Goal: Task Accomplishment & Management: Manage account settings

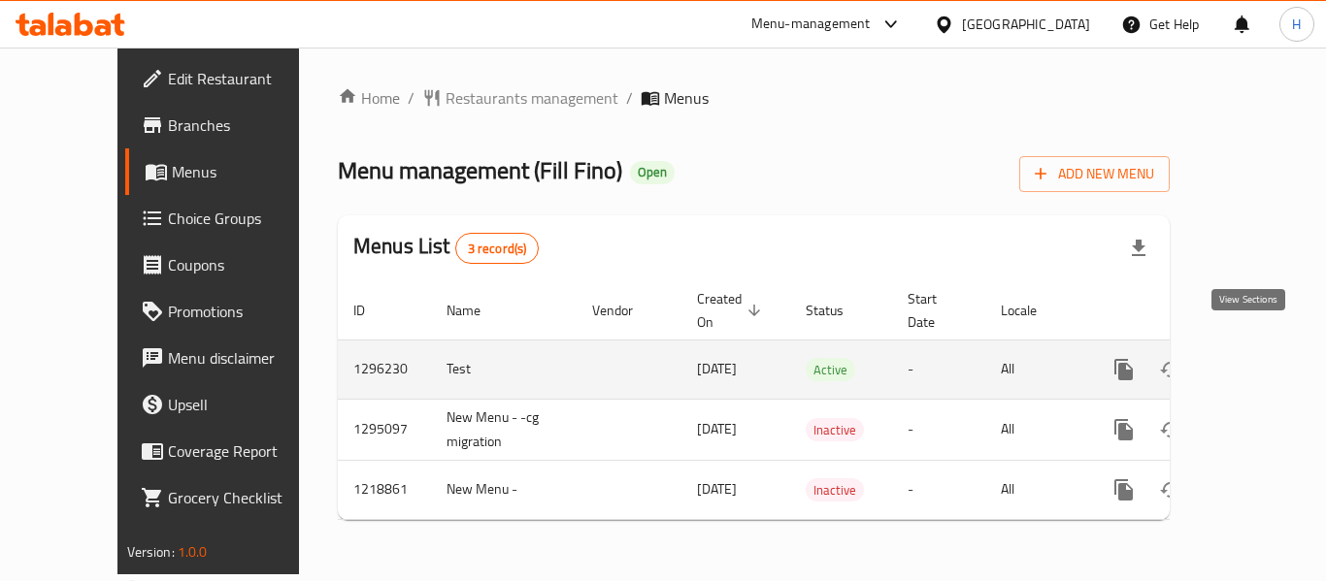
click at [1252, 358] on icon "enhanced table" at bounding box center [1263, 369] width 23 height 23
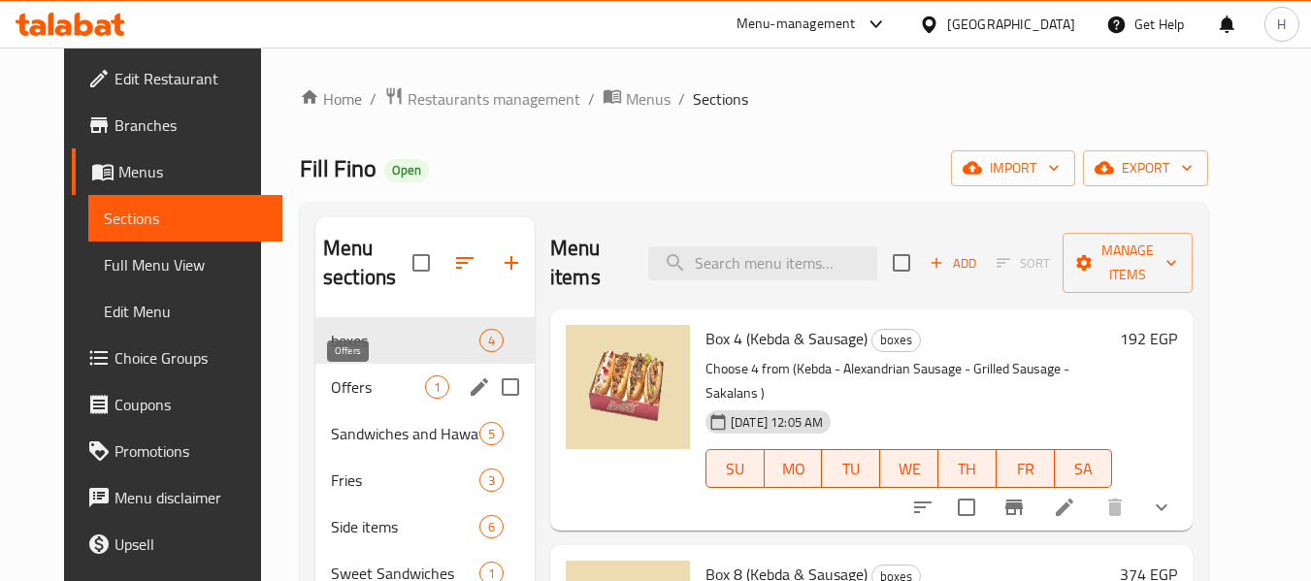
click at [362, 394] on span "Offers" at bounding box center [378, 387] width 94 height 23
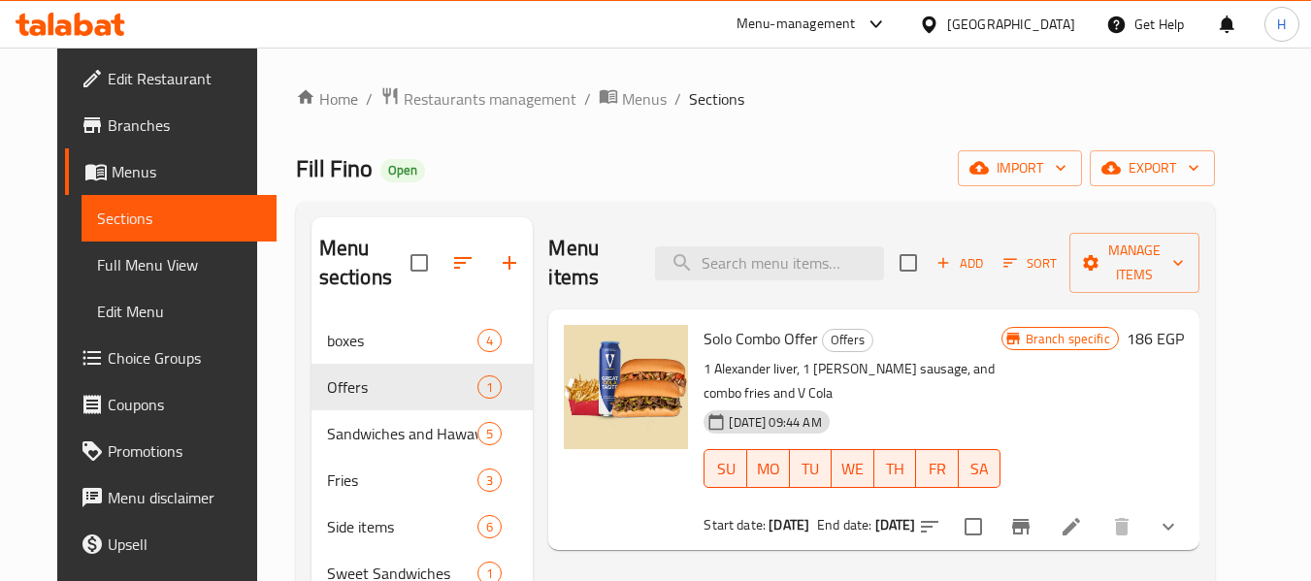
click at [982, 403] on div "09-07-2025 09:44 AM SU MO TU WE TH FR SA" at bounding box center [852, 455] width 312 height 105
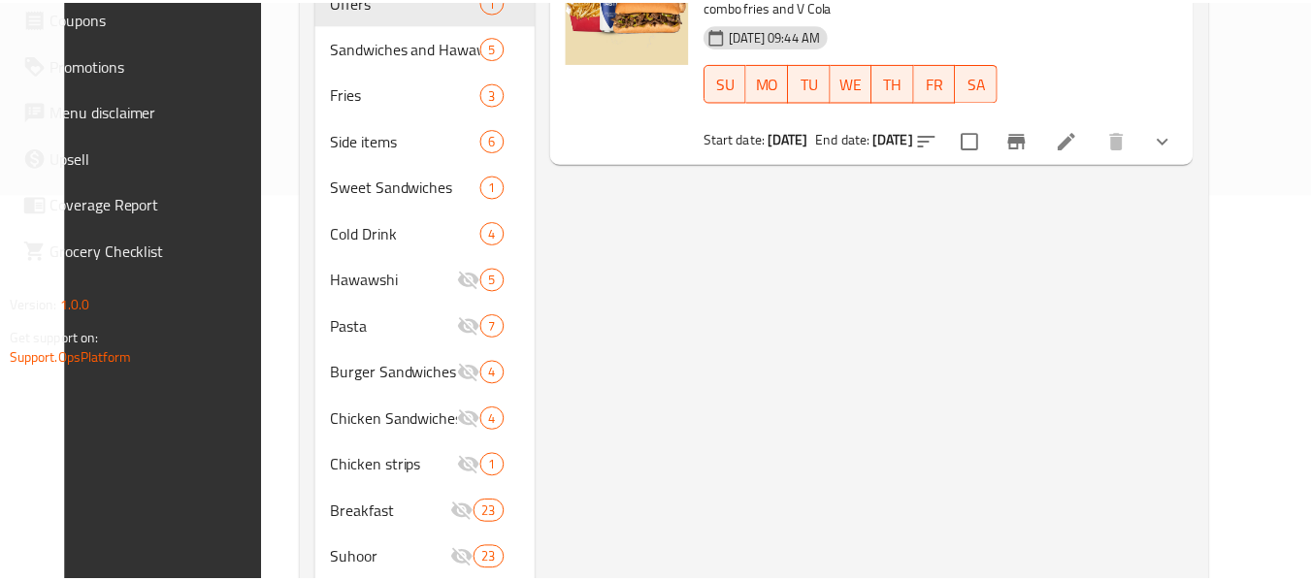
scroll to position [497, 0]
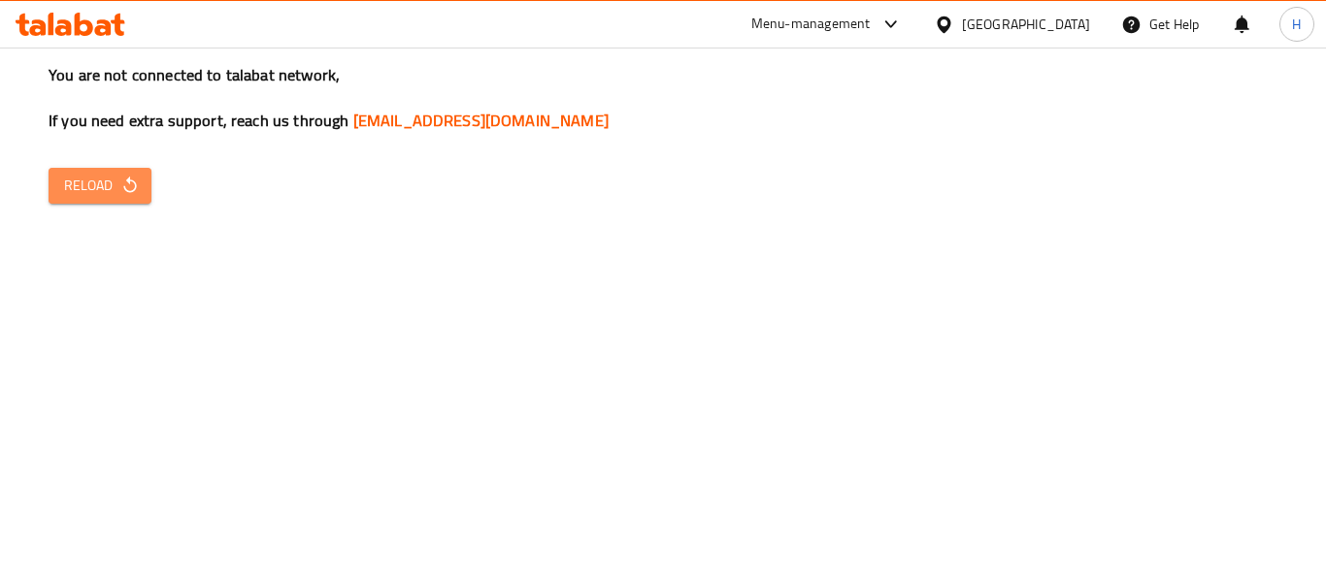
click at [105, 174] on span "Reload" at bounding box center [100, 186] width 72 height 24
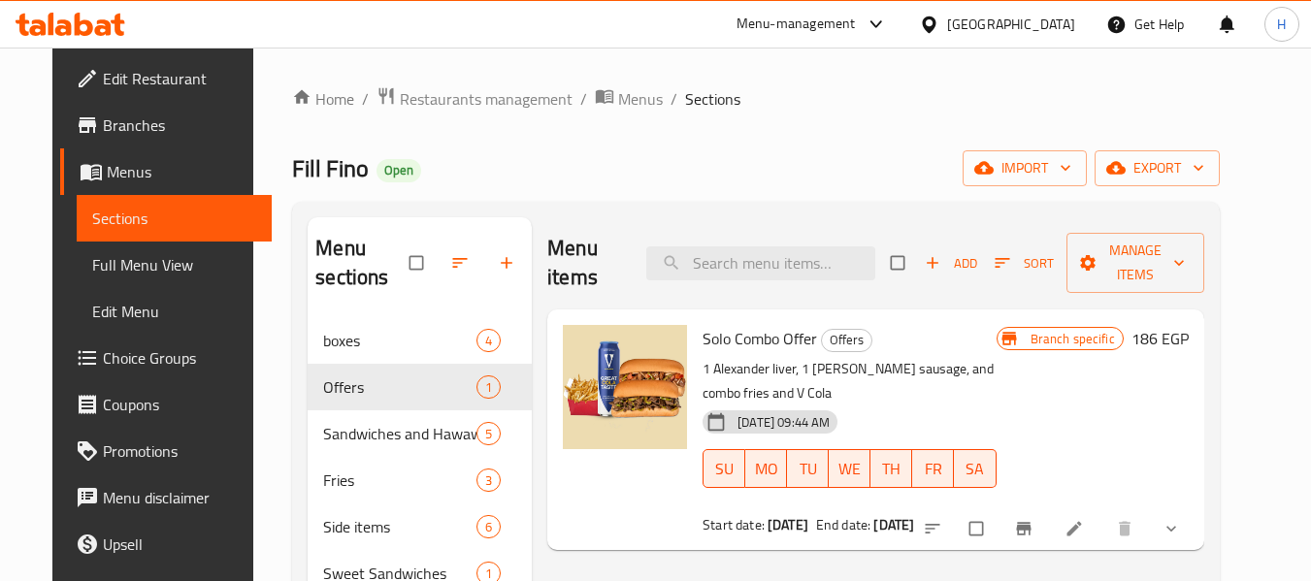
click at [936, 28] on icon at bounding box center [929, 24] width 14 height 16
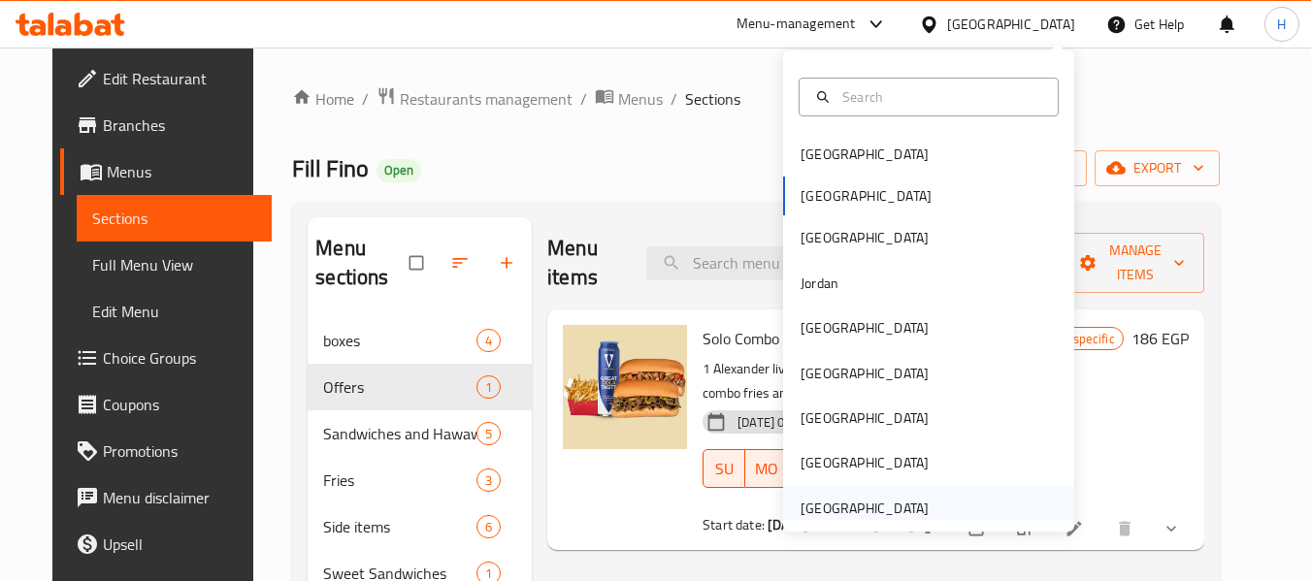
click at [897, 498] on div "[GEOGRAPHIC_DATA]" at bounding box center [865, 508] width 128 height 21
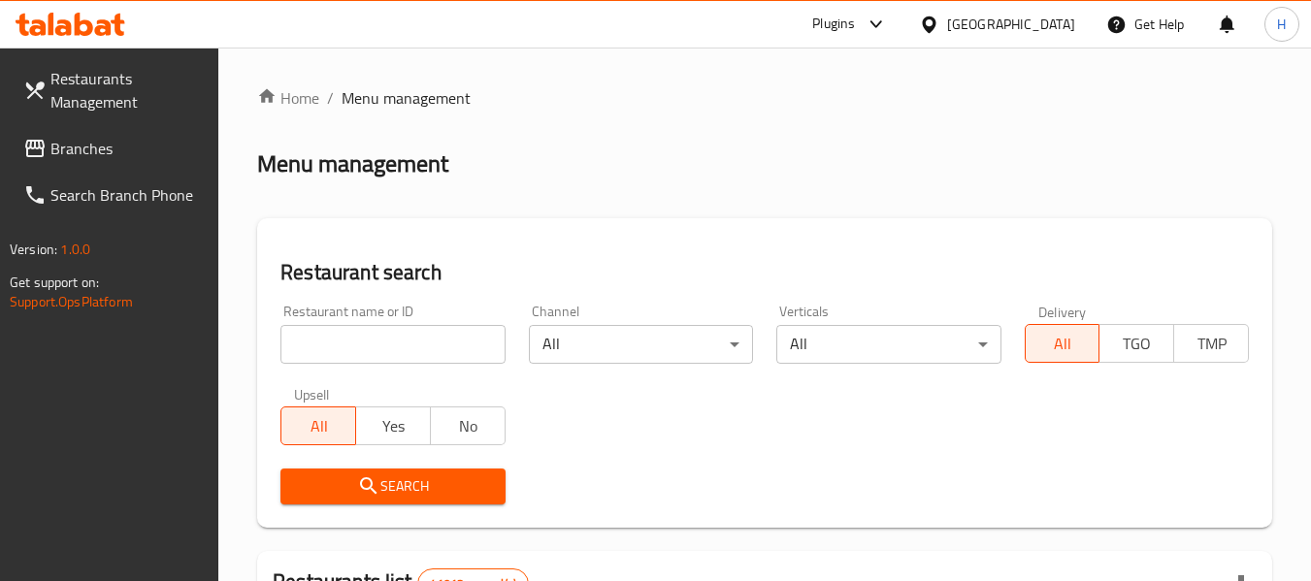
click at [70, 148] on span "Branches" at bounding box center [126, 148] width 153 height 23
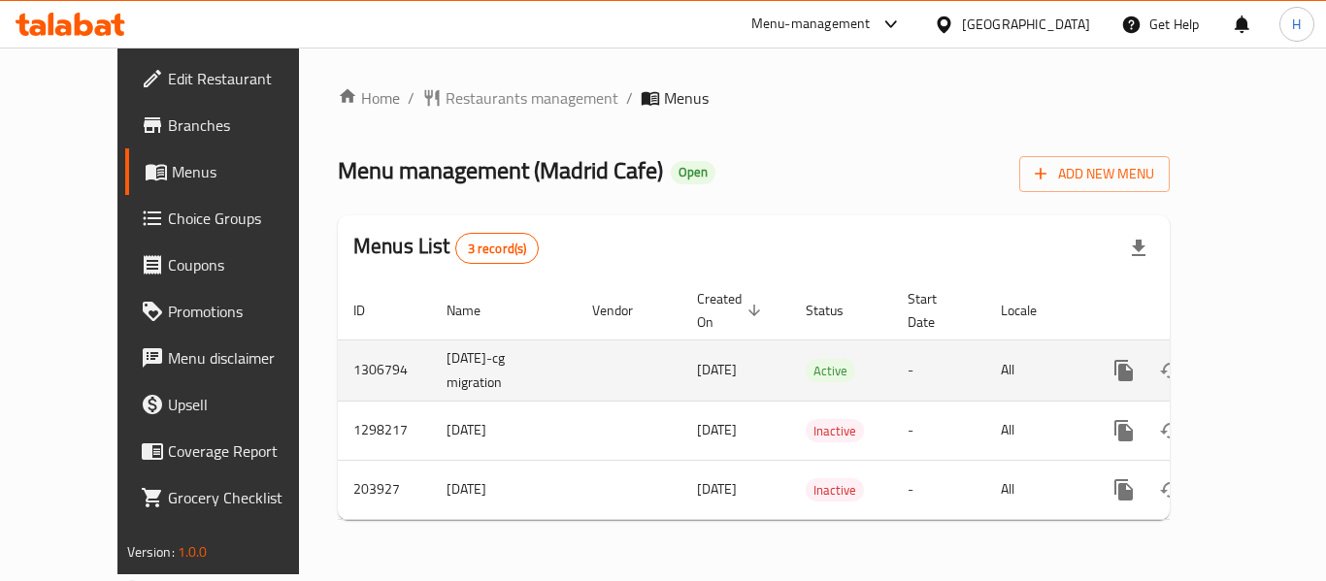
click at [1252, 359] on icon "enhanced table" at bounding box center [1263, 370] width 23 height 23
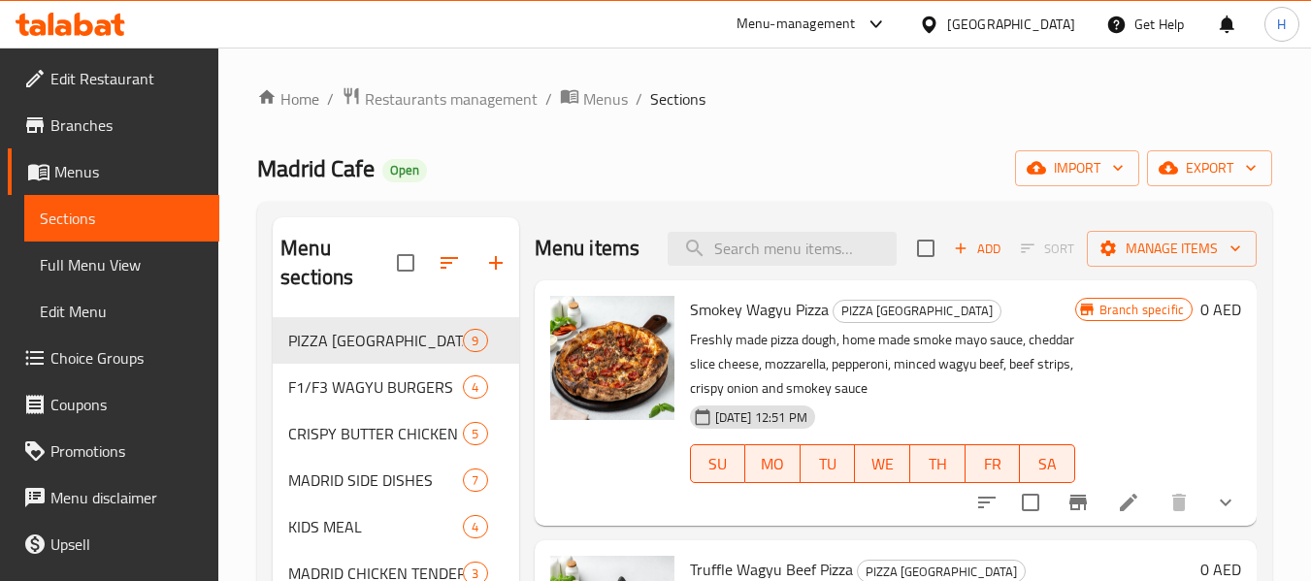
click at [43, 82] on icon at bounding box center [34, 78] width 23 height 23
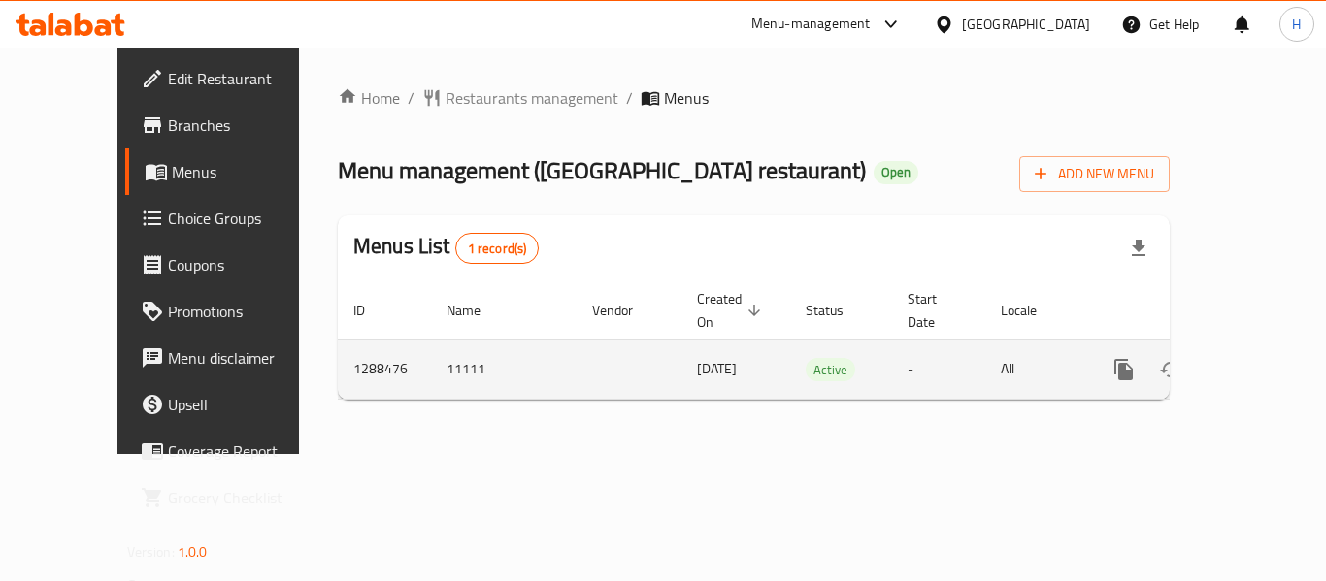
click at [1241, 365] on link "enhanced table" at bounding box center [1263, 369] width 47 height 47
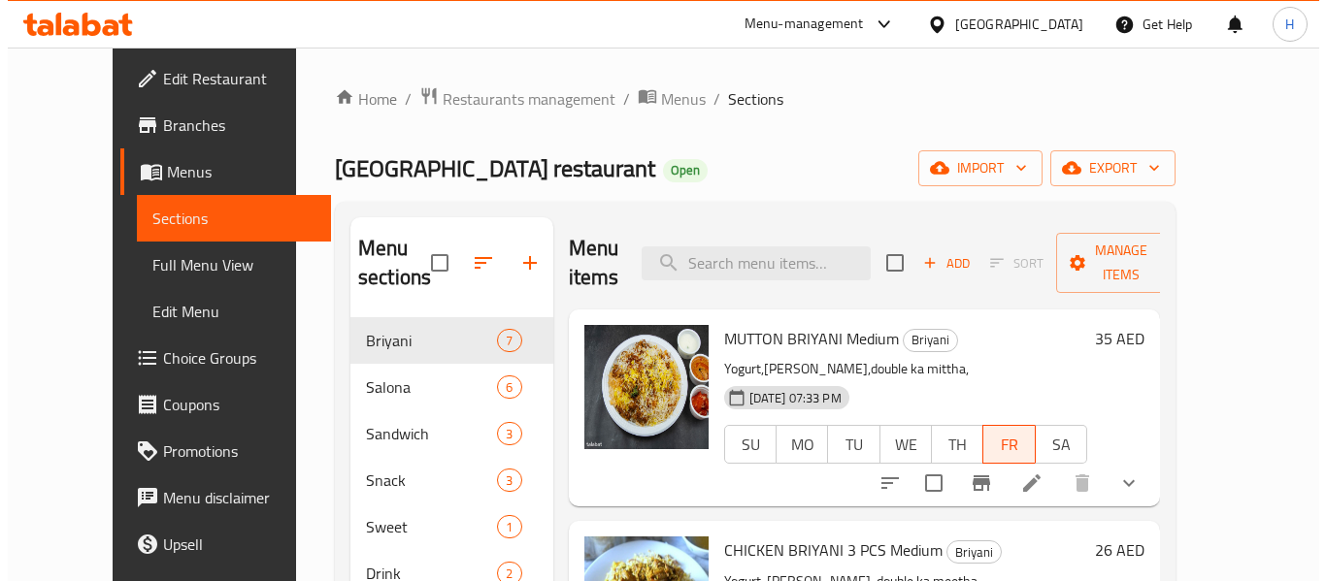
scroll to position [951, 0]
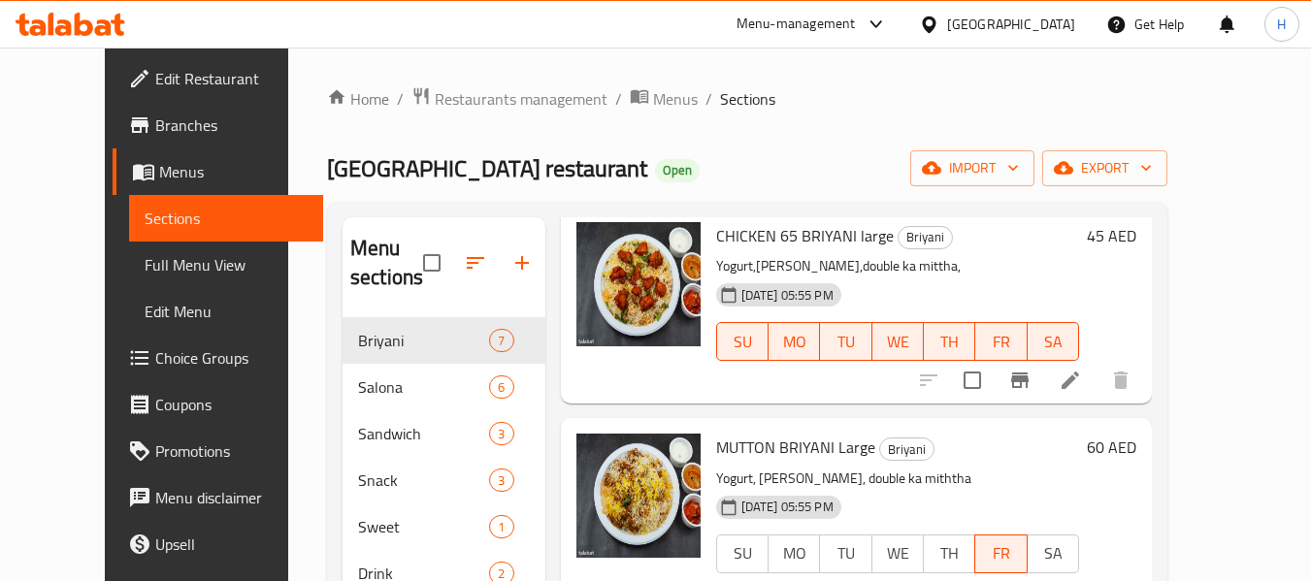
click at [1087, 135] on div "Home / Restaurants management / Menus / Sections Wadi ruman restaurant Open imp…" at bounding box center [747, 450] width 840 height 728
click at [1078, 193] on div "Home / Restaurants management / Menus / Sections Wadi ruman restaurant Open imp…" at bounding box center [747, 450] width 840 height 728
click at [1019, 176] on span "import" at bounding box center [972, 168] width 93 height 24
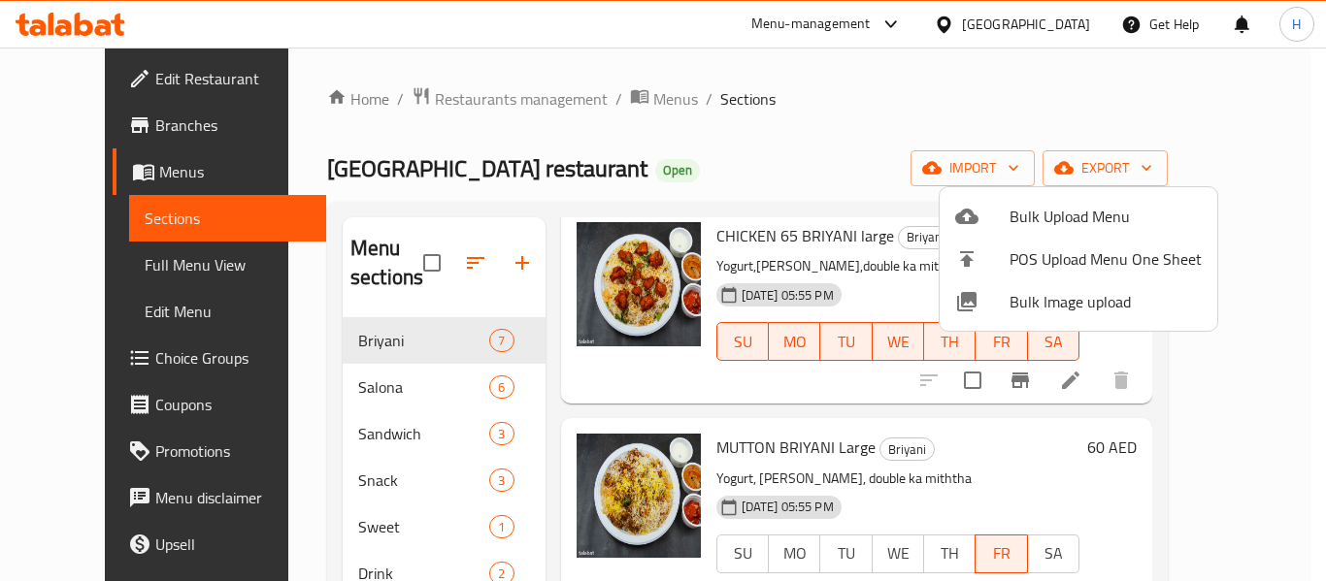
click at [1053, 302] on span "Bulk Image upload" at bounding box center [1105, 301] width 192 height 23
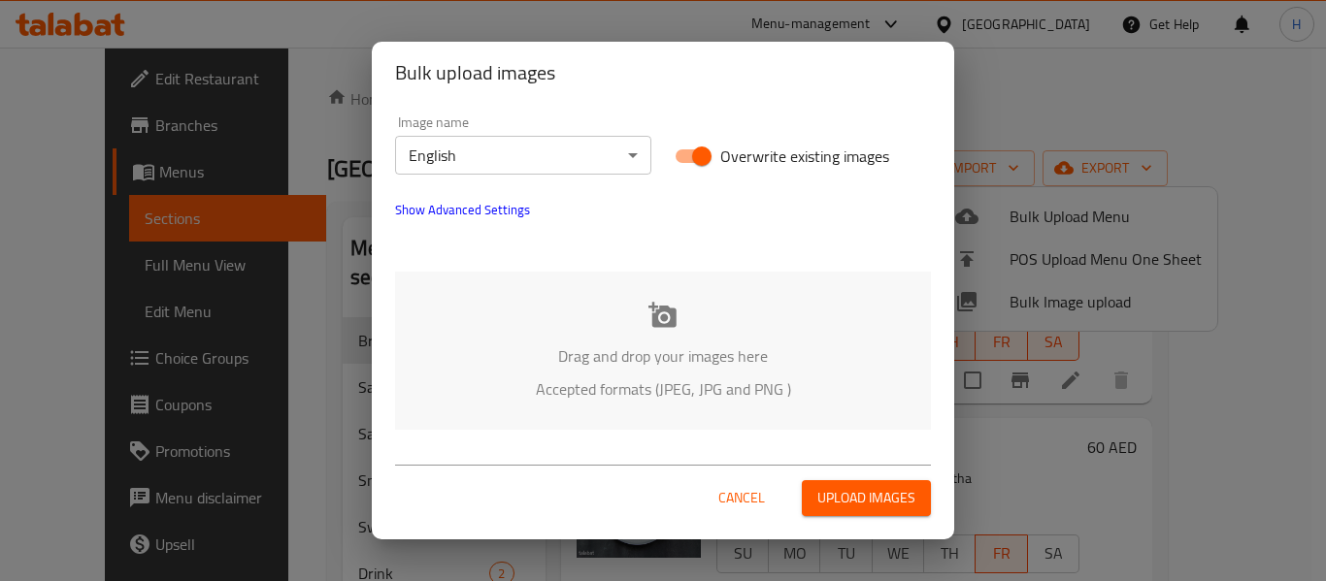
click at [573, 350] on p "Drag and drop your images here" at bounding box center [662, 356] width 477 height 23
click at [503, 215] on span "Show Advanced Settings" at bounding box center [462, 209] width 135 height 23
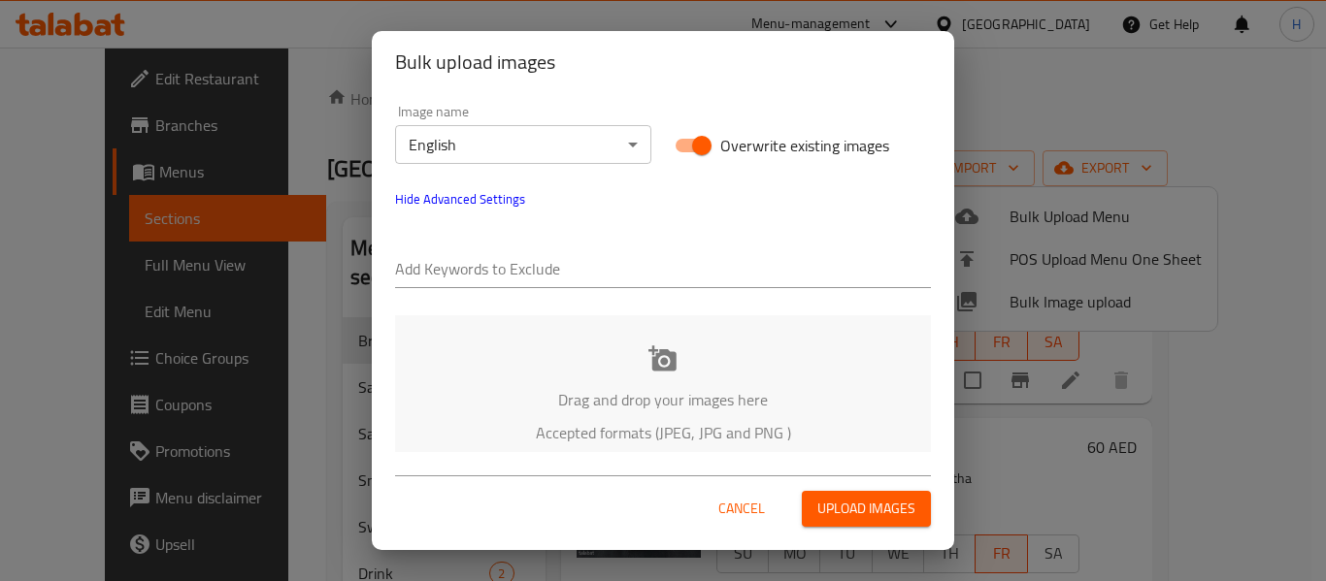
click at [472, 264] on input "text" at bounding box center [663, 270] width 536 height 31
paste input "763044"
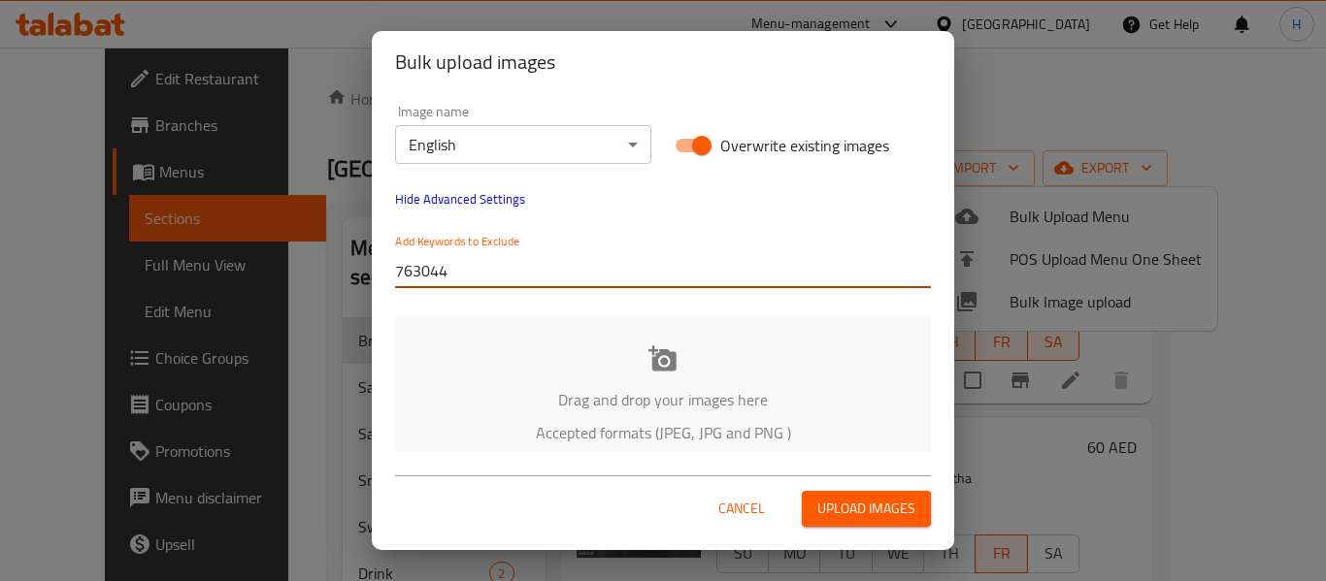
type input "763044"
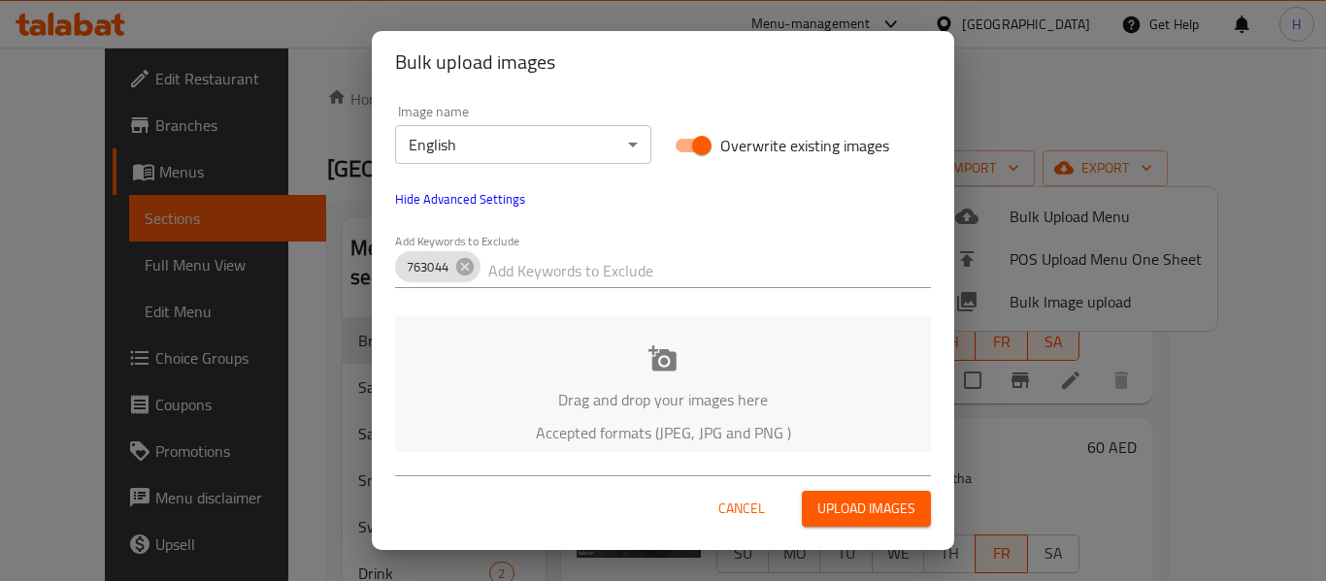
click at [804, 236] on div "Add Keywords to Exclude 763044" at bounding box center [663, 261] width 536 height 54
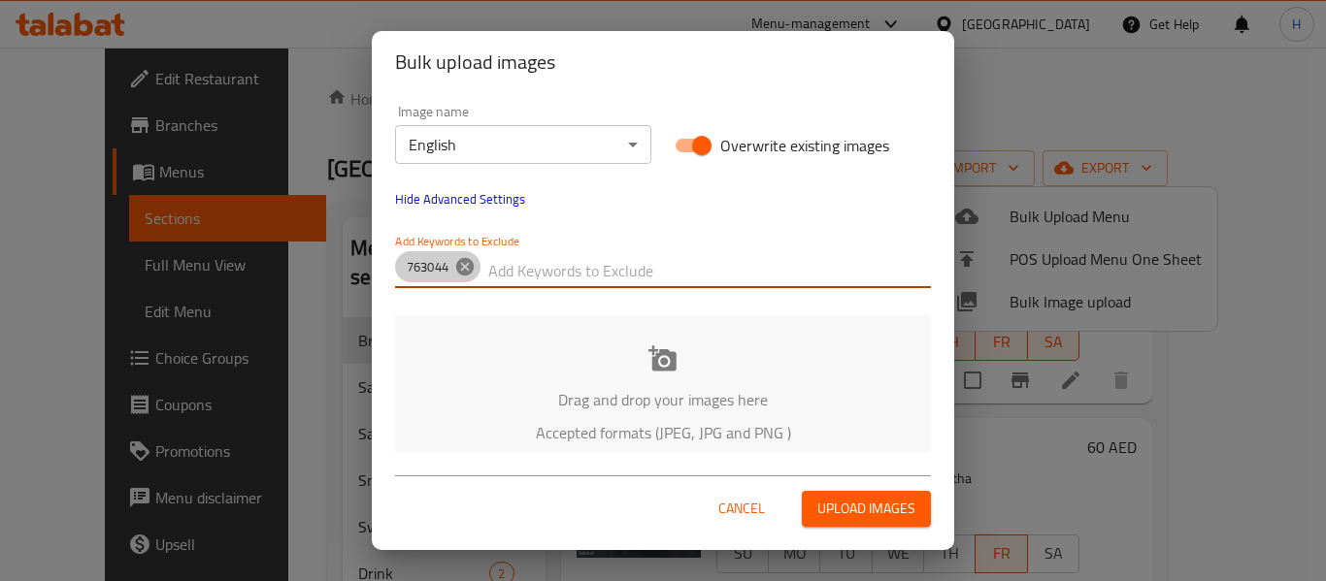
click at [461, 266] on icon at bounding box center [464, 266] width 17 height 17
click at [490, 267] on input "text" at bounding box center [663, 270] width 536 height 31
paste input "_Kent-12"
type input "_Kent-12"
click at [699, 440] on p "Accepted formats (JPEG, JPG and PNG )" at bounding box center [662, 432] width 477 height 23
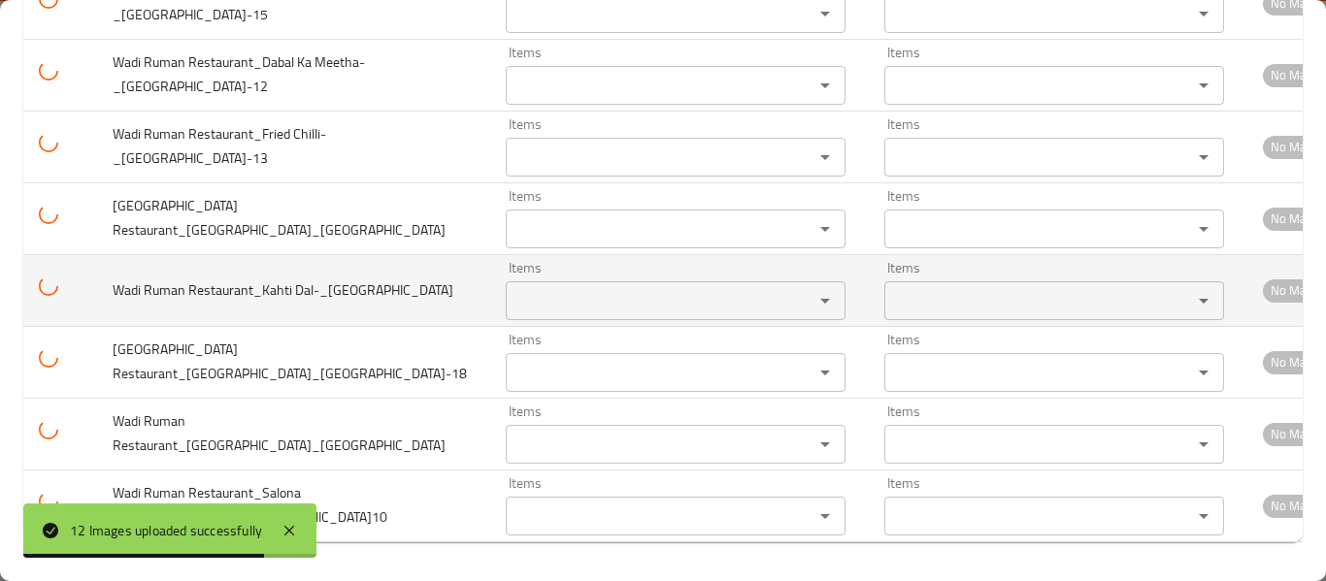
scroll to position [0, 0]
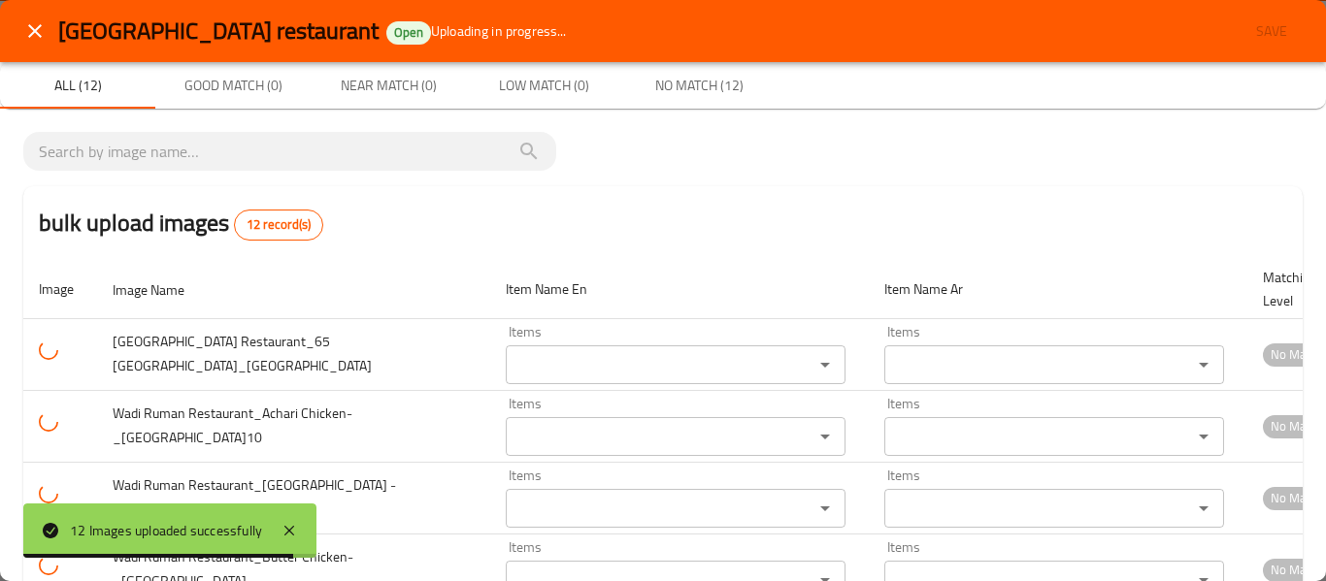
click at [38, 22] on icon "close" at bounding box center [34, 30] width 23 height 23
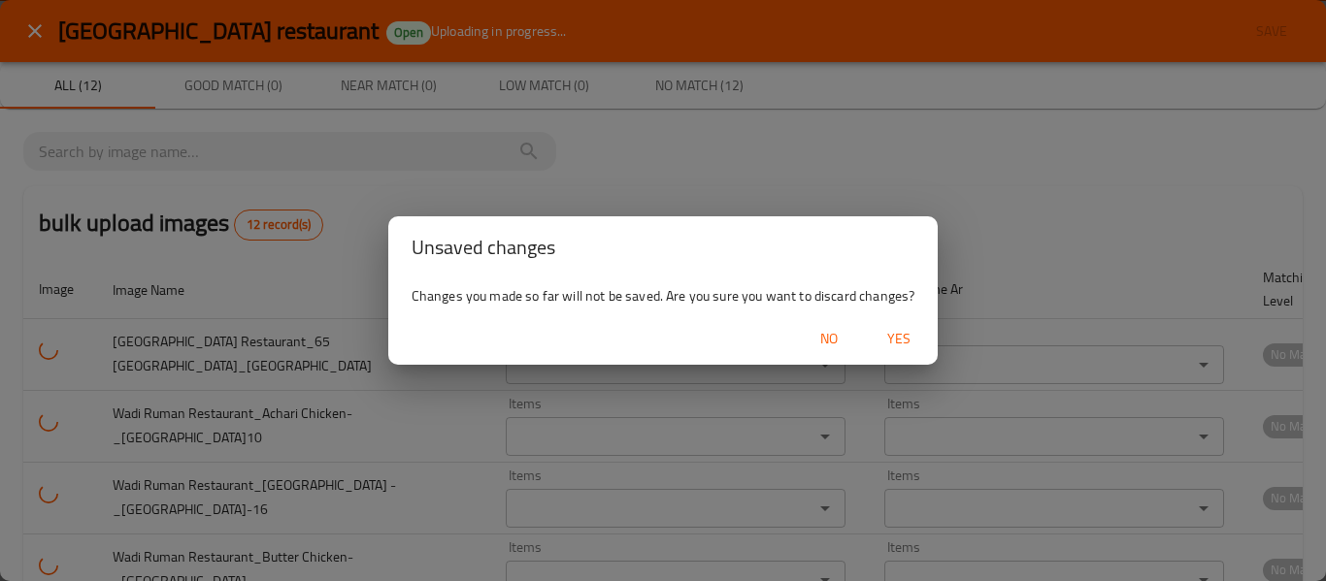
click at [889, 332] on span "Yes" at bounding box center [898, 339] width 47 height 24
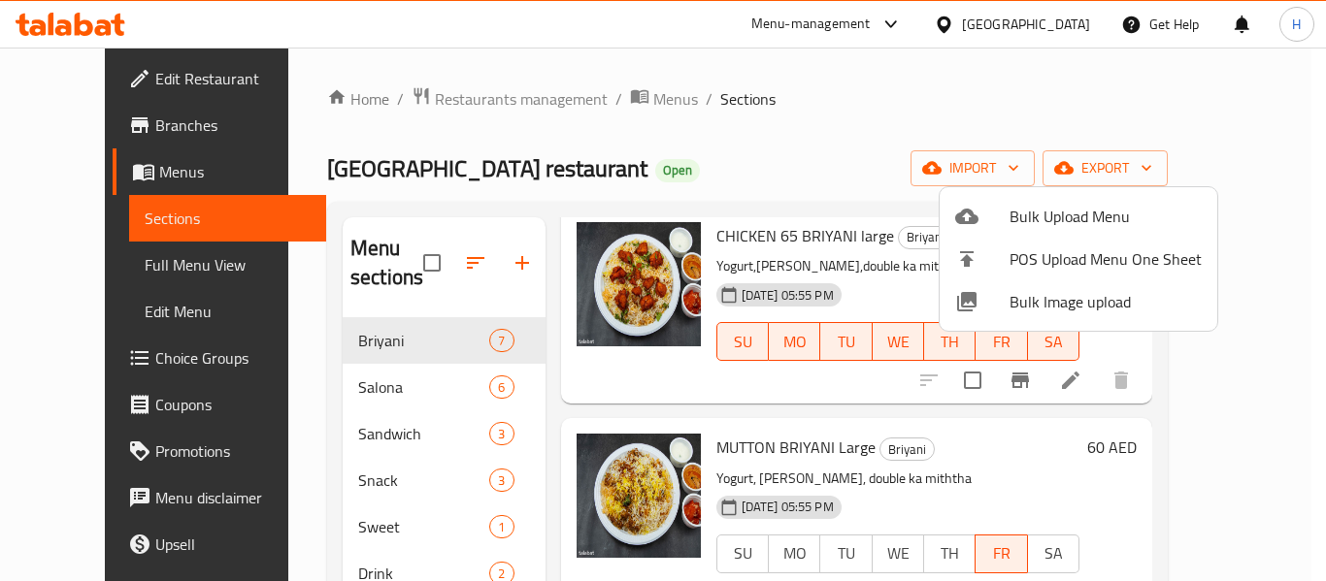
click at [889, 332] on div at bounding box center [663, 290] width 1326 height 581
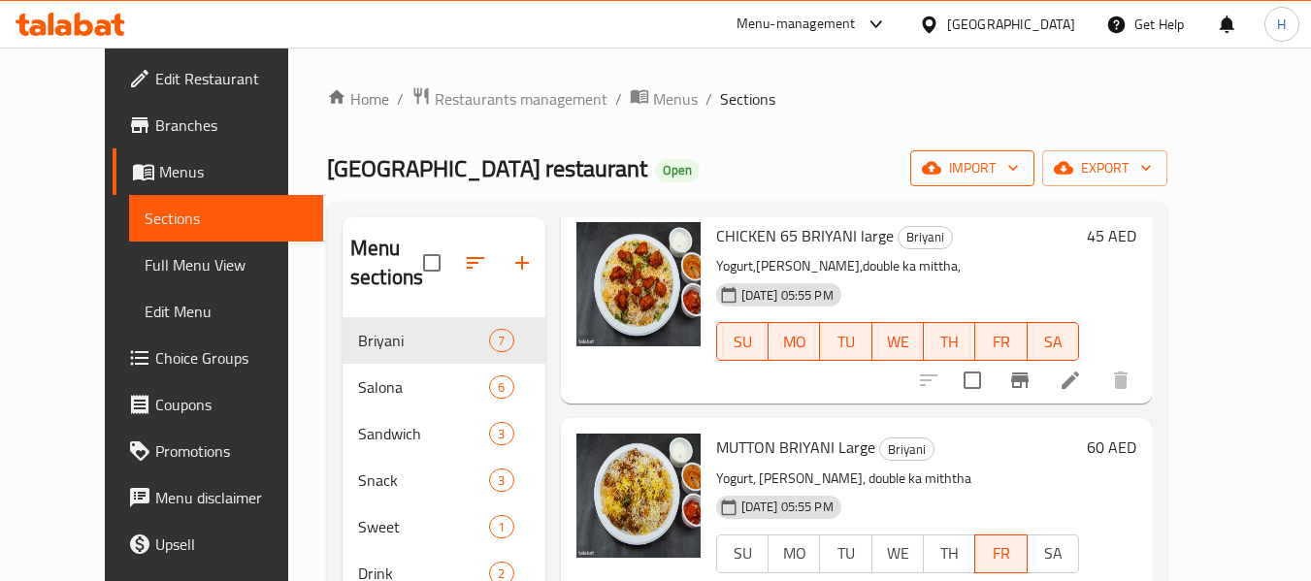
click at [1019, 158] on span "import" at bounding box center [972, 168] width 93 height 24
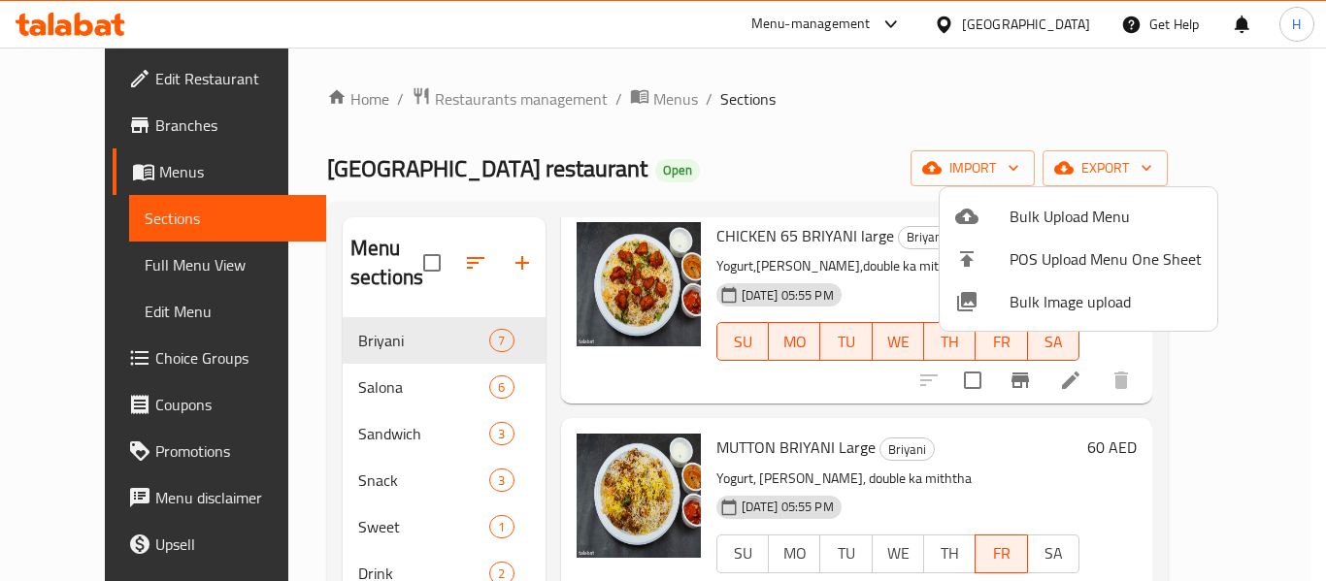
click at [1035, 299] on span "Bulk Image upload" at bounding box center [1105, 301] width 192 height 23
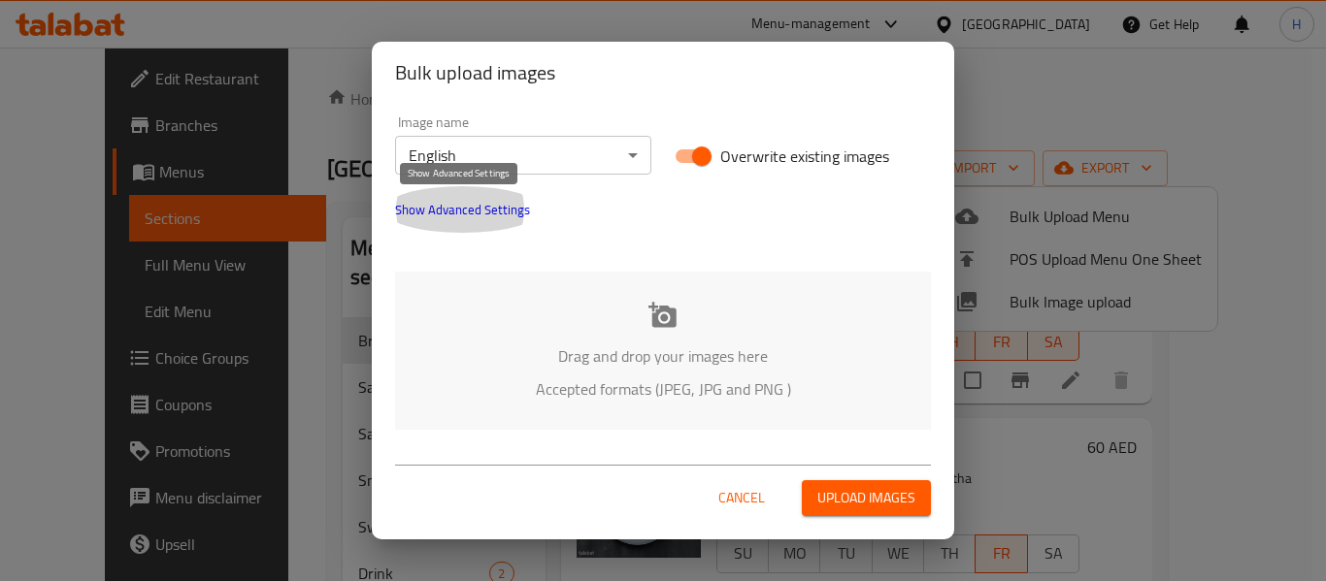
click at [471, 210] on span "Show Advanced Settings" at bounding box center [462, 209] width 135 height 23
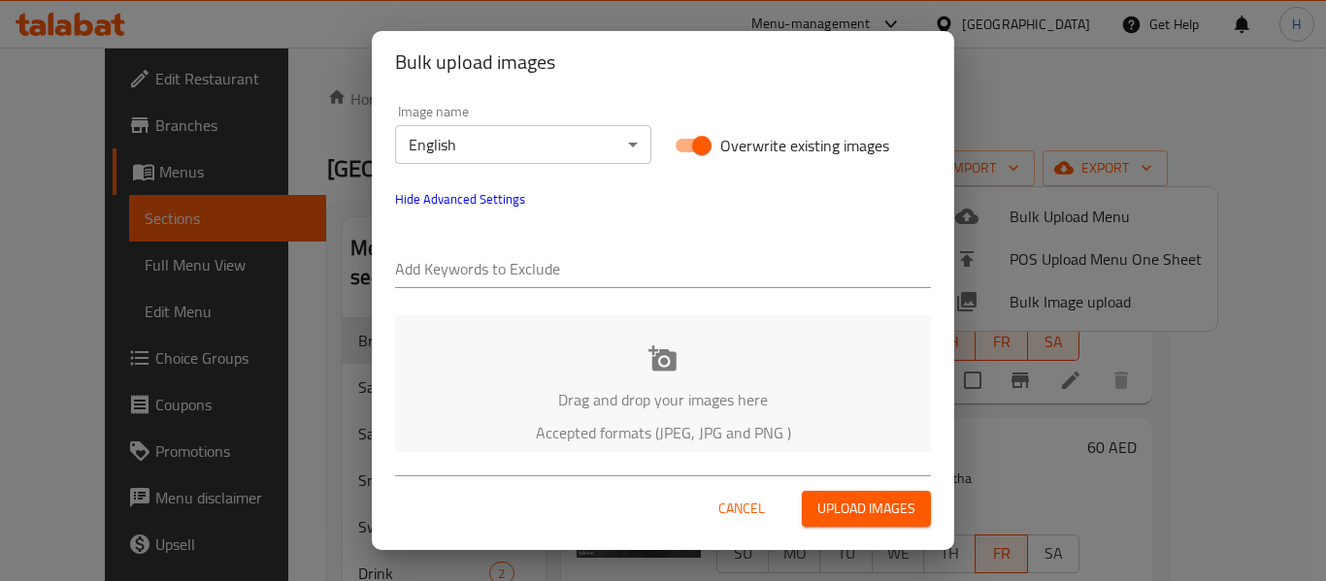
click at [525, 264] on input "text" at bounding box center [663, 270] width 536 height 31
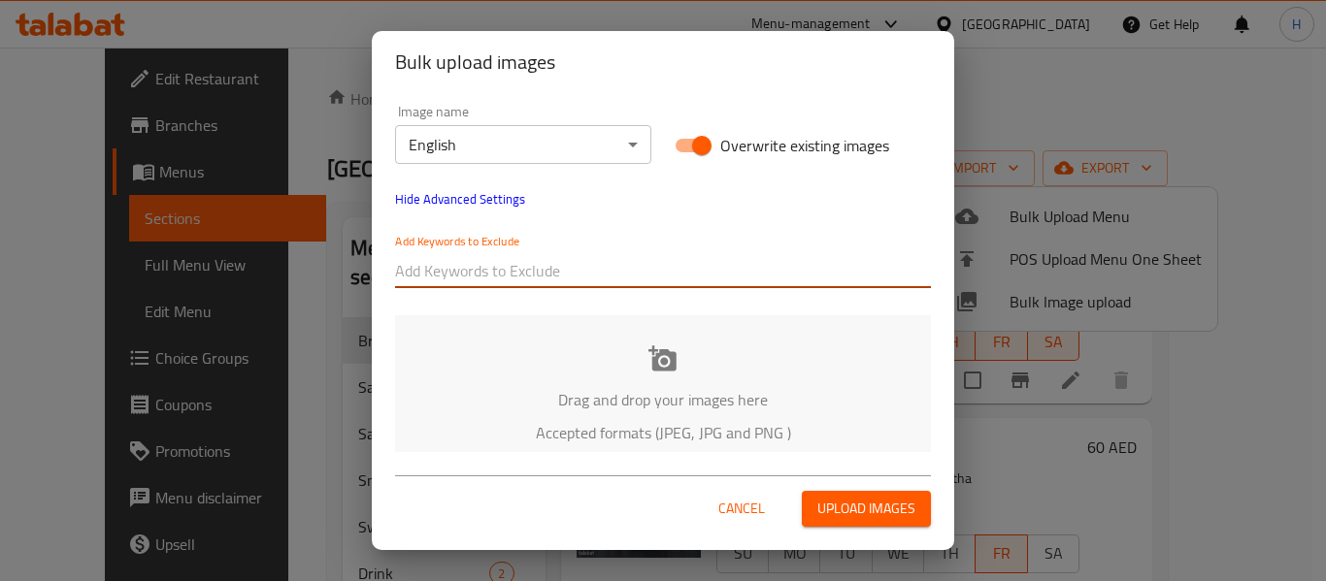
paste input "_Kent-12"
drag, startPoint x: 524, startPoint y: 265, endPoint x: 489, endPoint y: 272, distance: 35.6
click at [499, 270] on input "_Kent-12" at bounding box center [663, 270] width 536 height 31
click at [445, 276] on input "_Kent-12" at bounding box center [663, 270] width 536 height 31
drag, startPoint x: 492, startPoint y: 276, endPoint x: 504, endPoint y: 276, distance: 11.6
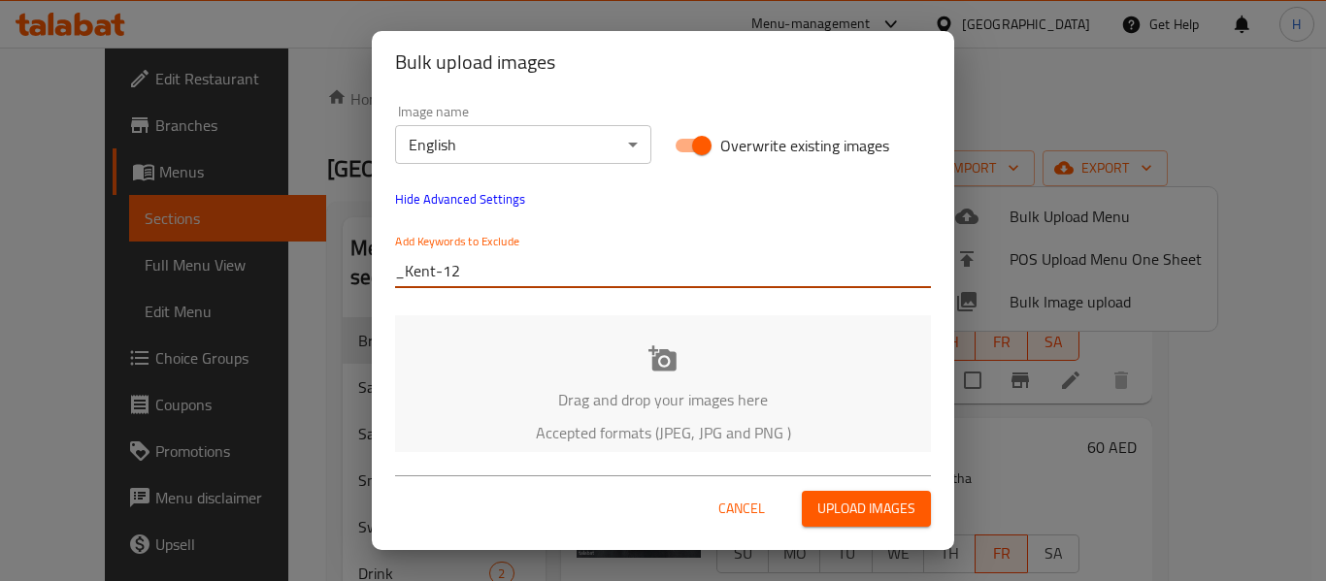
click at [505, 276] on input "_Kent-12" at bounding box center [663, 270] width 536 height 31
type input "_Kent"
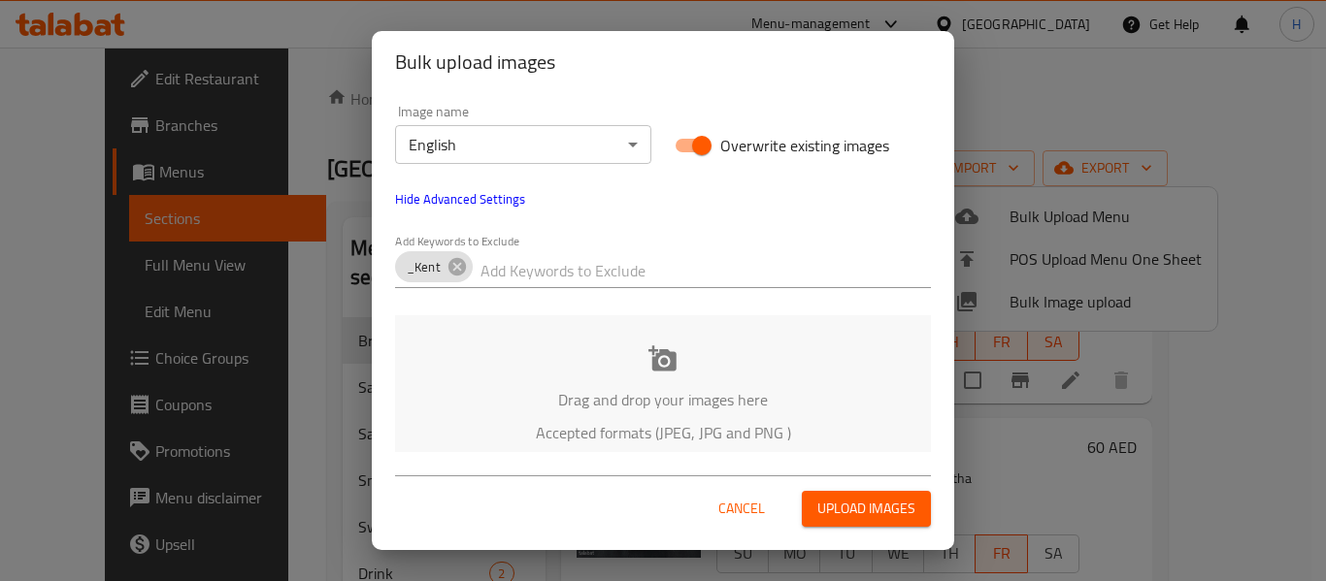
drag, startPoint x: 736, startPoint y: 449, endPoint x: 731, endPoint y: 439, distance: 11.7
click at [735, 445] on div "Drag and drop your images here Accepted formats (JPEG, JPG and PNG )" at bounding box center [663, 394] width 536 height 158
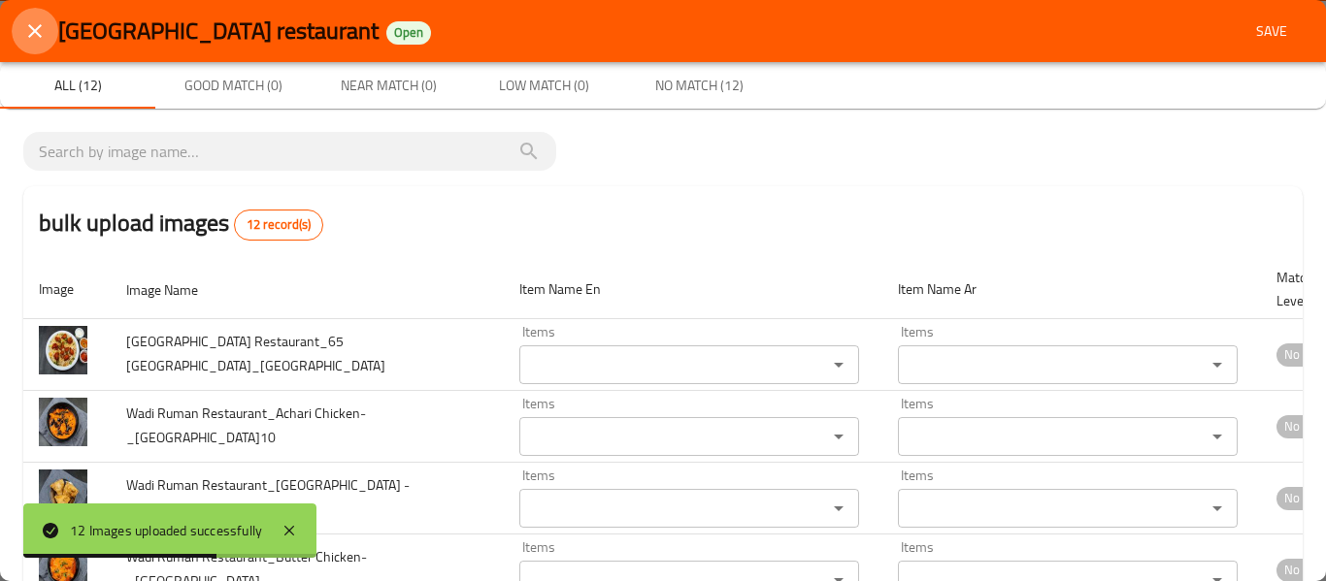
click at [29, 24] on icon "close" at bounding box center [34, 30] width 23 height 23
click at [33, 36] on icon "close" at bounding box center [34, 30] width 23 height 23
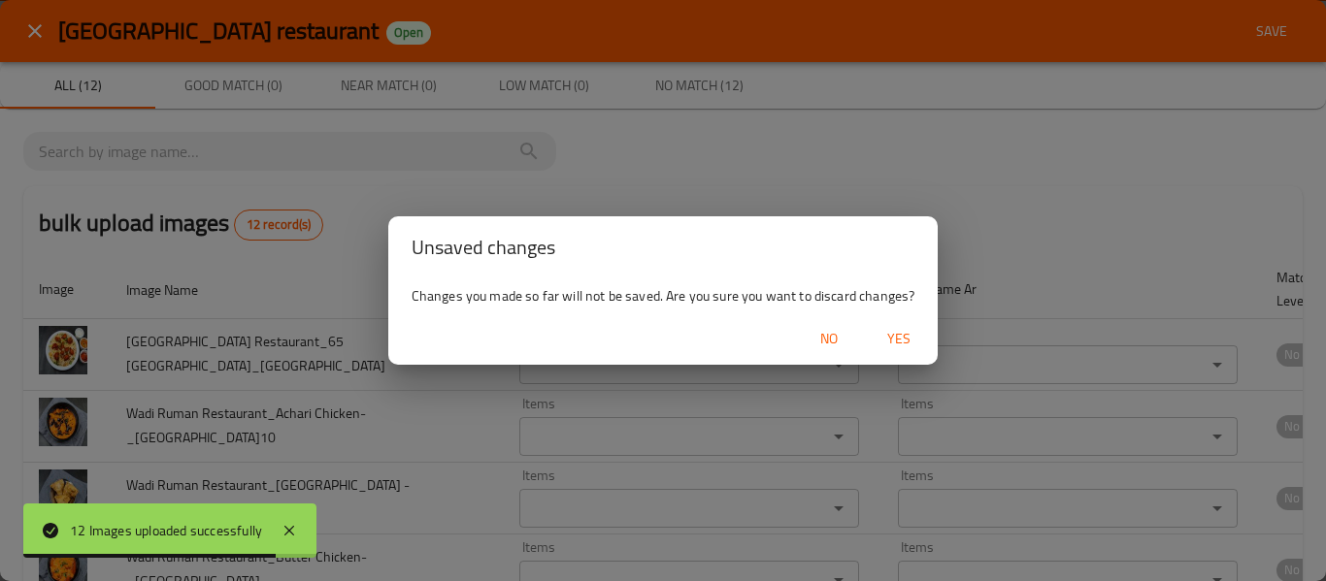
click at [886, 337] on span "Yes" at bounding box center [898, 339] width 47 height 24
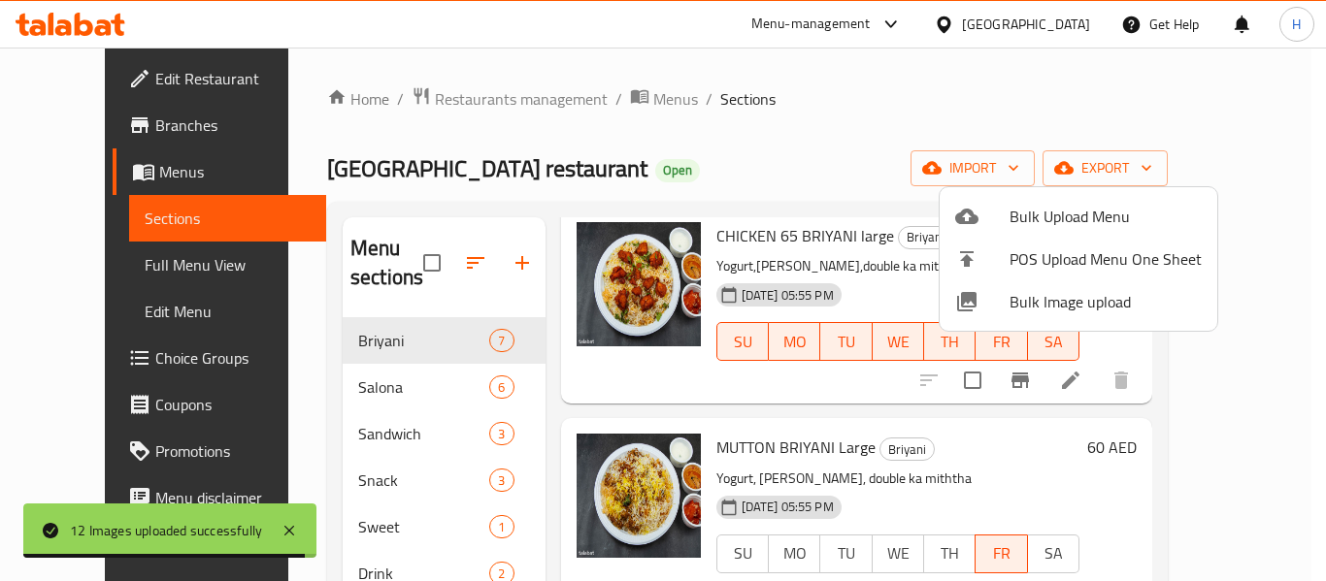
click at [1033, 284] on li "Bulk Image upload" at bounding box center [1078, 301] width 278 height 43
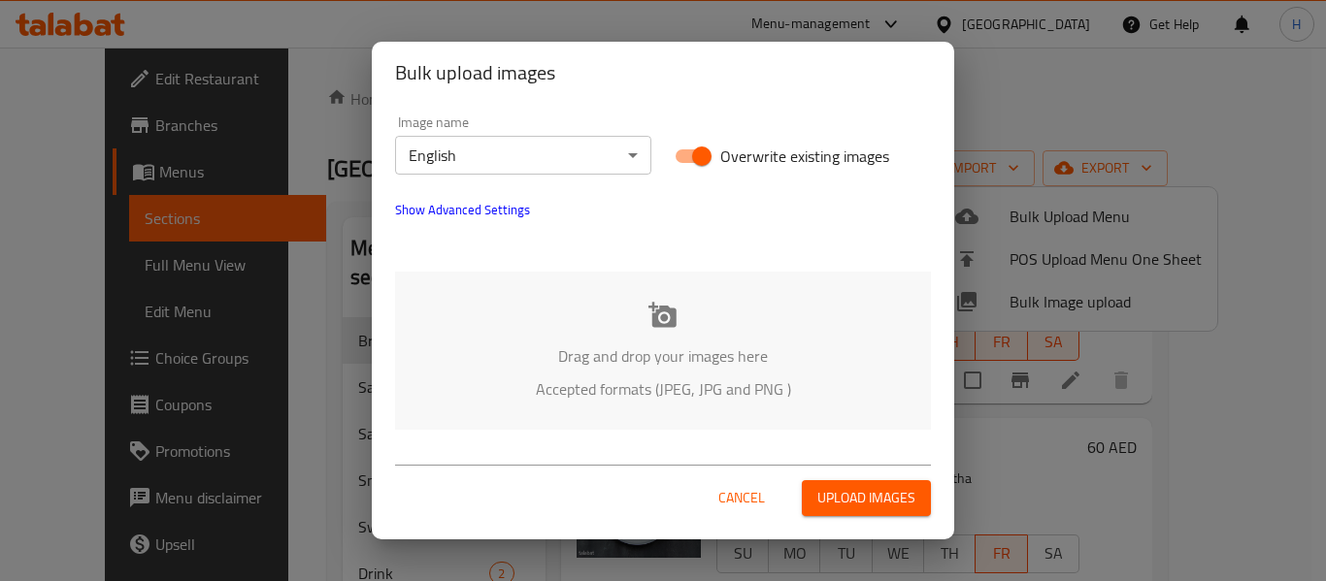
click at [417, 209] on span "Show Advanced Settings" at bounding box center [462, 209] width 135 height 23
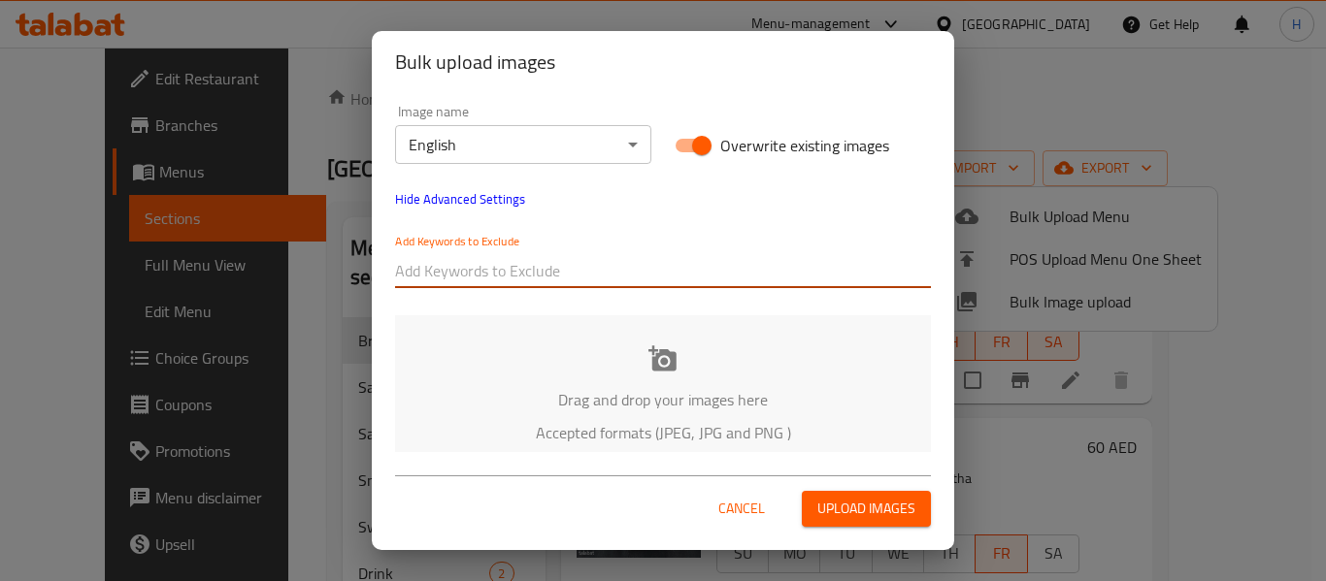
click at [438, 256] on input "text" at bounding box center [663, 270] width 536 height 31
paste input "_Kent-12"
type input "_Kent-12"
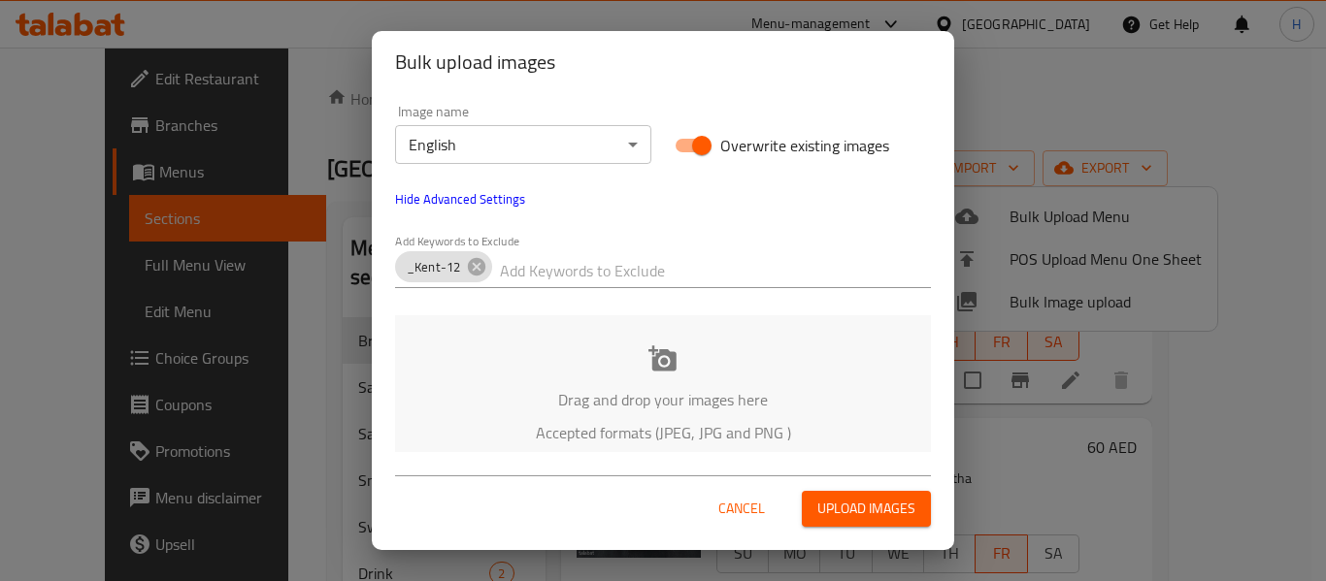
click at [769, 271] on input "text" at bounding box center [715, 270] width 431 height 31
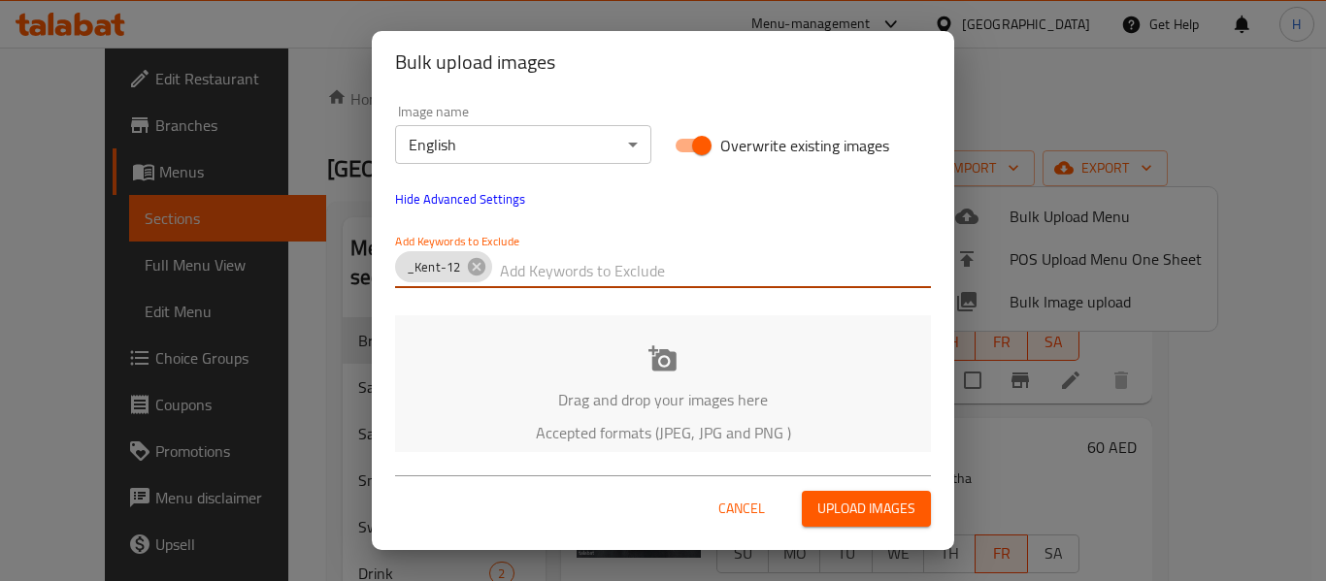
paste input "Wadi Ruman Restaurant_Dabal"
drag, startPoint x: 665, startPoint y: 273, endPoint x: 862, endPoint y: 289, distance: 197.7
click at [862, 289] on div "Wadi Ruman Restaurant_Dabal" at bounding box center [715, 270] width 431 height 39
type input "Wadi Ruman Restaurant"
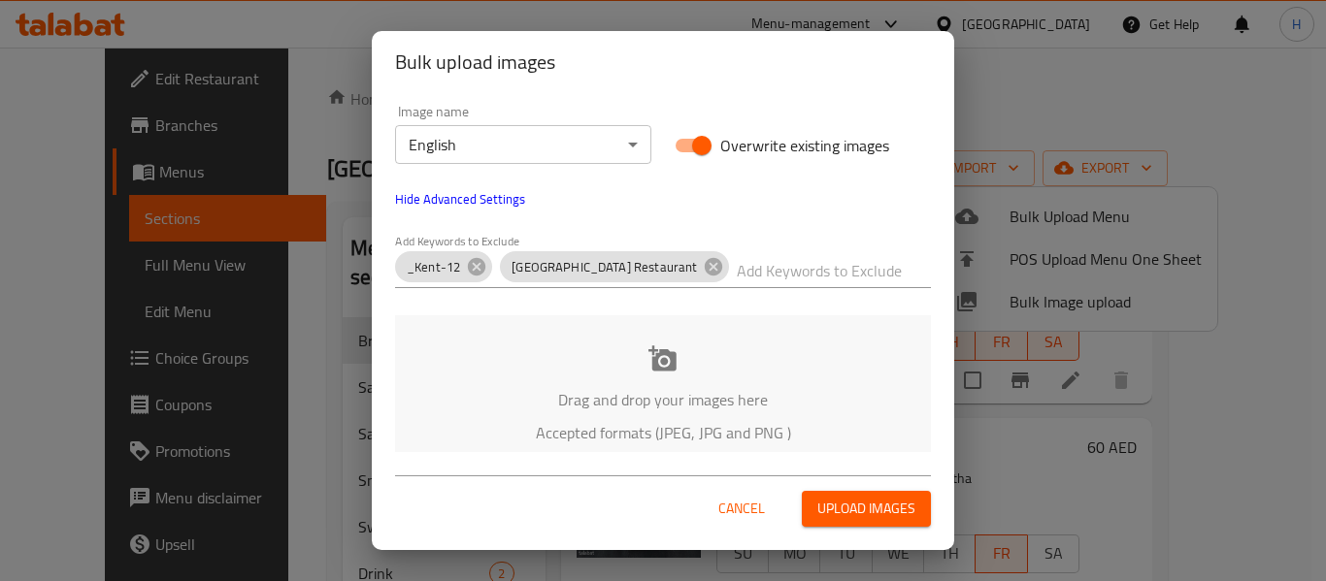
click at [785, 346] on div "Drag and drop your images here Accepted formats (JPEG, JPG and PNG )" at bounding box center [663, 394] width 536 height 158
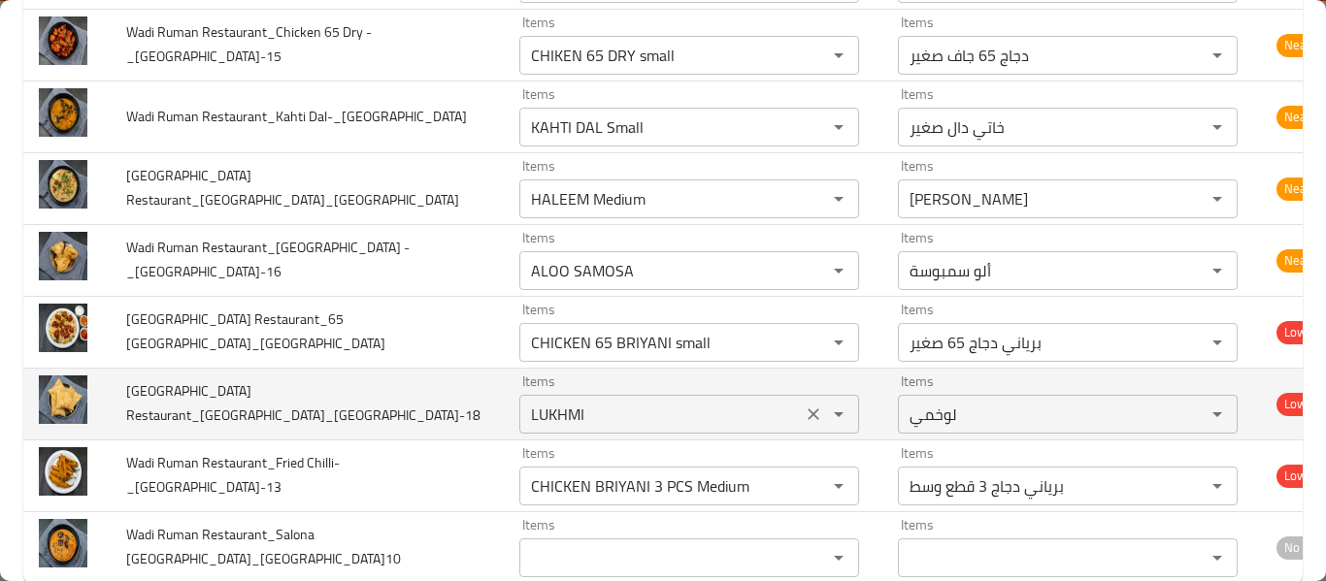
scroll to position [639, 0]
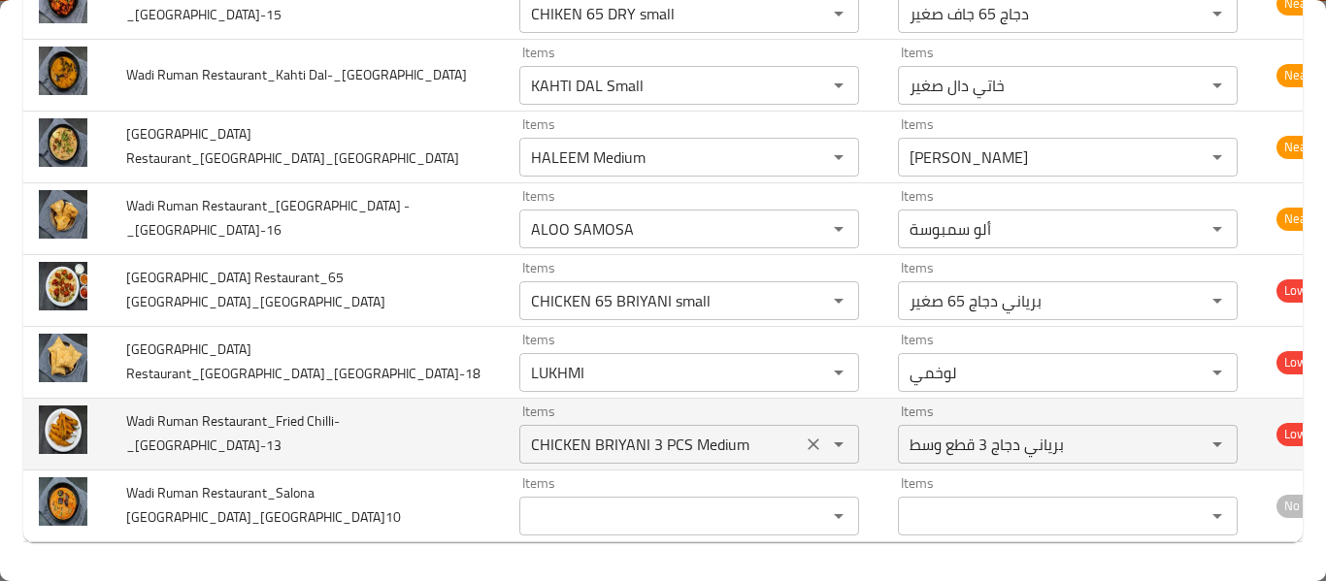
click at [804, 438] on icon "Clear" at bounding box center [813, 444] width 19 height 19
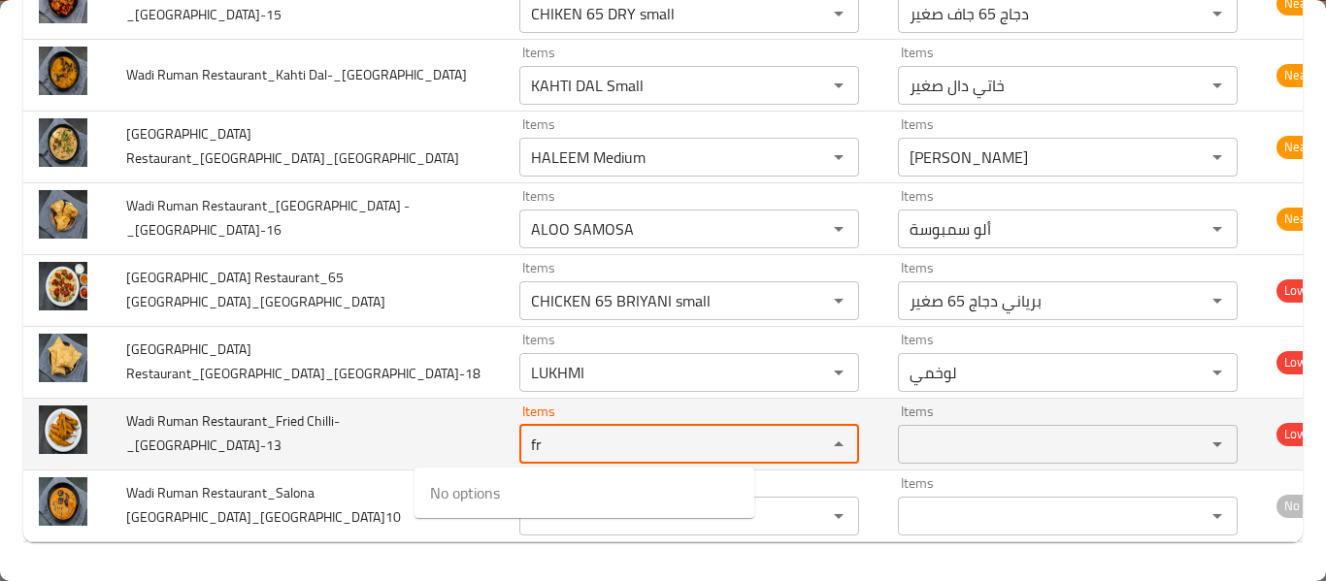
type Chilli-_Kent-13 "f"
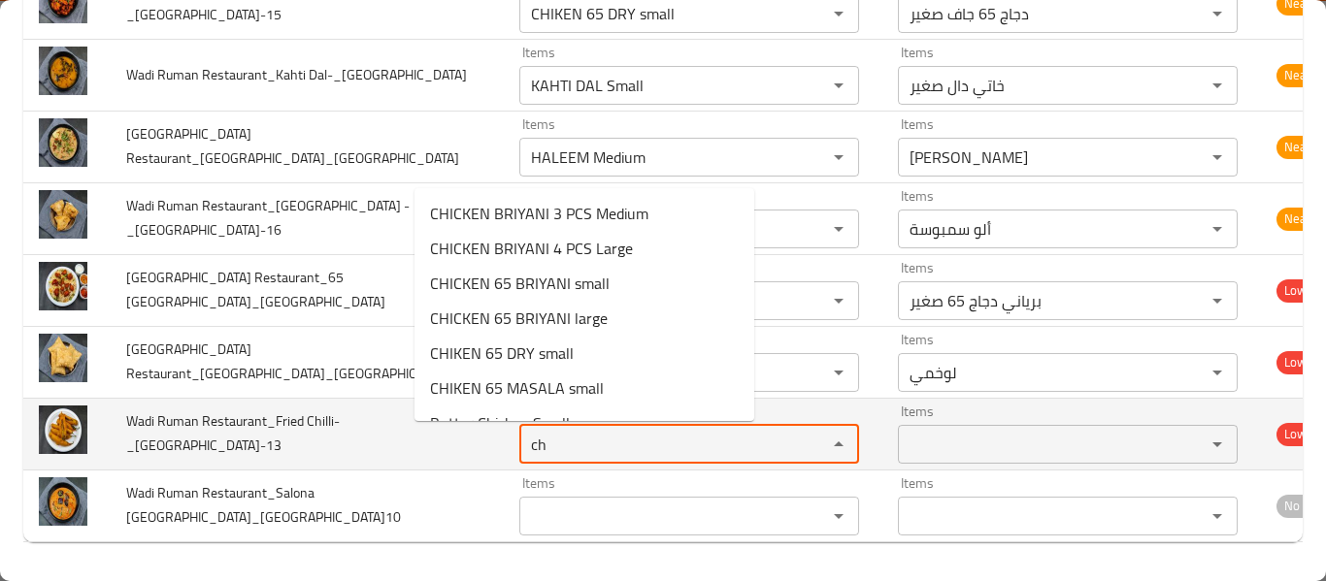
type Chilli-_Kent-13 "c"
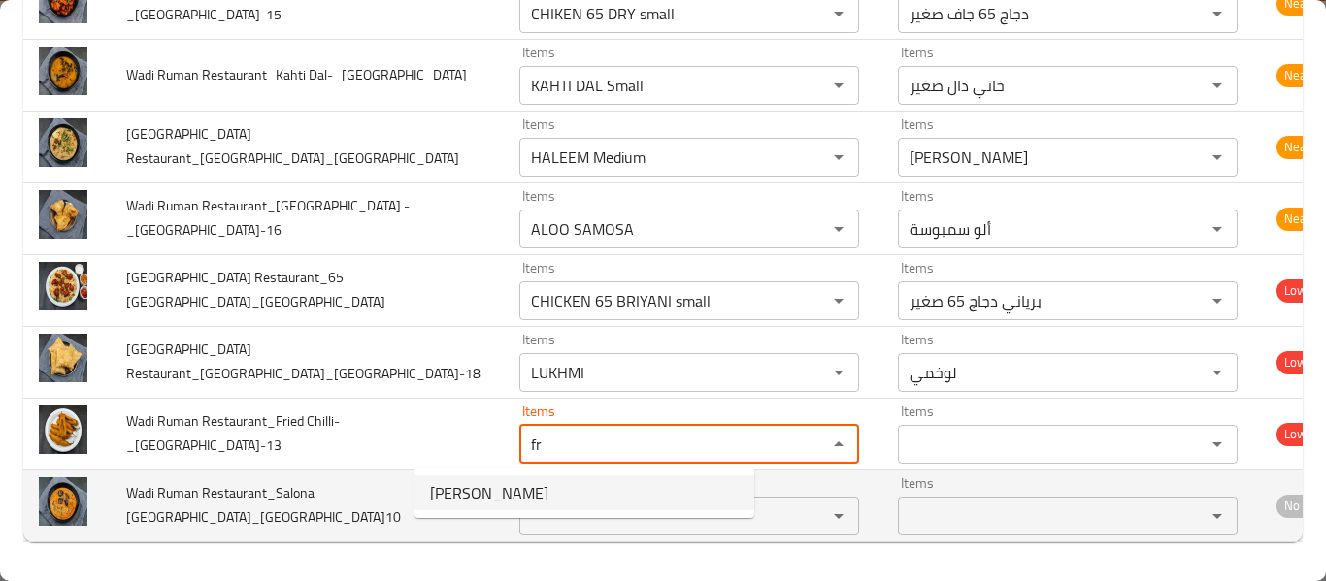
type Chilli-_Kent-13 "f"
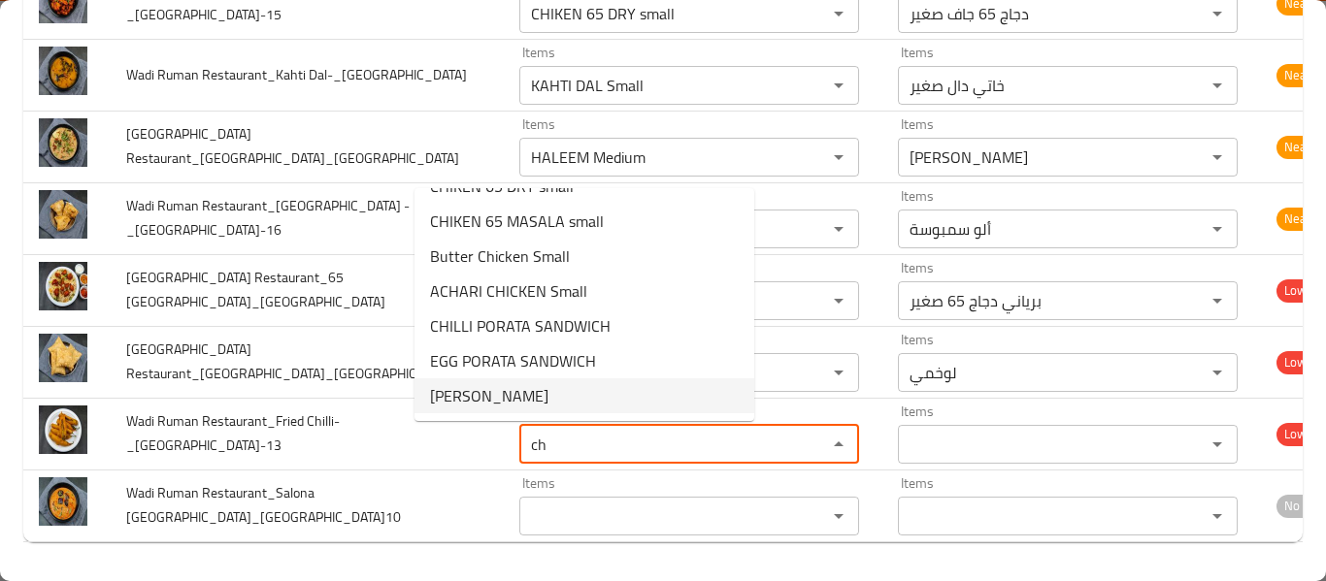
scroll to position [0, 0]
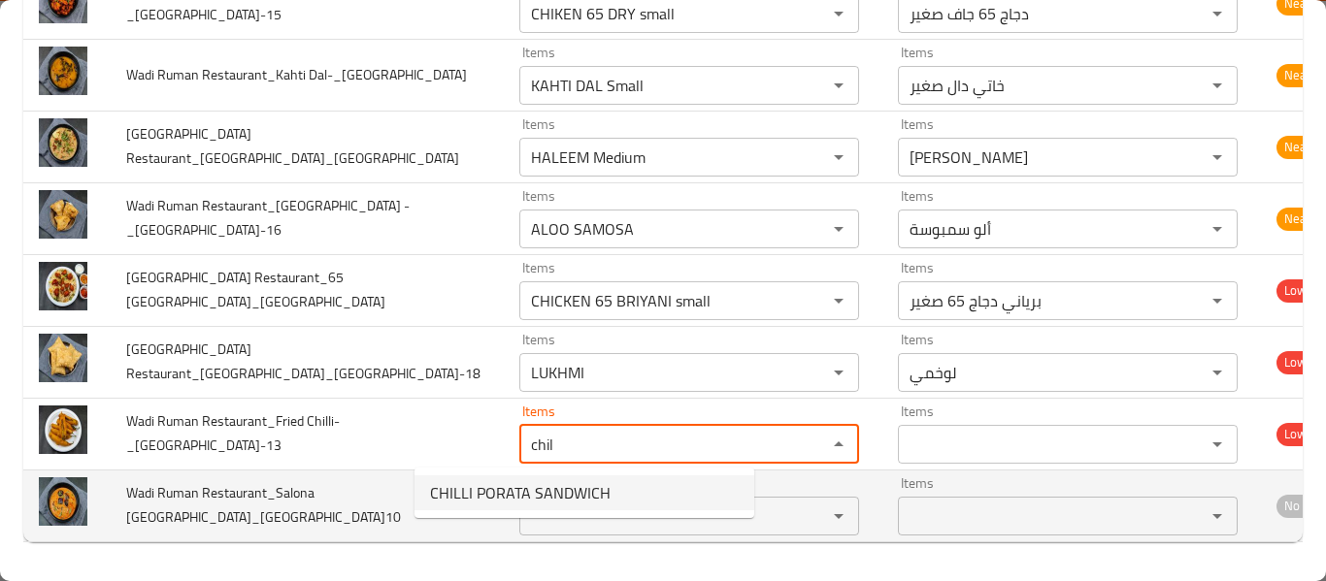
type Chilli-_Kent-13 "chil"
click at [334, 516] on td "Wadi Ruman Restaurant_Salona Batinjan-_Kent-10" at bounding box center [307, 506] width 393 height 72
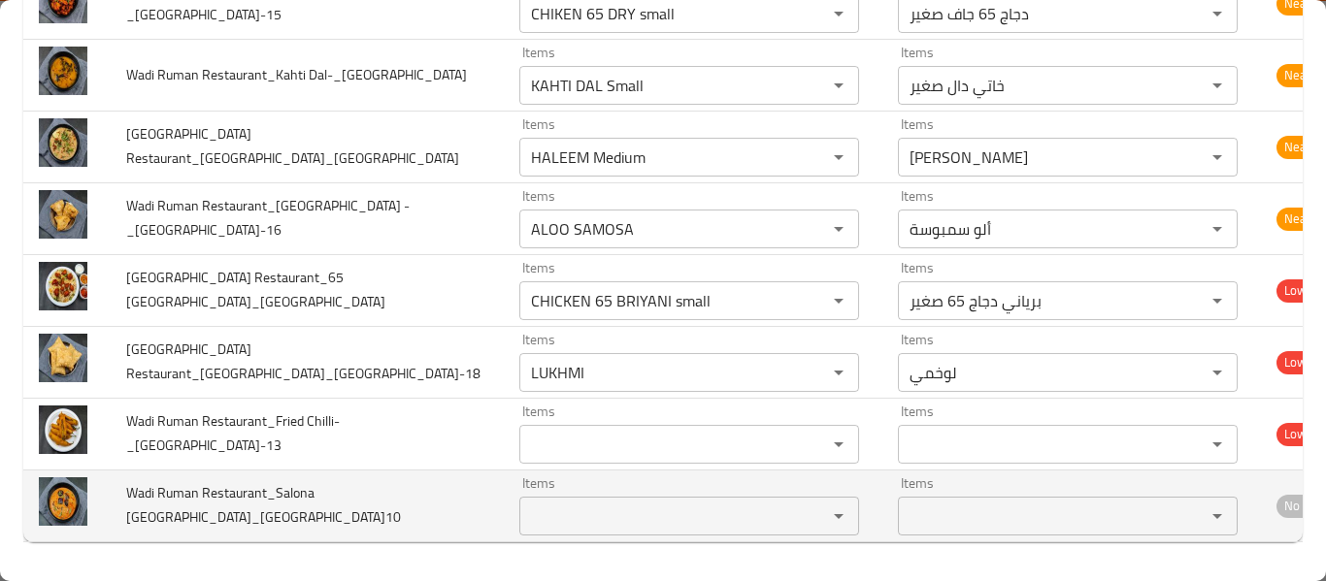
click at [519, 497] on div "Items" at bounding box center [689, 516] width 340 height 39
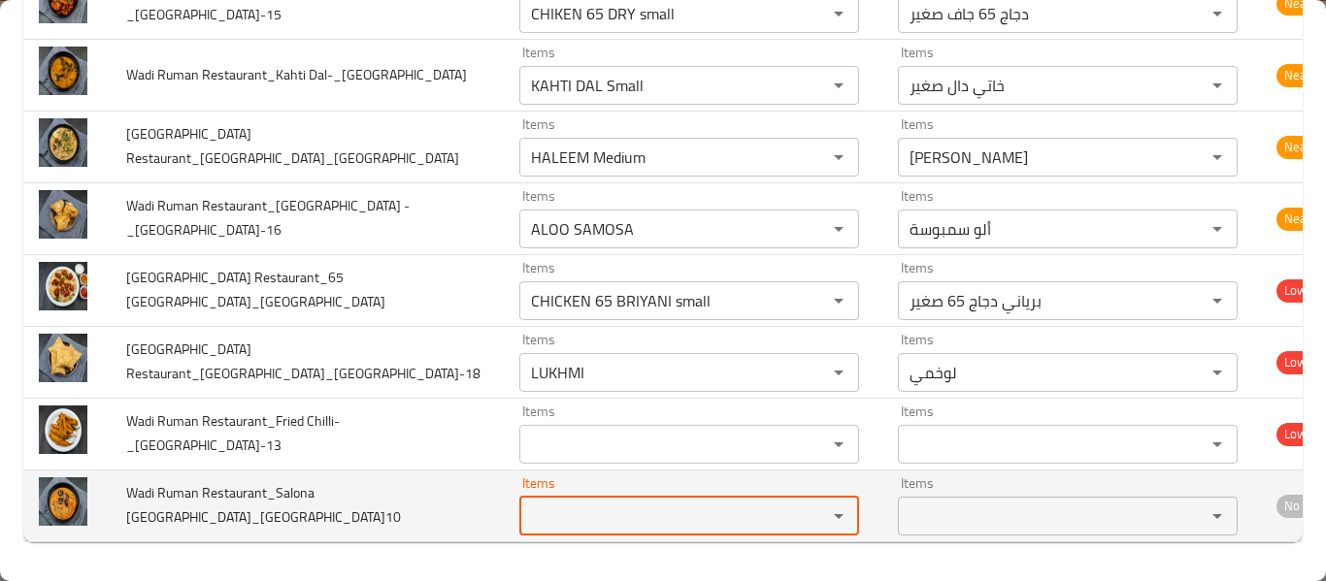
type Batinjan-_Kent-10 "d"
type Batinjan-_Kent-10 "sal"
drag, startPoint x: 275, startPoint y: 491, endPoint x: 293, endPoint y: 491, distance: 18.4
click at [276, 491] on span "Wadi Ruman Restaurant_Salona Batinjan-_Kent-10" at bounding box center [263, 504] width 275 height 49
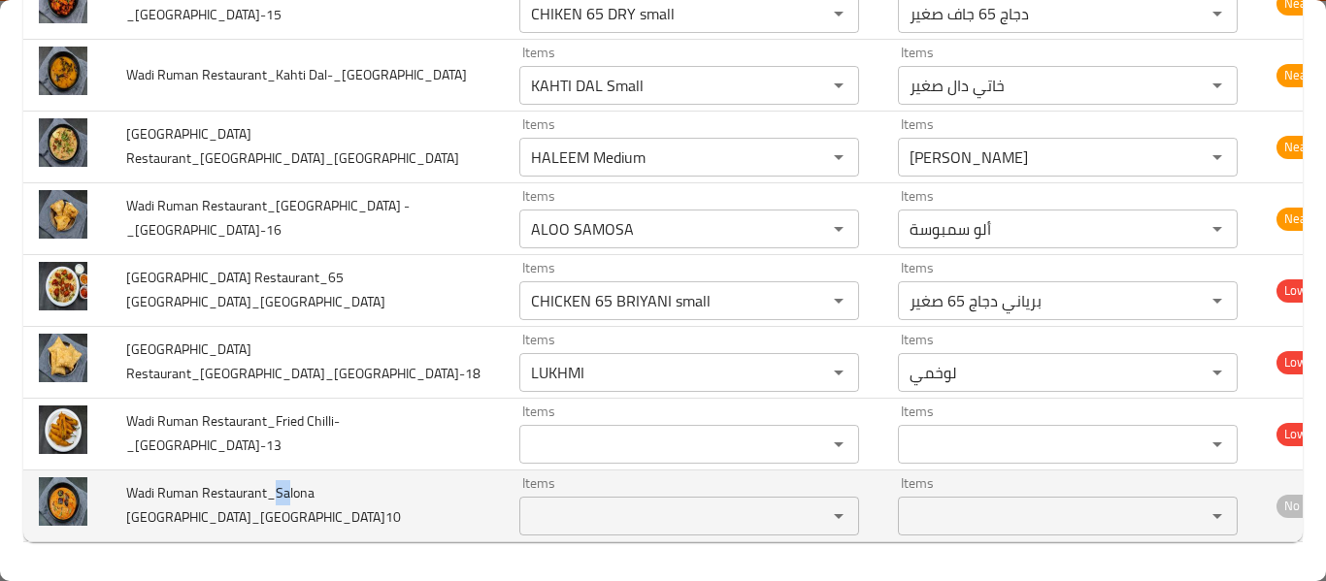
drag, startPoint x: 293, startPoint y: 491, endPoint x: 340, endPoint y: 490, distance: 46.6
click at [312, 491] on span "Wadi Ruman Restaurant_Salona Batinjan-_Kent-10" at bounding box center [263, 504] width 275 height 49
drag, startPoint x: 343, startPoint y: 490, endPoint x: 362, endPoint y: 491, distance: 19.4
click at [362, 491] on span "Wadi Ruman Restaurant_Salona Batinjan-_Kent-10" at bounding box center [263, 504] width 275 height 49
click at [348, 521] on td "Wadi Ruman Restaurant_Salona Batinjan-_Kent-10" at bounding box center [307, 506] width 393 height 72
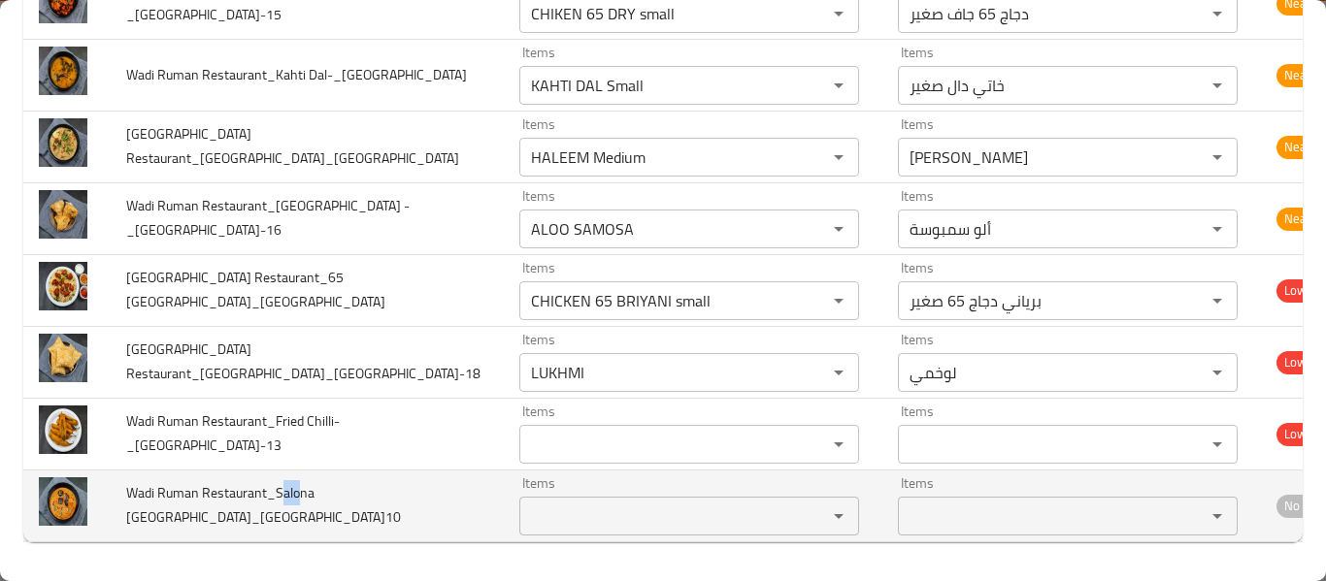
click at [303, 487] on span "Wadi Ruman Restaurant_Salona Batinjan-_Kent-10" at bounding box center [263, 504] width 275 height 49
click at [337, 496] on span "Wadi Ruman Restaurant_Salona Batinjan-_Kent-10" at bounding box center [263, 504] width 275 height 49
click at [282, 487] on span "Wadi Ruman Restaurant_Salona Batinjan-_Kent-10" at bounding box center [263, 504] width 275 height 49
drag, startPoint x: 289, startPoint y: 487, endPoint x: 359, endPoint y: 489, distance: 69.9
click at [352, 486] on span "Wadi Ruman Restaurant_Salona Batinjan-_Kent-10" at bounding box center [263, 504] width 275 height 49
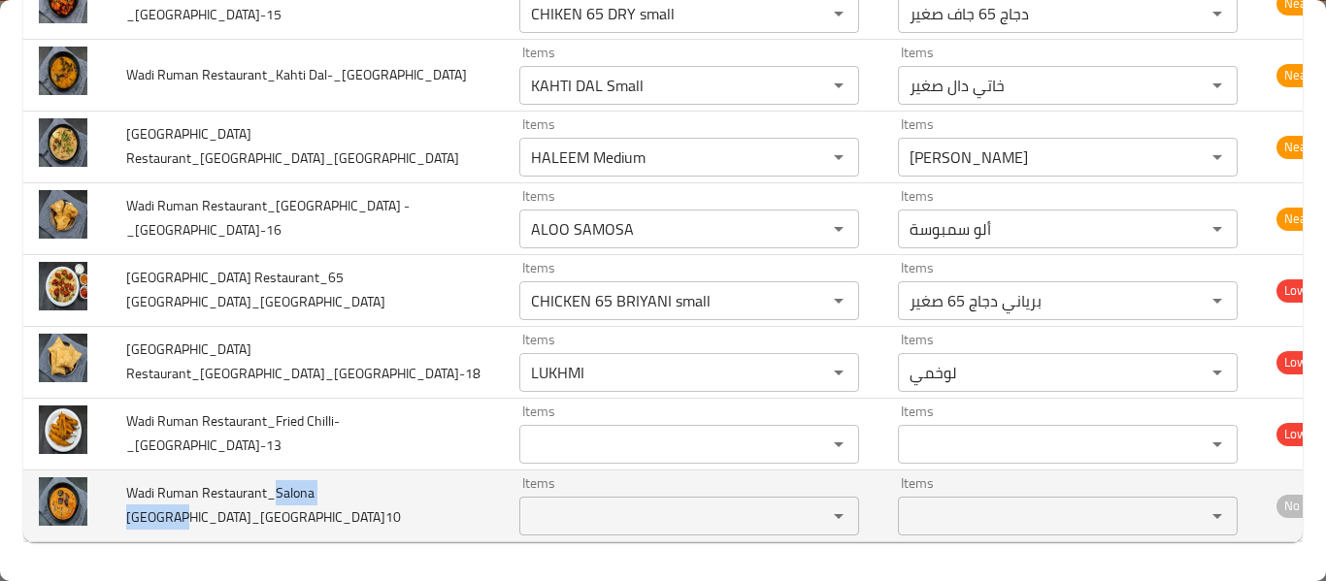
copy span "Salona Batinjan"
drag, startPoint x: 362, startPoint y: 491, endPoint x: 276, endPoint y: 494, distance: 86.4
click at [276, 494] on span "Wadi Ruman Restaurant_Salona Batinjan-_Kent-10" at bounding box center [263, 504] width 275 height 49
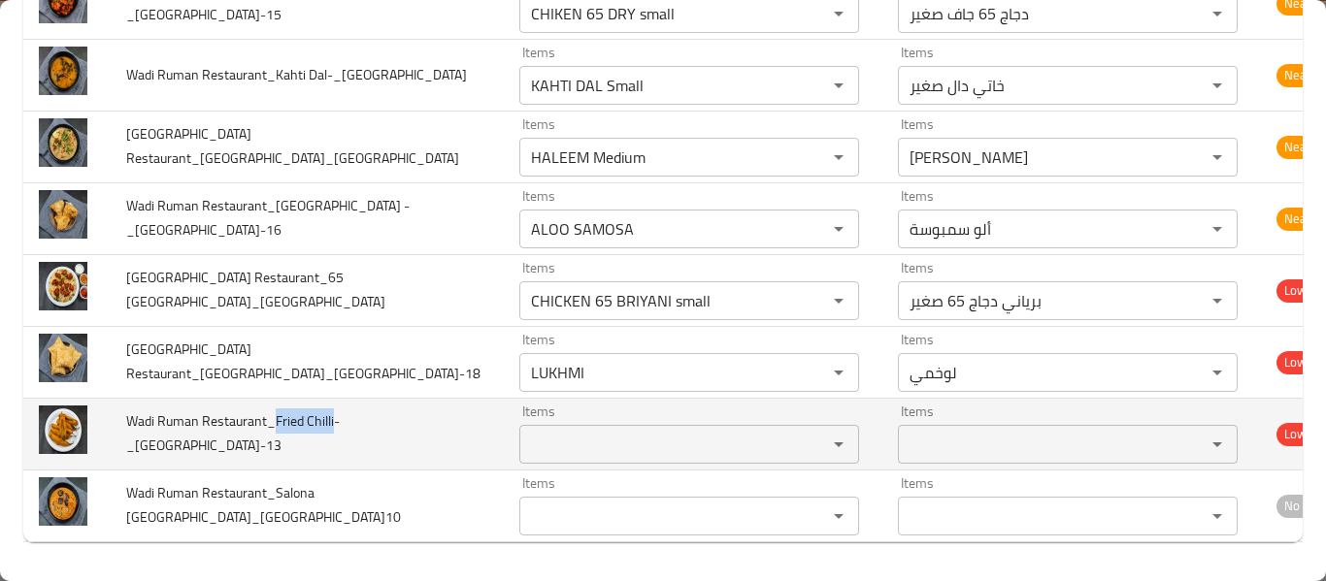
drag, startPoint x: 272, startPoint y: 417, endPoint x: 334, endPoint y: 418, distance: 62.1
click at [334, 418] on span "Wadi Ruman Restaurant_Fried Chilli-_Kent-13" at bounding box center [233, 433] width 214 height 49
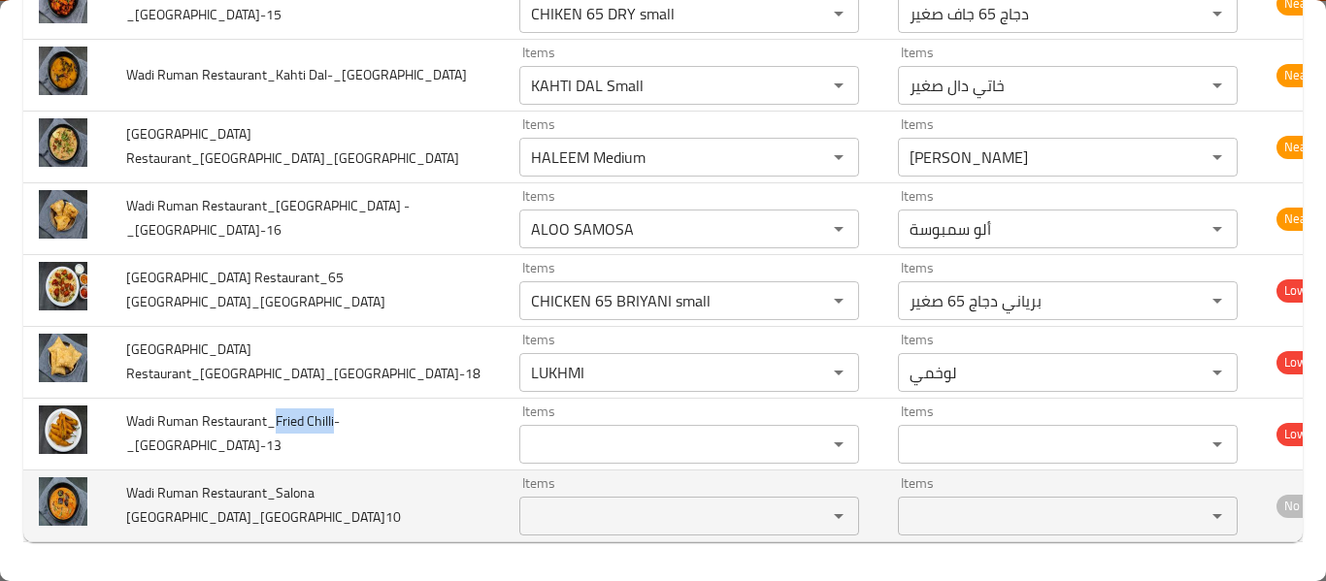
copy span "Fried Chilli"
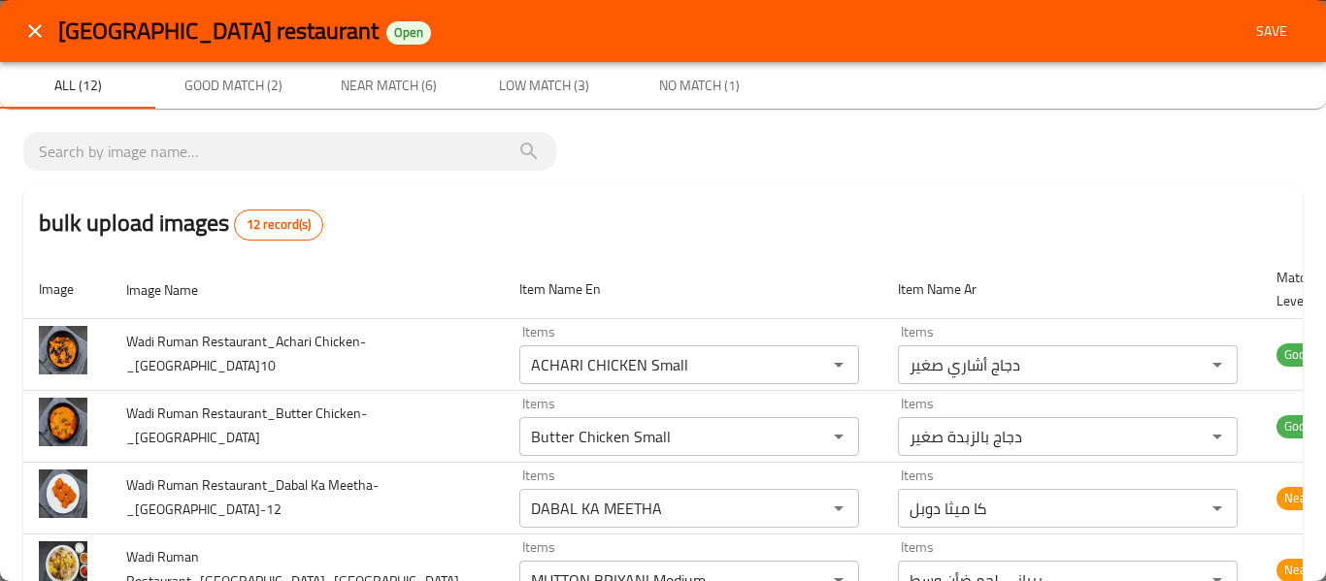
click at [1266, 32] on span "Save" at bounding box center [1271, 31] width 47 height 24
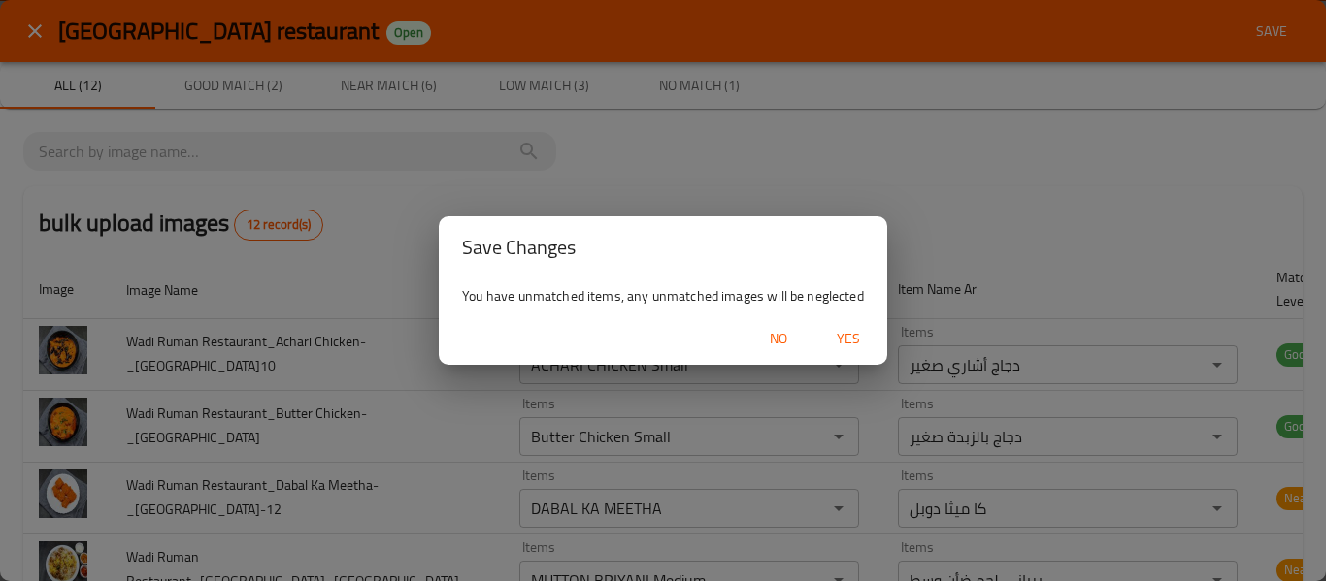
click at [849, 328] on span "Yes" at bounding box center [848, 339] width 47 height 24
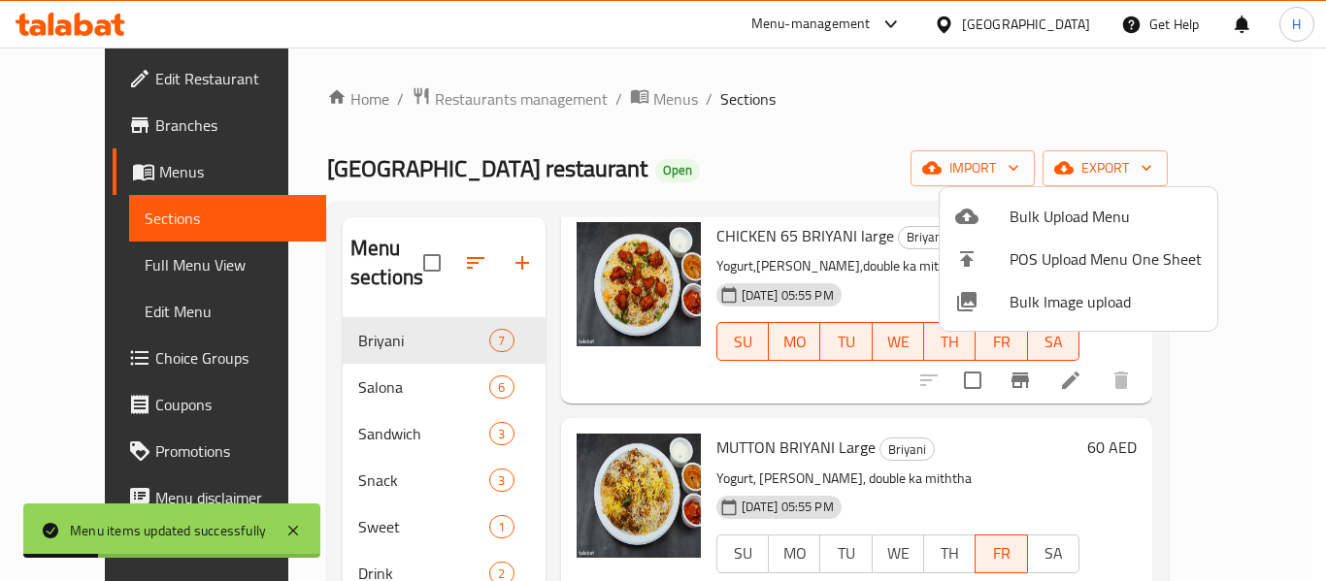
click at [97, 271] on div at bounding box center [663, 290] width 1326 height 581
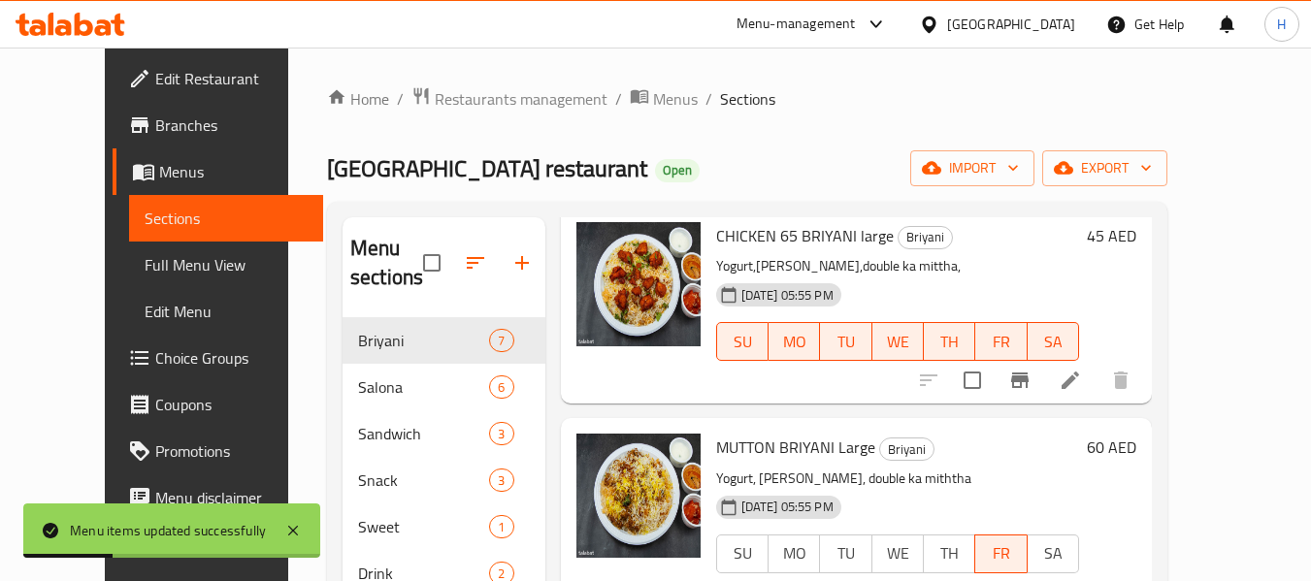
click at [145, 271] on span "Full Menu View" at bounding box center [227, 264] width 164 height 23
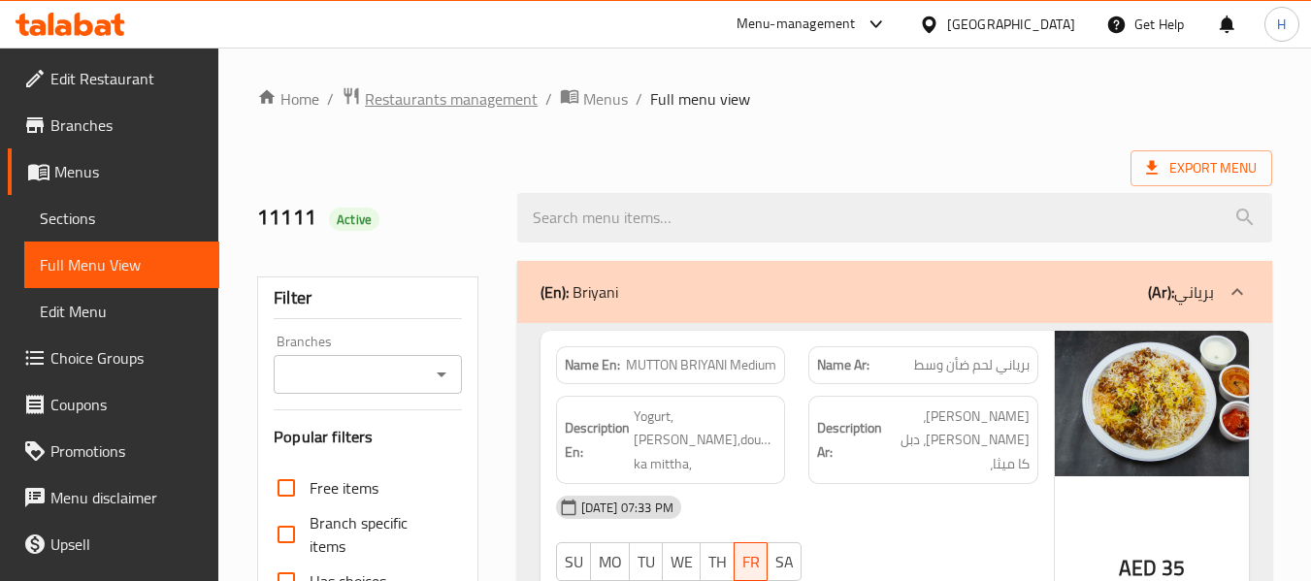
click at [460, 106] on span "Restaurants management" at bounding box center [451, 98] width 173 height 23
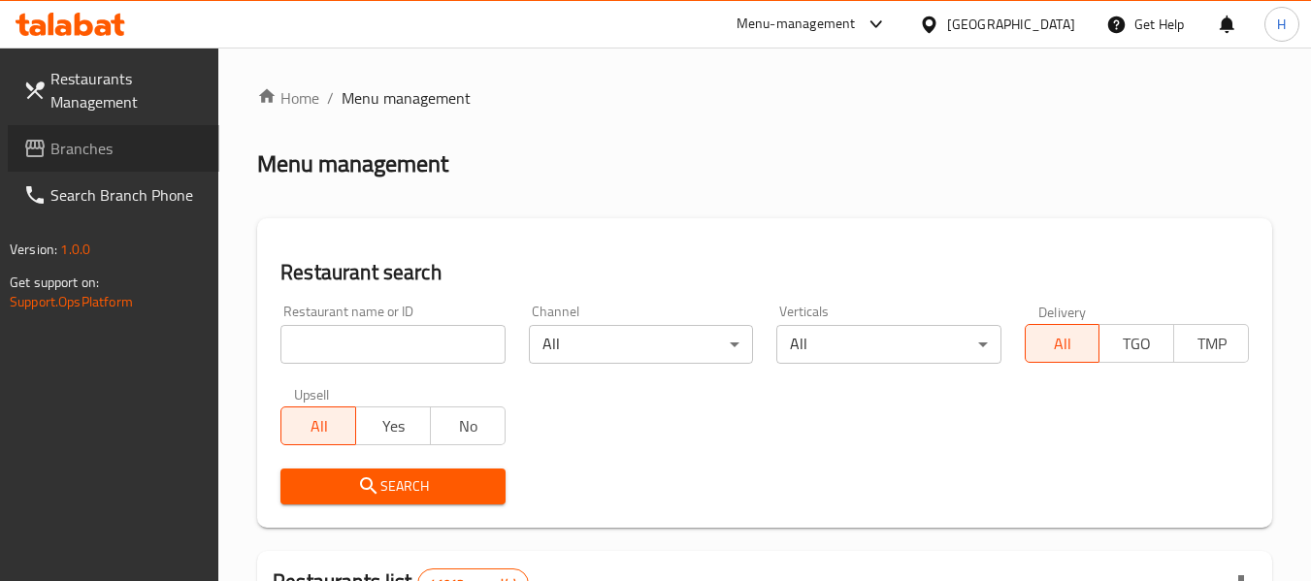
drag, startPoint x: 138, startPoint y: 151, endPoint x: 128, endPoint y: 154, distance: 10.1
click at [138, 150] on span "Branches" at bounding box center [126, 148] width 153 height 23
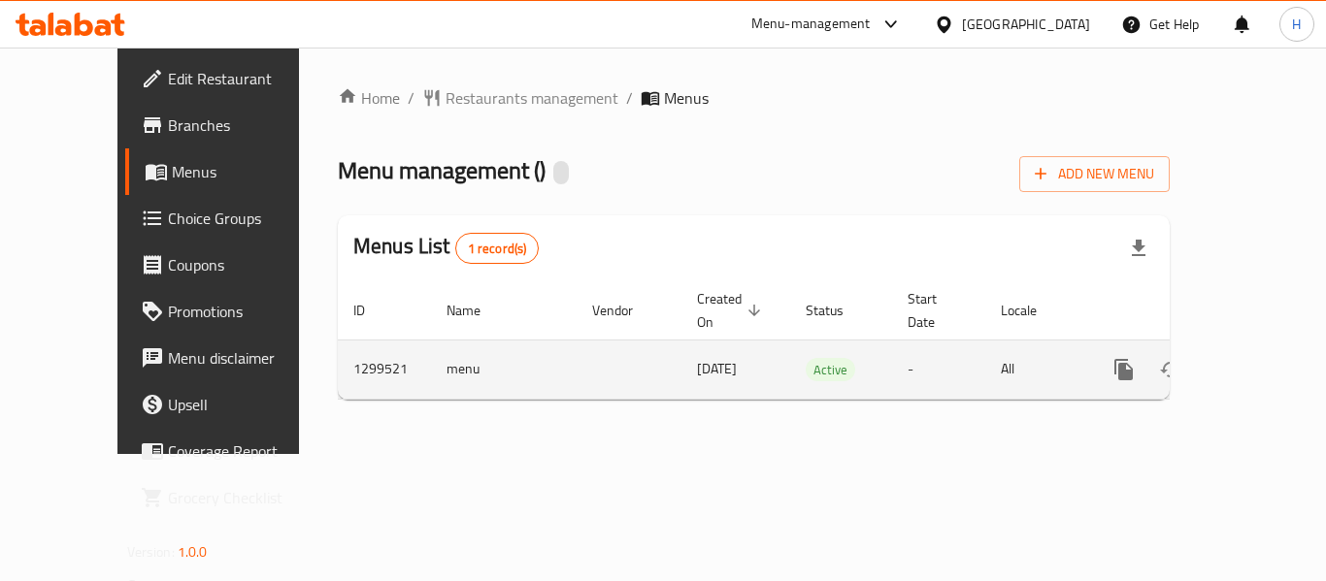
click at [1255, 361] on icon "enhanced table" at bounding box center [1263, 369] width 17 height 17
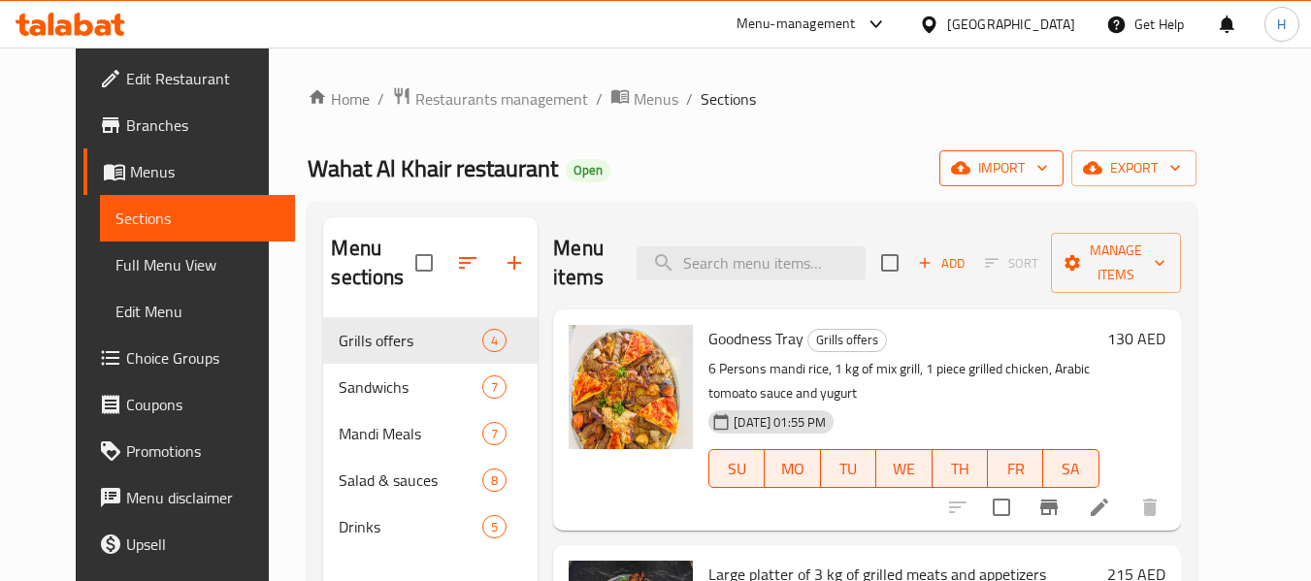
click at [1048, 161] on span "import" at bounding box center [1001, 168] width 93 height 24
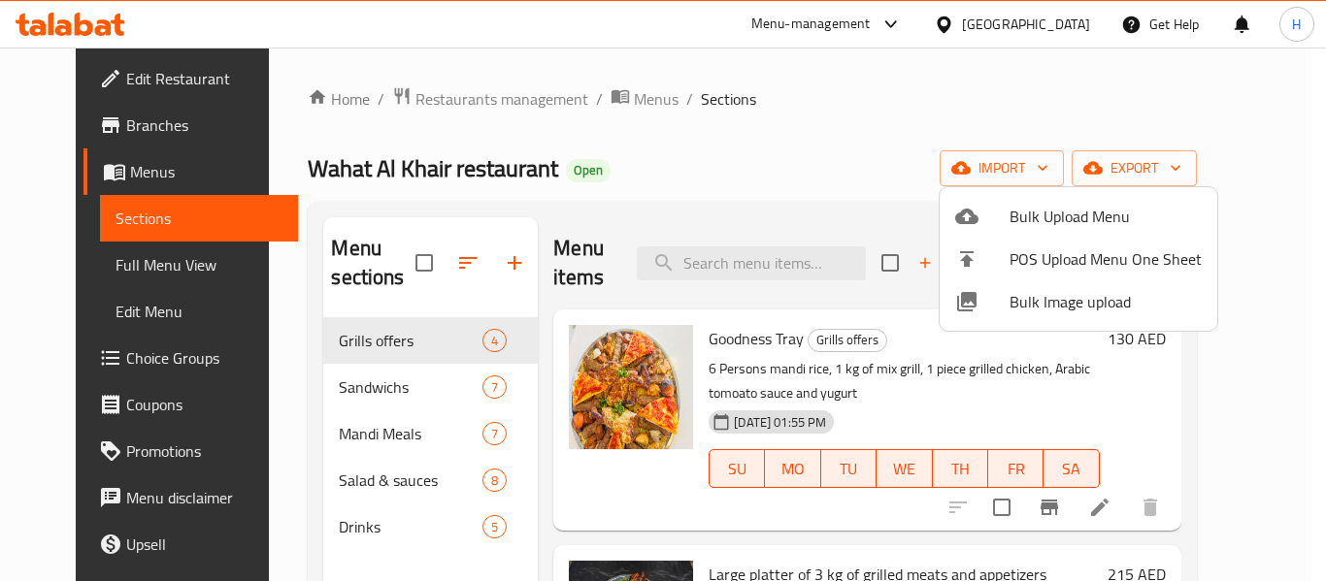
click at [1013, 313] on span "Bulk Image upload" at bounding box center [1105, 301] width 192 height 23
click at [1013, 314] on body "​ Menu-management [GEOGRAPHIC_DATA] Get Help H Edit Restaurant Branches Menus S…" at bounding box center [663, 315] width 1326 height 534
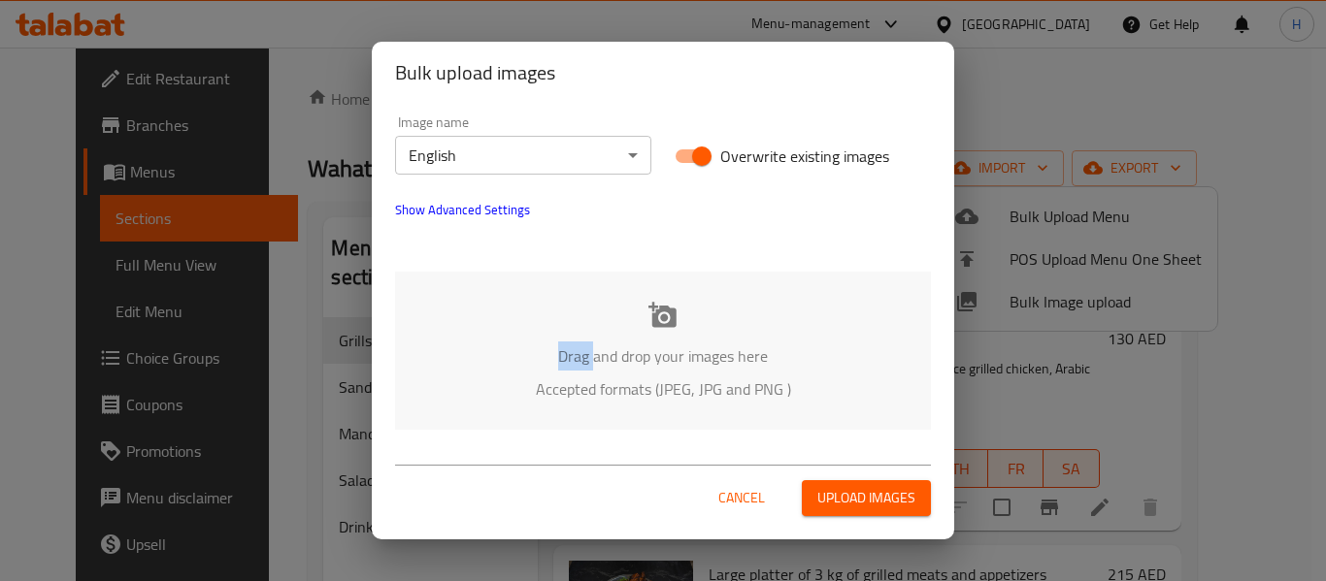
click at [569, 359] on p "Drag and drop your images here" at bounding box center [662, 356] width 477 height 23
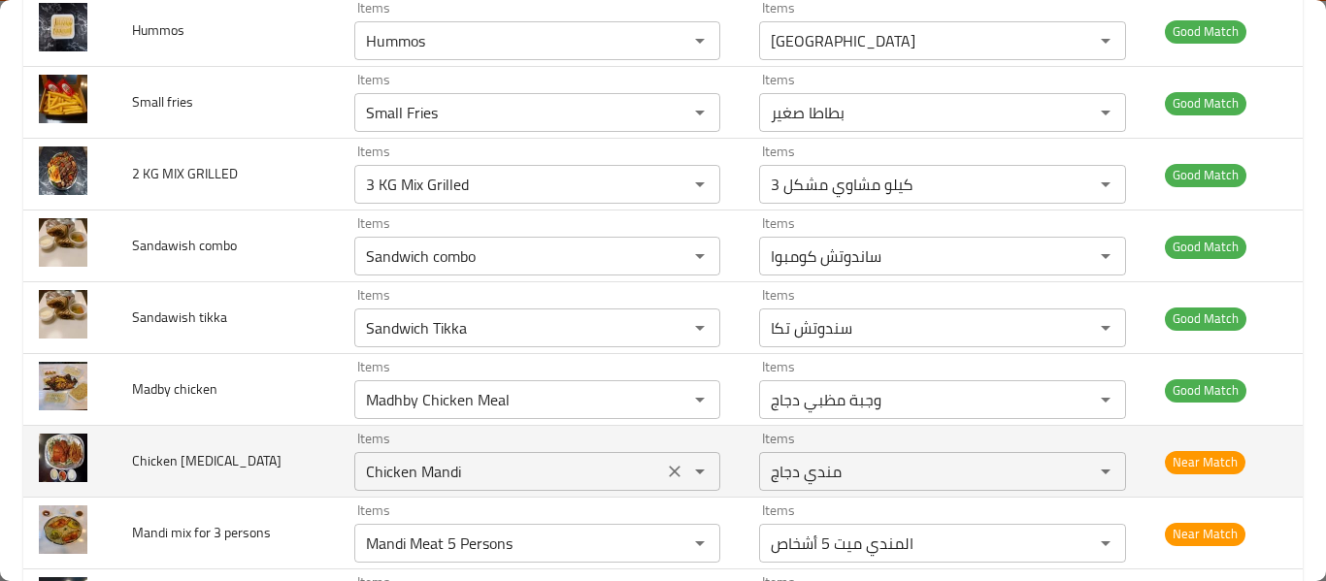
scroll to position [776, 0]
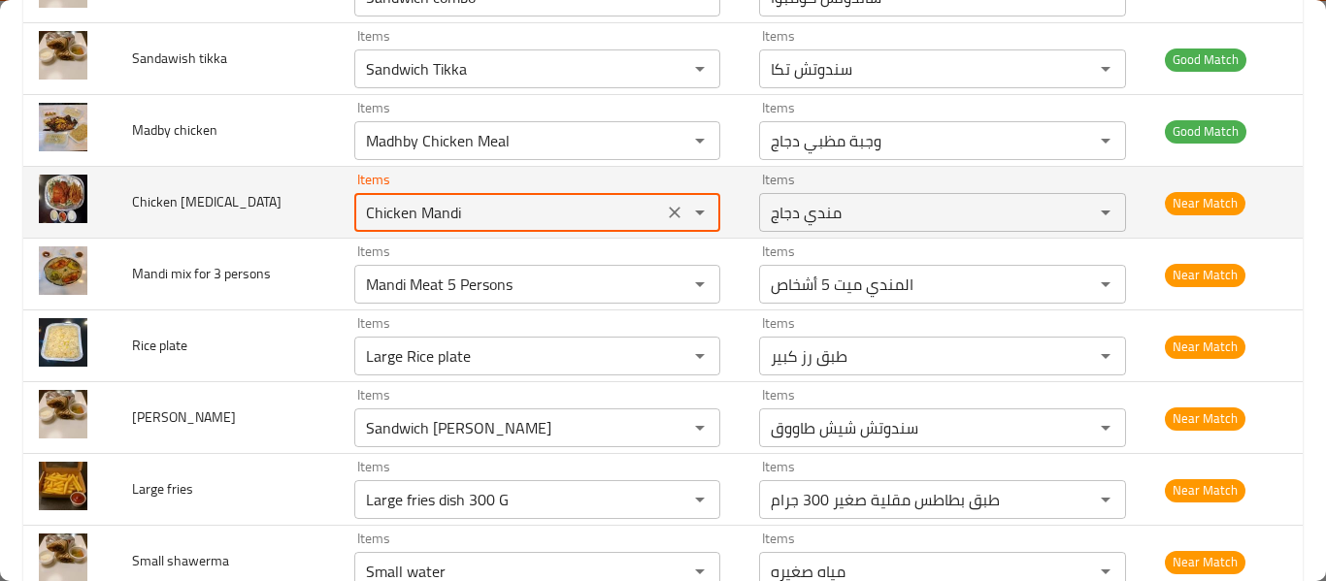
drag, startPoint x: 482, startPoint y: 214, endPoint x: 509, endPoint y: 217, distance: 26.4
click at [509, 217] on Makena "Chicken Mandi" at bounding box center [508, 212] width 297 height 27
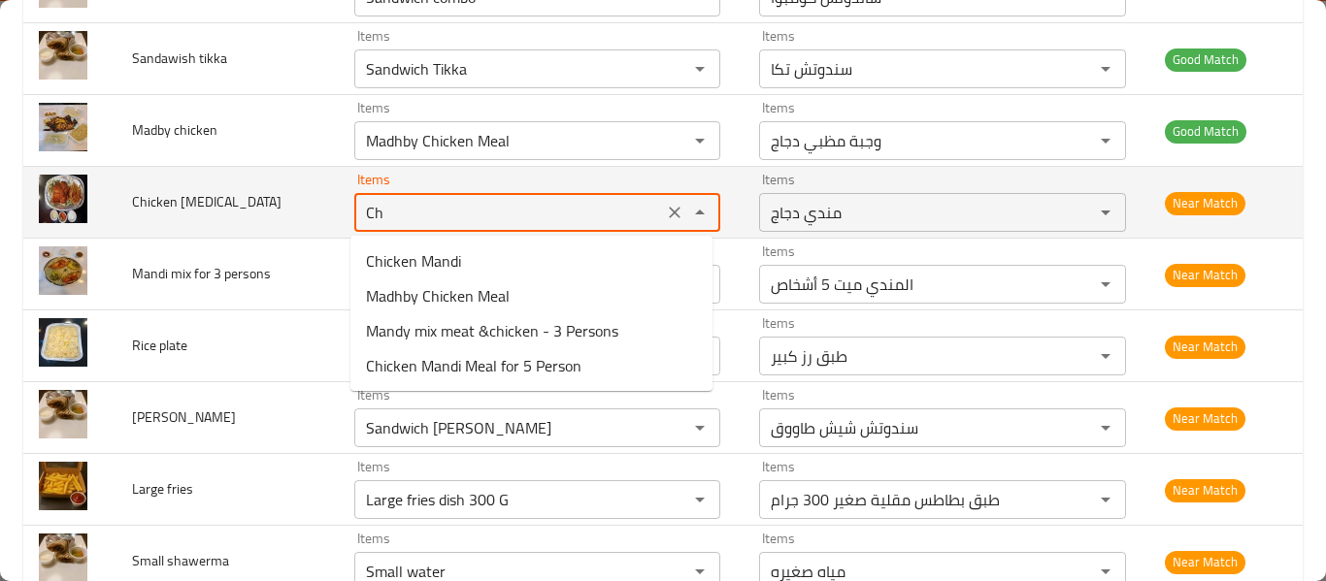
type Makena "C"
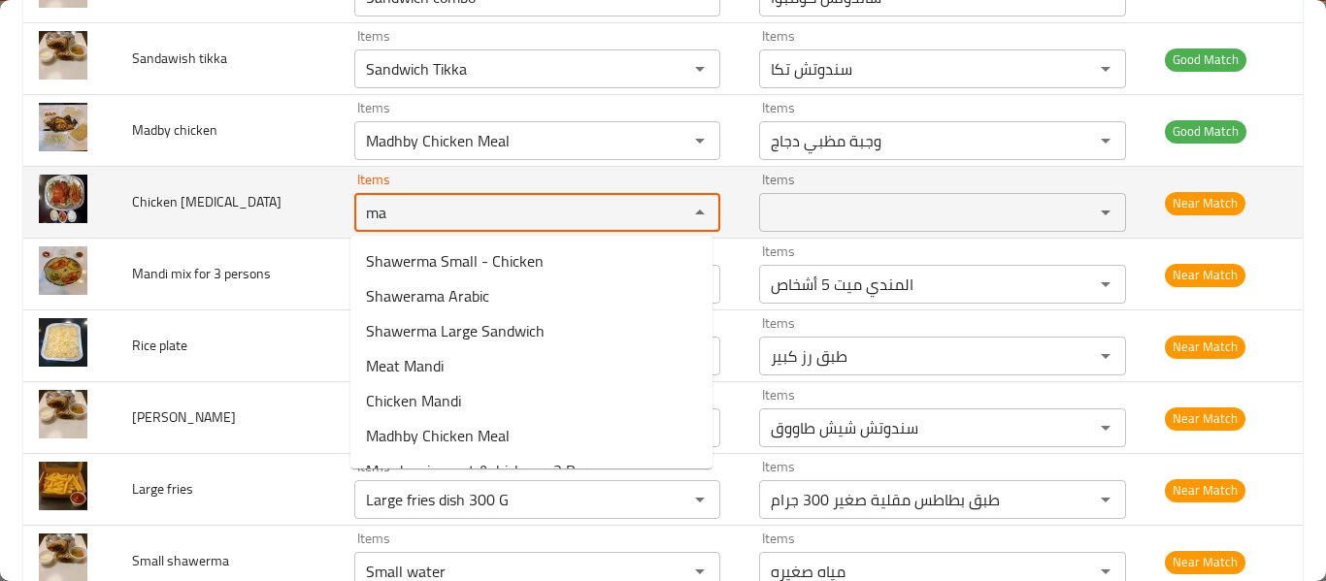
type Makena "m"
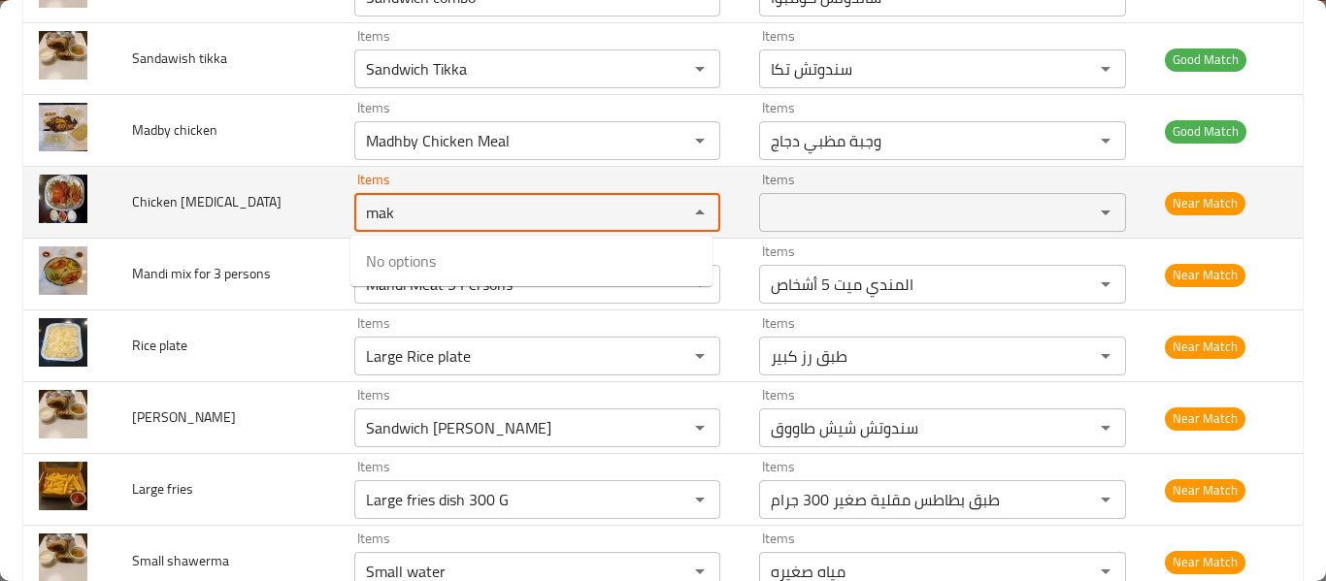
type Makena "mak"
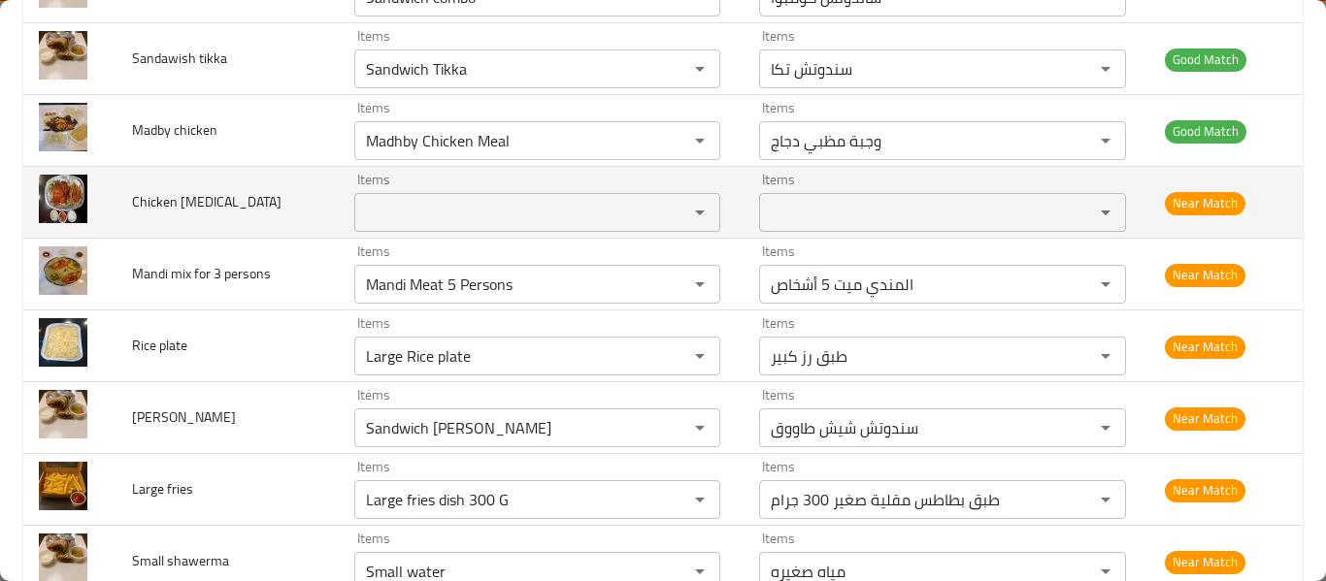
click at [221, 199] on span "Chicken [MEDICAL_DATA]" at bounding box center [206, 201] width 149 height 25
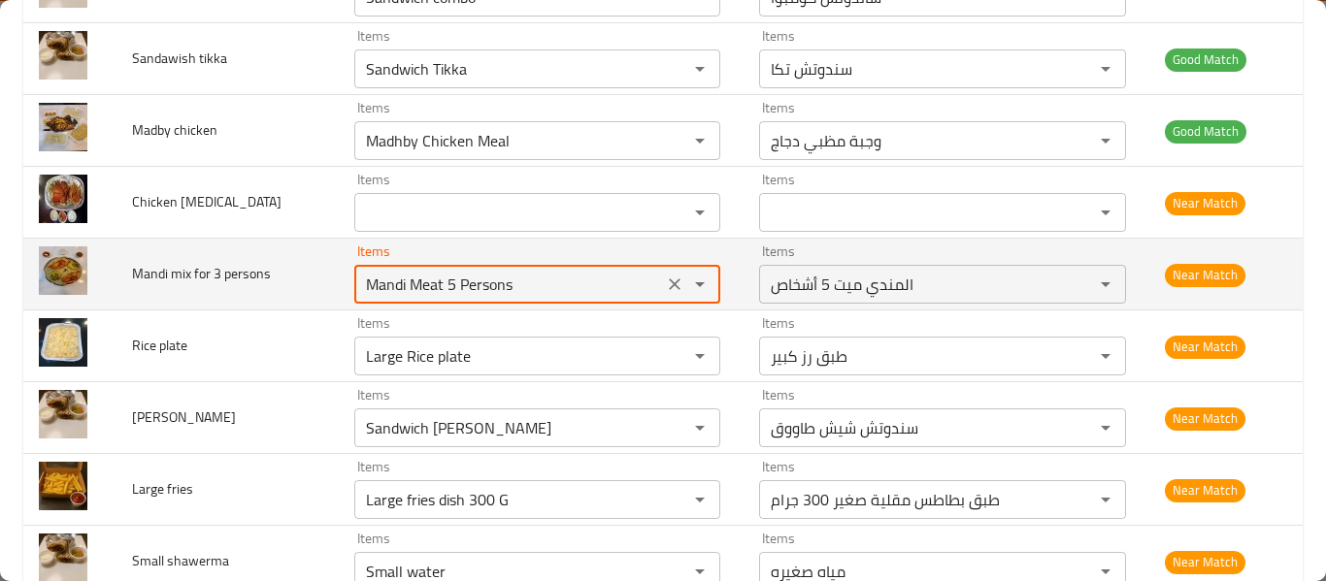
drag, startPoint x: 412, startPoint y: 292, endPoint x: 563, endPoint y: 279, distance: 151.0
click at [571, 291] on persons "Mandi Meat 5 Persons" at bounding box center [508, 284] width 297 height 27
type persons "Mandi Meat 5 Persons"
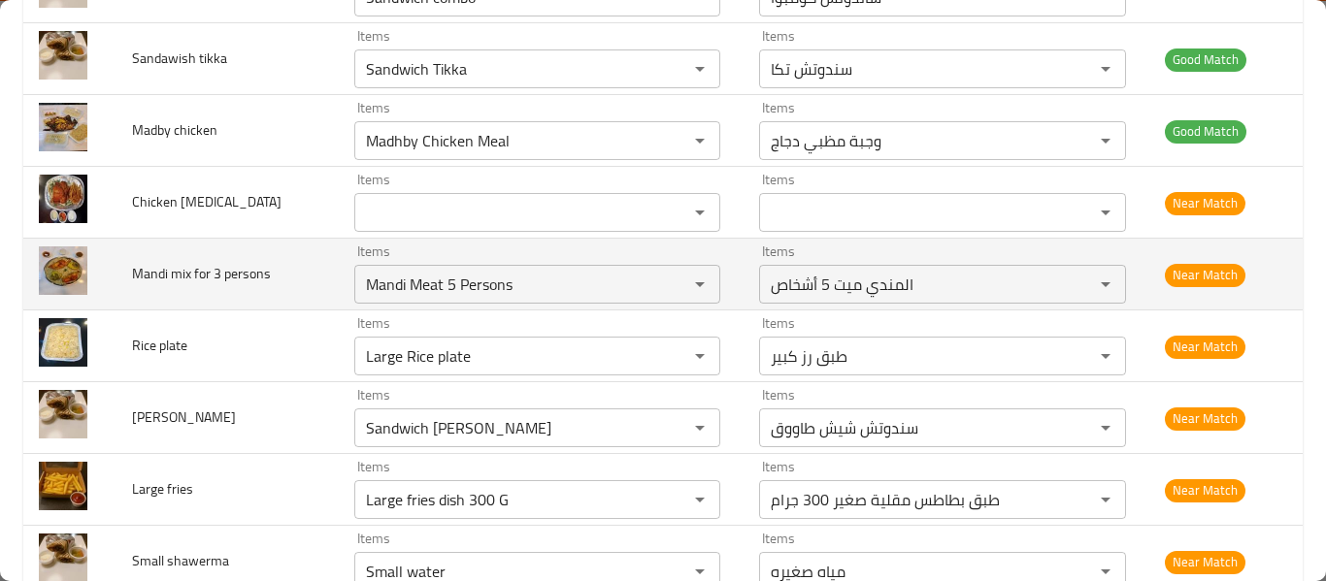
click at [207, 275] on span "Mandi mix for 3 persons" at bounding box center [201, 273] width 139 height 25
click at [665, 282] on icon "Clear" at bounding box center [674, 284] width 19 height 19
click at [216, 270] on span "Mandi mix for 3 persons" at bounding box center [201, 273] width 139 height 25
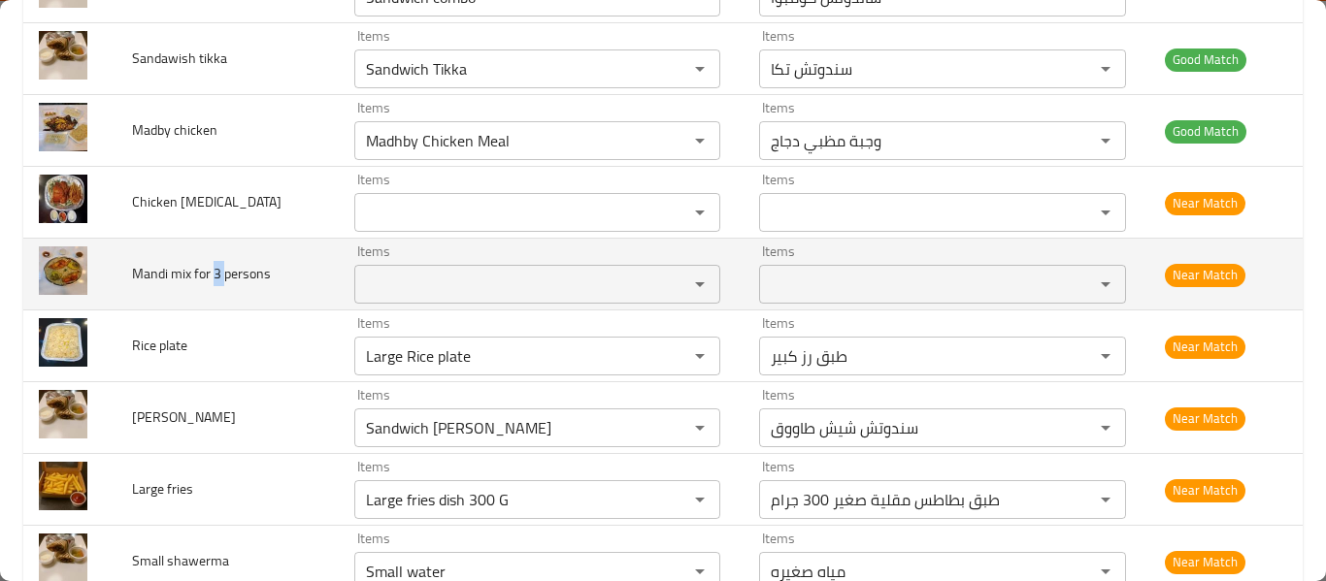
click at [216, 270] on span "Mandi mix for 3 persons" at bounding box center [201, 273] width 139 height 25
click at [213, 272] on span "Mandi mix for 3 persons" at bounding box center [201, 273] width 139 height 25
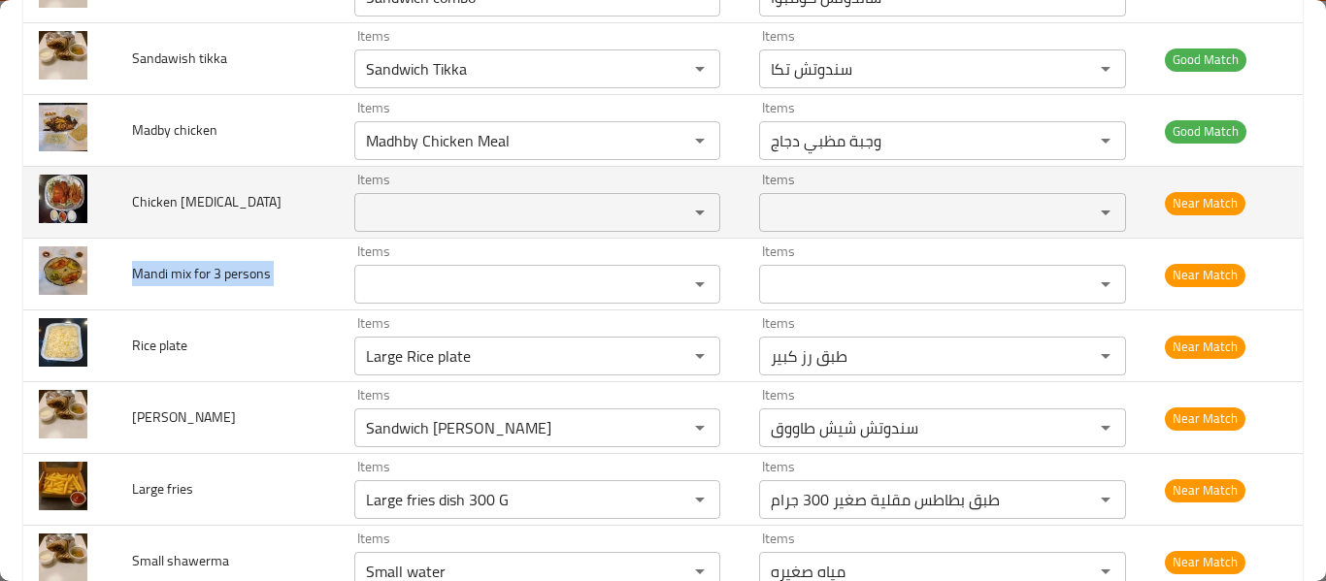
click at [126, 191] on td "Chicken [MEDICAL_DATA]" at bounding box center [227, 203] width 222 height 72
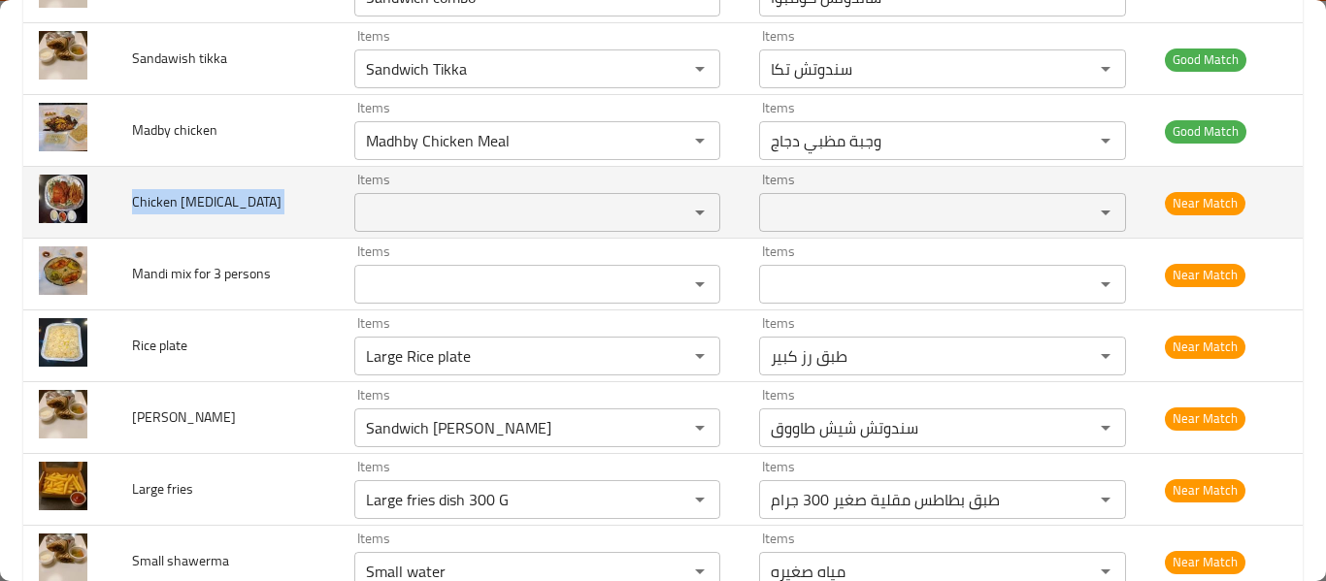
click at [126, 191] on td "Chicken [MEDICAL_DATA]" at bounding box center [227, 203] width 222 height 72
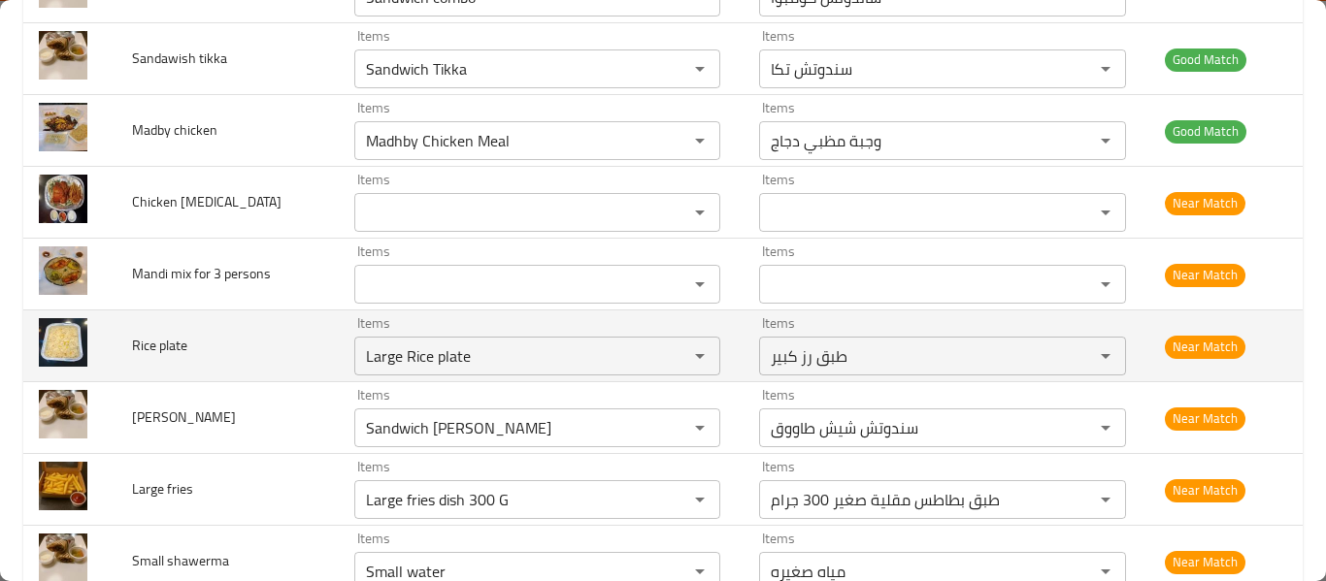
click at [181, 351] on span "Rice plate" at bounding box center [159, 345] width 55 height 25
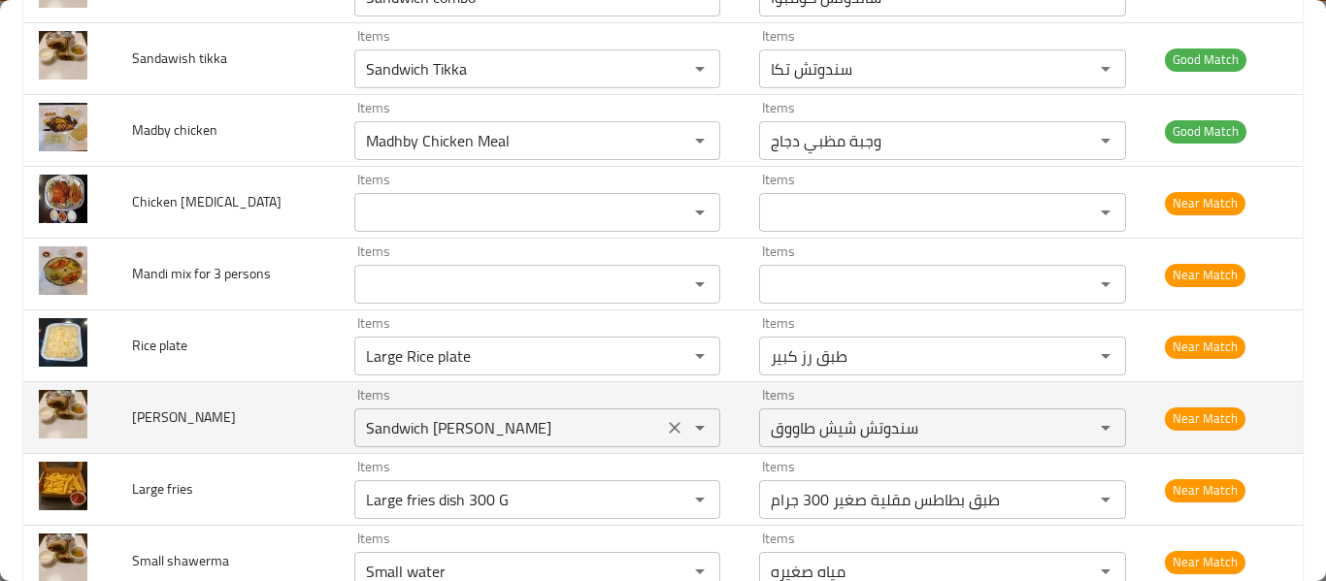
scroll to position [1035, 0]
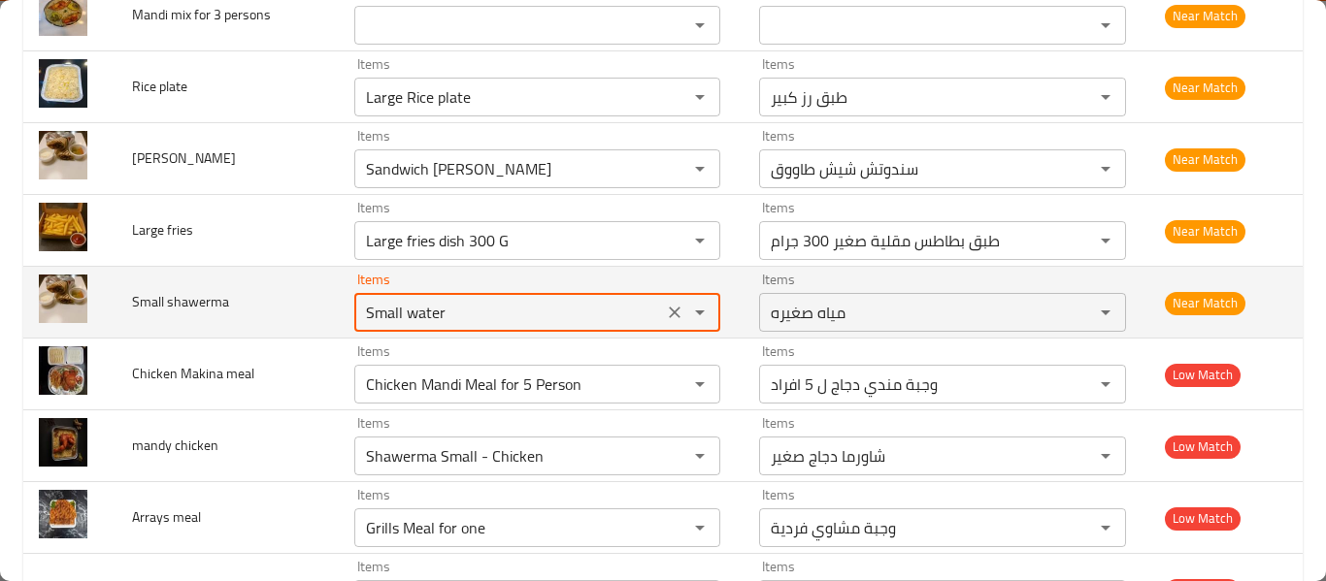
drag, startPoint x: 478, startPoint y: 316, endPoint x: 512, endPoint y: 306, distance: 35.6
click at [523, 320] on shawerma "Small water" at bounding box center [508, 312] width 297 height 27
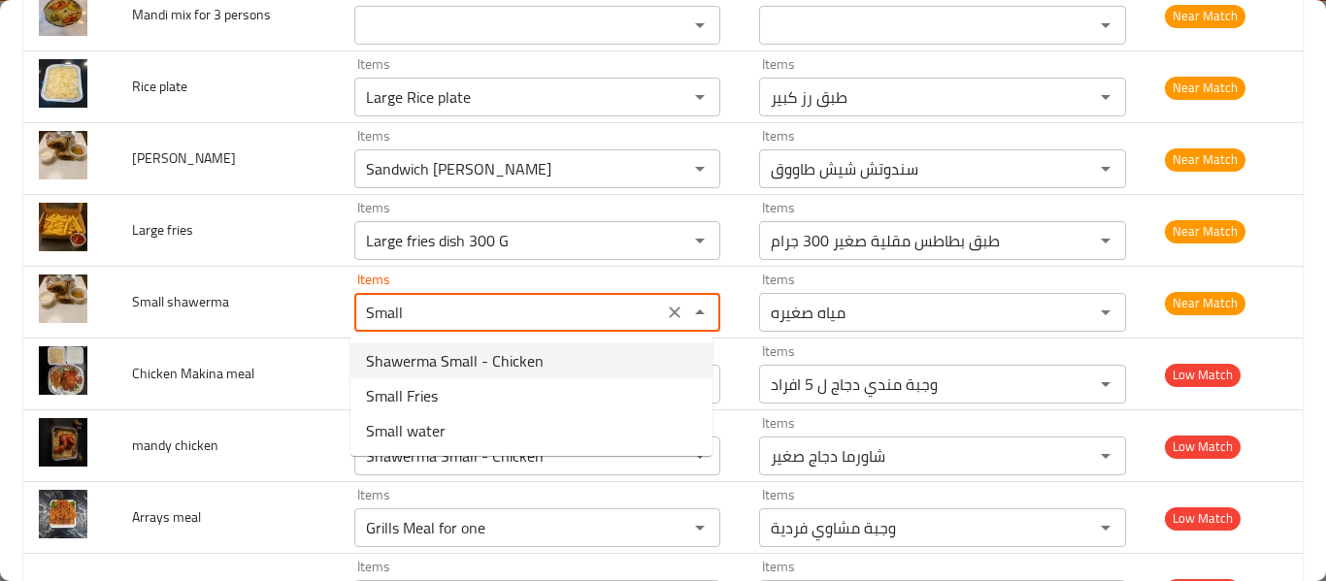
click at [486, 362] on span "Shawerma Small - Chicken" at bounding box center [455, 360] width 178 height 23
type shawerma "Shawerma Small - Chicken"
type shawerma-ar "شاورما دجاج صغير"
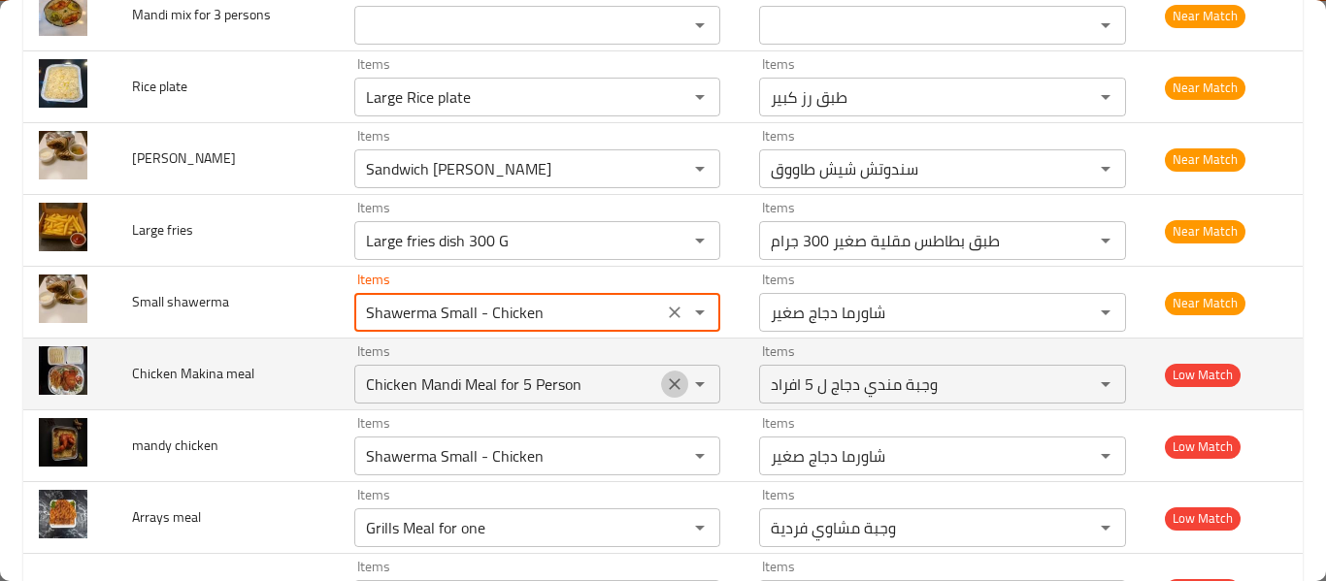
click at [667, 387] on icon "Clear" at bounding box center [674, 384] width 19 height 19
type shawerma "Shawerma Small - Chicken"
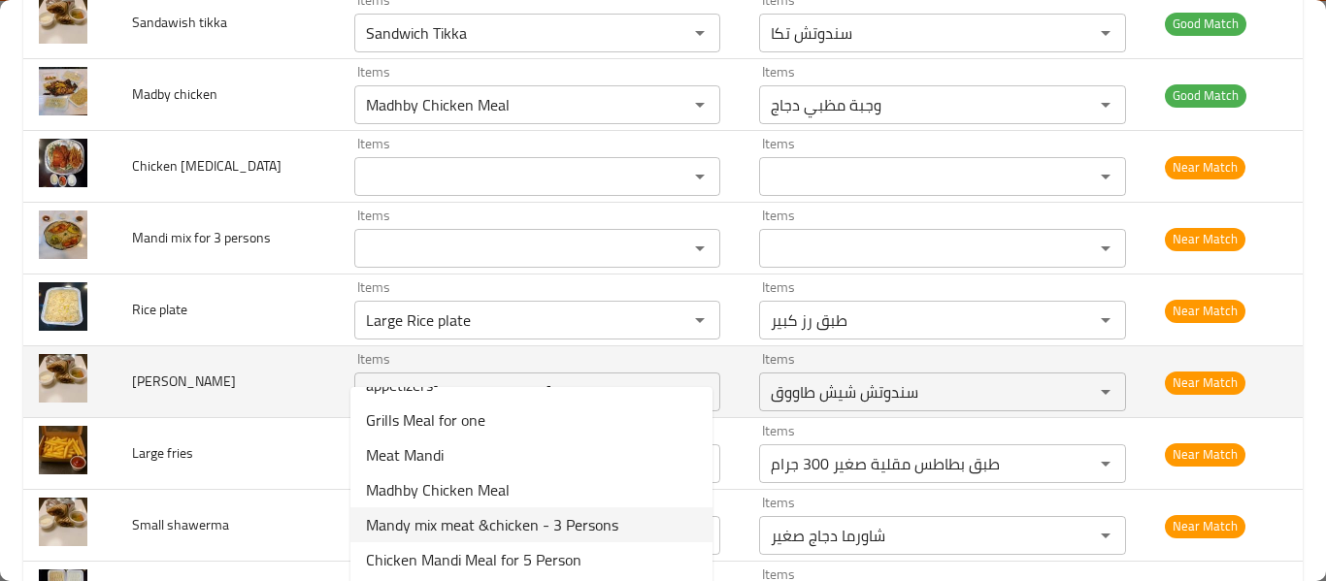
scroll to position [776, 0]
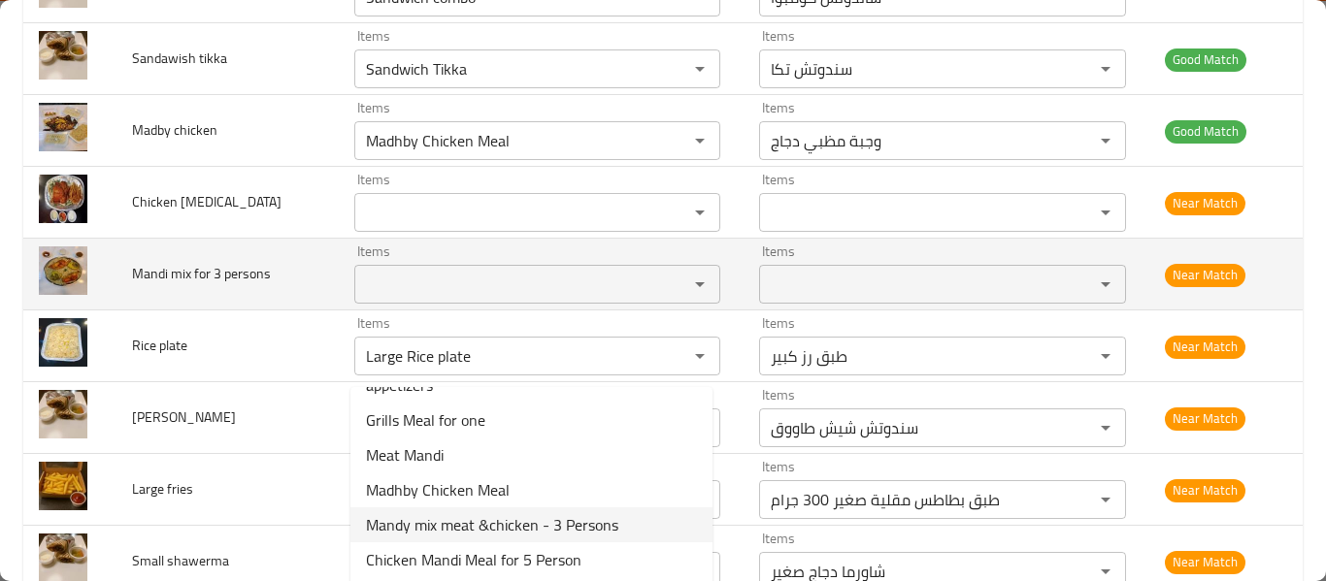
click at [386, 262] on div "Items Items" at bounding box center [537, 274] width 366 height 59
type meal "mea"
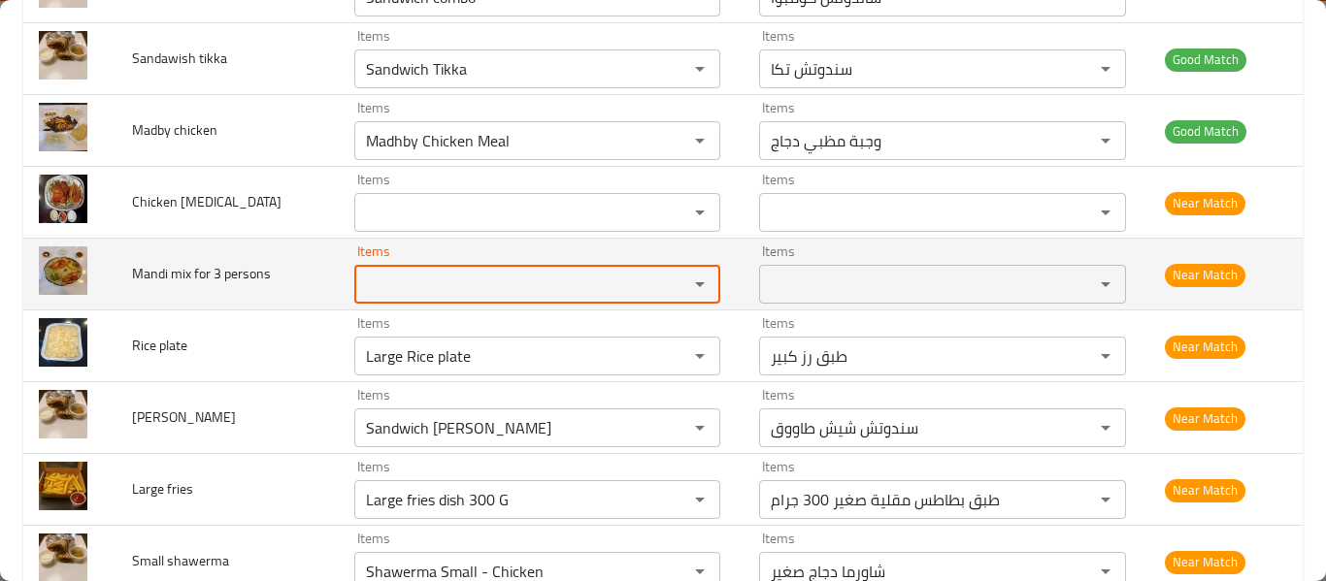
click at [404, 285] on persons "Items" at bounding box center [508, 284] width 297 height 27
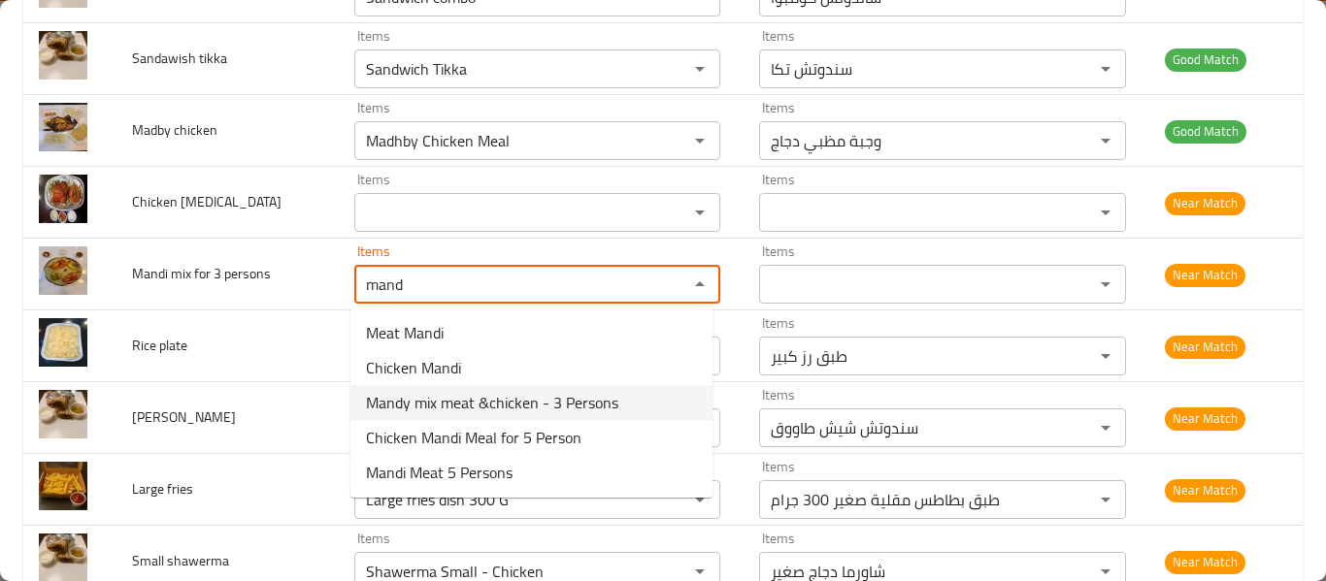
click at [481, 402] on span "Mandy mix meat &chicken - 3 Persons" at bounding box center [492, 402] width 252 height 23
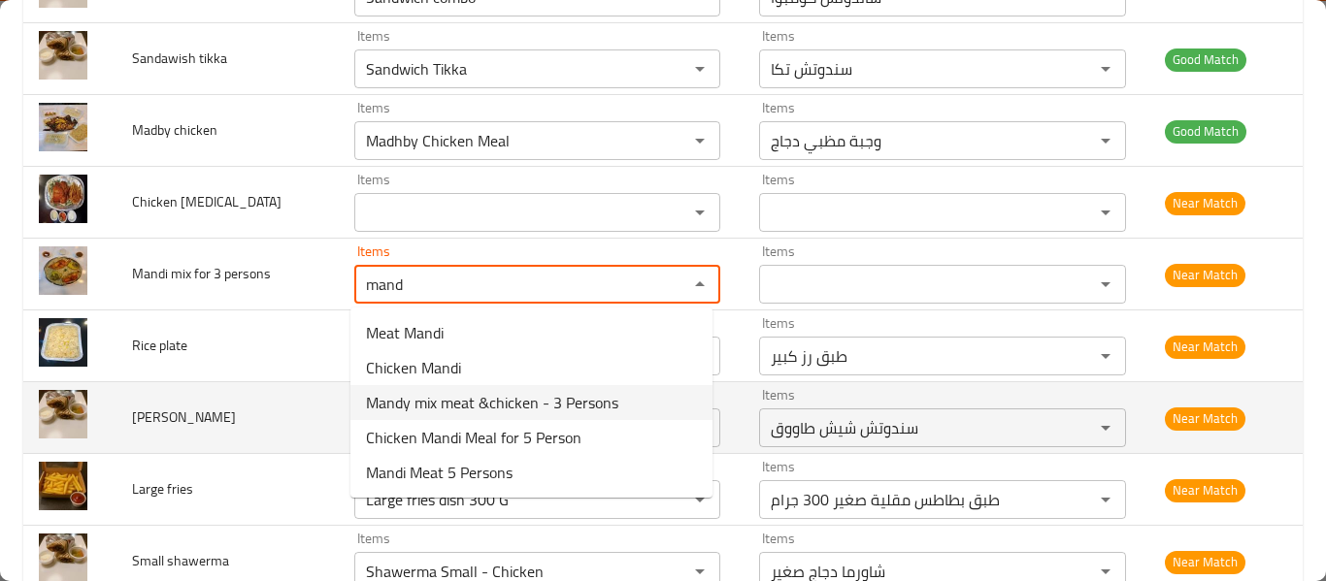
type persons "Mandy mix meat &chicken - 3 Persons"
type persons-ar "وجبة ل 3 افراد مشكل لحم وجاج"
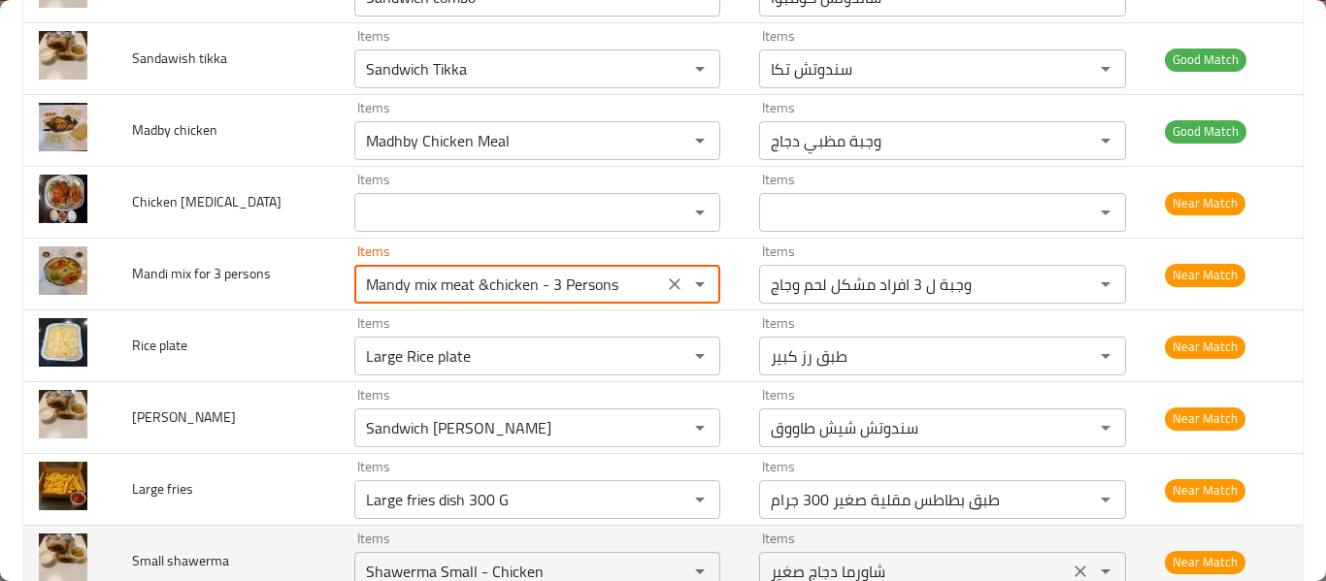
type persons "Mandy mix meat &chicken - 3 Persons"
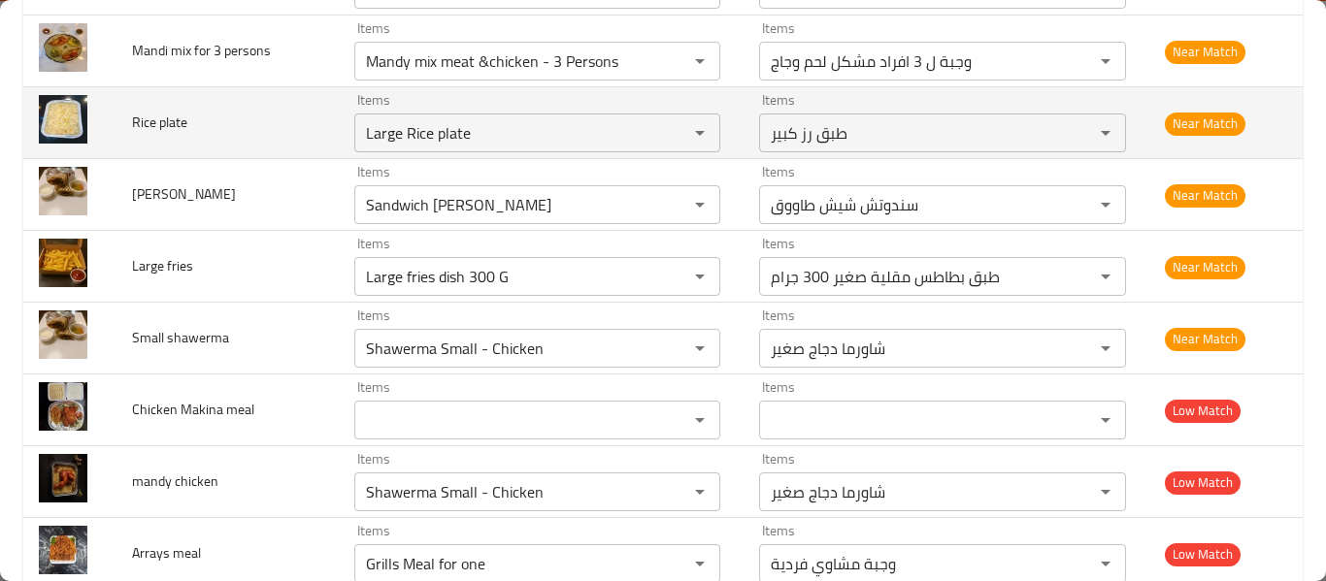
scroll to position [1035, 0]
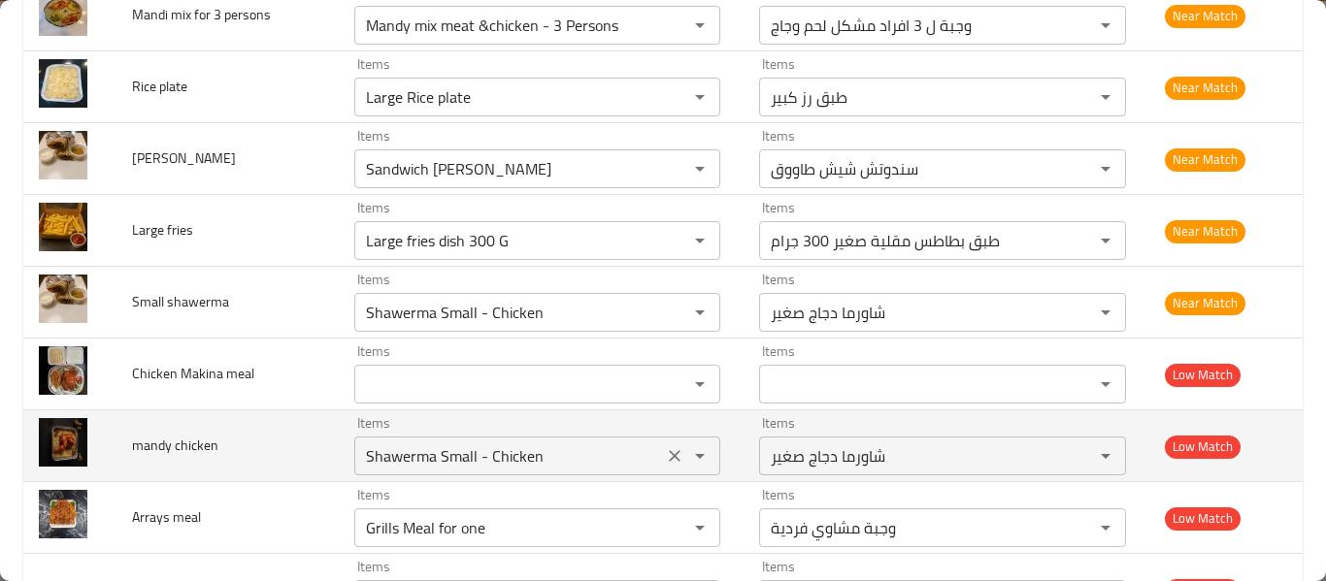
click at [492, 471] on div "Shawerma Small - Chicken Items" at bounding box center [537, 456] width 366 height 39
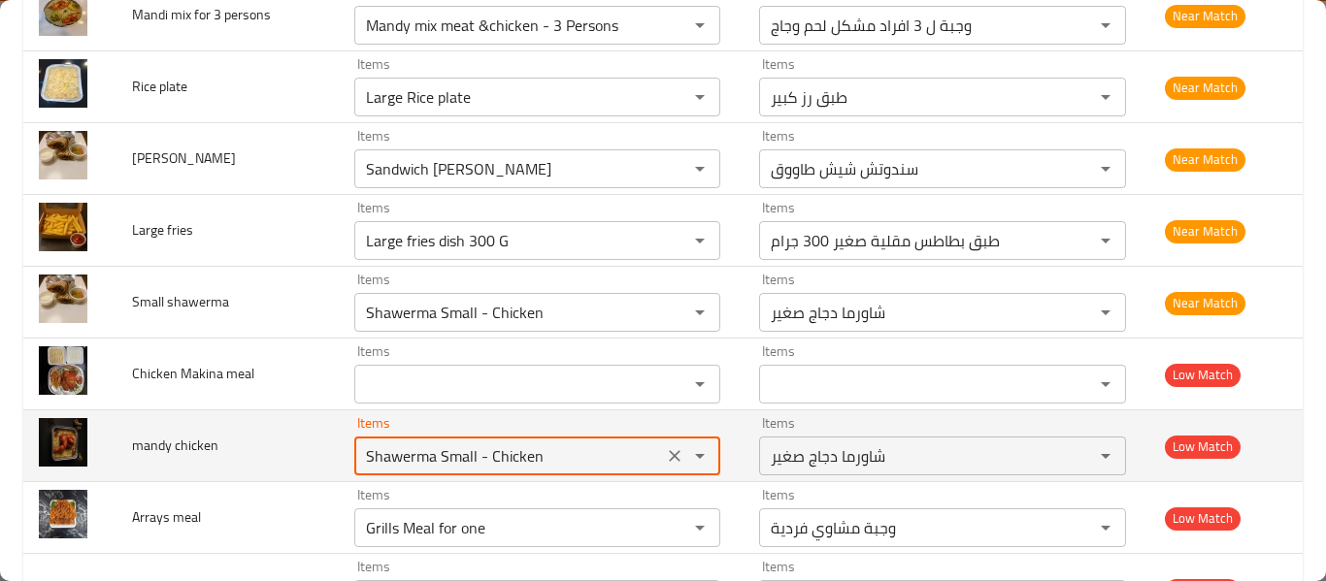
click at [492, 471] on div "Shawerma Small - Chicken Items" at bounding box center [537, 456] width 366 height 39
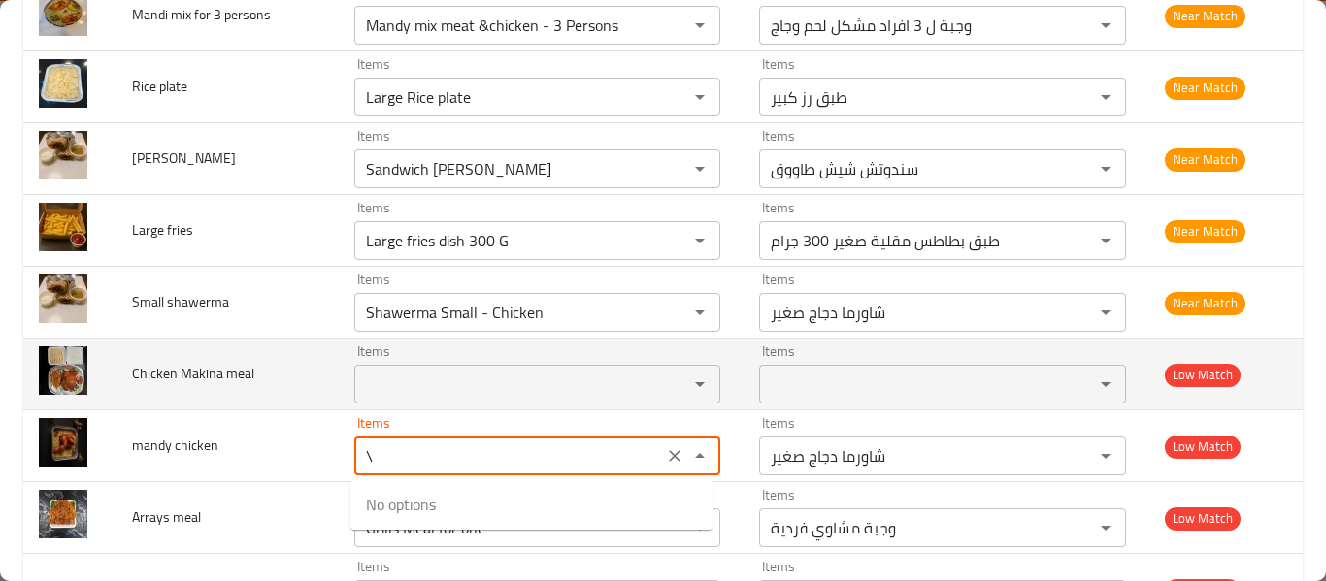
type chicken "Shawerma Small - Chicken"
click at [203, 387] on td "Chicken Makina meal" at bounding box center [227, 375] width 222 height 72
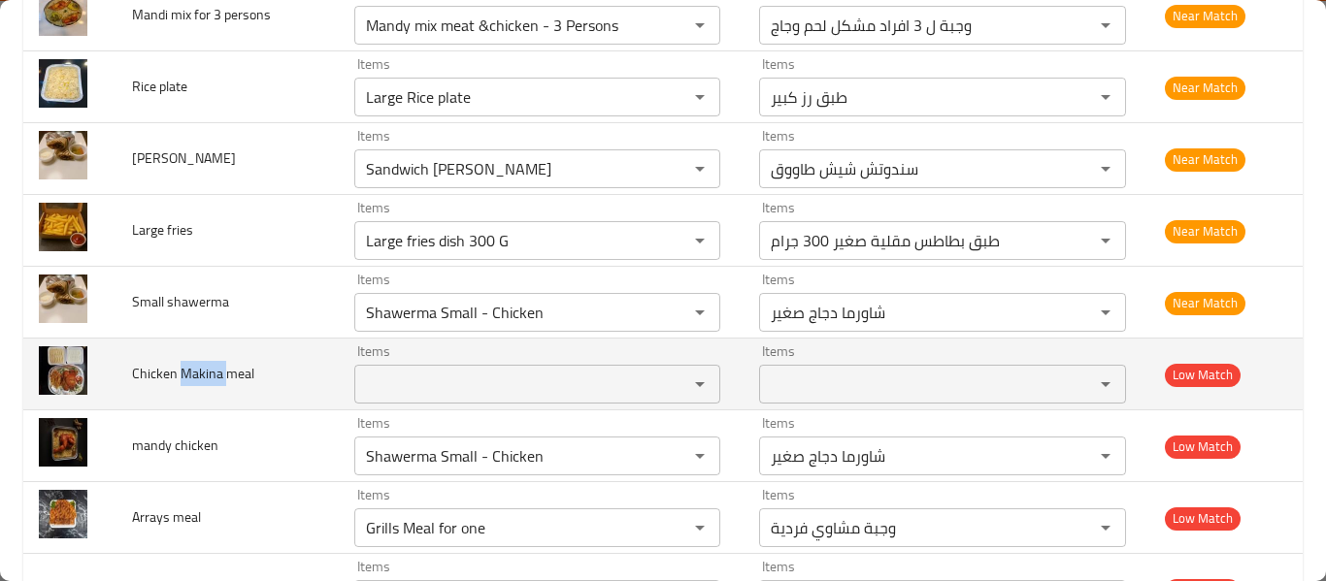
click at [203, 387] on td "Chicken Makina meal" at bounding box center [227, 375] width 222 height 72
click at [190, 387] on div at bounding box center [190, 387] width 0 height 0
click at [318, 379] on td "Chicken Makina meal" at bounding box center [227, 375] width 222 height 72
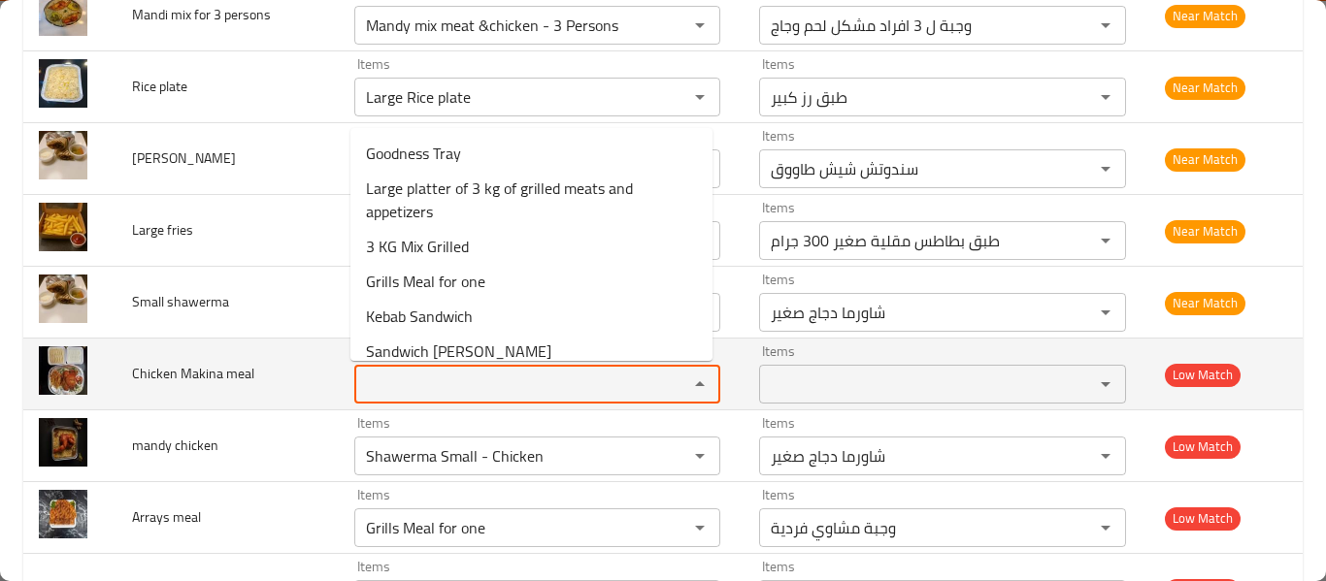
click at [421, 386] on meal "Items" at bounding box center [508, 384] width 297 height 27
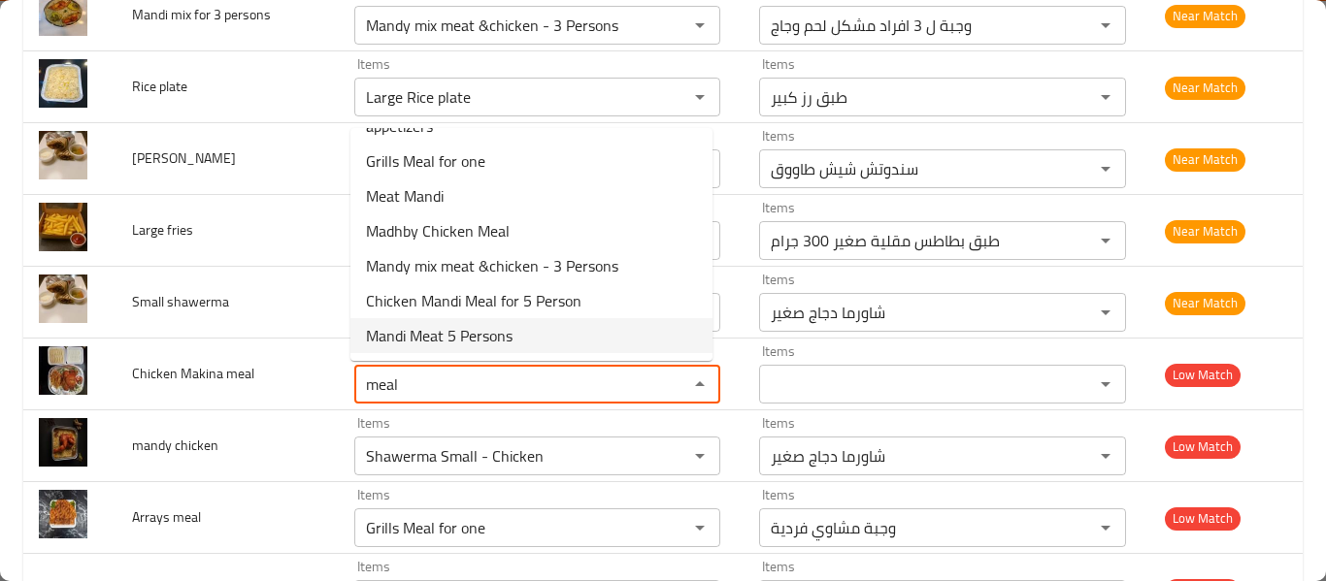
scroll to position [0, 0]
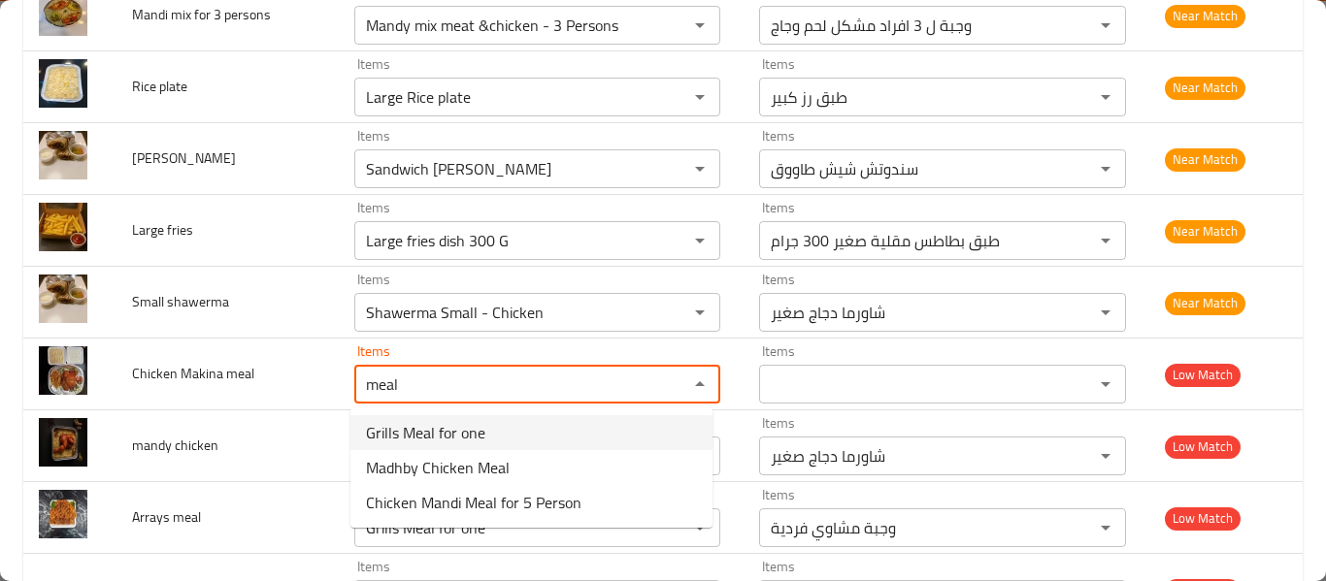
click at [466, 433] on span "Grills Meal for one" at bounding box center [425, 432] width 119 height 23
click at [466, 433] on div "Items Shawerma Small - Chicken Items" at bounding box center [537, 445] width 366 height 59
type meal "Grills Meal for one"
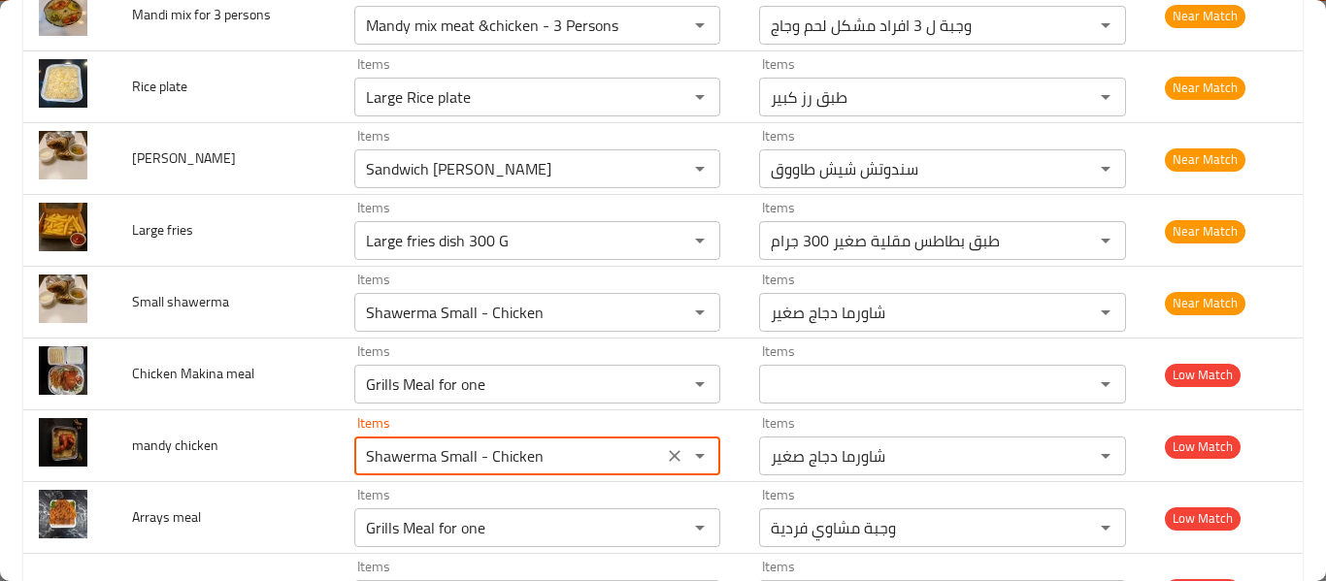
type meal-ar "وجبة مشاوي فردية"
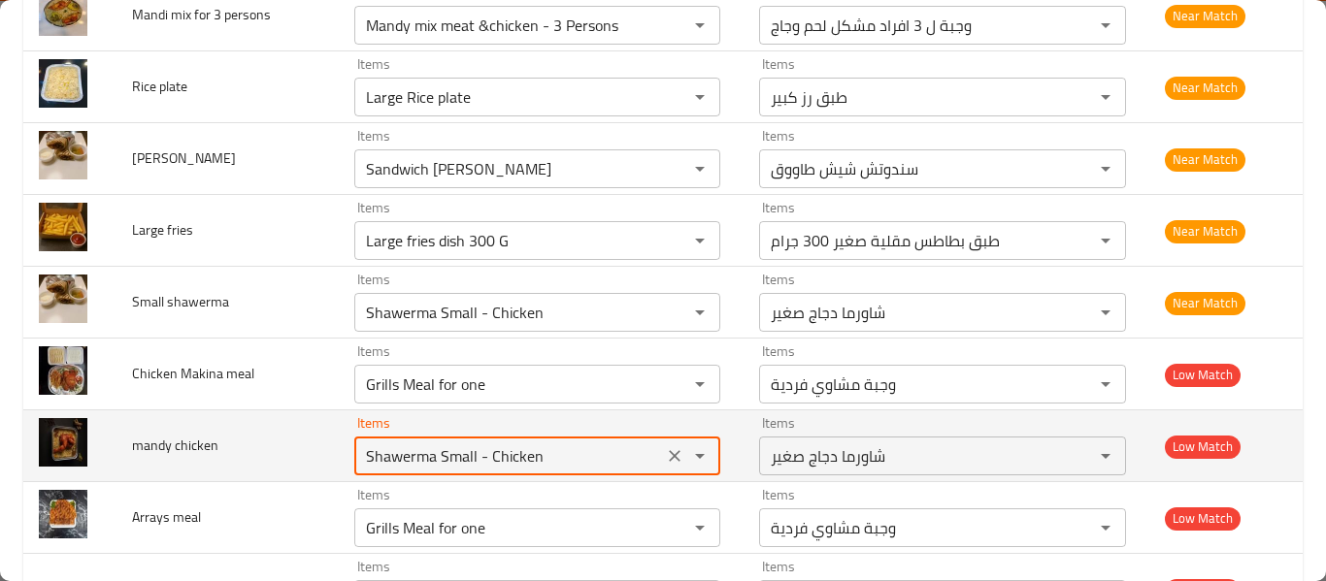
click at [667, 449] on icon "Clear" at bounding box center [674, 455] width 19 height 19
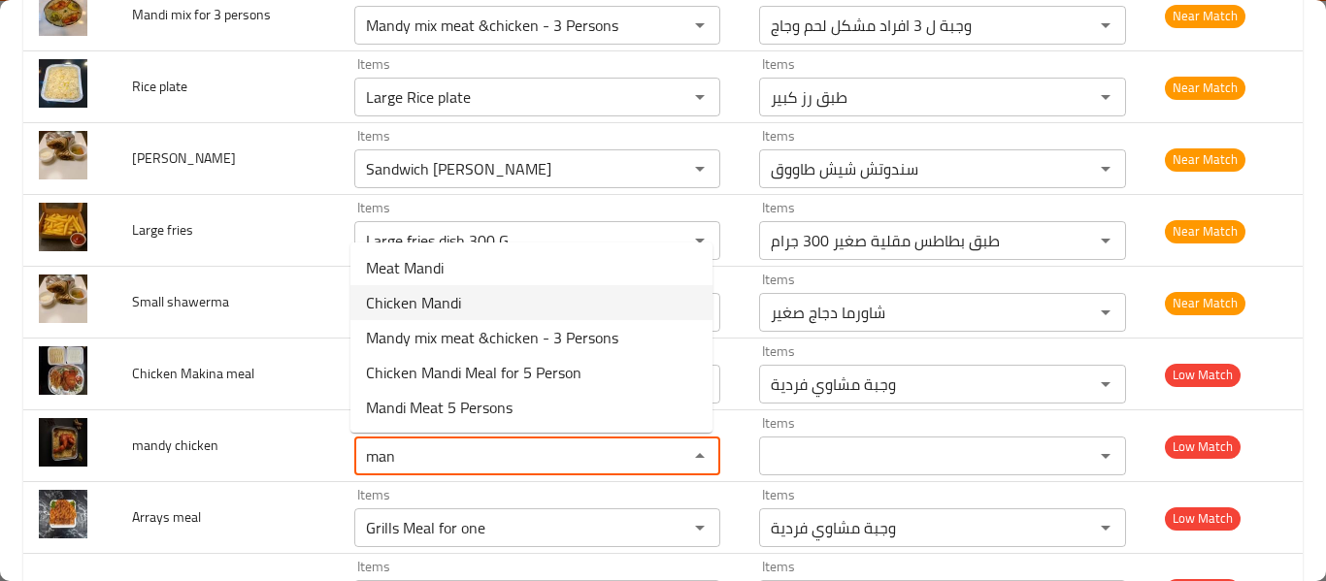
click at [478, 298] on chicken-option-1 "Chicken Mandi" at bounding box center [531, 302] width 362 height 35
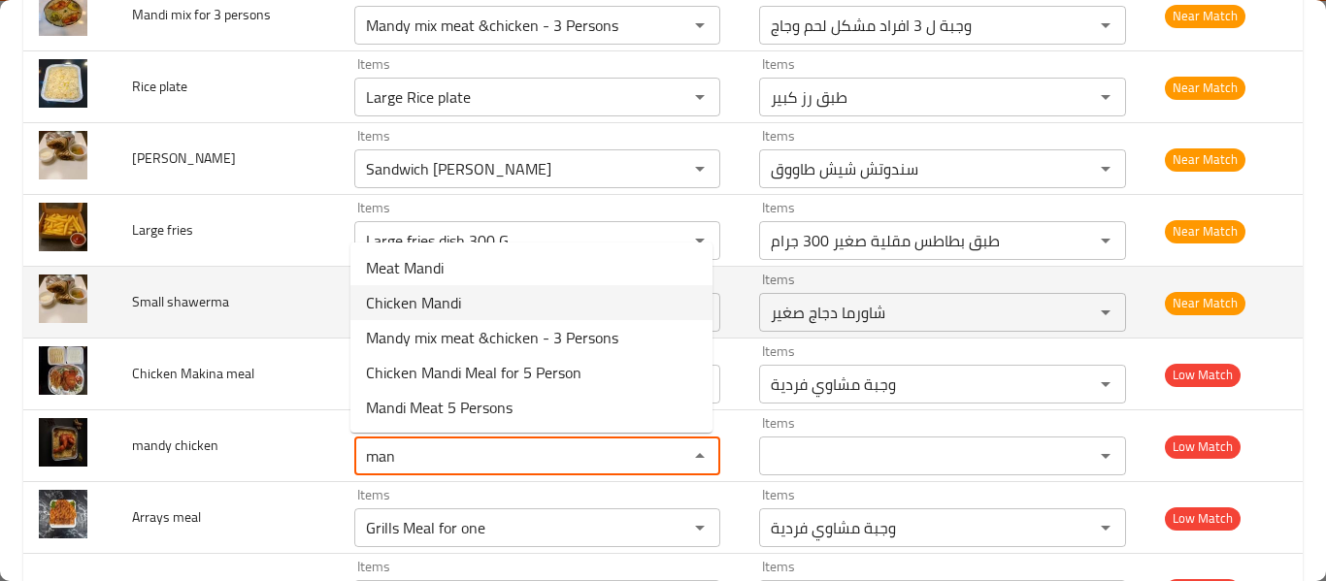
type chicken "Chicken Mandi"
type chicken-ar "مندي دجاج"
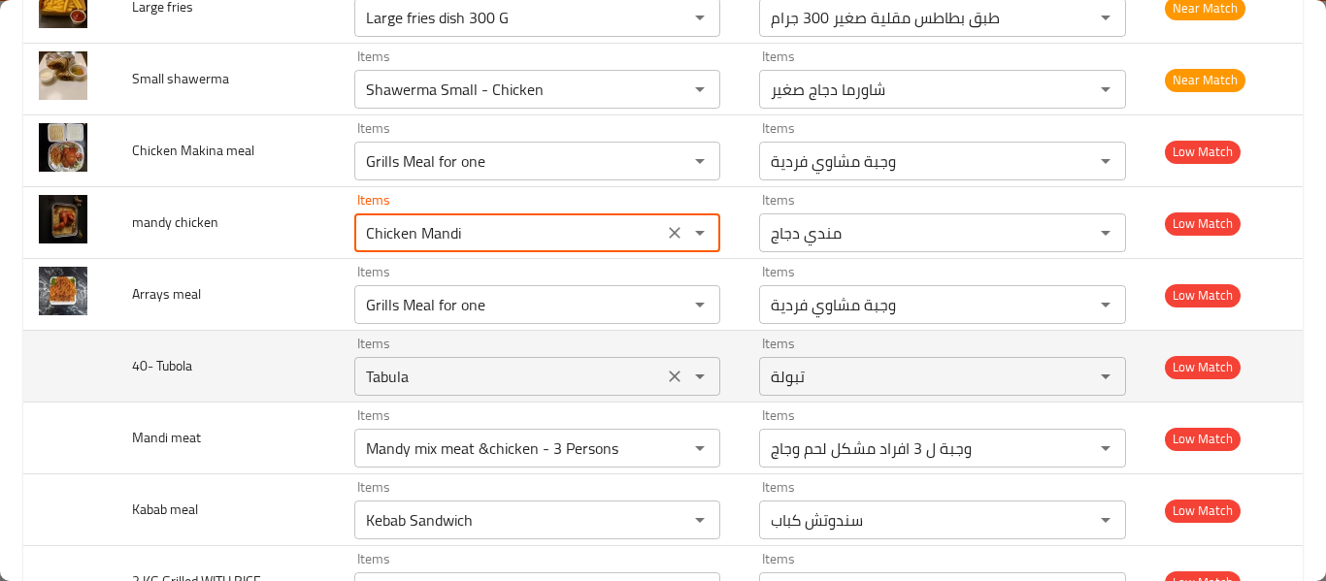
scroll to position [1294, 0]
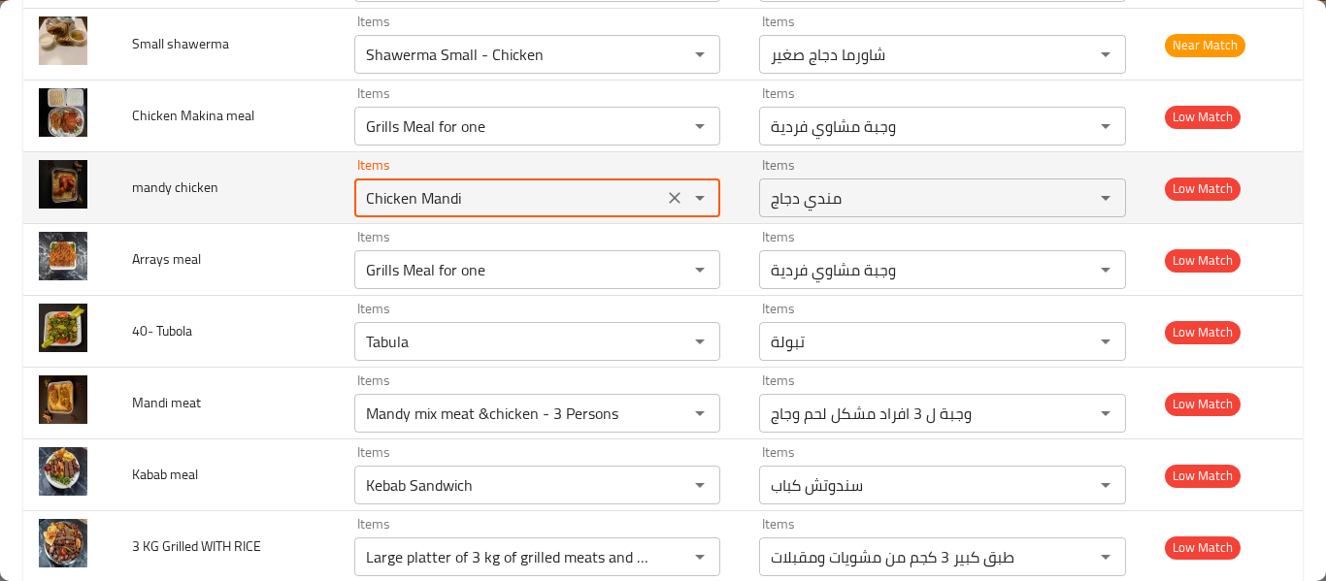
click at [661, 200] on button "Clear" at bounding box center [674, 197] width 27 height 27
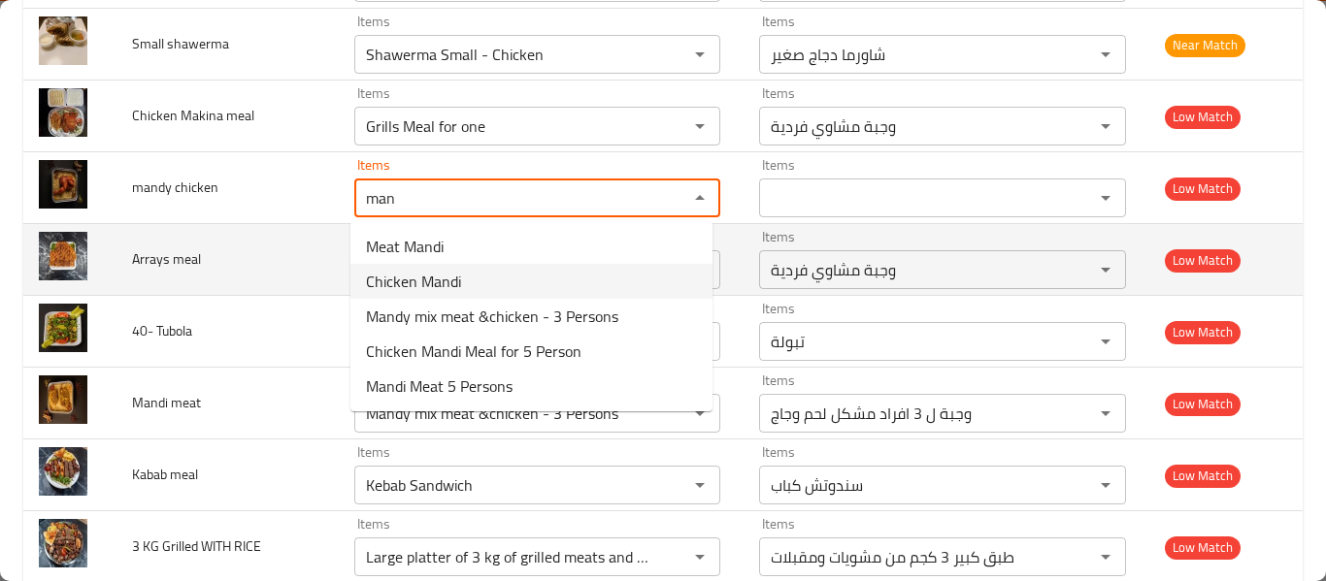
click at [409, 270] on span "Chicken Mandi" at bounding box center [413, 281] width 95 height 23
type chicken "Chicken Mandi"
type chicken-ar "مندي دجاج"
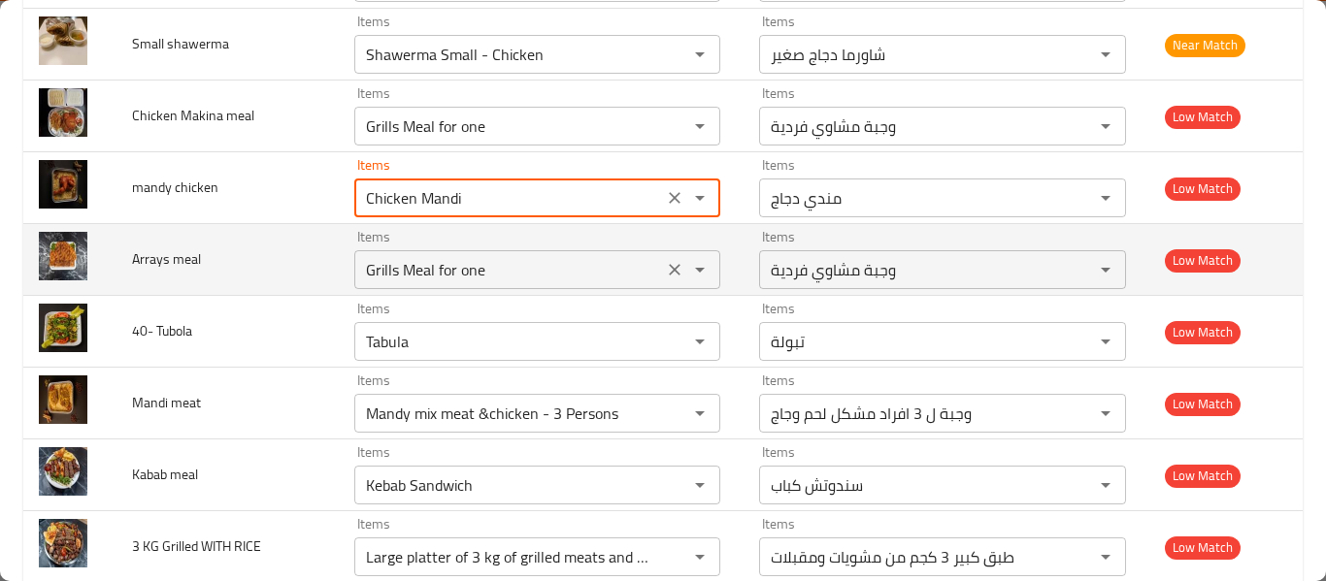
type chicken "Chicken Mandi"
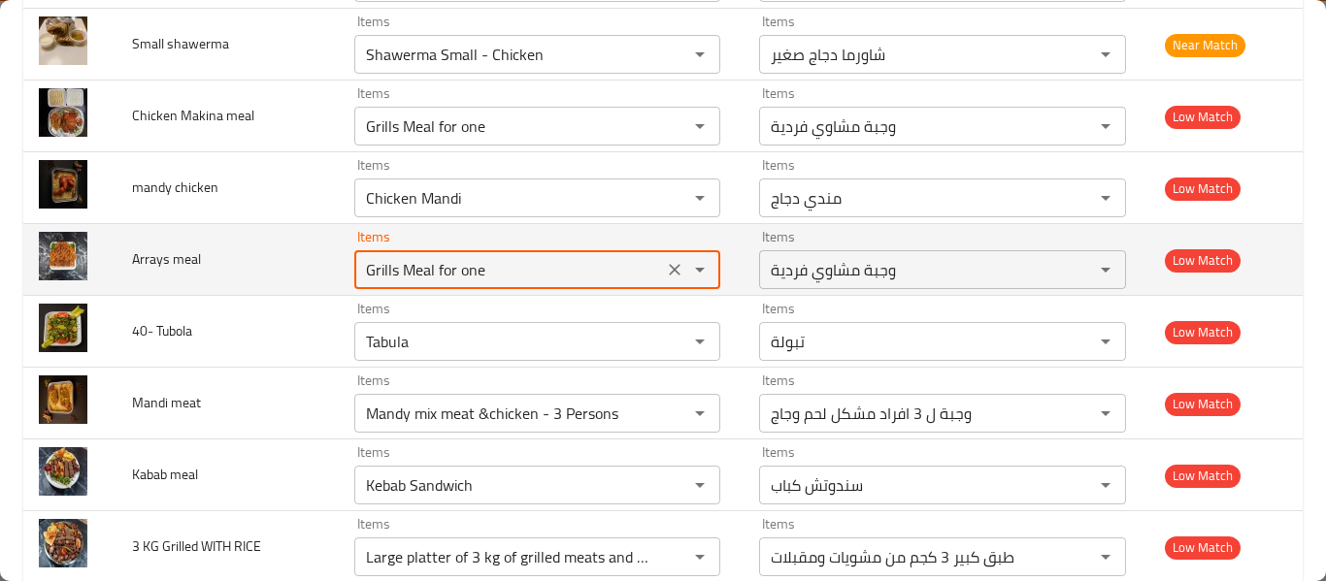
click at [415, 263] on meal "Grills Meal for one" at bounding box center [508, 269] width 297 height 27
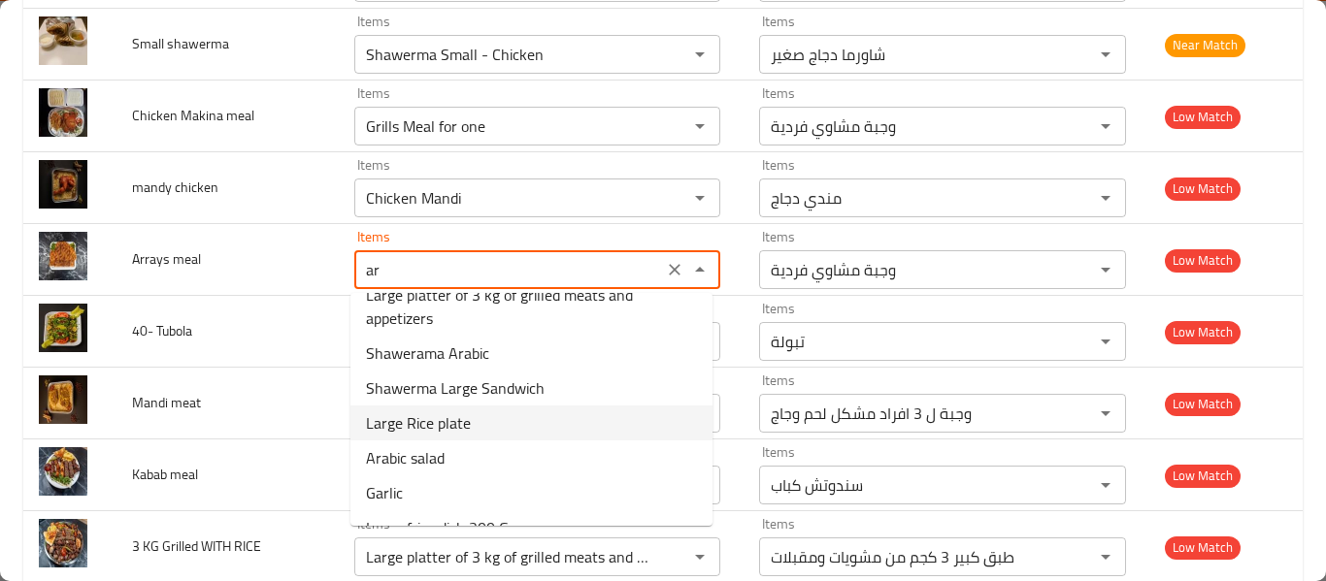
scroll to position [0, 0]
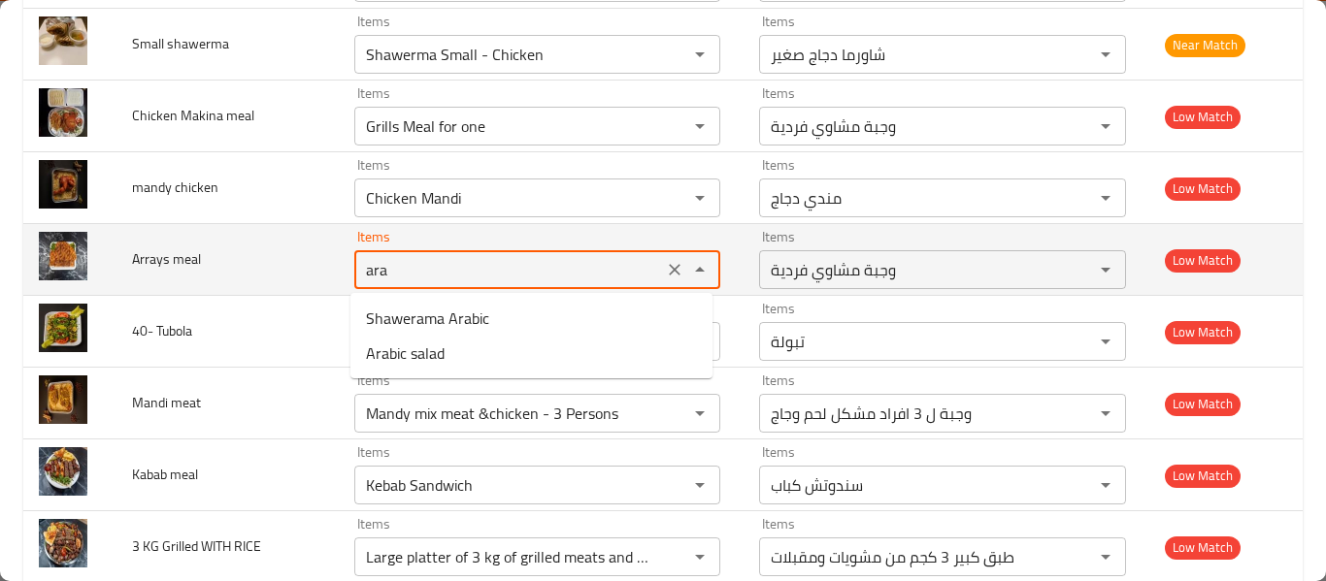
type meal "Grills Meal for one"
click at [161, 259] on span "Arrays meal" at bounding box center [166, 259] width 69 height 25
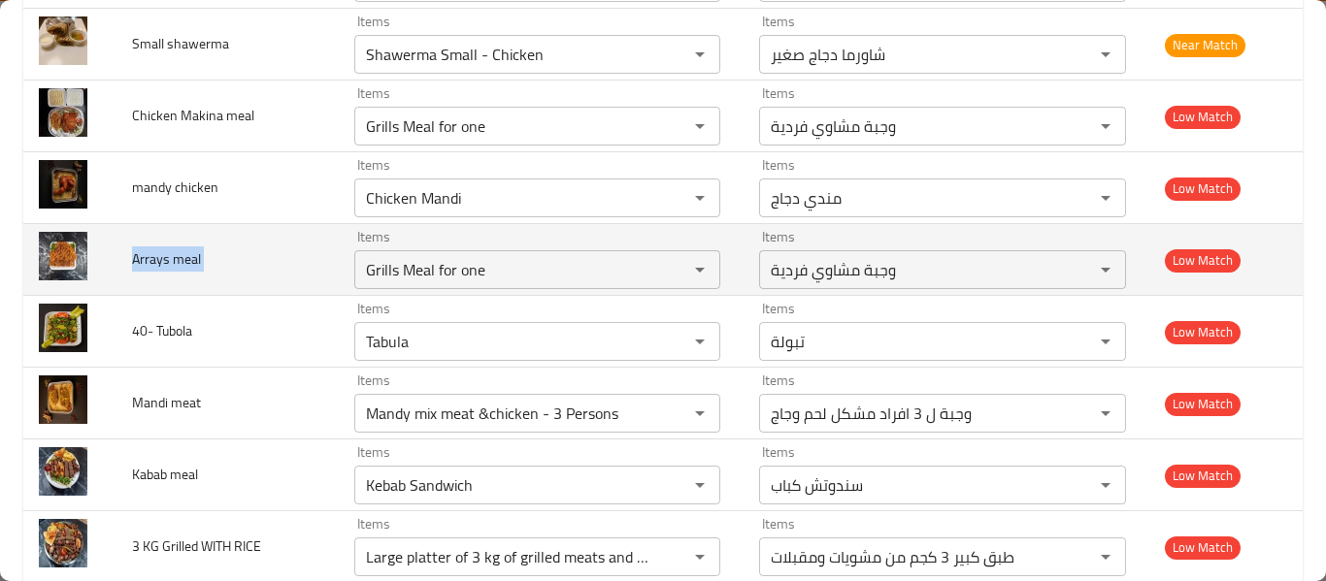
click at [158, 260] on span "Arrays meal" at bounding box center [166, 259] width 69 height 25
click at [180, 258] on span "Arrays meal" at bounding box center [166, 259] width 69 height 25
copy span "Arrays meal"
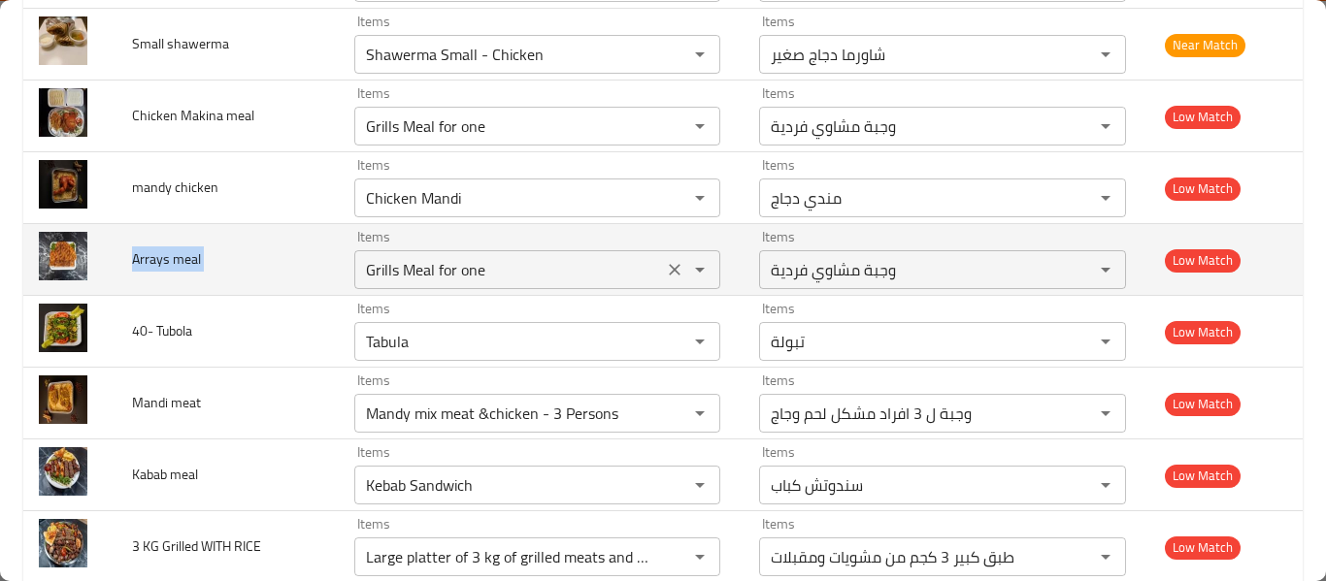
click at [665, 268] on icon "Clear" at bounding box center [674, 269] width 19 height 19
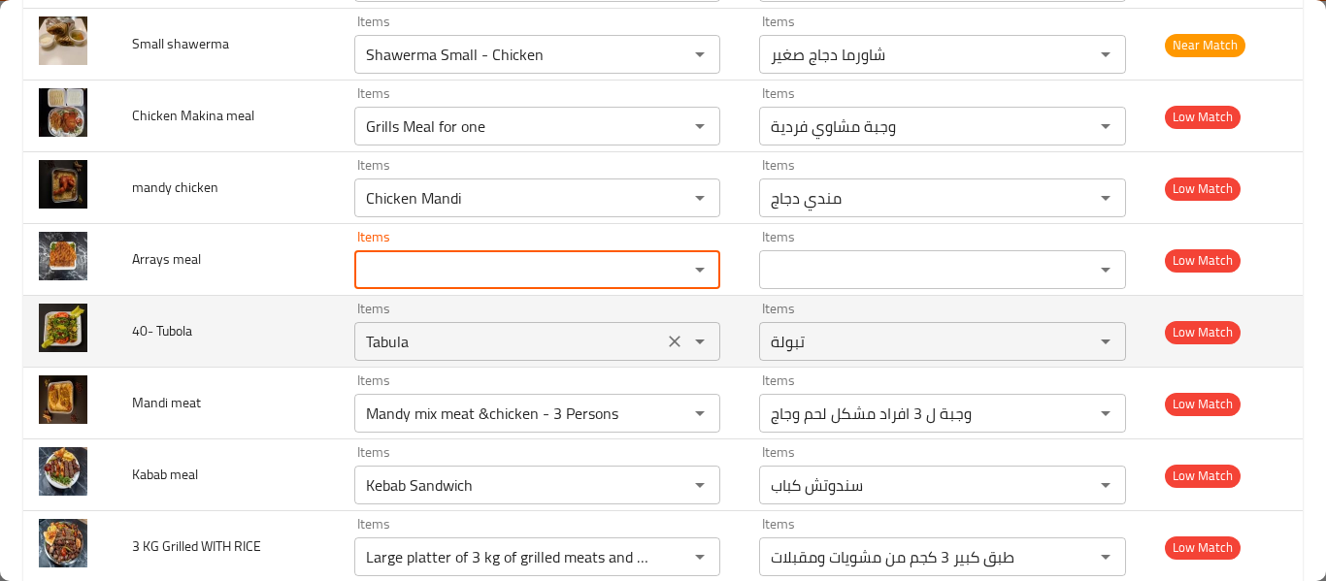
click at [480, 345] on Tubola "Tabula" at bounding box center [508, 341] width 297 height 27
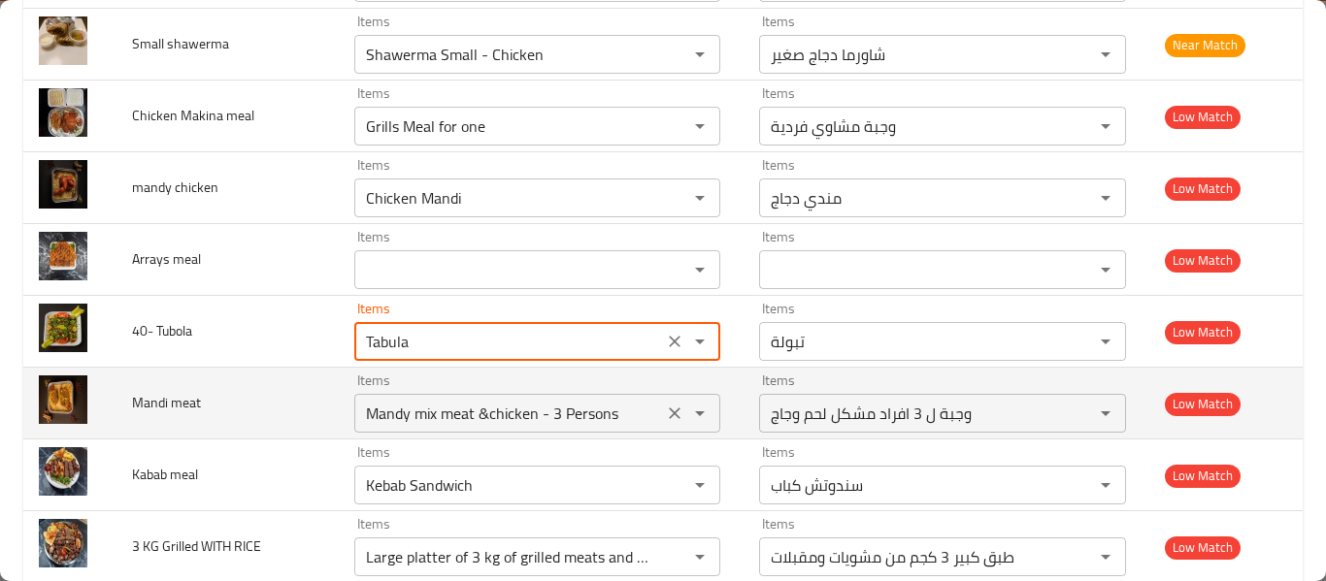
click at [517, 405] on meat "Mandy mix meat &chicken - 3 Persons" at bounding box center [508, 413] width 297 height 27
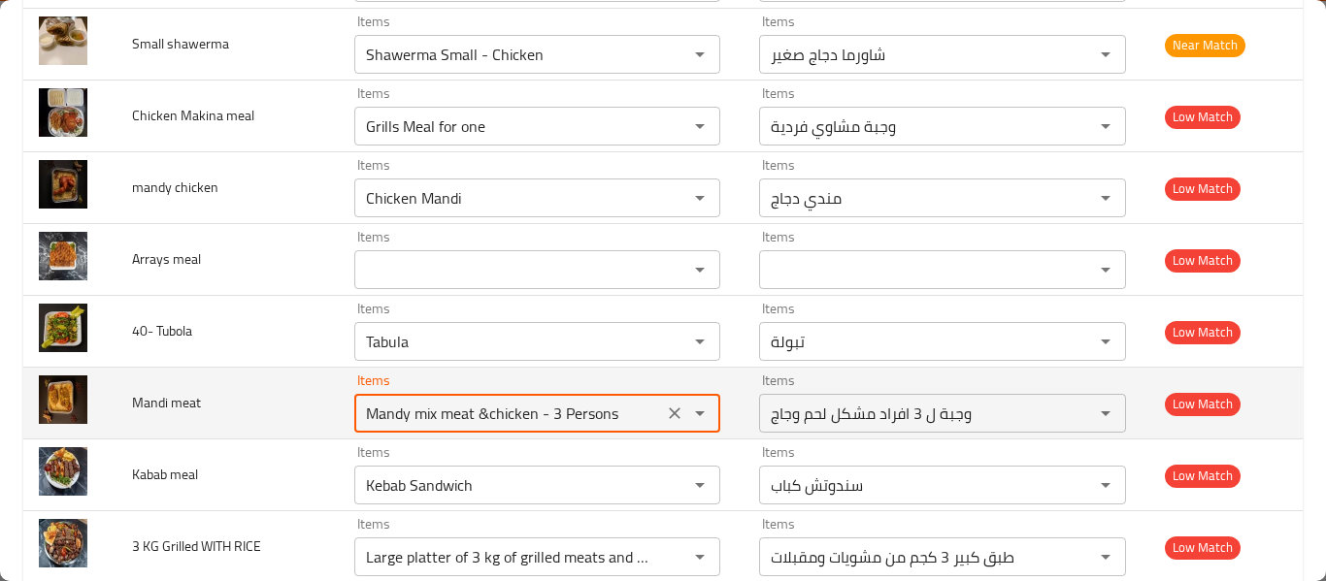
click at [665, 414] on icon "Clear" at bounding box center [674, 413] width 19 height 19
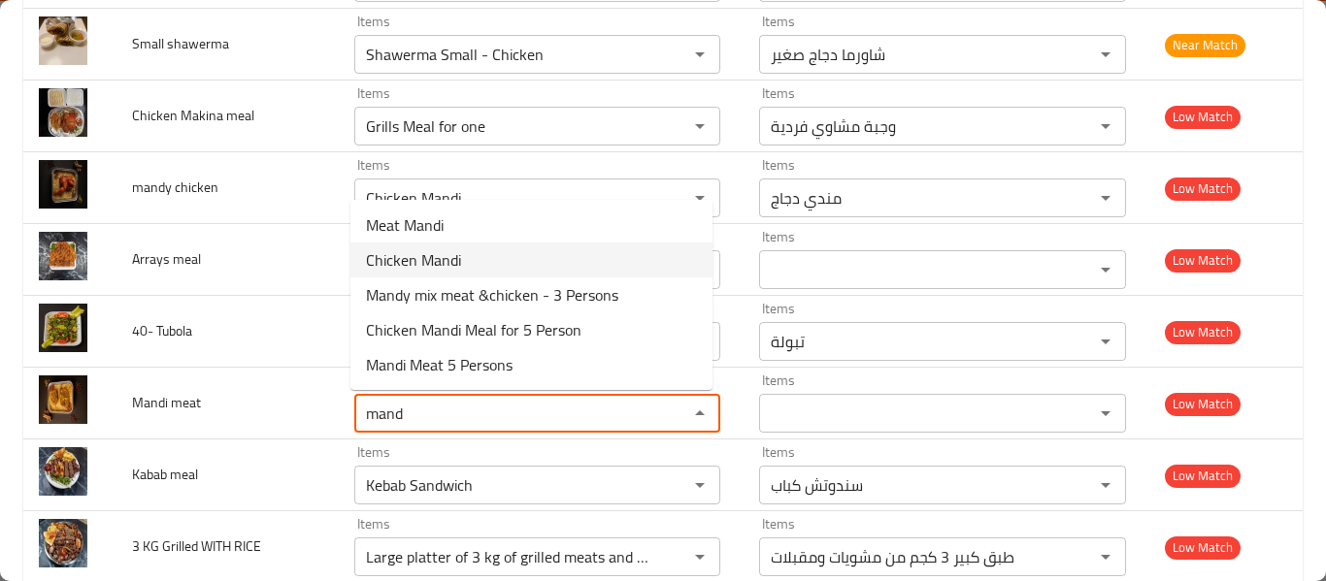
click at [496, 244] on meat-option-1 "Chicken Mandi" at bounding box center [531, 260] width 362 height 35
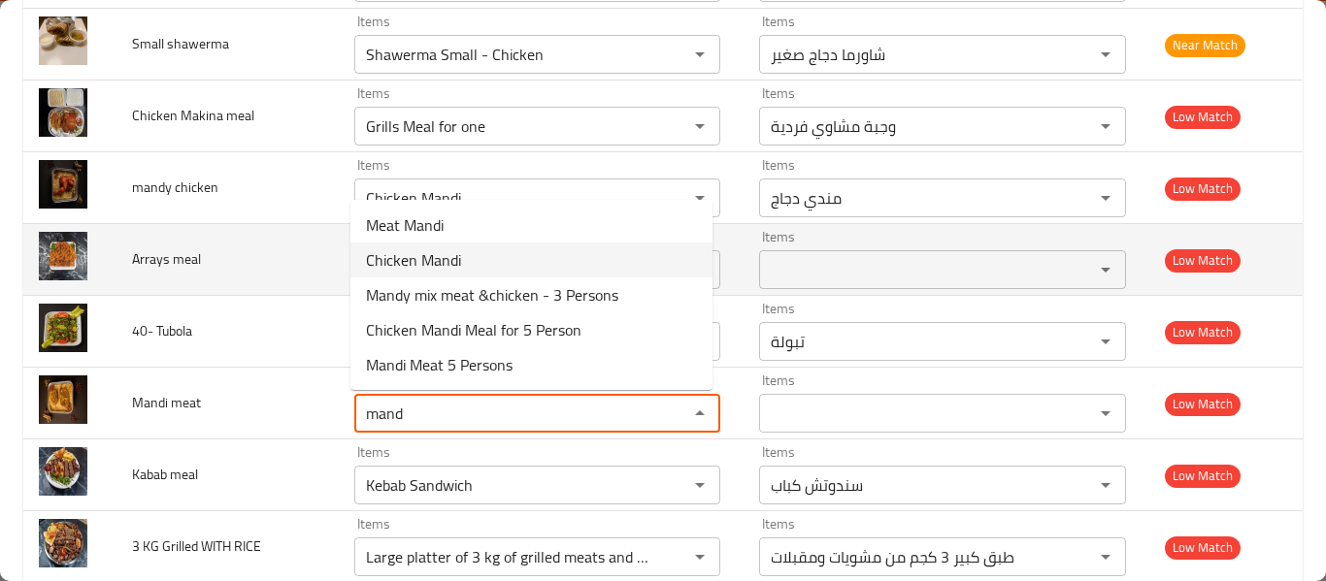
type meat "Chicken Mandi"
type meat-ar "مندي دجاج"
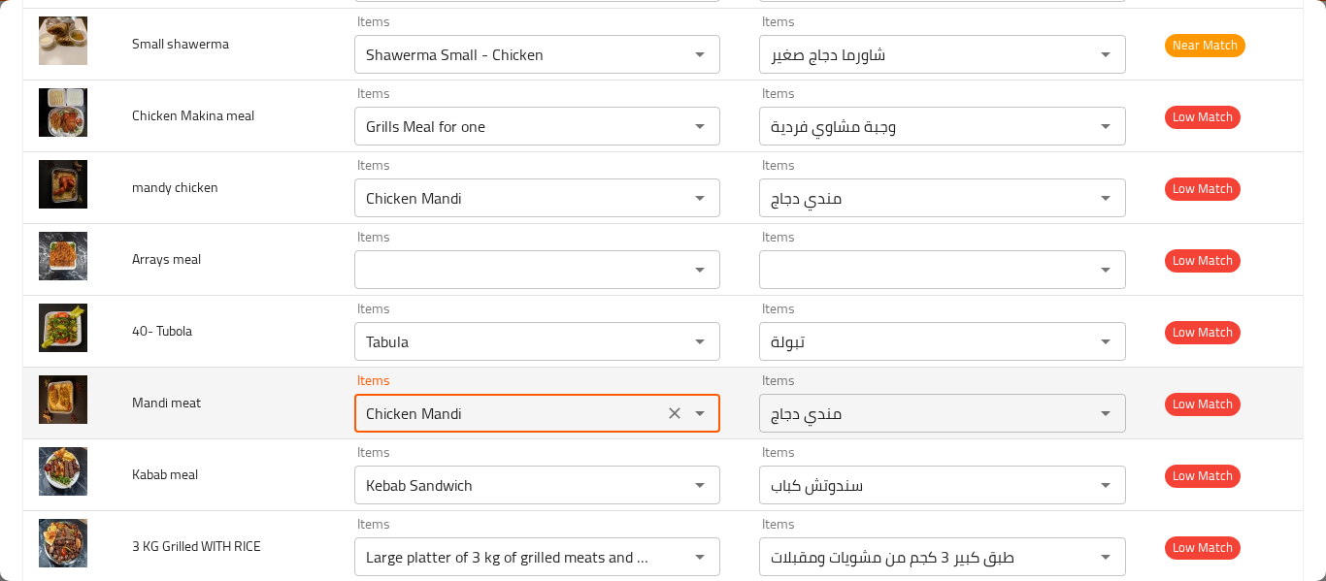
click at [670, 415] on icon "Clear" at bounding box center [676, 414] width 12 height 12
click at [665, 415] on div "enhanced table" at bounding box center [686, 413] width 50 height 27
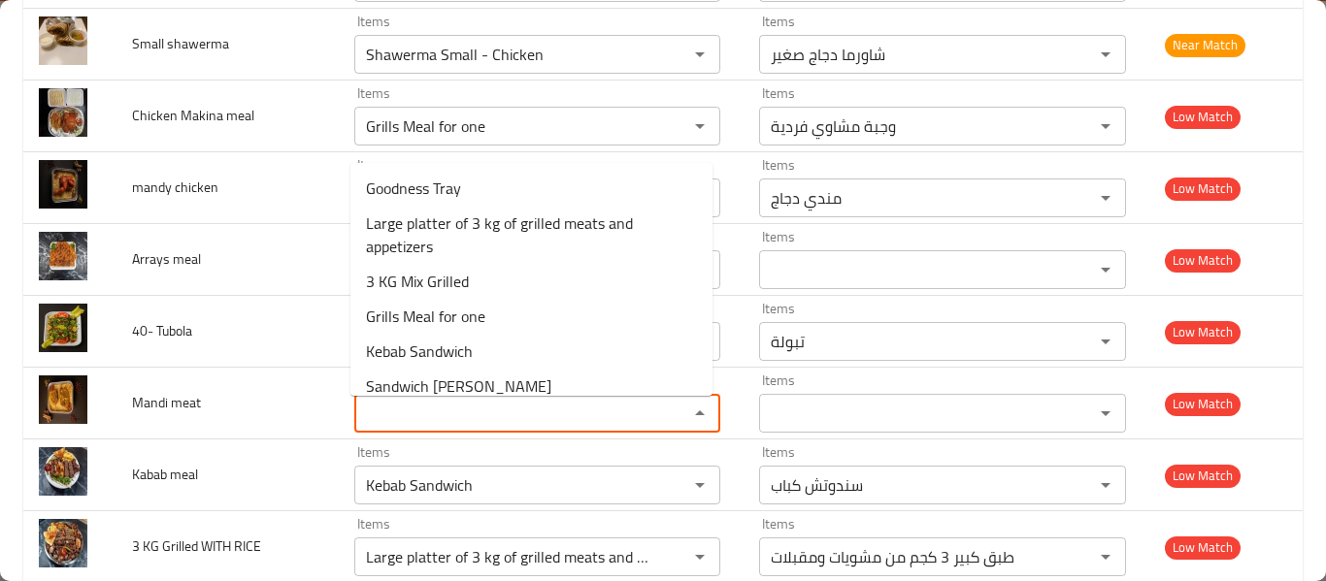
click at [556, 416] on body "​ Menu-management [GEOGRAPHIC_DATA] Get Help H Edit Restaurant Branches Menus S…" at bounding box center [663, 315] width 1326 height 534
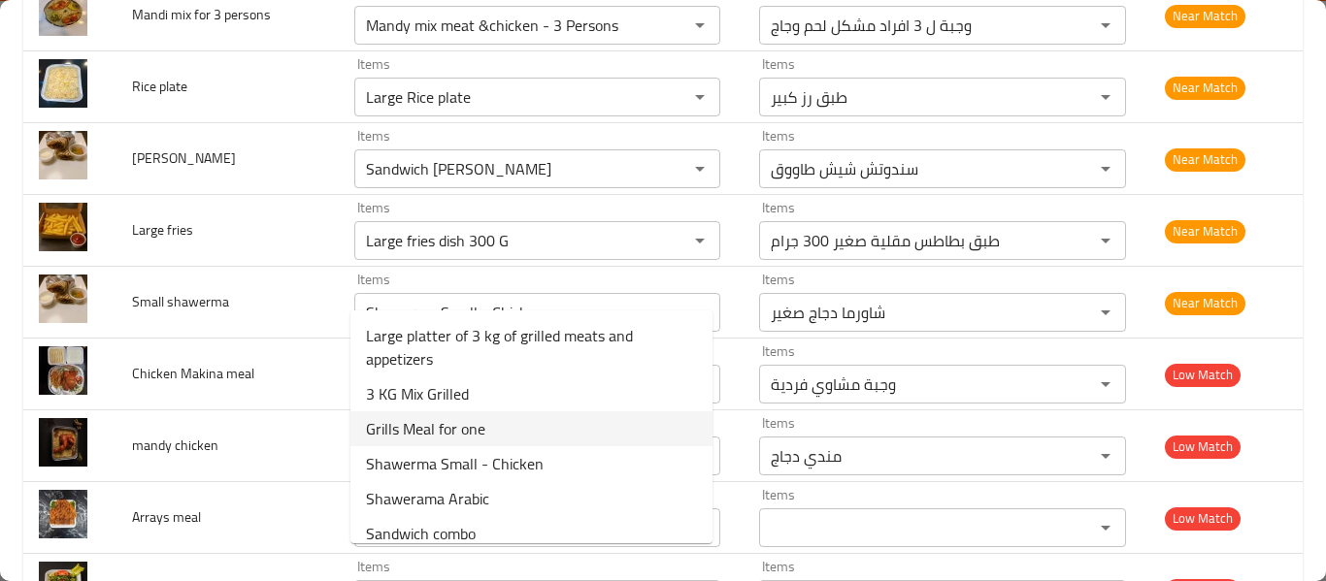
scroll to position [1140, 0]
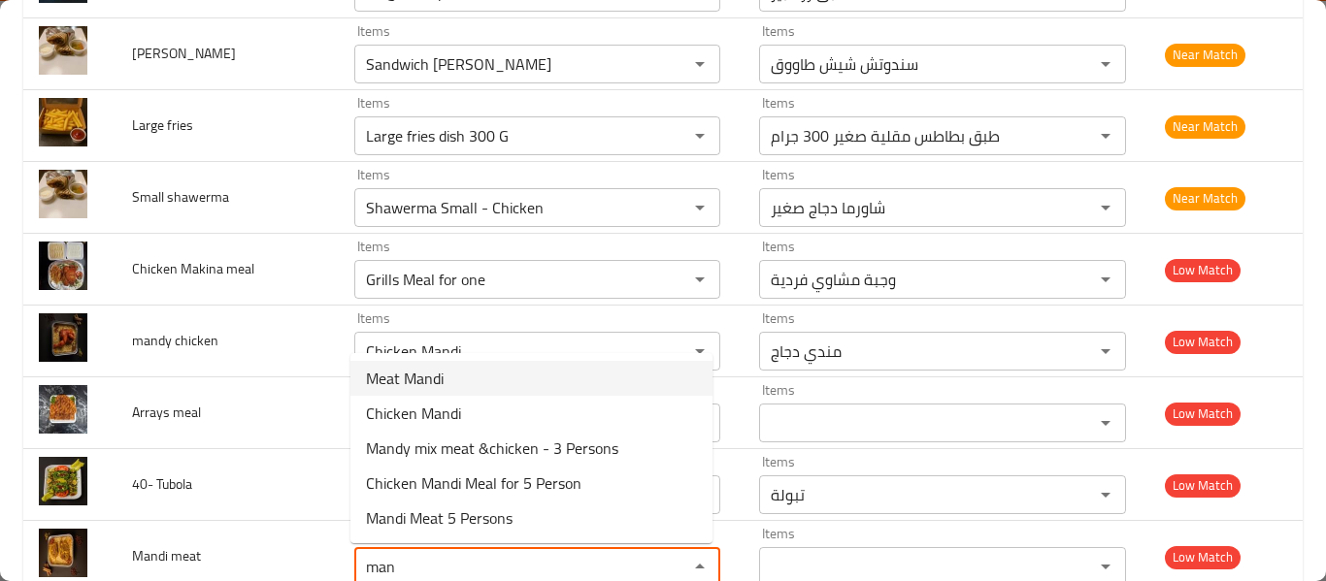
click at [548, 379] on meat-option-0 "Meat Mandi" at bounding box center [531, 378] width 362 height 35
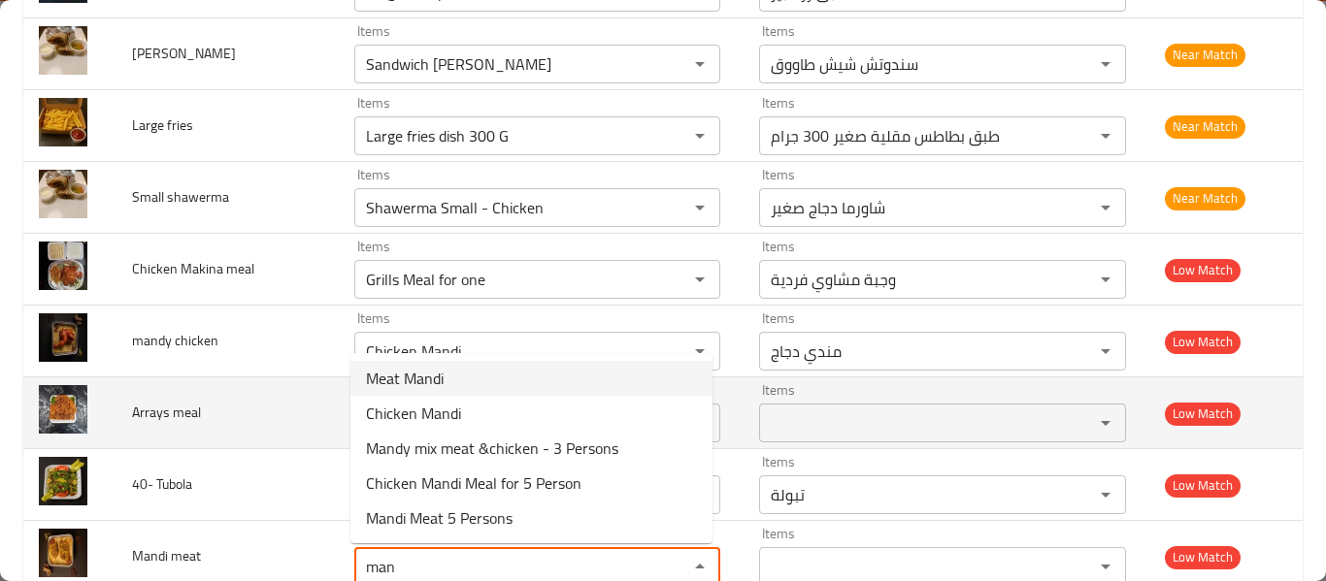
type meat "Meat Mandi"
type meat-ar "مندي لحم"
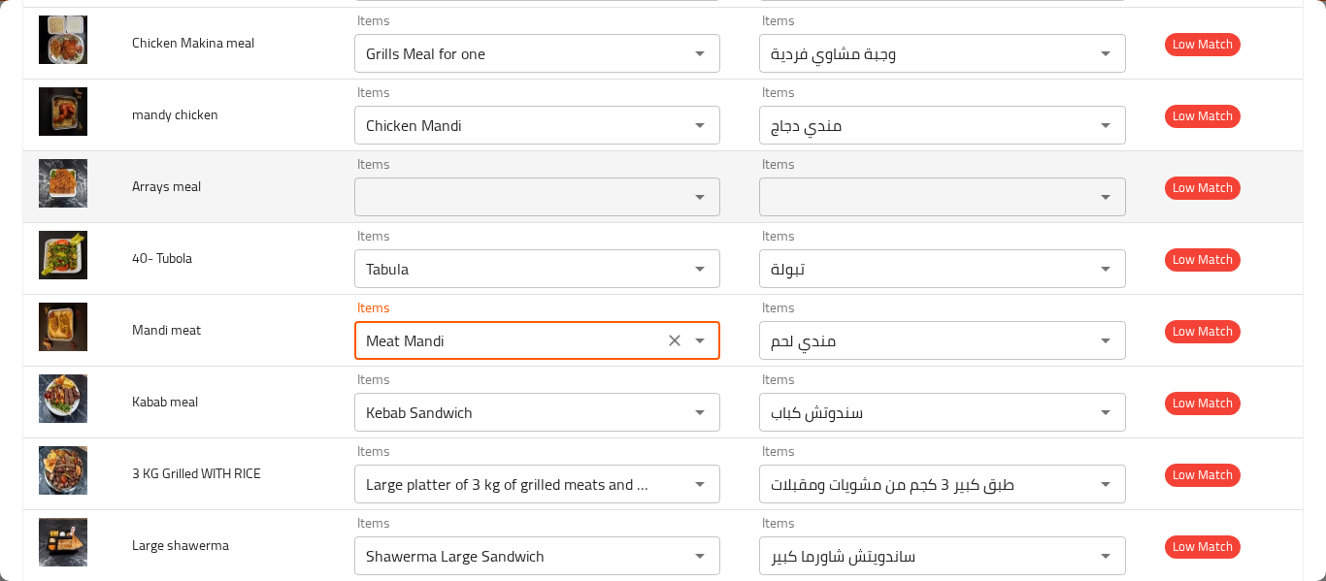
scroll to position [1398, 0]
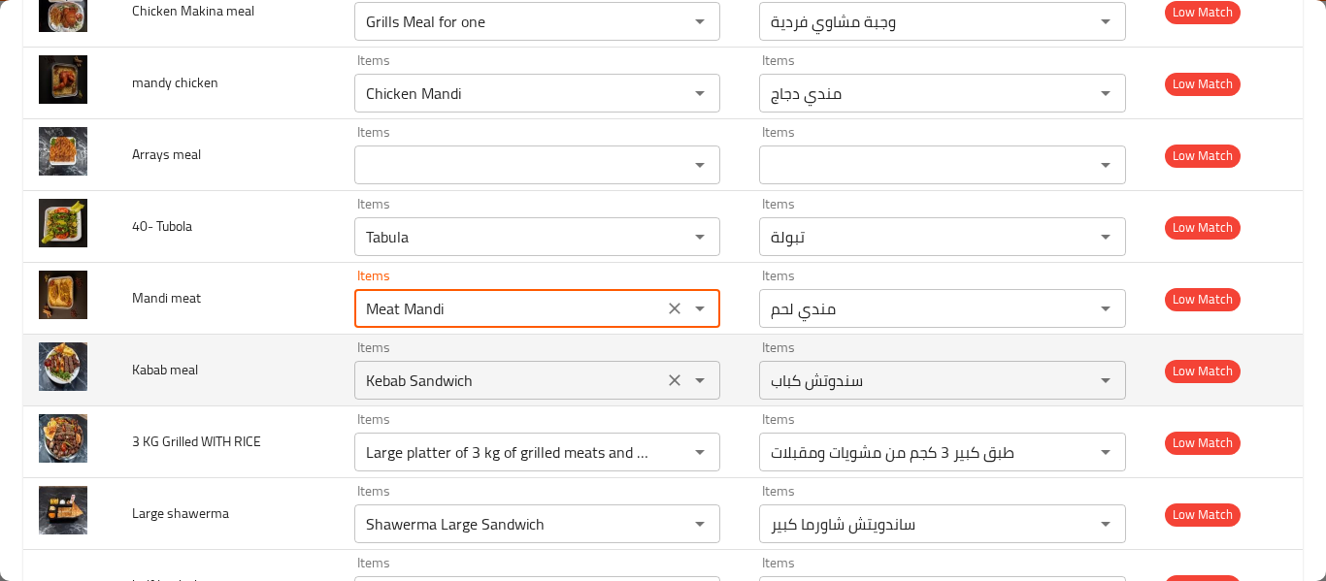
type meat "Meat Mandi"
click at [520, 386] on meal "Kebab Sandwich" at bounding box center [508, 380] width 297 height 27
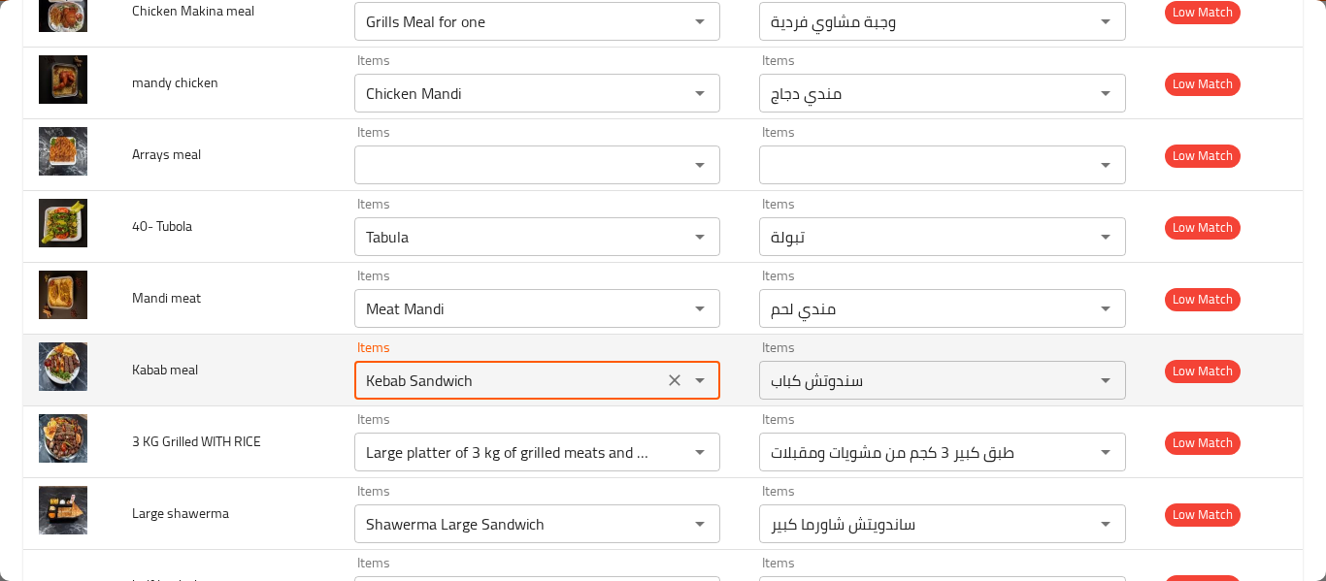
click at [454, 365] on div "Kebab Sandwich Items" at bounding box center [537, 380] width 366 height 39
click at [448, 379] on meal "Kebab Sandwich" at bounding box center [508, 380] width 297 height 27
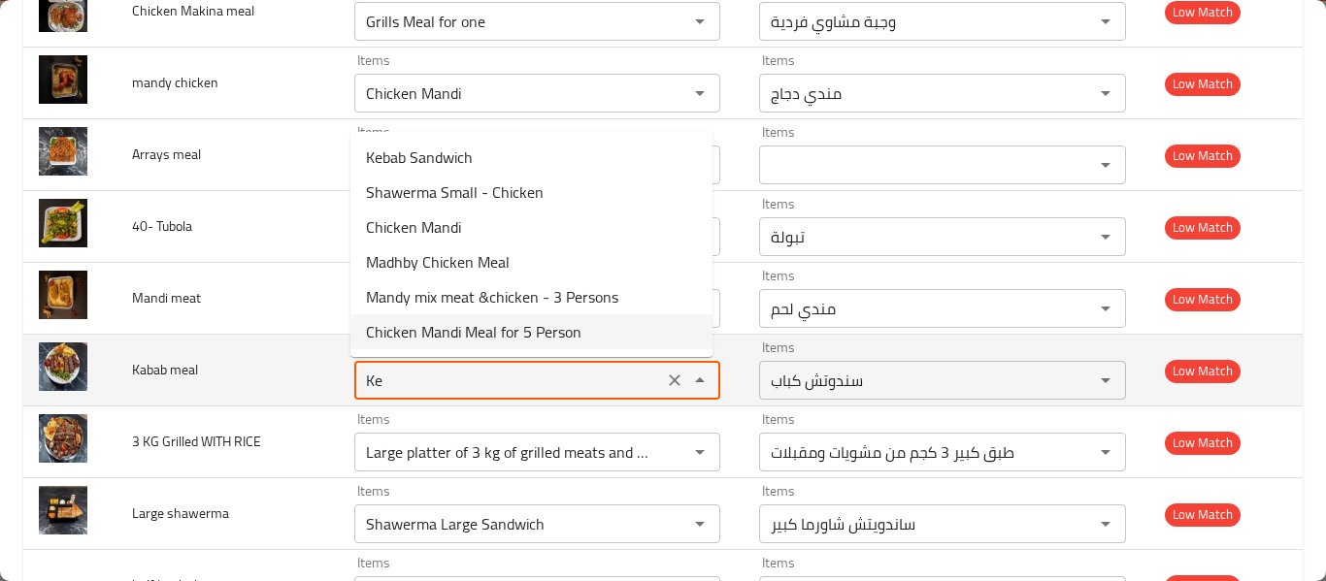
click at [597, 389] on meal "Ke" at bounding box center [508, 380] width 297 height 27
click at [597, 387] on meal "Ke" at bounding box center [508, 380] width 297 height 27
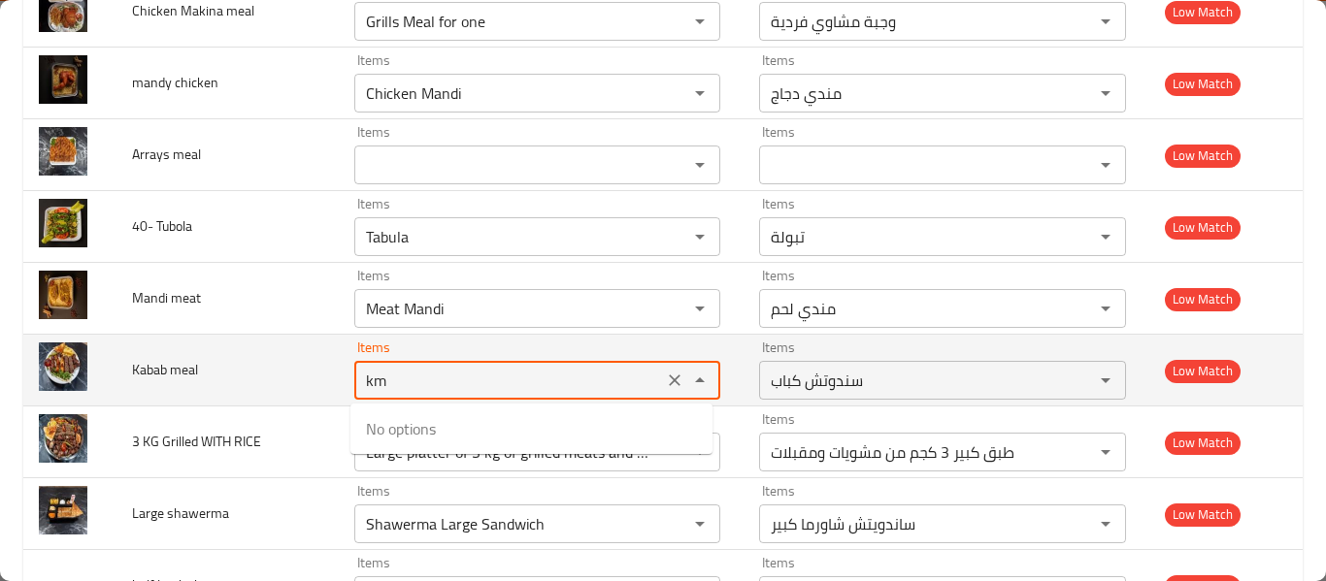
type meal "k"
type meal "mix"
click at [160, 374] on span "Kabab meal" at bounding box center [165, 369] width 66 height 25
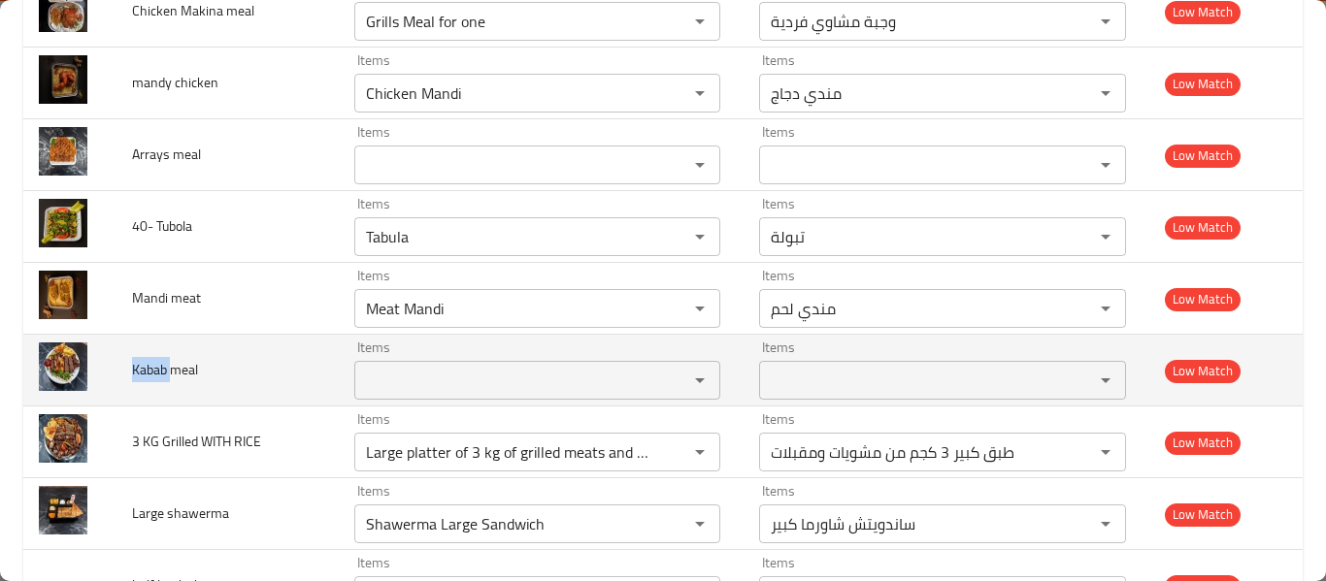
click at [160, 374] on span "Kabab meal" at bounding box center [165, 369] width 66 height 25
copy span "Kabab meal"
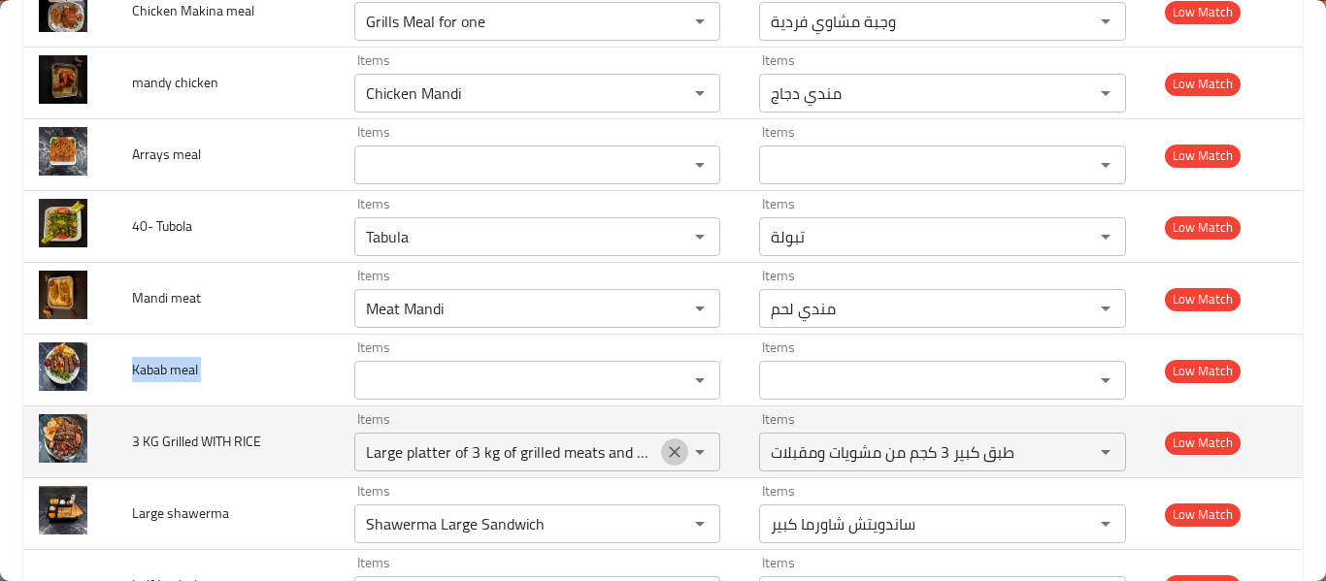
click at [674, 451] on icon "Clear" at bounding box center [674, 452] width 19 height 19
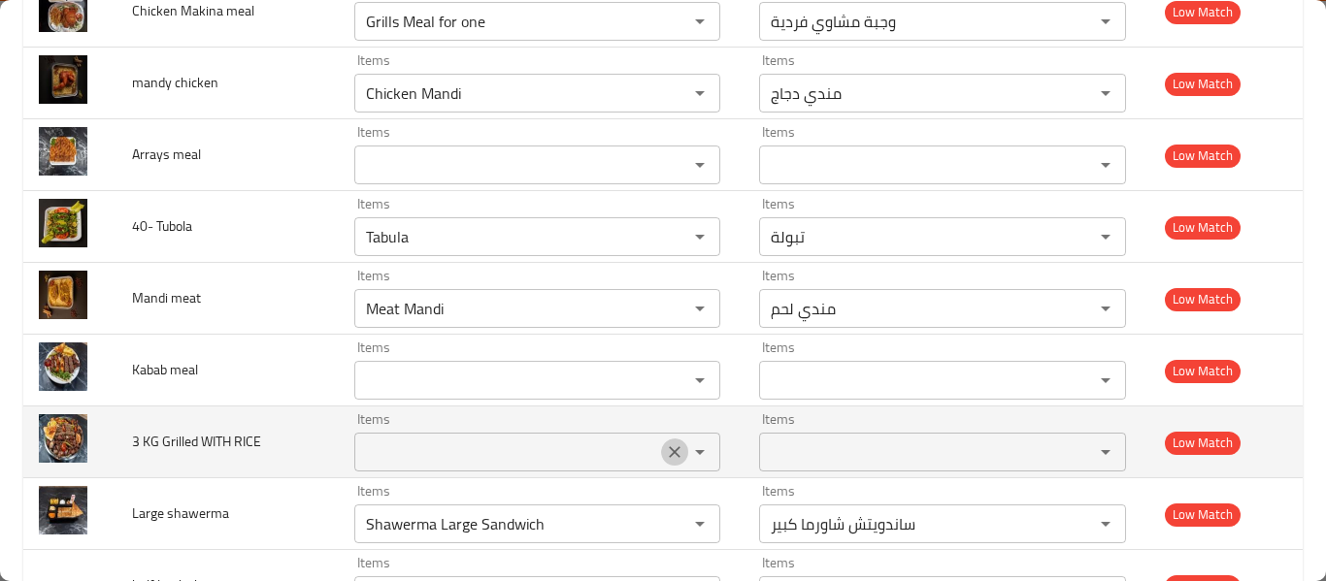
scroll to position [0, 0]
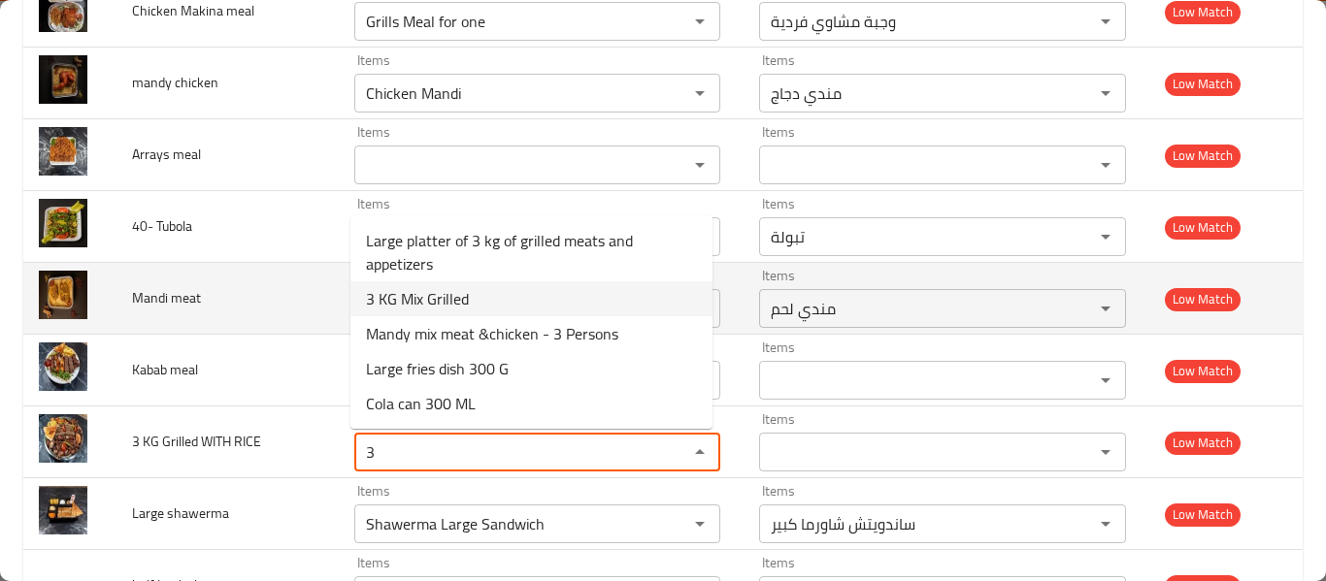
click at [494, 301] on RICE-option-1 "3 KG Mix Grilled" at bounding box center [531, 298] width 362 height 35
type RICE "3 KG Mix Grilled"
type RICE-ar "3 كيلو مشاوي مشكل"
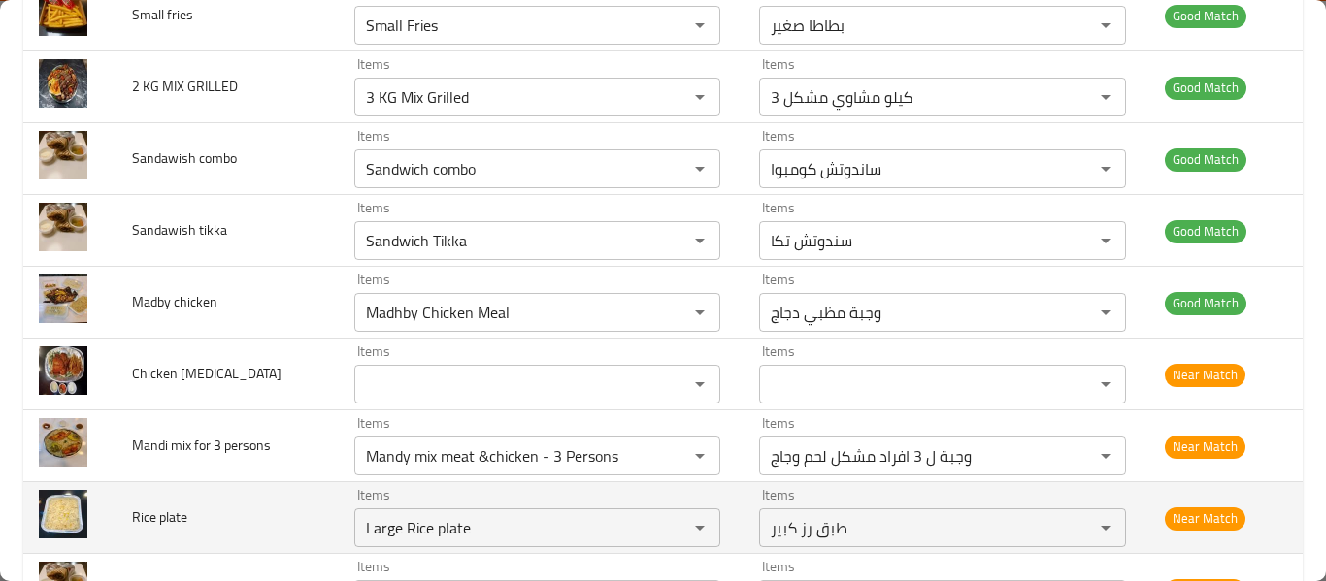
scroll to position [672, 0]
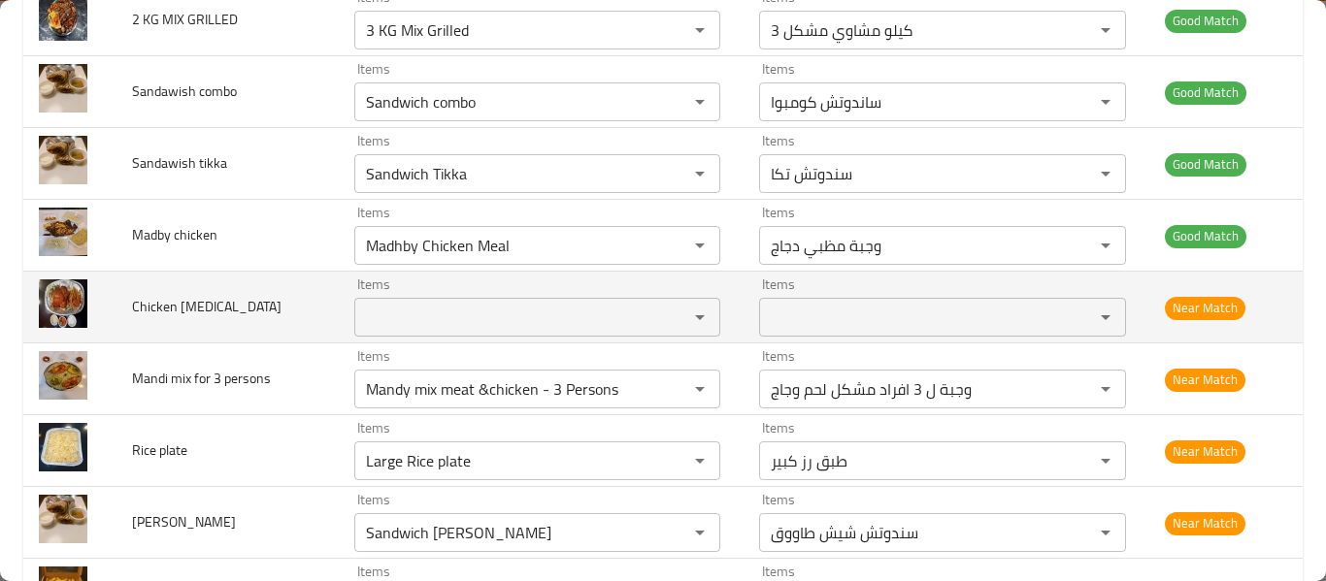
type RICE "3 KG Mix Grilled"
click at [416, 323] on Makena "Items" at bounding box center [508, 317] width 297 height 27
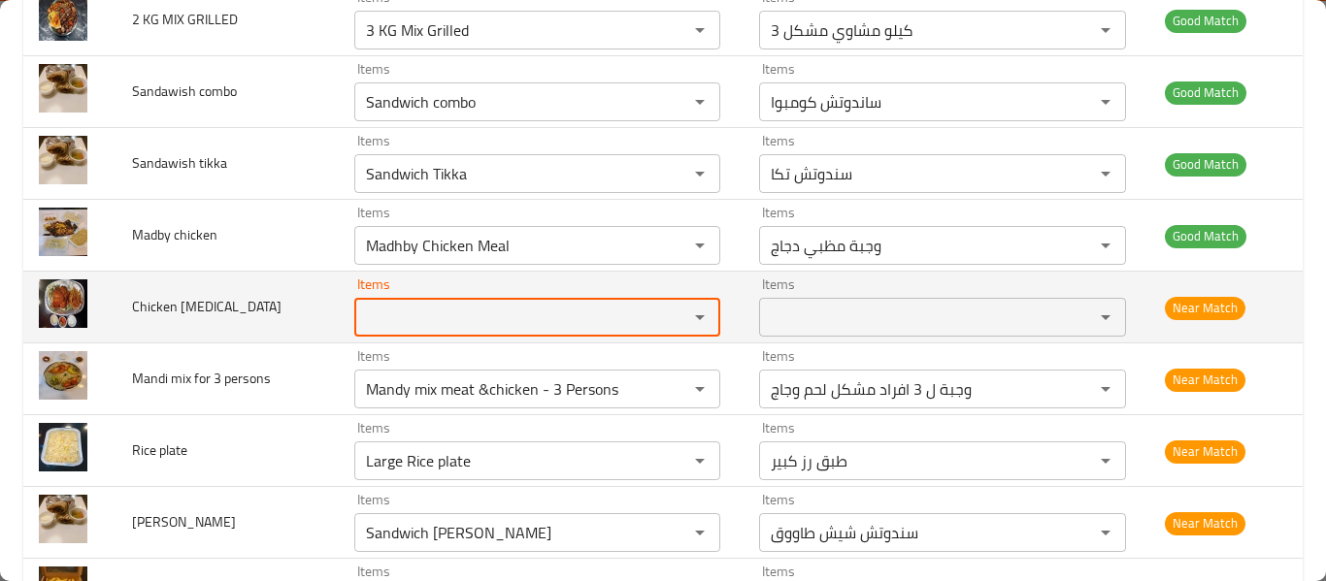
click at [416, 323] on Makena "Items" at bounding box center [508, 317] width 297 height 27
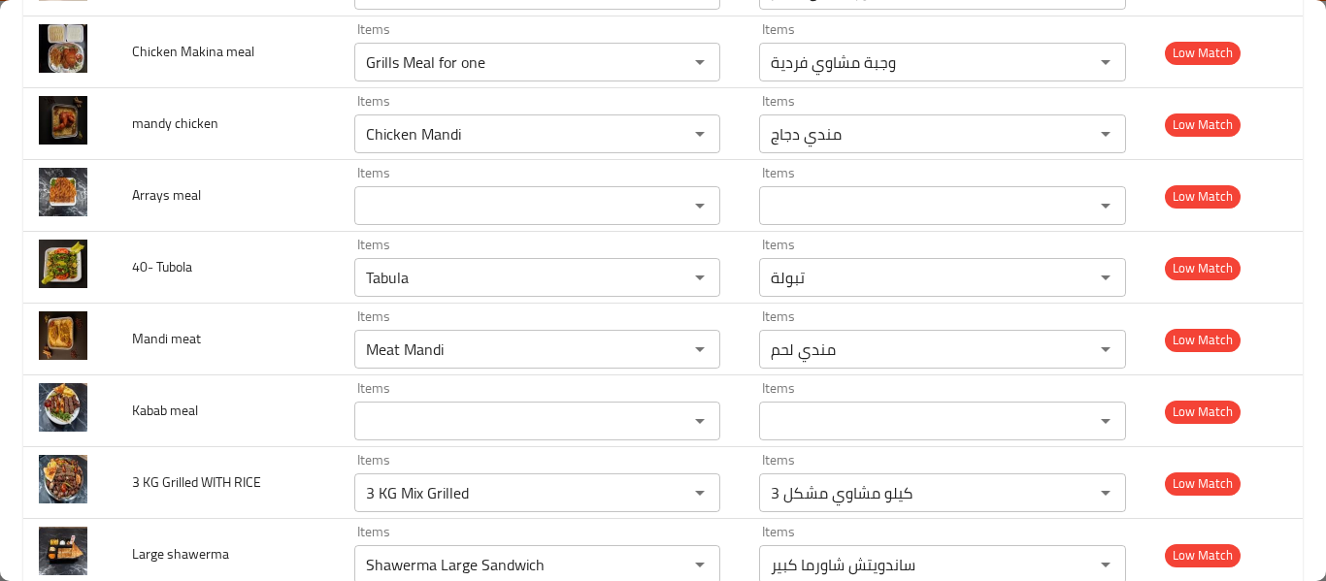
scroll to position [1707, 0]
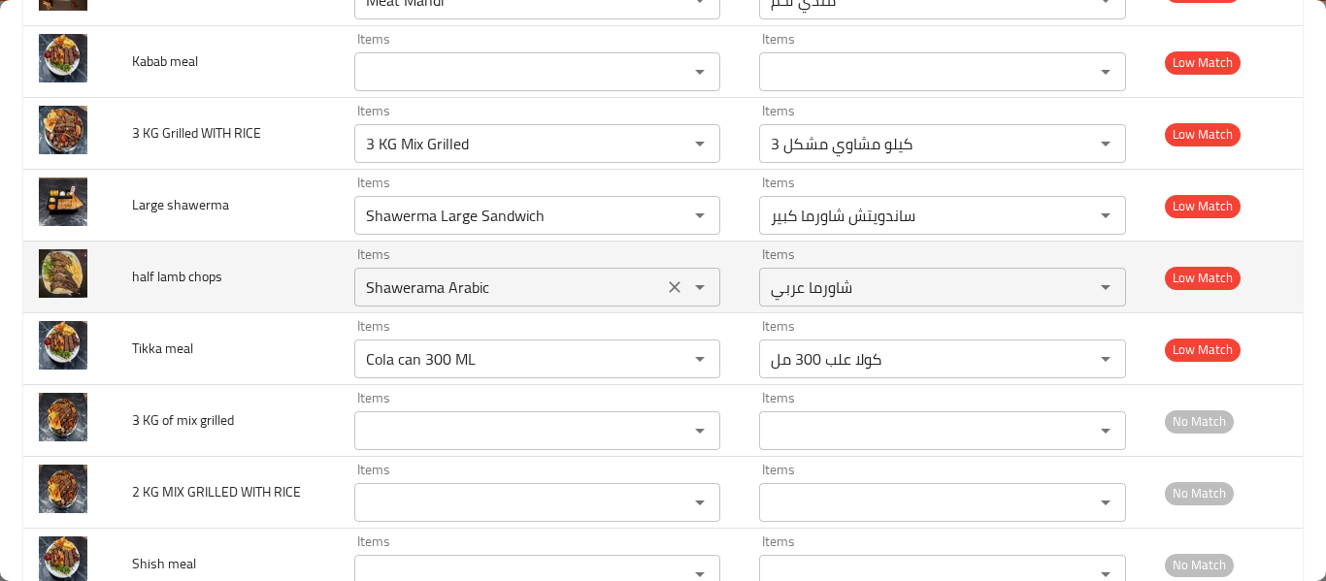
click at [435, 289] on chops "Shawerama Arabic" at bounding box center [508, 287] width 297 height 27
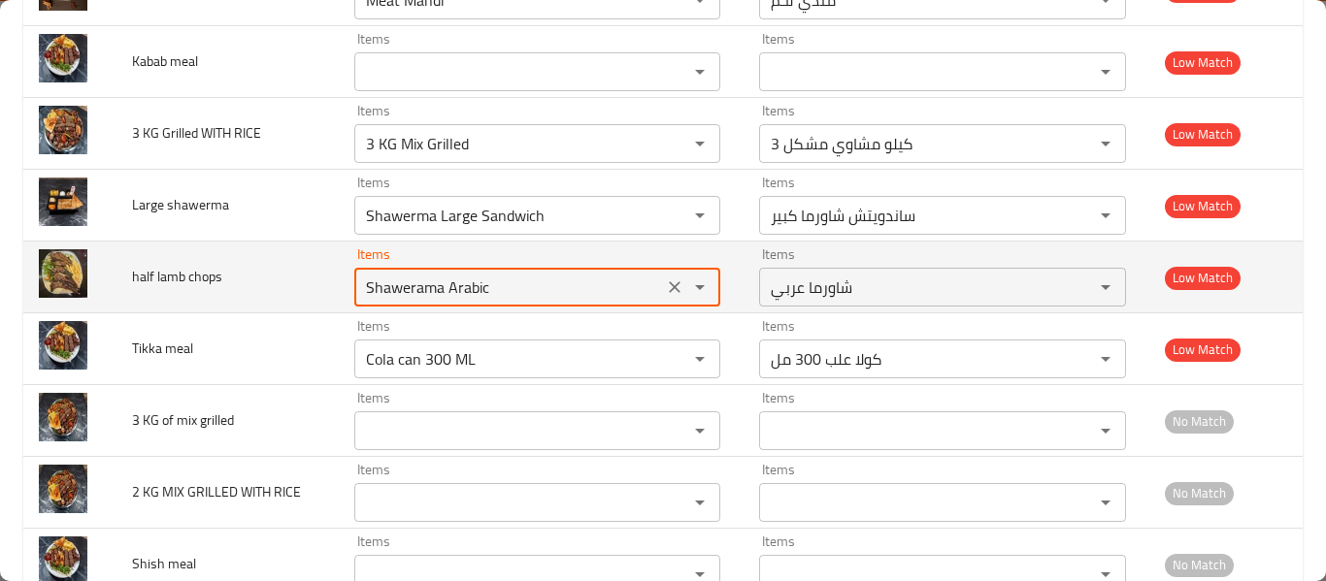
click at [435, 289] on chops "Shawerama Arabic" at bounding box center [508, 287] width 297 height 27
click at [435, 289] on chops ",Arabic" at bounding box center [508, 287] width 297 height 27
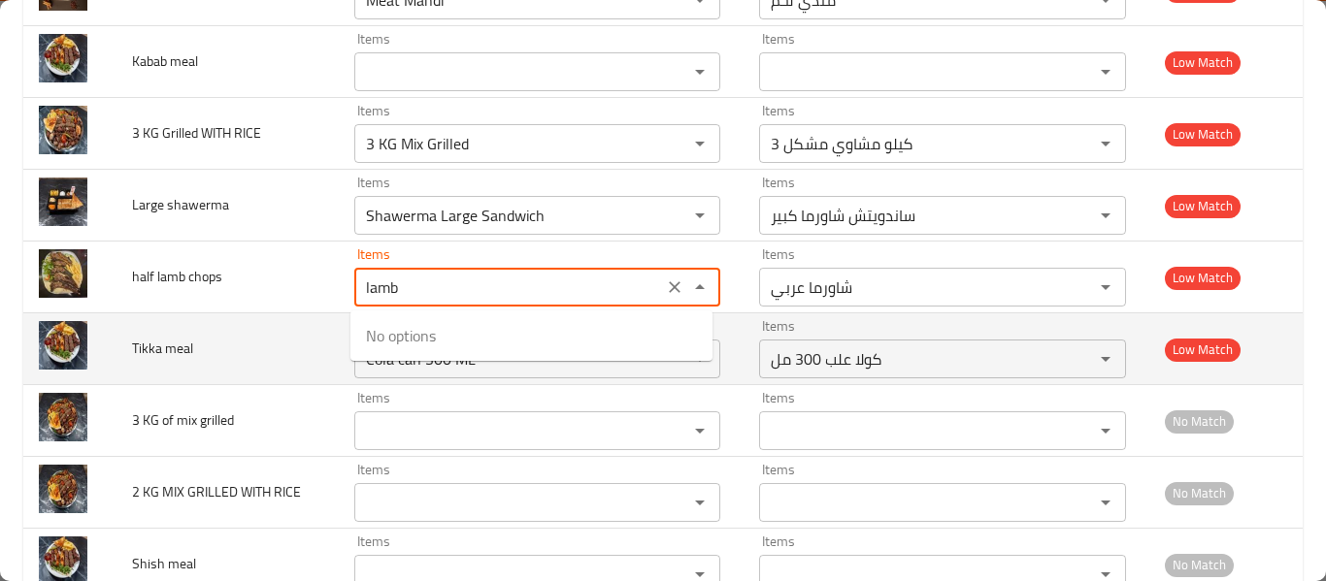
type chops "Shawerama Arabic"
click at [235, 342] on td "Tikka meal" at bounding box center [227, 349] width 222 height 72
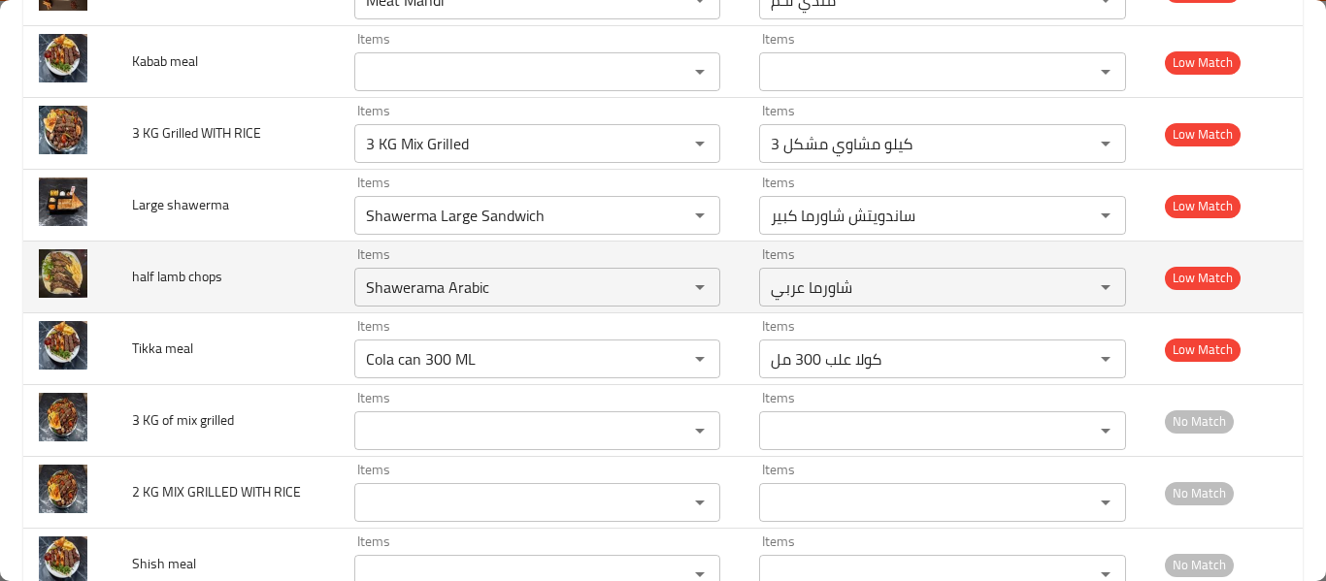
click at [184, 275] on span "half lamb chops" at bounding box center [177, 276] width 90 height 25
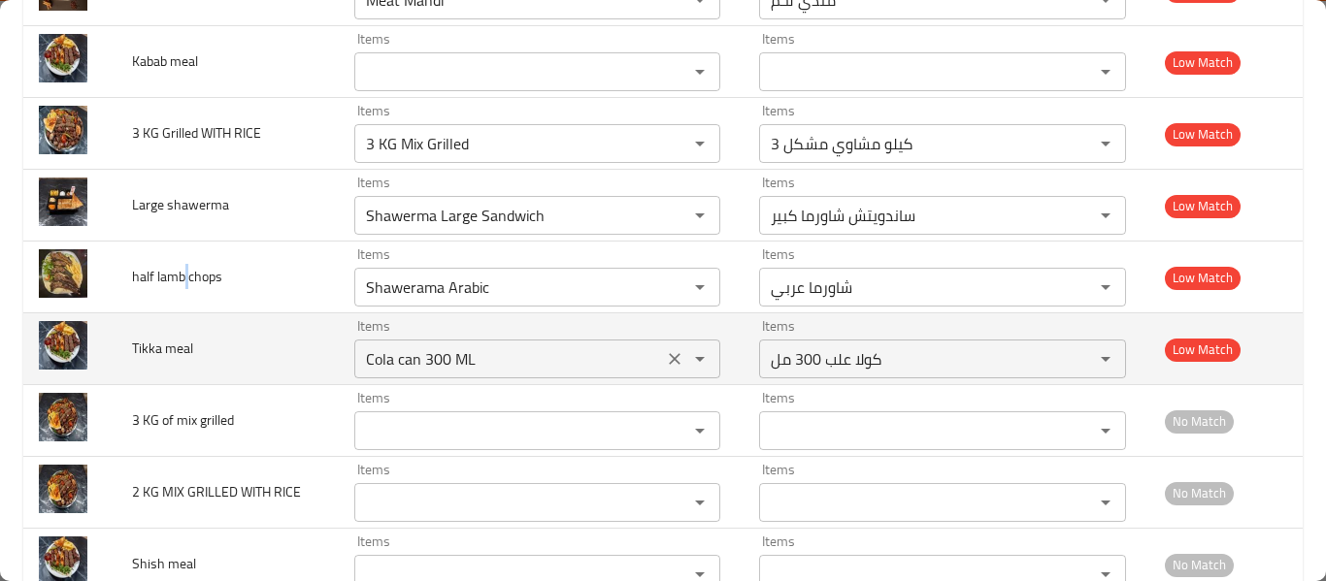
click at [668, 350] on icon "Clear" at bounding box center [674, 358] width 19 height 19
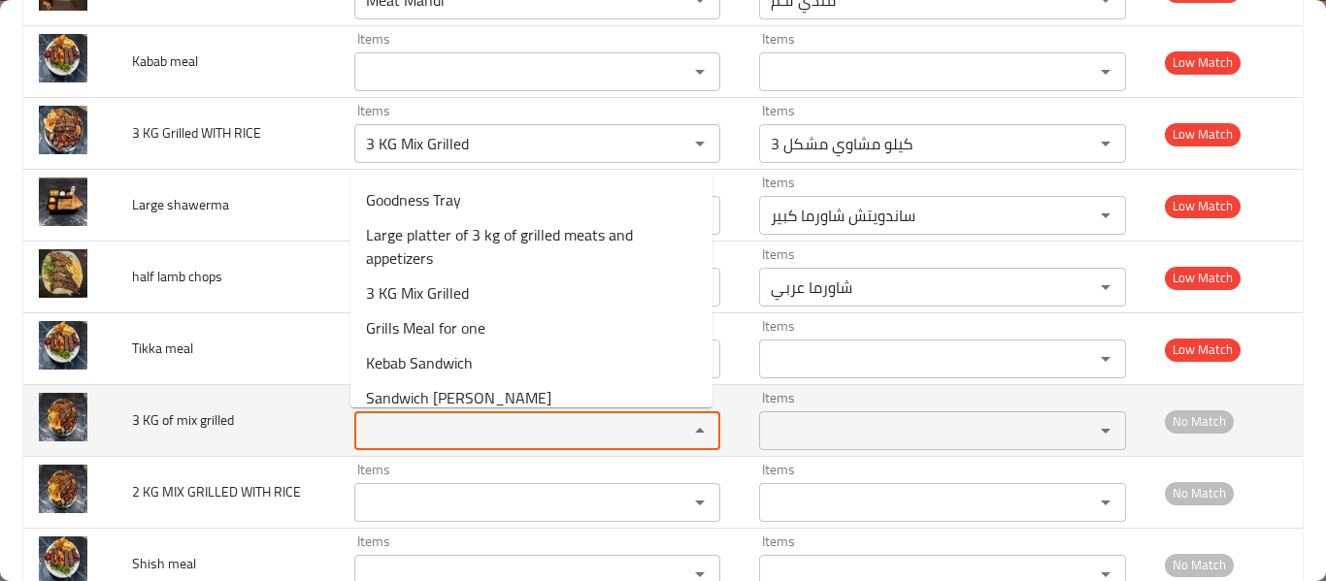
click at [522, 422] on grilled "Items" at bounding box center [508, 430] width 297 height 27
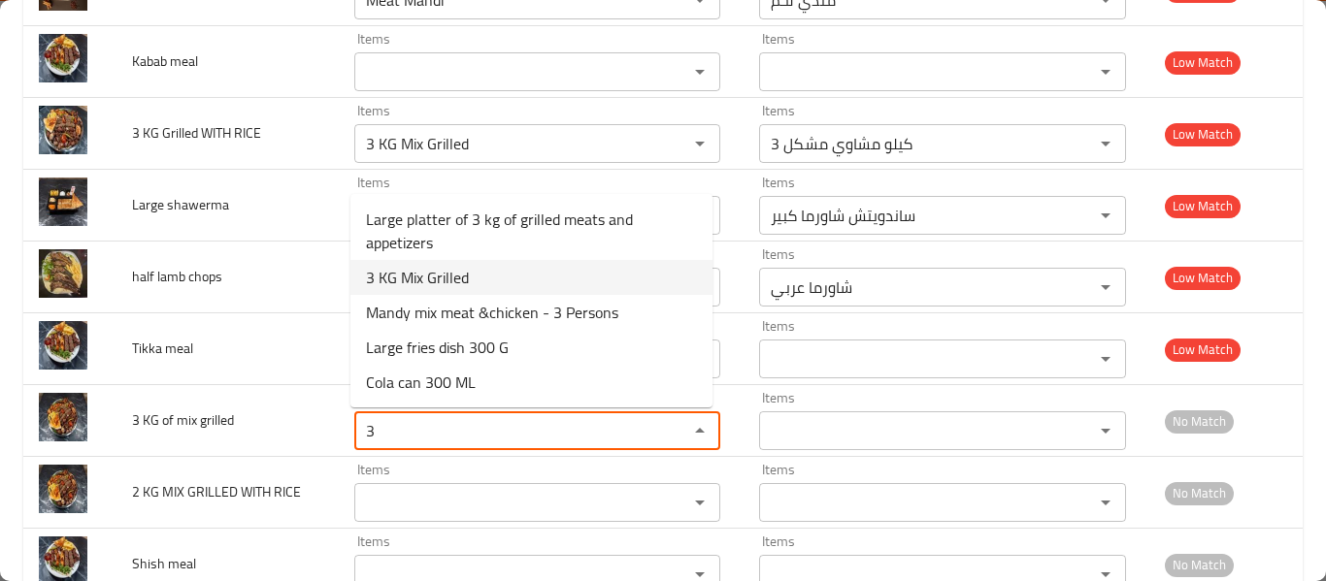
click at [458, 275] on span "3 KG Mix Grilled" at bounding box center [417, 277] width 103 height 23
type grilled "3 KG Mix Grilled"
type grilled-ar "3 كيلو مشاوي مشكل"
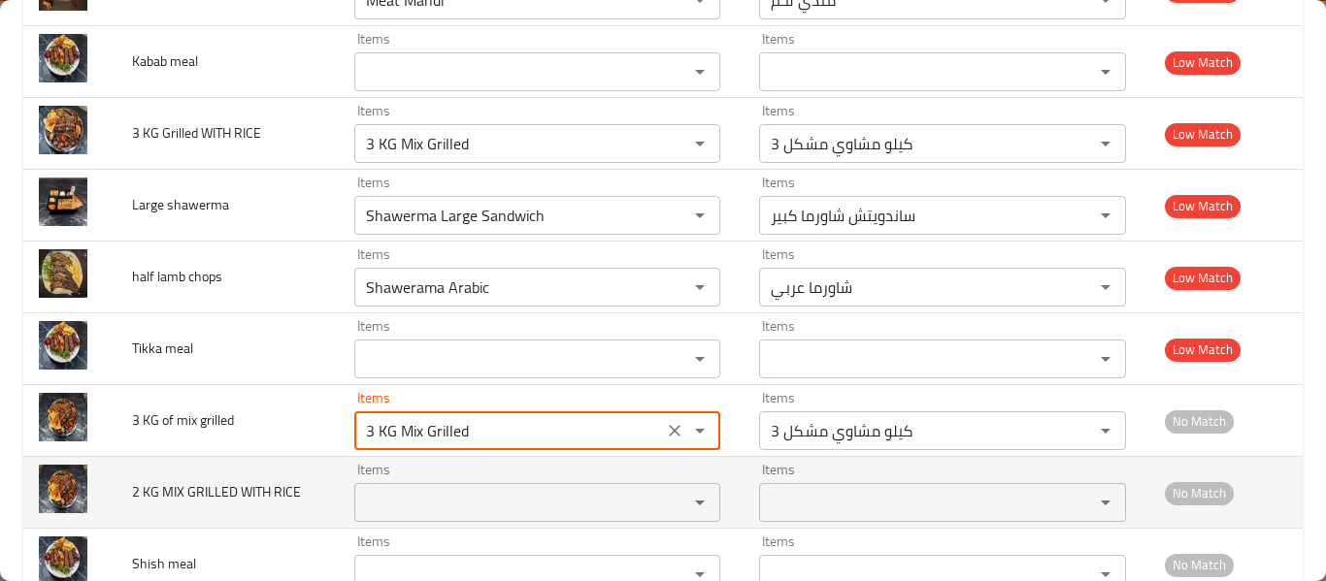
click at [412, 485] on div "Items" at bounding box center [537, 502] width 366 height 39
type grilled "3 KG Mix Grilled"
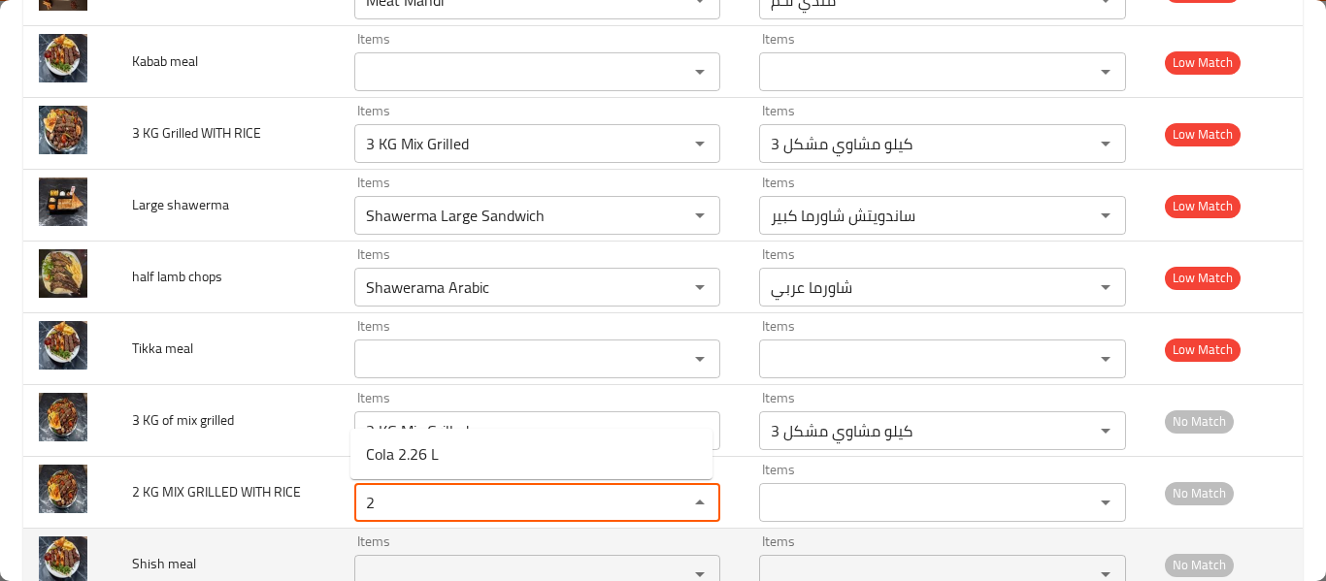
type RICE "2"
click at [238, 542] on td "Shish meal" at bounding box center [227, 565] width 222 height 72
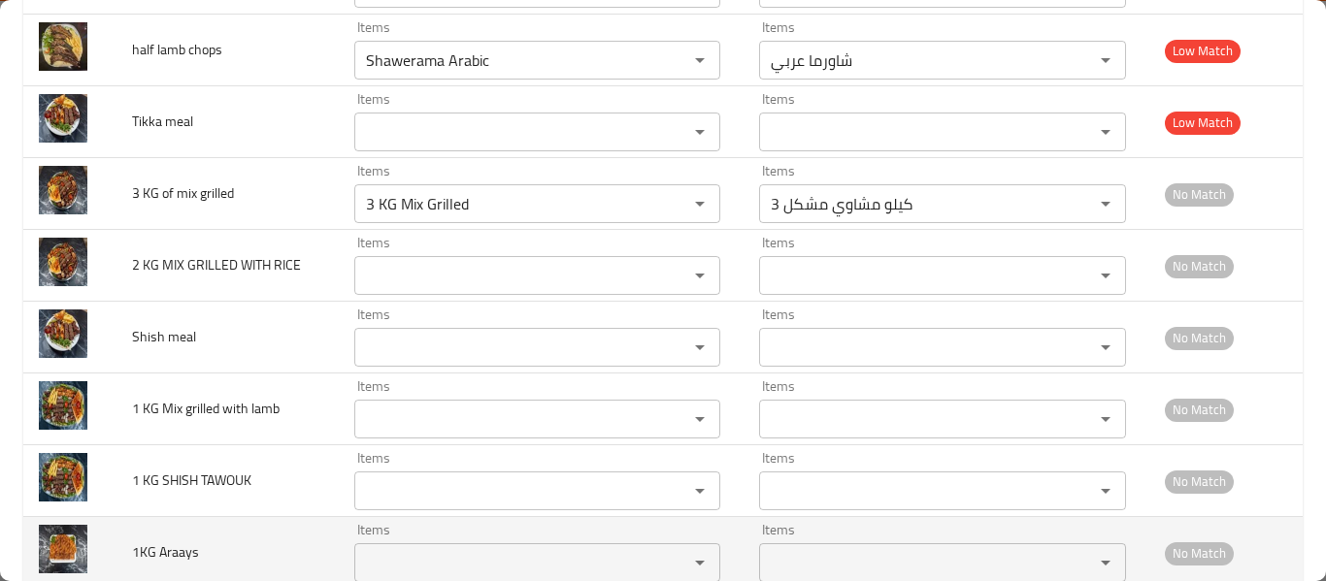
scroll to position [1966, 0]
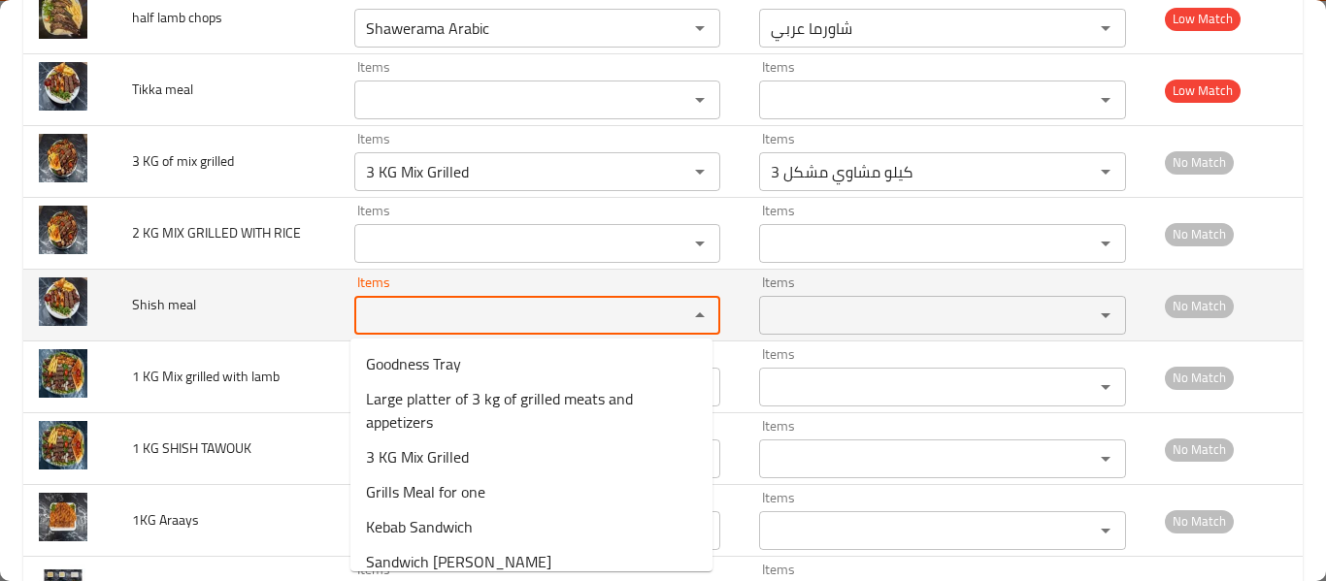
click at [465, 314] on meal "Items" at bounding box center [508, 315] width 297 height 27
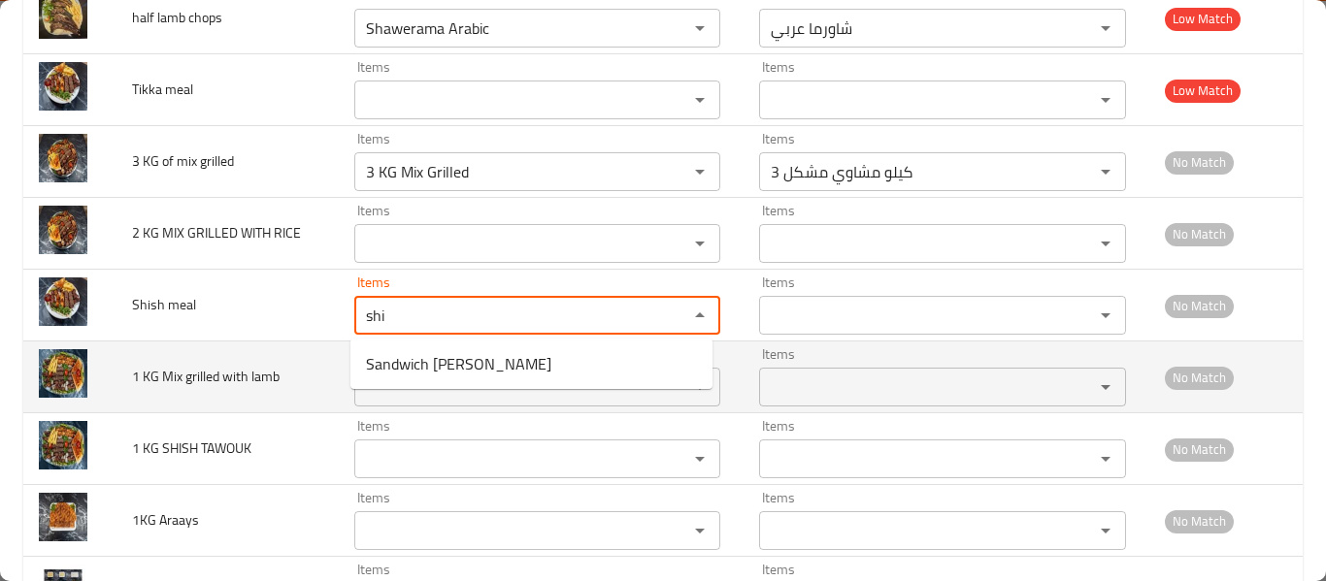
type meal "shi"
click at [241, 359] on td "1 KG Mix grilled with lamb" at bounding box center [227, 378] width 222 height 72
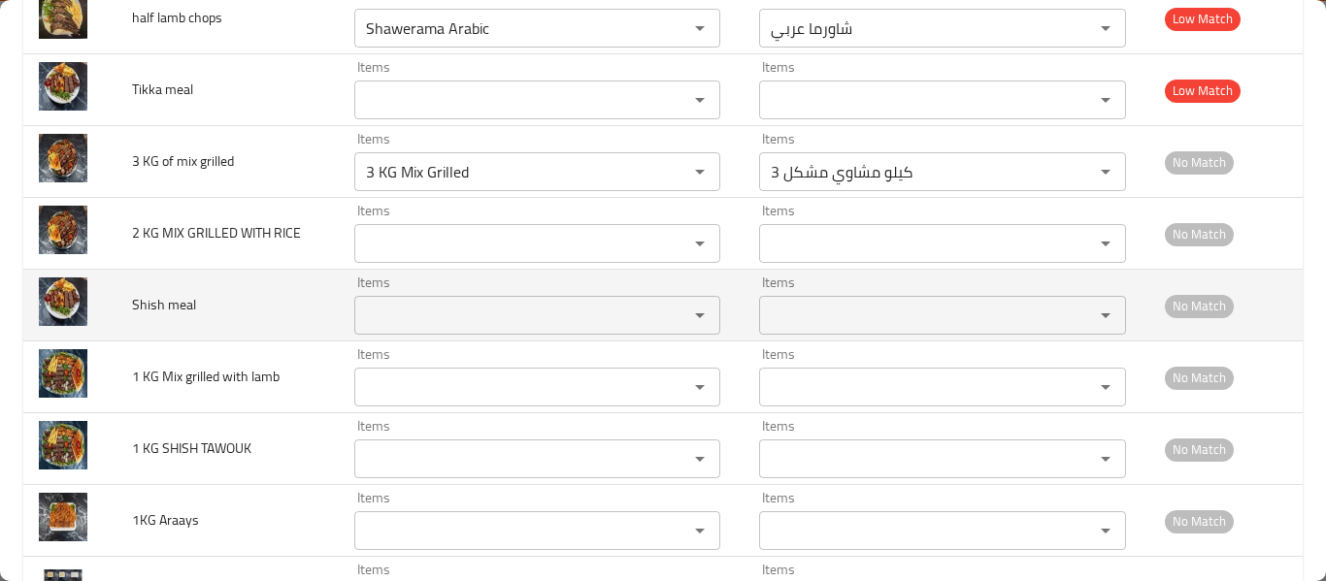
drag, startPoint x: 119, startPoint y: 306, endPoint x: 185, endPoint y: 322, distance: 68.0
click at [123, 306] on td "Shish meal" at bounding box center [227, 306] width 222 height 72
click at [185, 322] on td "Shish meal" at bounding box center [227, 306] width 222 height 72
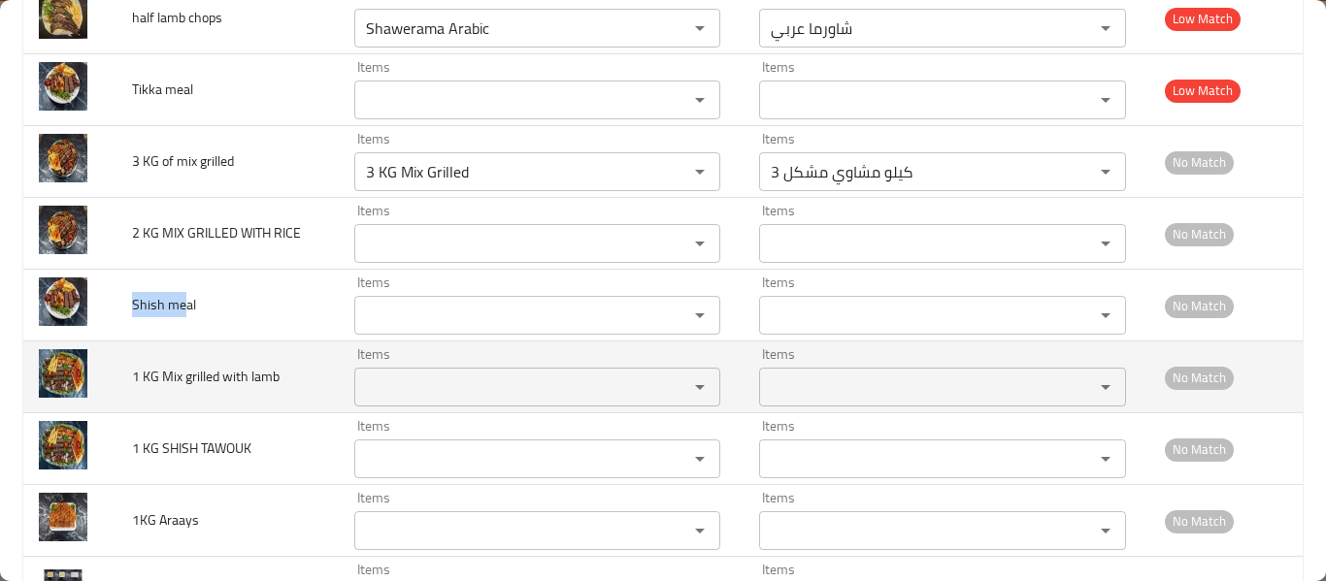
click at [202, 372] on body "​ Menu-management [GEOGRAPHIC_DATA] Get Help H Edit Restaurant Branches Menus S…" at bounding box center [663, 315] width 1326 height 534
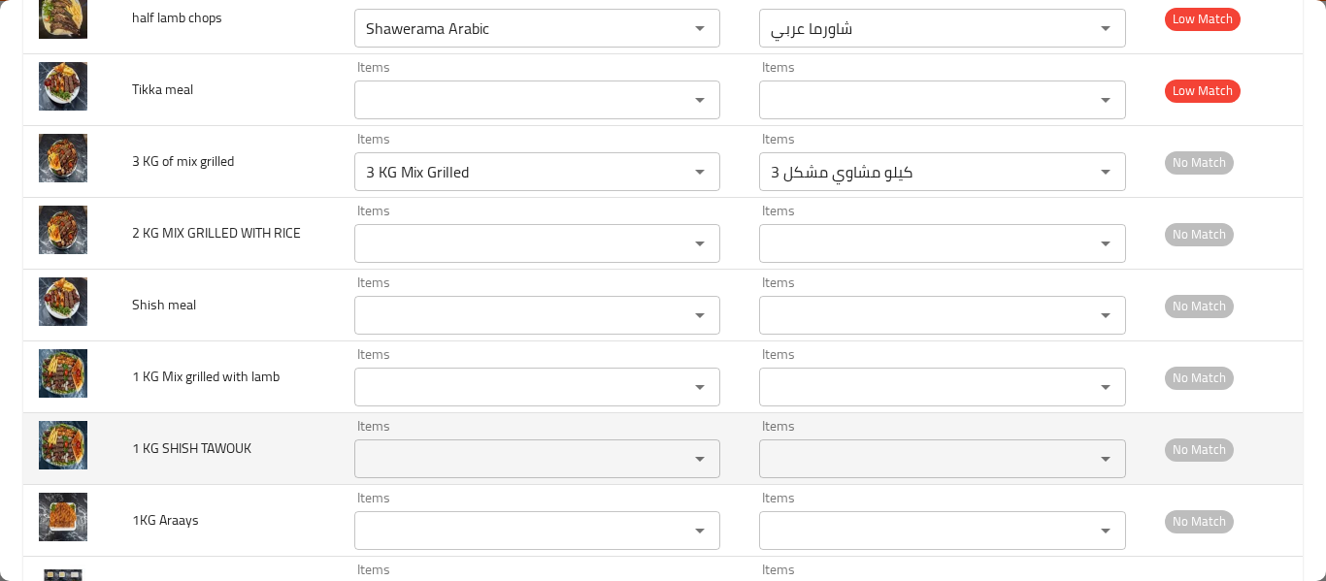
click at [212, 411] on td "1 KG Mix grilled with lamb" at bounding box center [227, 378] width 222 height 72
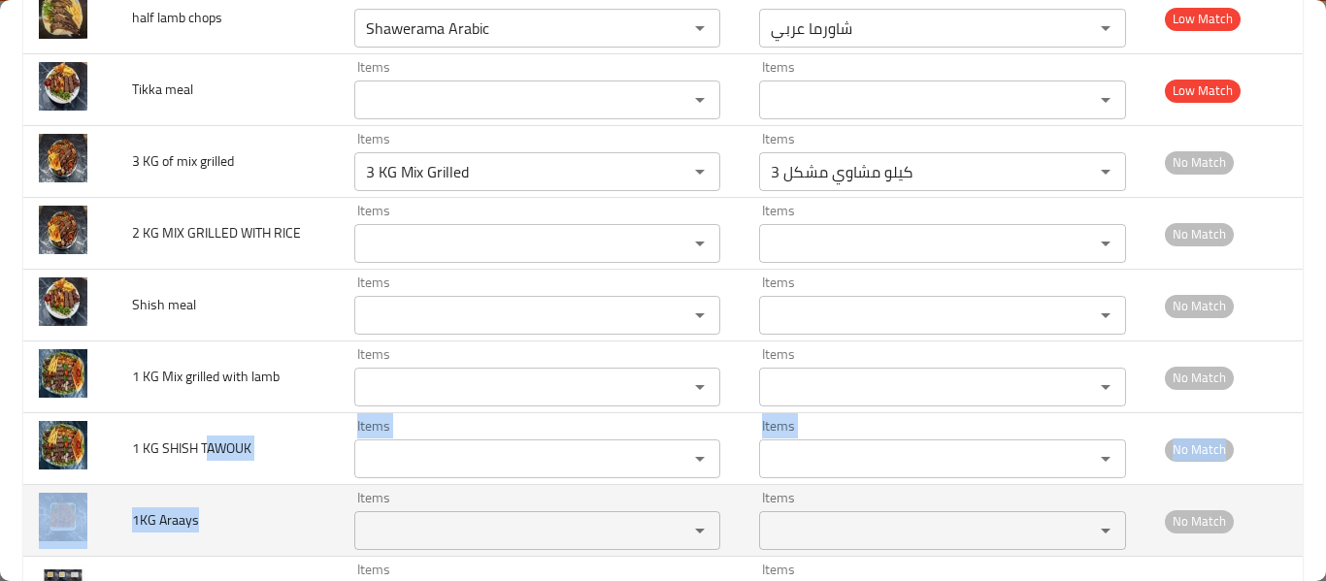
drag, startPoint x: 206, startPoint y: 432, endPoint x: 210, endPoint y: 494, distance: 62.2
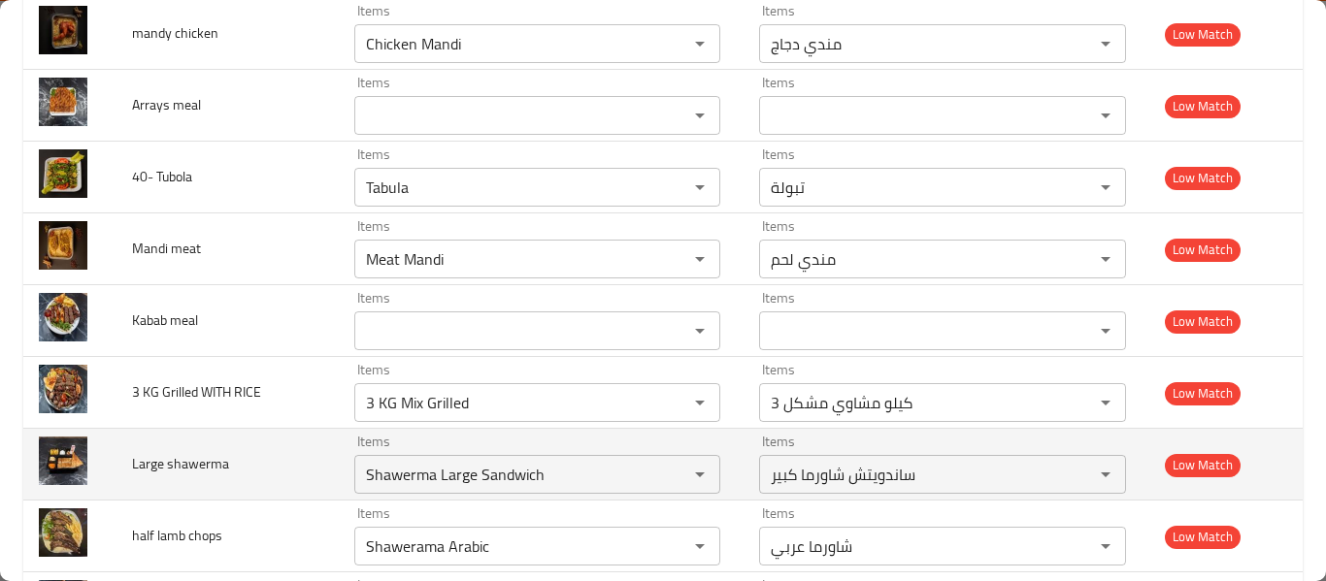
scroll to position [1707, 0]
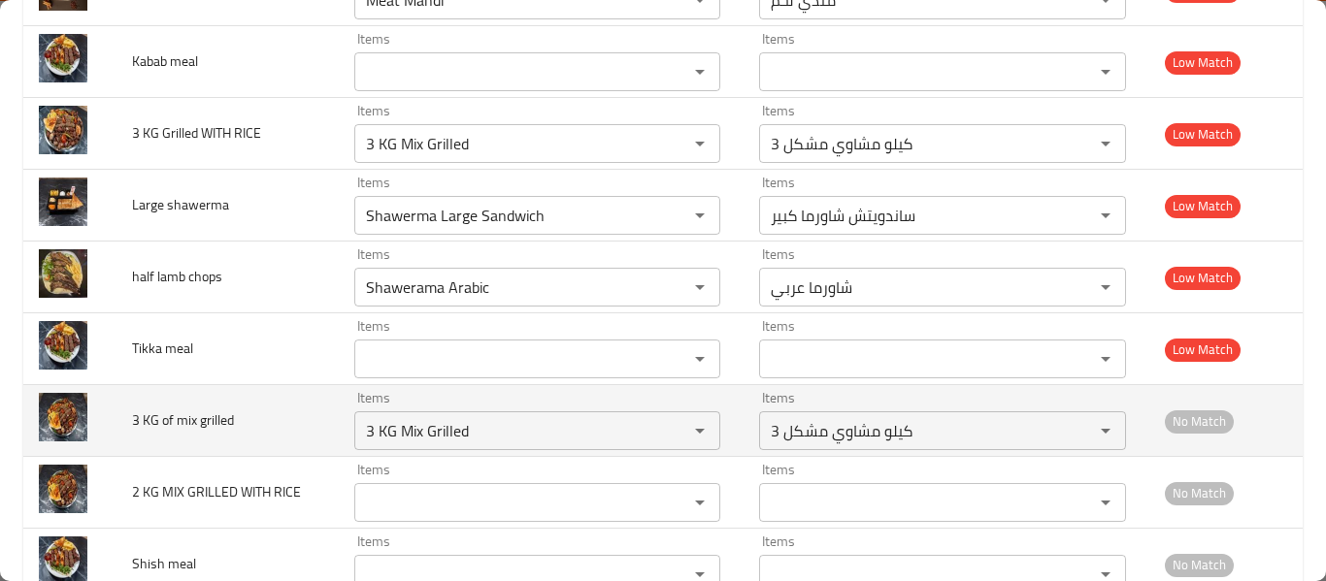
click at [149, 404] on td "3 KG of mix grilled" at bounding box center [227, 421] width 222 height 72
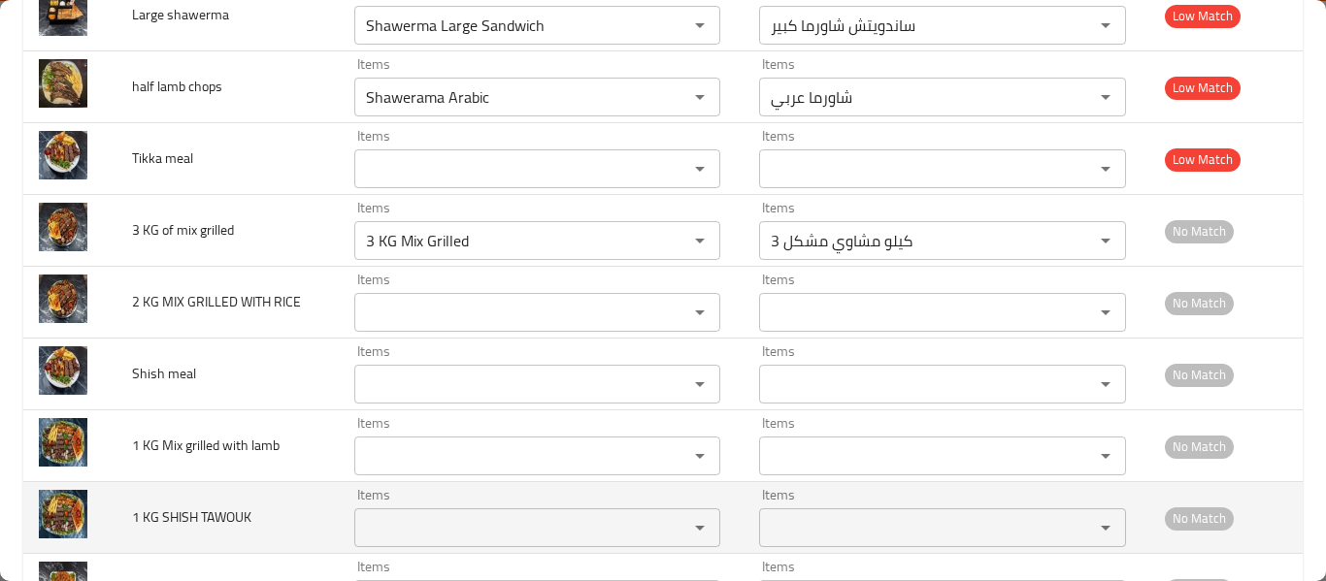
scroll to position [1966, 0]
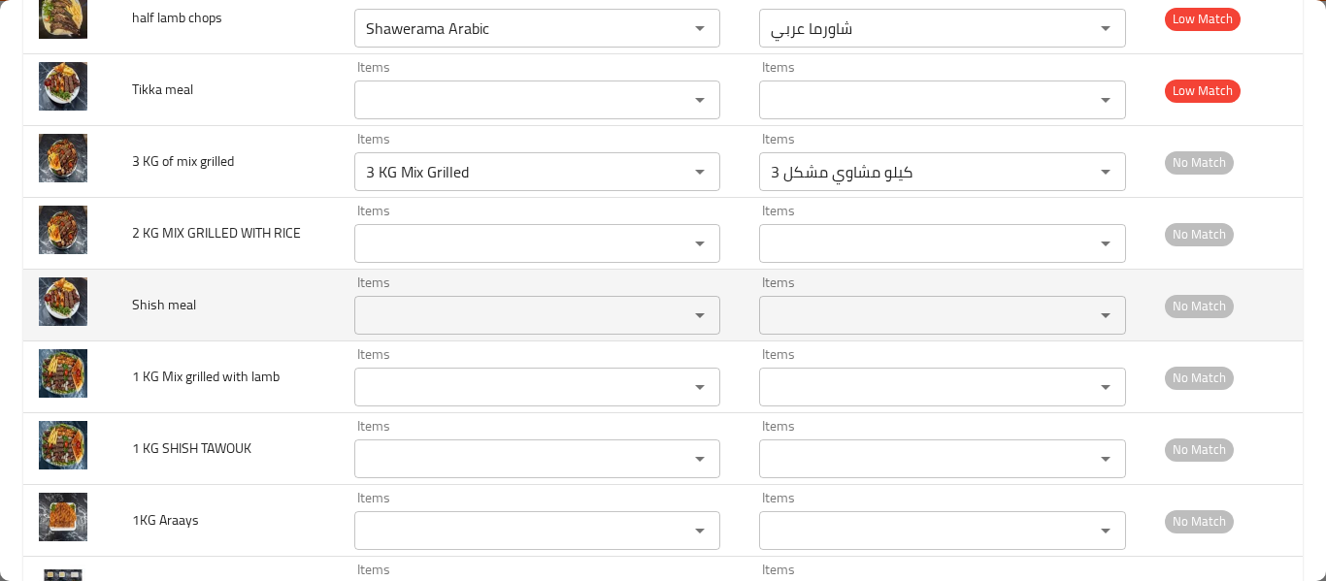
click at [144, 288] on td "Shish meal" at bounding box center [227, 306] width 222 height 72
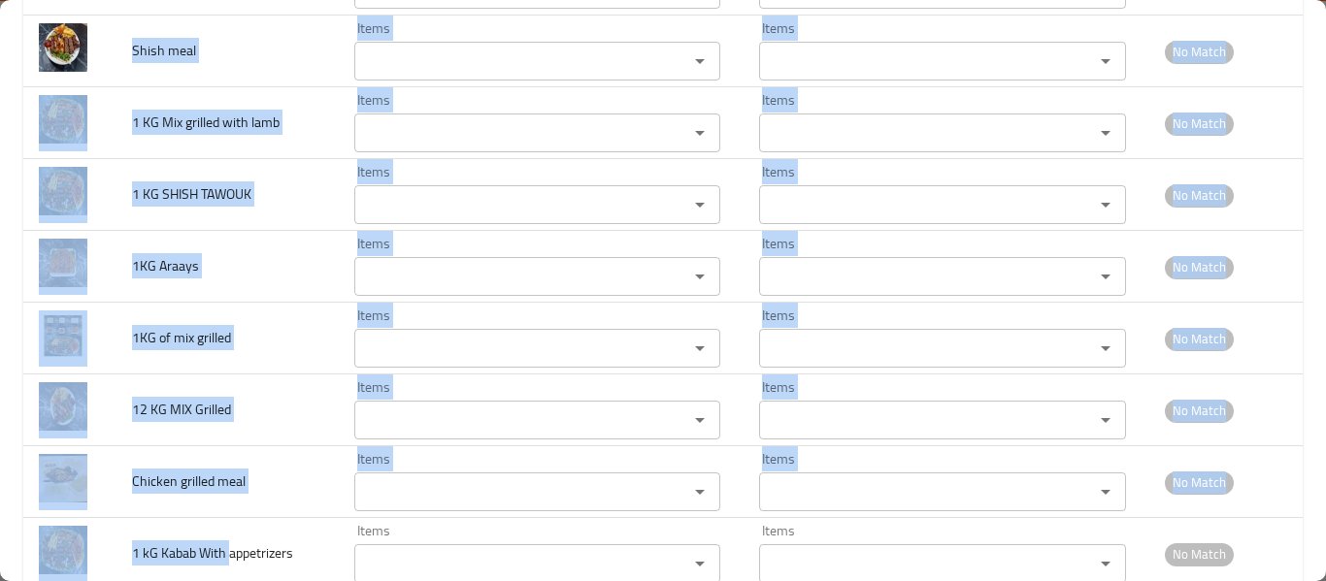
scroll to position [2483, 0]
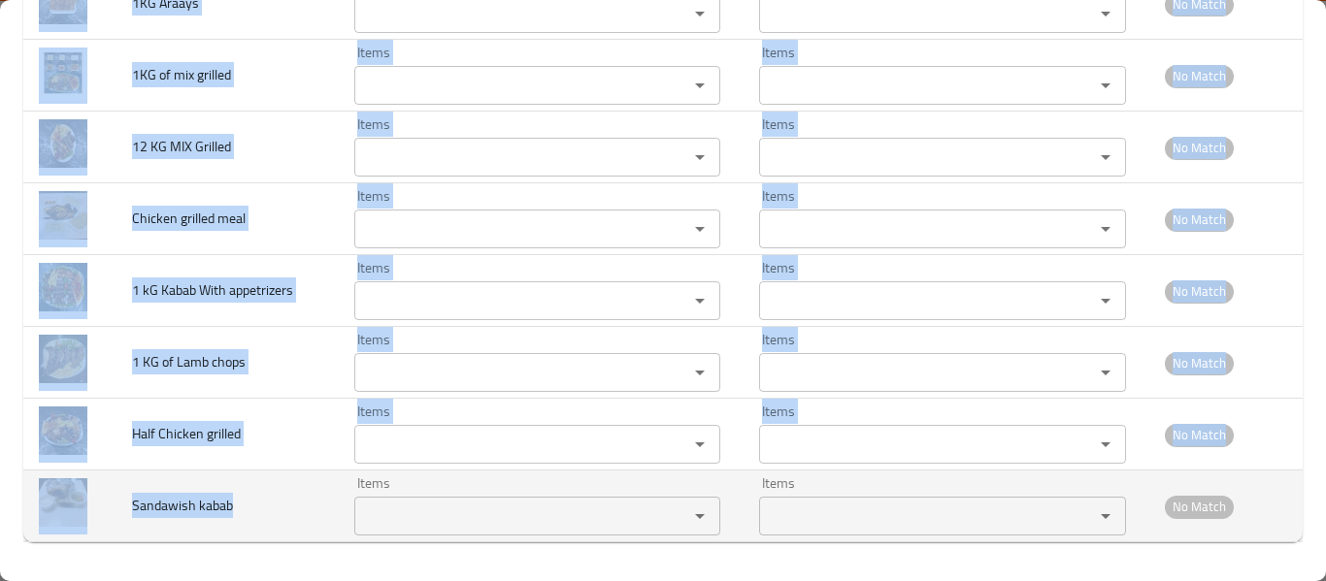
drag, startPoint x: 135, startPoint y: 306, endPoint x: 228, endPoint y: 530, distance: 242.8
copy tbody "Shish meal Items Items Items Items No Match 1 KG Mix grilled with lamb Items It…"
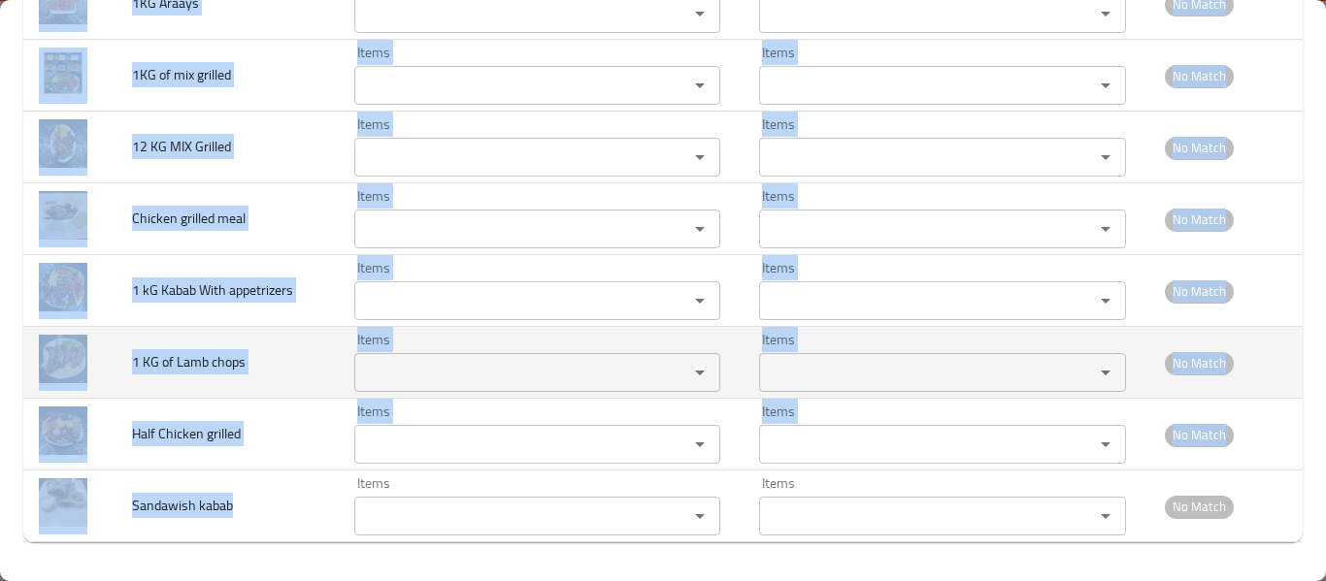
copy tbody "Shish meal Items Items Items Items No Match 1 KG Mix grilled with lamb Items It…"
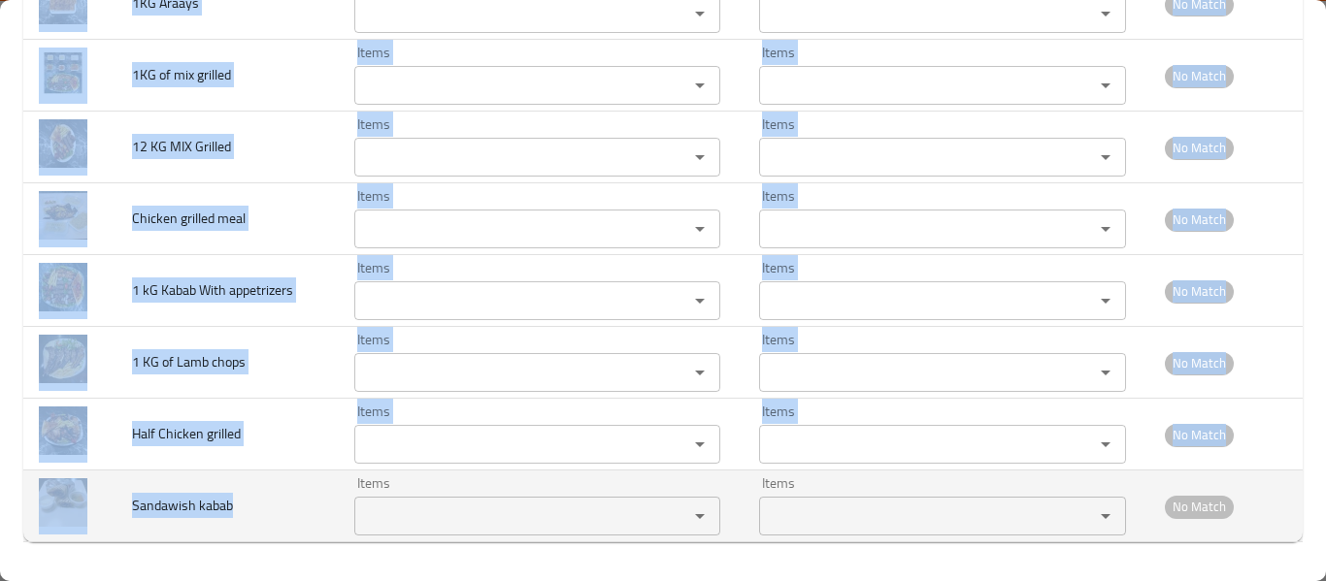
click at [406, 499] on div "Items" at bounding box center [537, 516] width 366 height 39
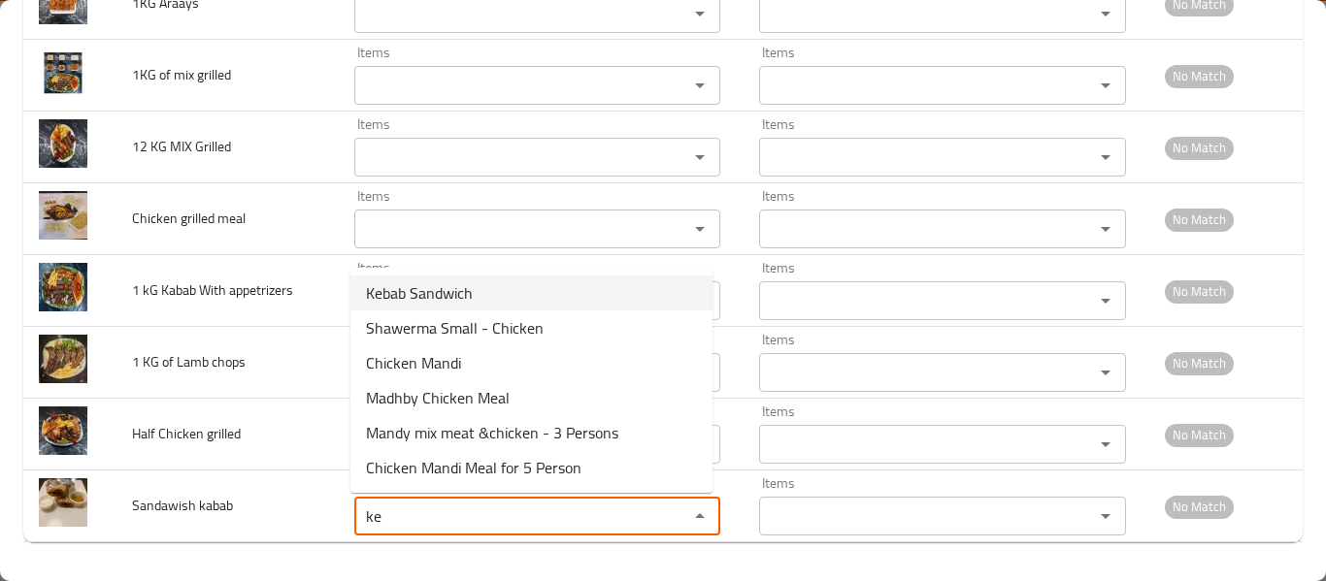
click at [438, 284] on span "Kebab Sandwich" at bounding box center [419, 292] width 107 height 23
type kabab "Kebab Sandwich"
type kabab-ar "سندوتش كباب"
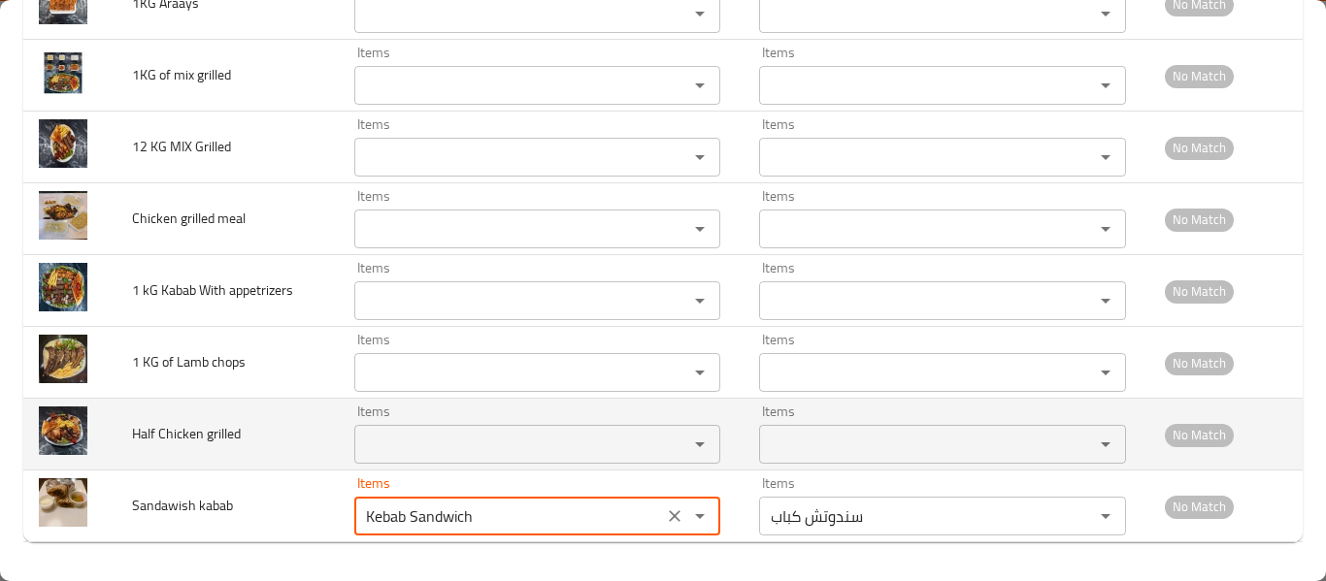
type kabab "Kebab Sandwich"
click at [411, 440] on grilled "Items" at bounding box center [508, 444] width 297 height 27
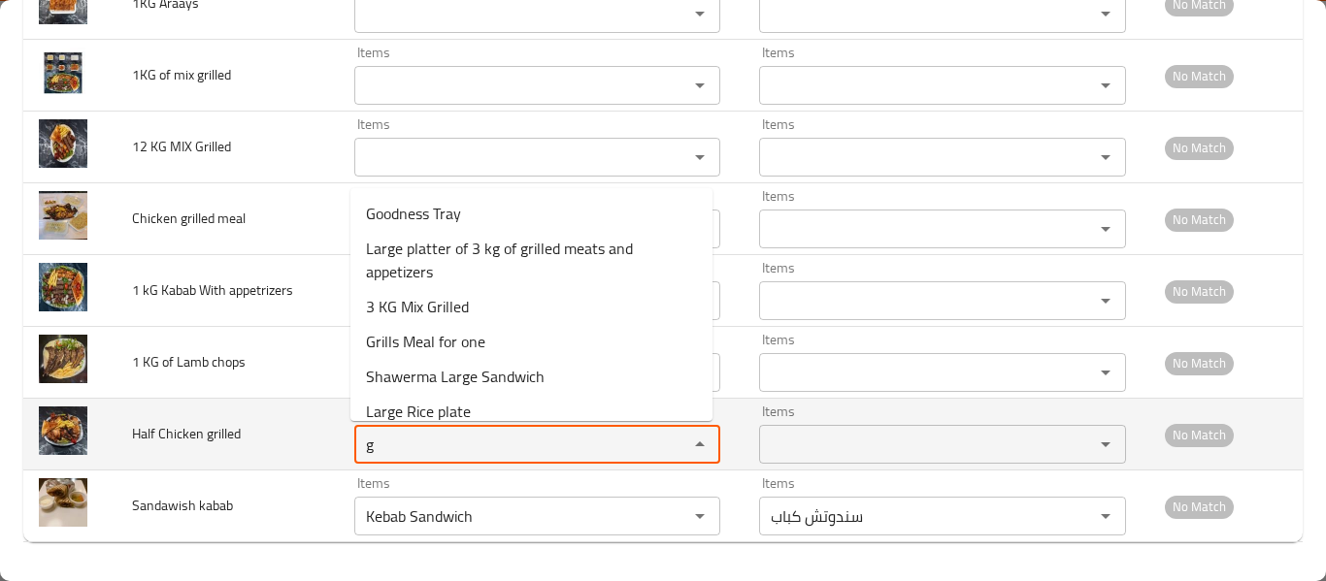
type grilled "gr"
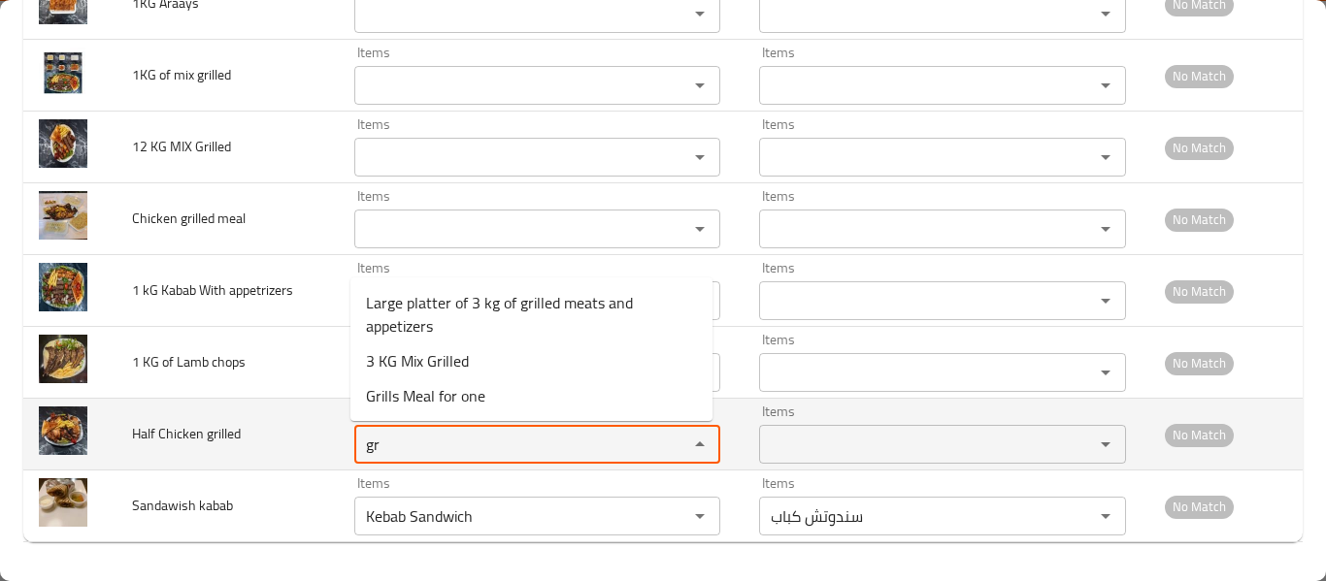
click at [409, 444] on grilled "gr" at bounding box center [508, 444] width 297 height 27
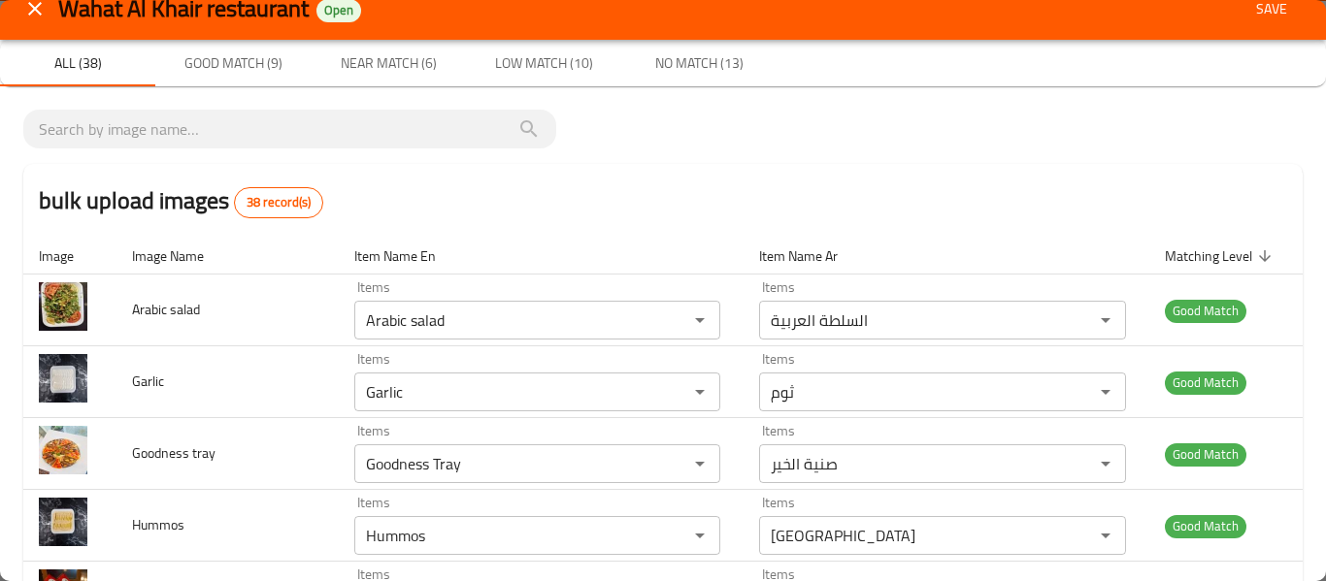
scroll to position [0, 0]
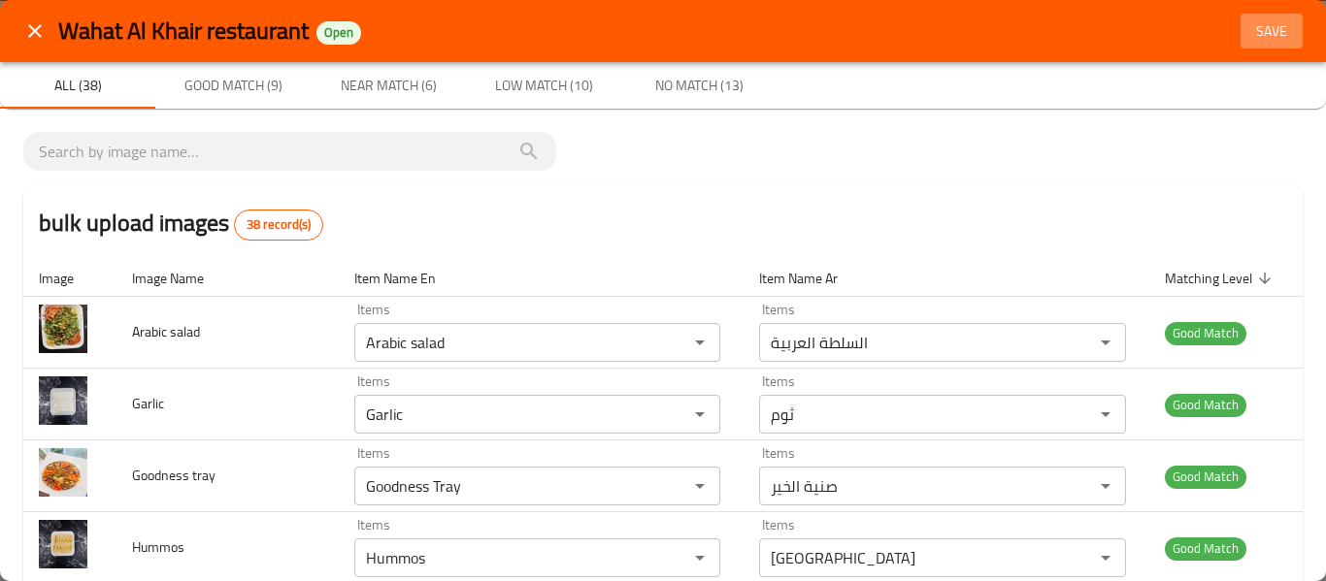
click at [1270, 38] on span "Save" at bounding box center [1271, 31] width 47 height 24
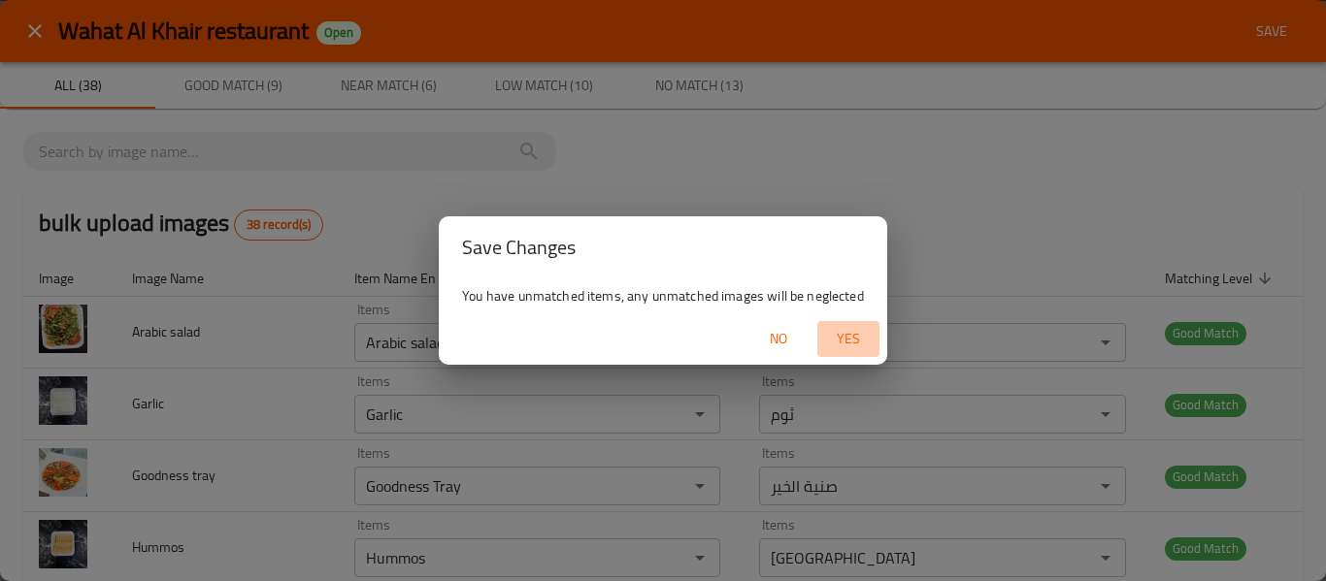
click at [853, 333] on span "Yes" at bounding box center [848, 339] width 47 height 24
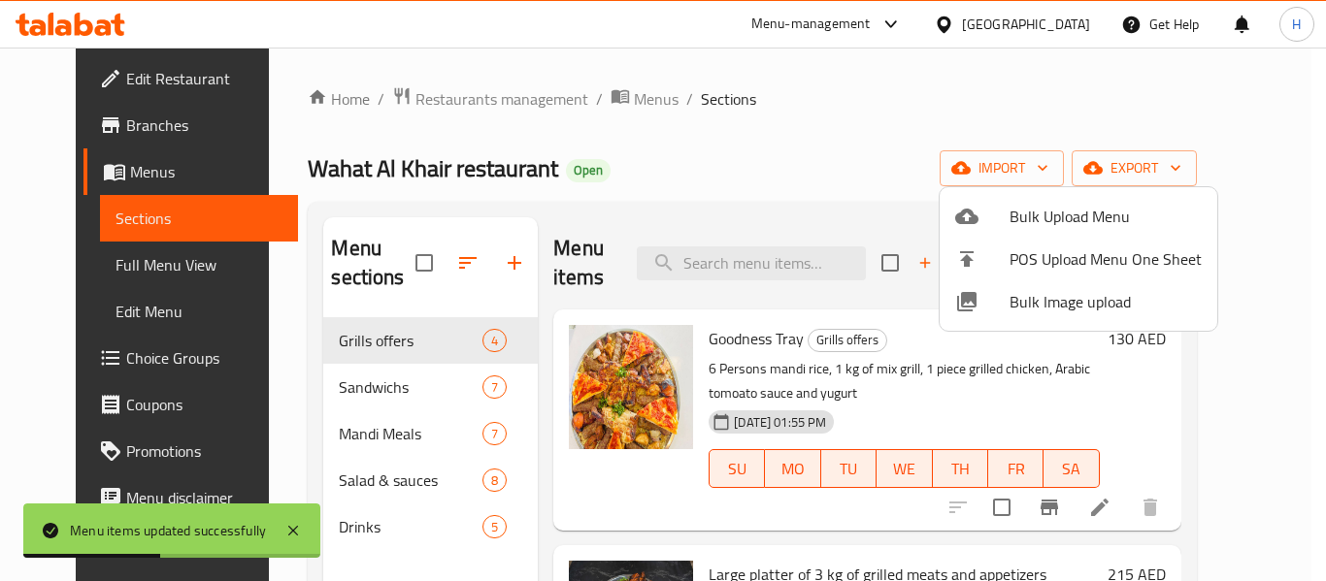
click at [166, 280] on div at bounding box center [663, 290] width 1326 height 581
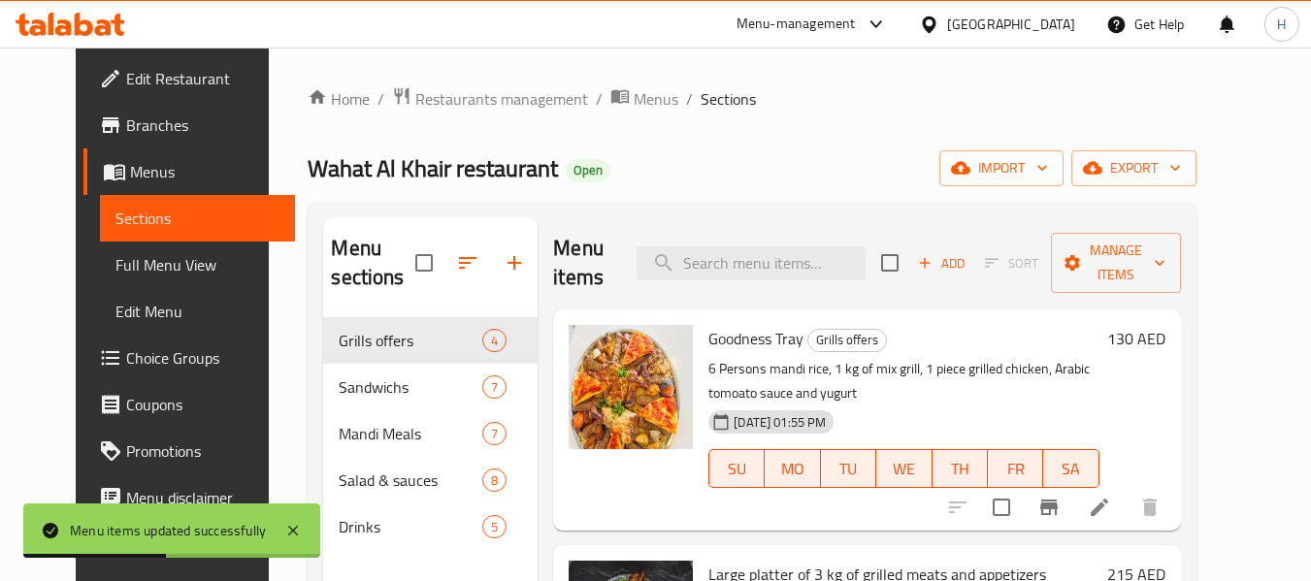
click at [161, 279] on link "Full Menu View" at bounding box center [197, 265] width 195 height 47
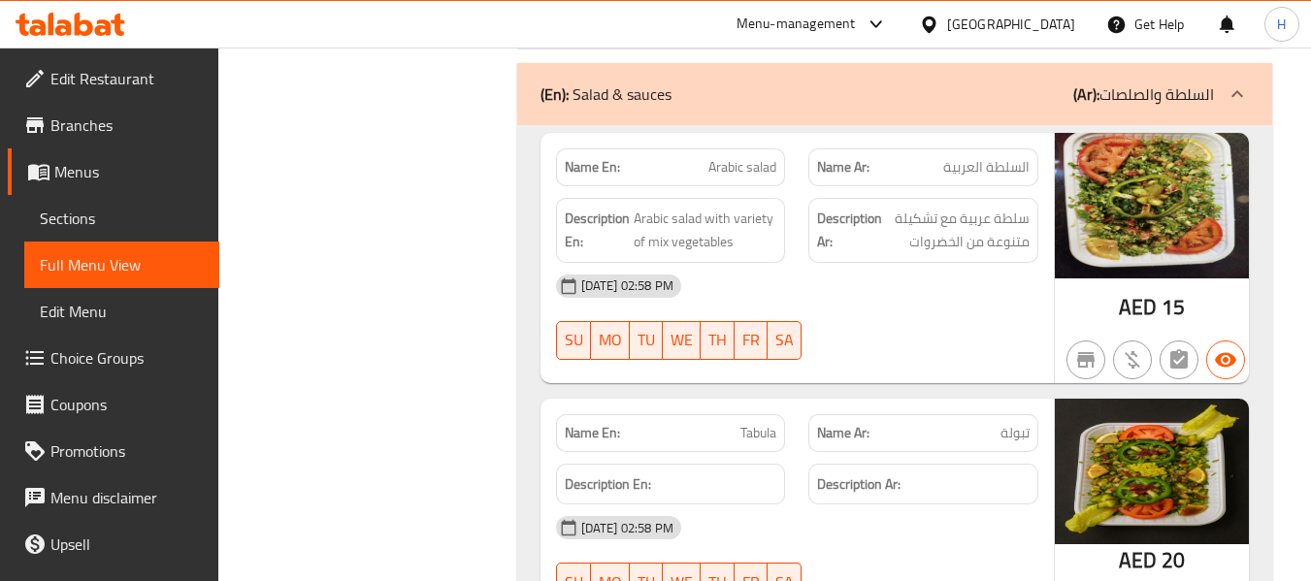
scroll to position [5616, 0]
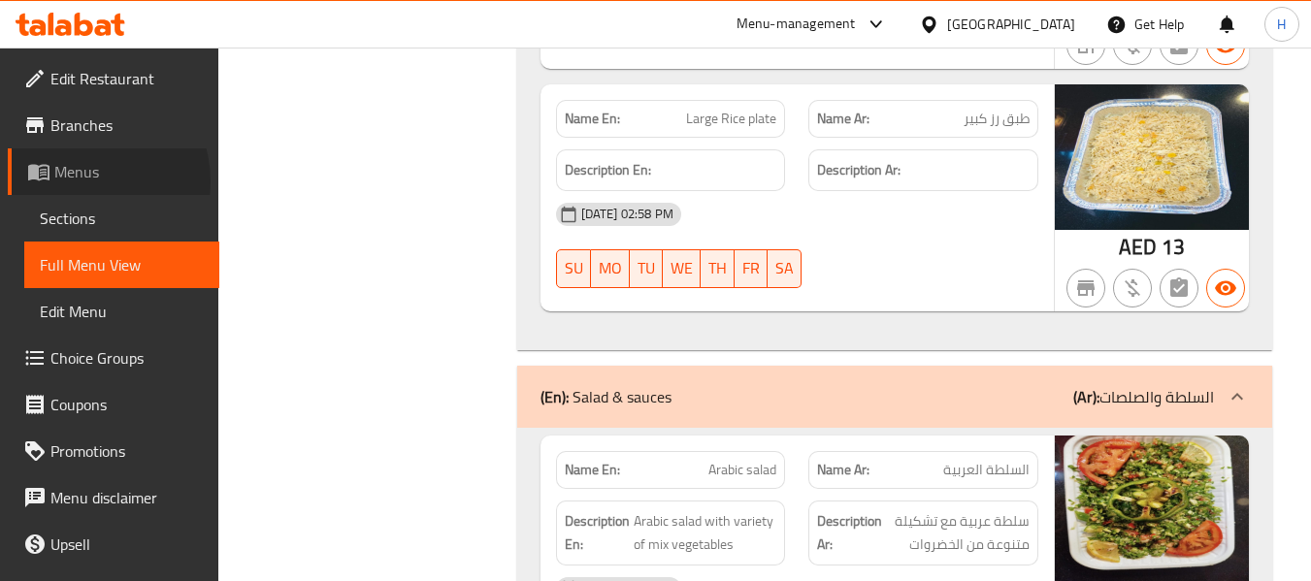
click at [84, 181] on span "Menus" at bounding box center [128, 171] width 149 height 23
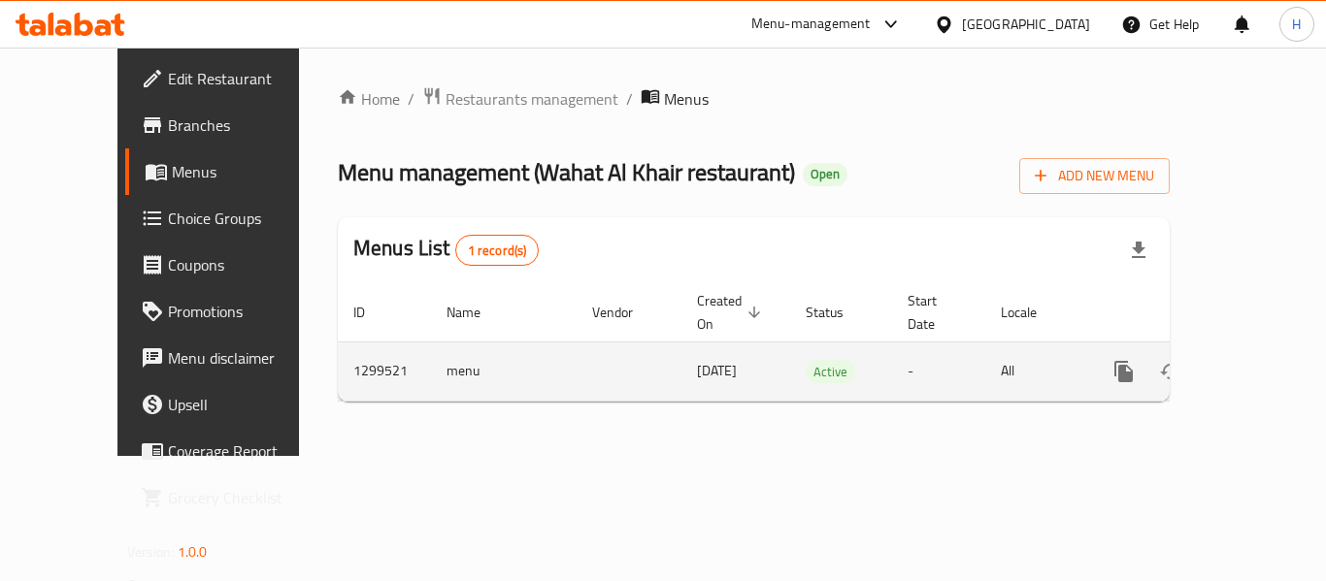
click at [1252, 360] on icon "enhanced table" at bounding box center [1263, 371] width 23 height 23
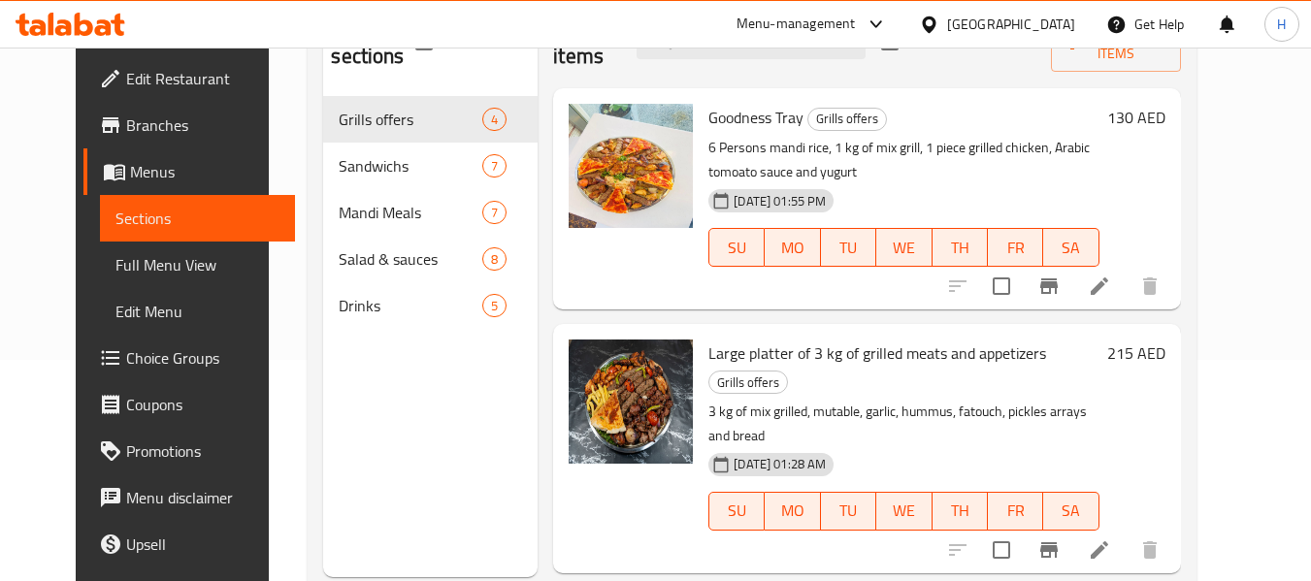
scroll to position [259, 0]
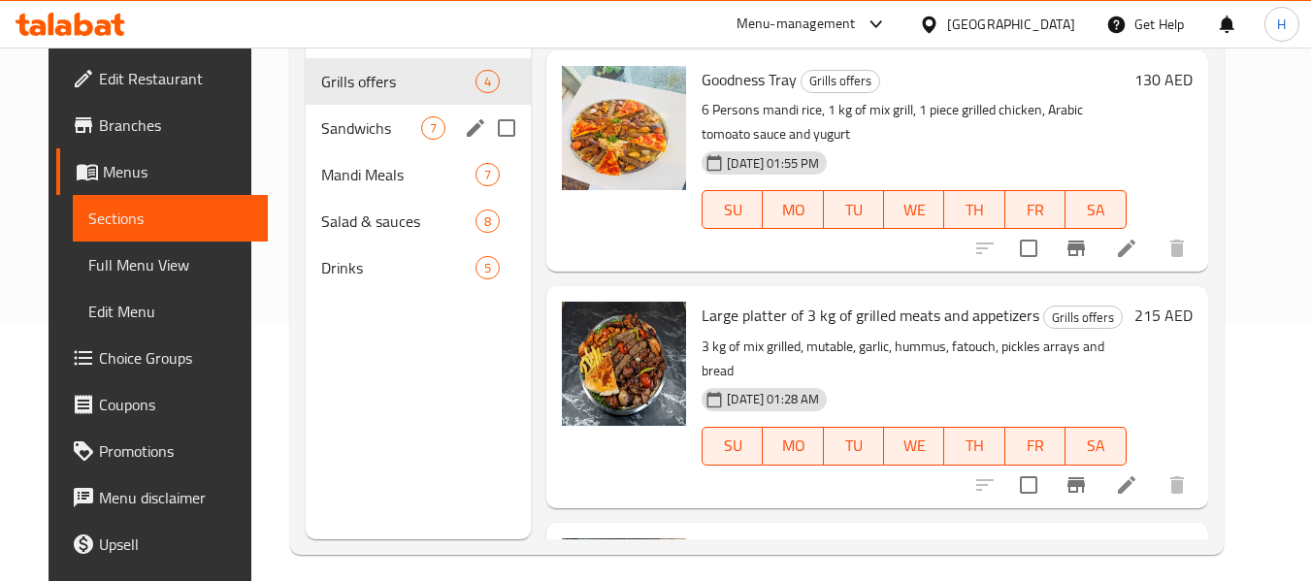
click at [353, 134] on span "Sandwichs" at bounding box center [371, 127] width 100 height 23
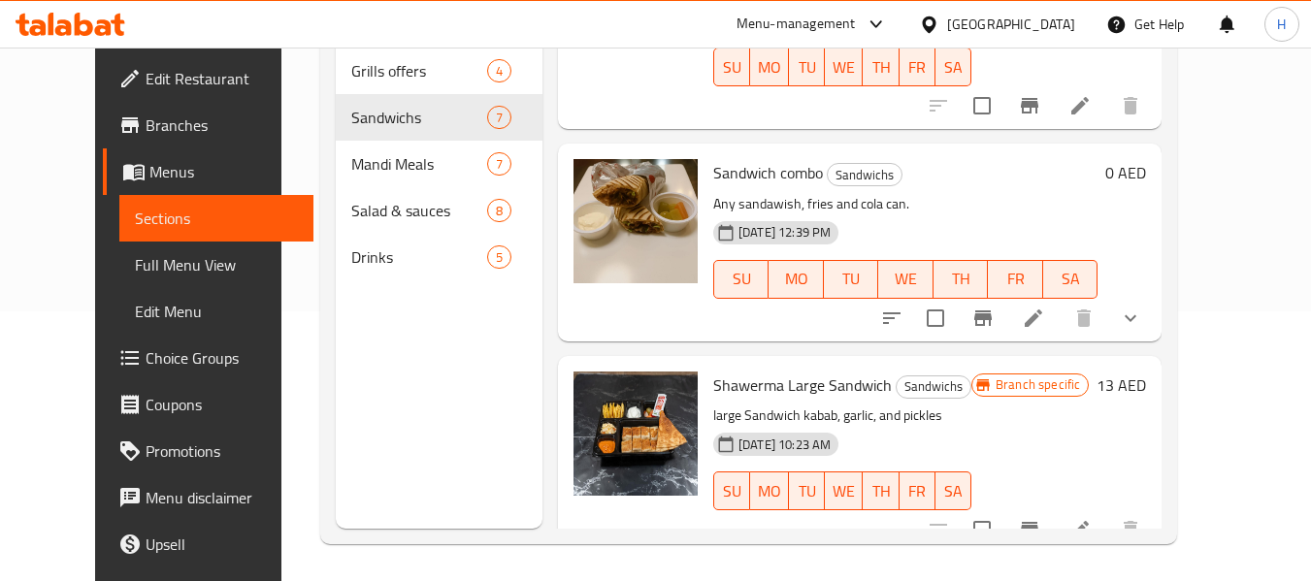
scroll to position [272, 0]
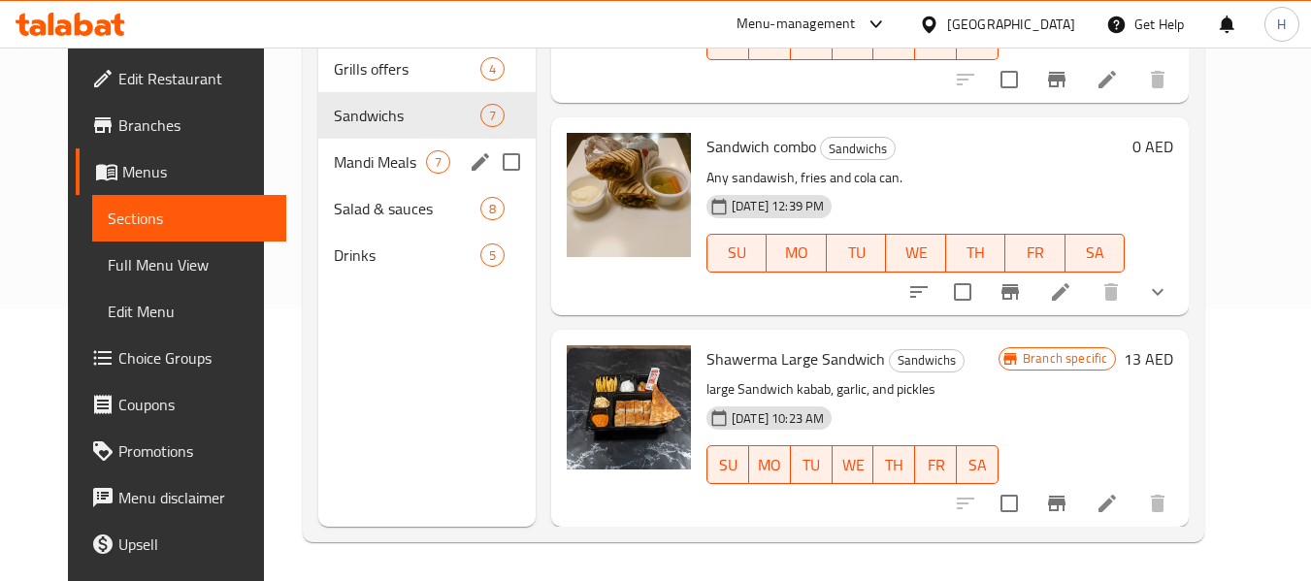
click at [318, 146] on div "Mandi Meals 7" at bounding box center [426, 162] width 217 height 47
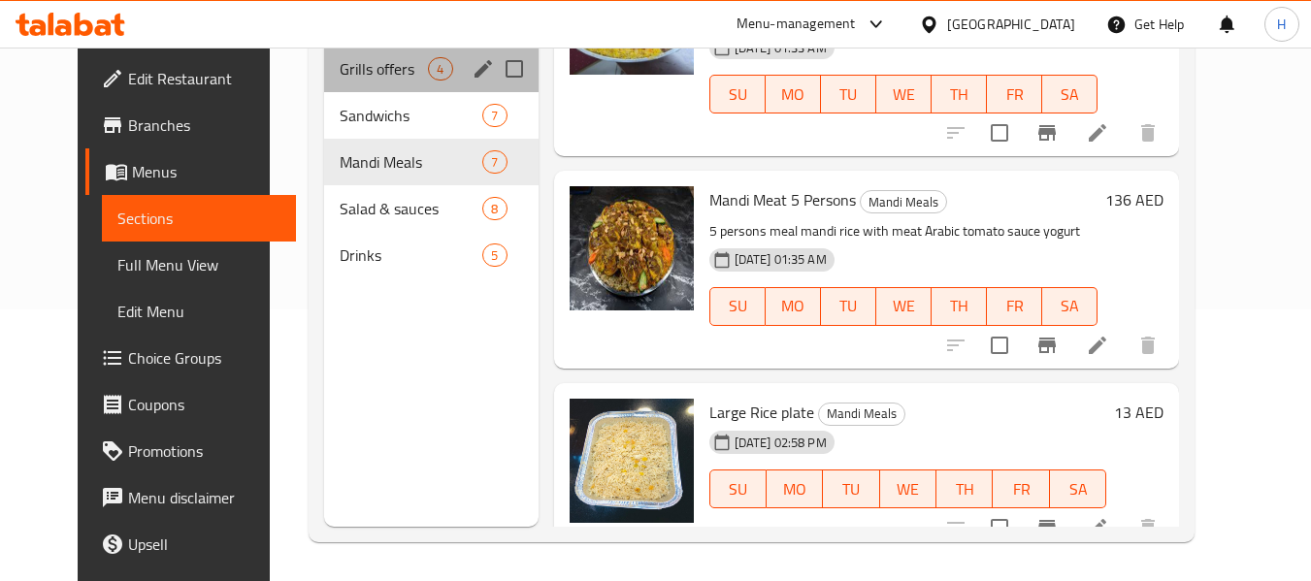
click at [332, 49] on div "Grills offers 4" at bounding box center [431, 69] width 214 height 47
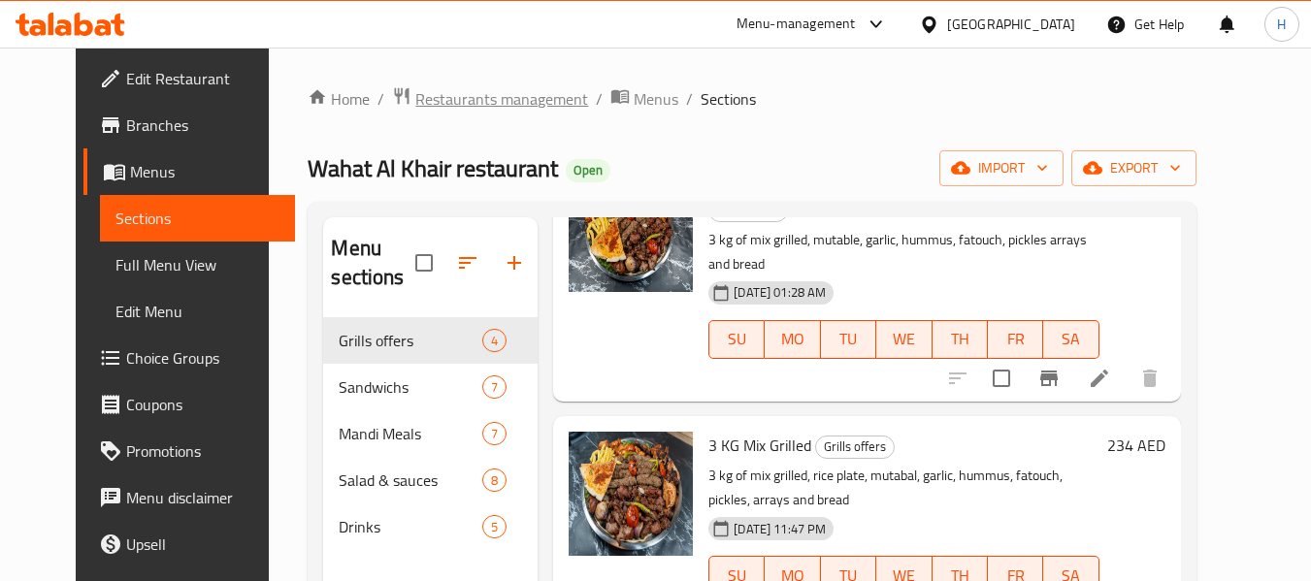
drag, startPoint x: 470, startPoint y: 81, endPoint x: 458, endPoint y: 101, distance: 23.5
click at [470, 81] on div "Home / Restaurants management / Menus / Sections Wahat Al Khair restaurant Open…" at bounding box center [752, 450] width 966 height 805
click at [457, 102] on span "Restaurants management" at bounding box center [501, 98] width 173 height 23
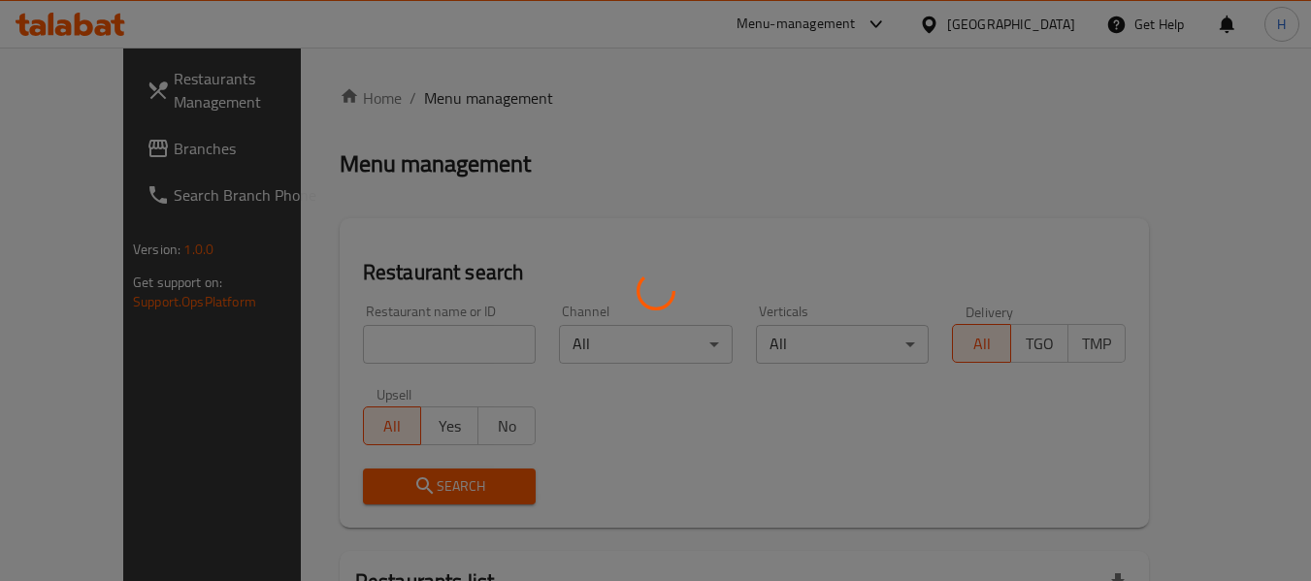
click at [362, 347] on div at bounding box center [655, 290] width 1311 height 581
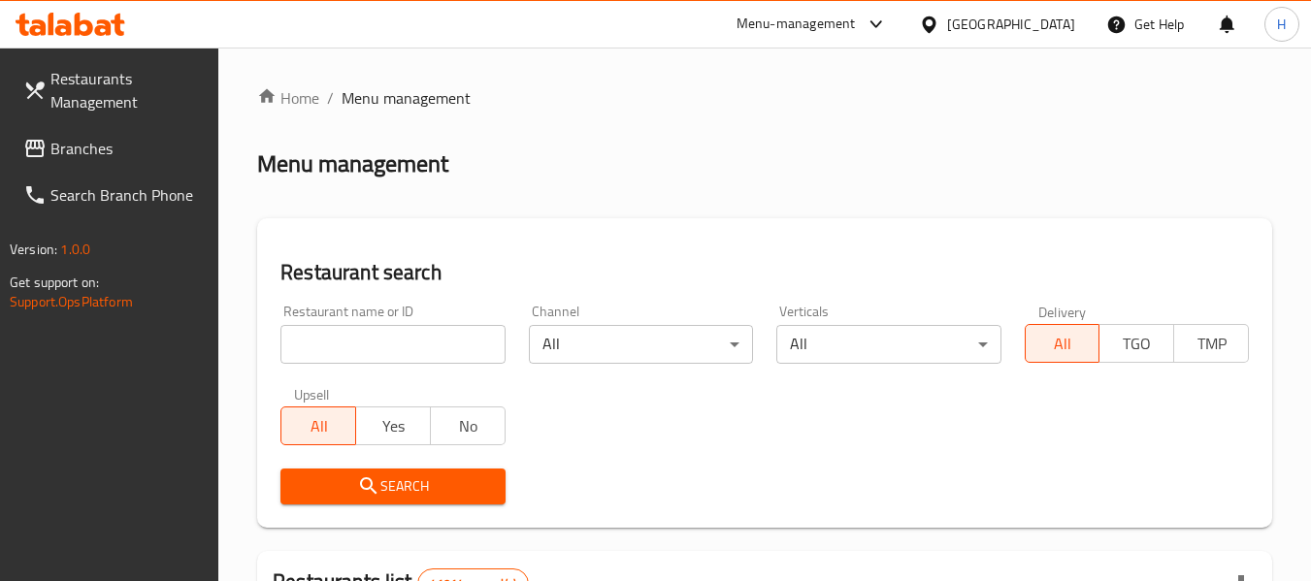
click at [361, 347] on input "search" at bounding box center [392, 344] width 224 height 39
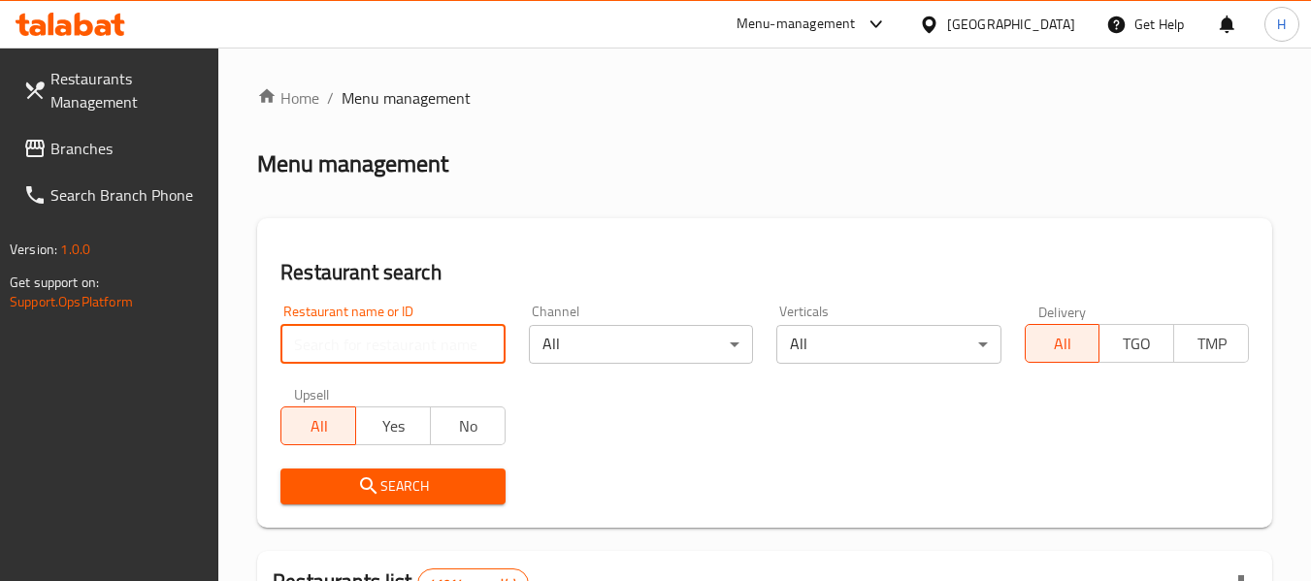
paste input "702085"
type input "702085"
click button "Search" at bounding box center [392, 487] width 224 height 36
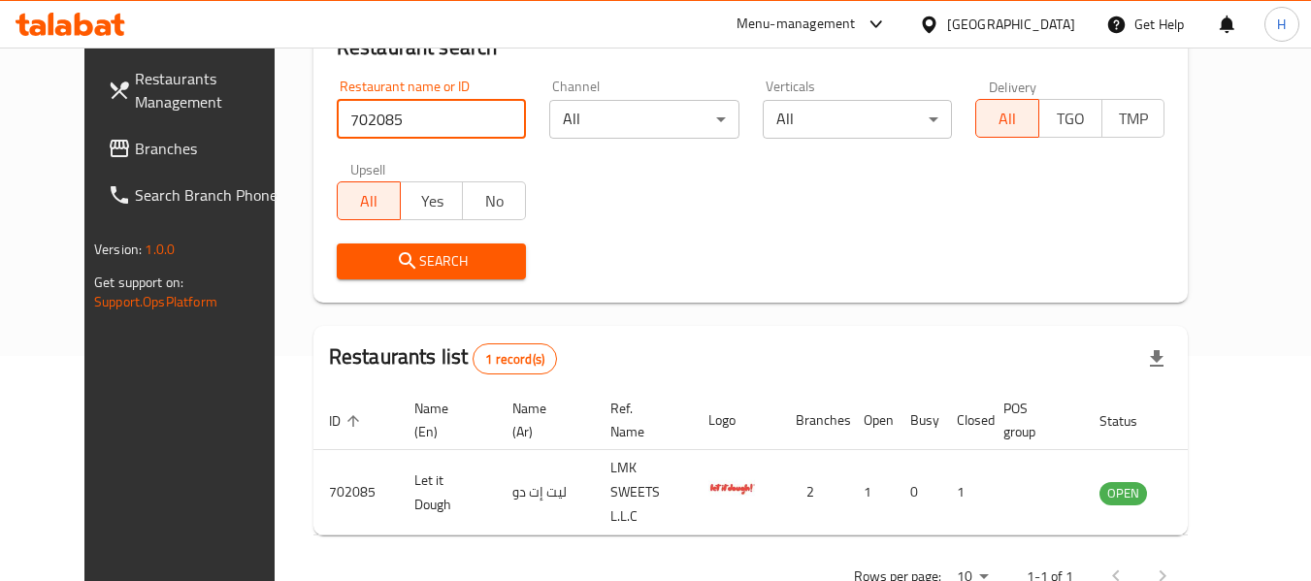
scroll to position [260, 0]
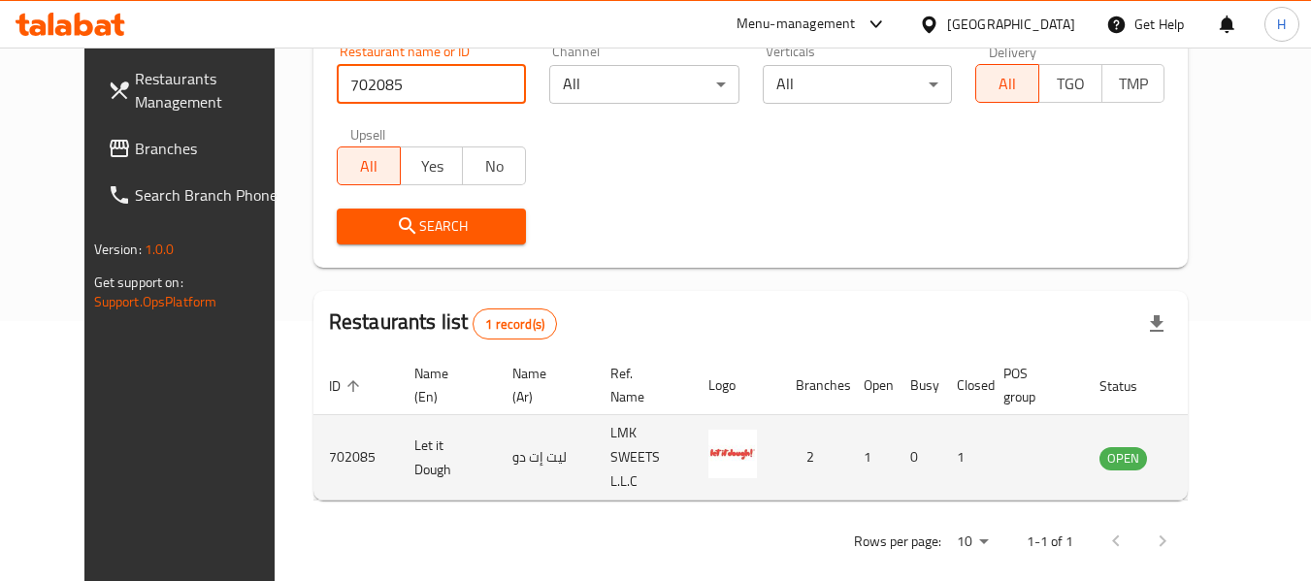
click at [1224, 450] on icon "enhanced table" at bounding box center [1212, 458] width 21 height 16
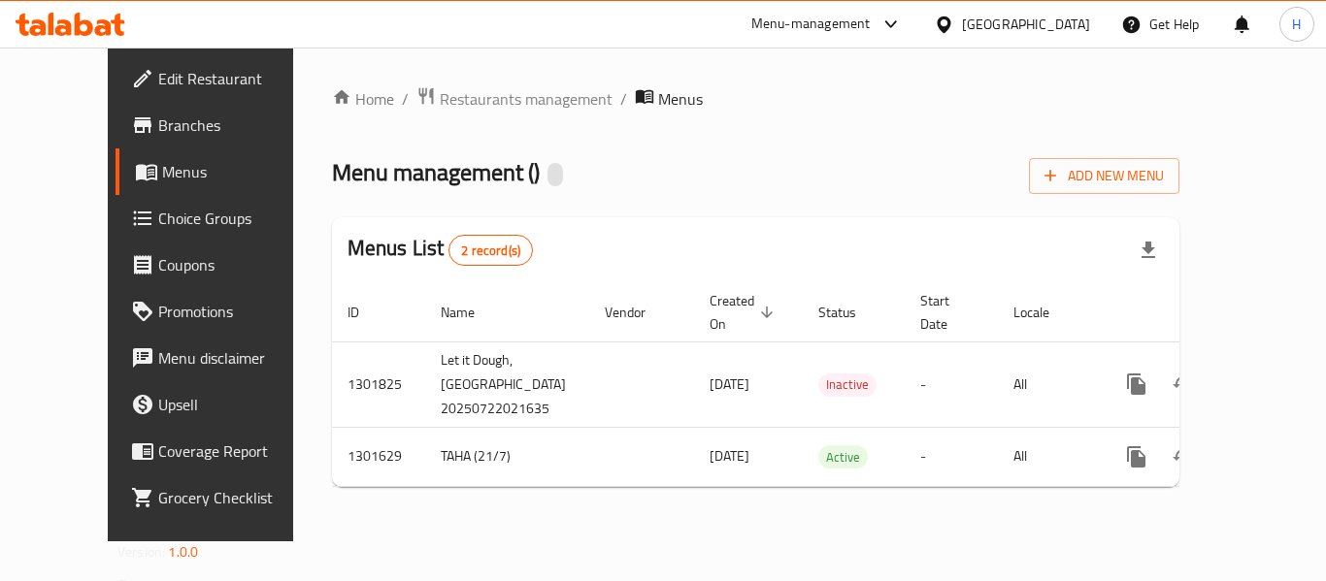
click at [139, 50] on ul "Edit Restaurant Branches Menus Choice Groups Coupons Promotions Menu disclaimer…" at bounding box center [211, 288] width 236 height 481
click at [158, 68] on span "Edit Restaurant" at bounding box center [235, 78] width 155 height 23
